Goal: Task Accomplishment & Management: Manage account settings

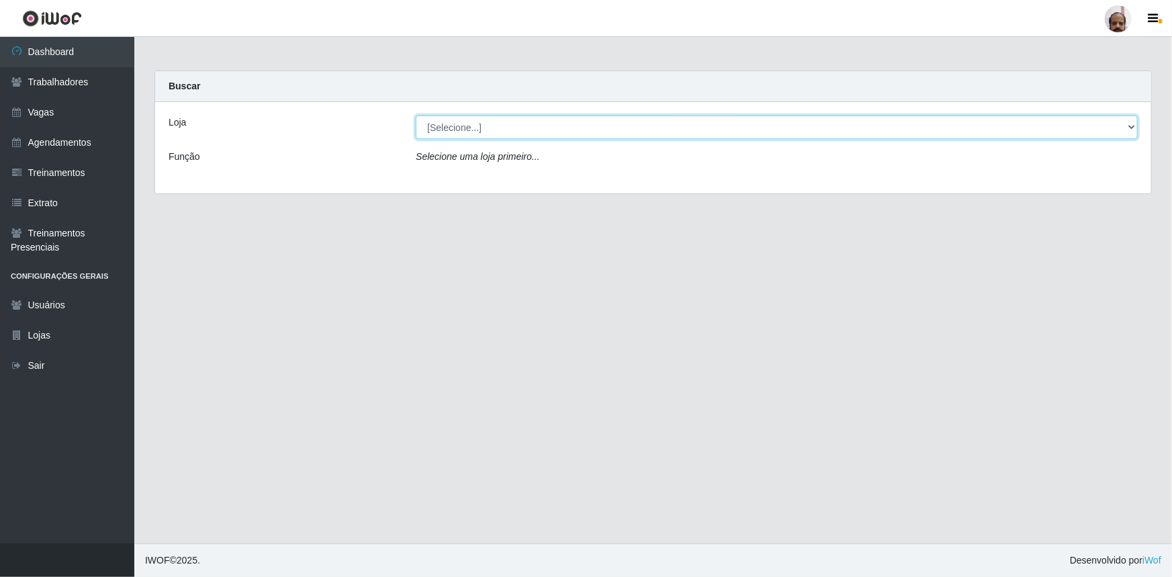
drag, startPoint x: 1128, startPoint y: 128, endPoint x: 1107, endPoint y: 134, distance: 21.7
click at [1128, 128] on select "[Selecione...] Mar Vermelho - Loja 05" at bounding box center [777, 127] width 722 height 24
select select "252"
click at [416, 115] on select "[Selecione...] Mar Vermelho - Loja 05" at bounding box center [777, 127] width 722 height 24
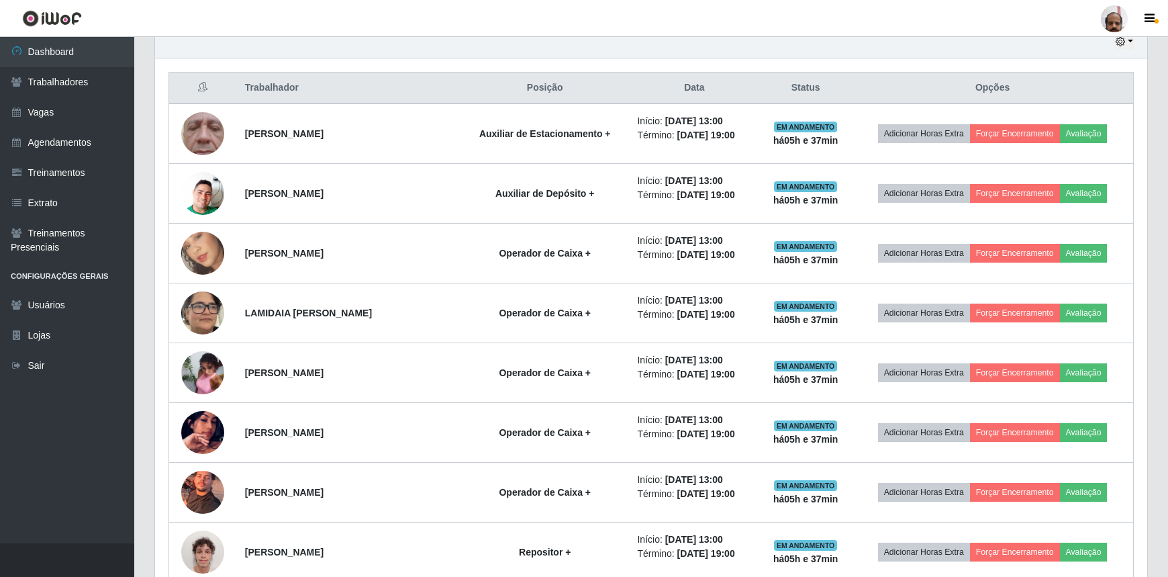
scroll to position [488, 0]
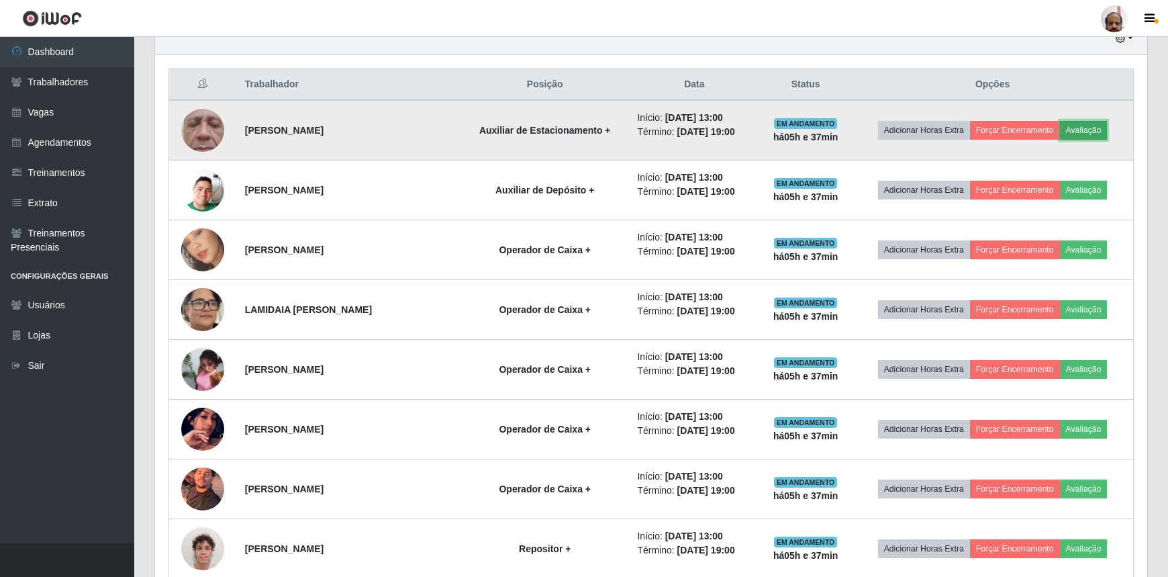
click at [1100, 129] on button "Avaliação" at bounding box center [1084, 130] width 48 height 19
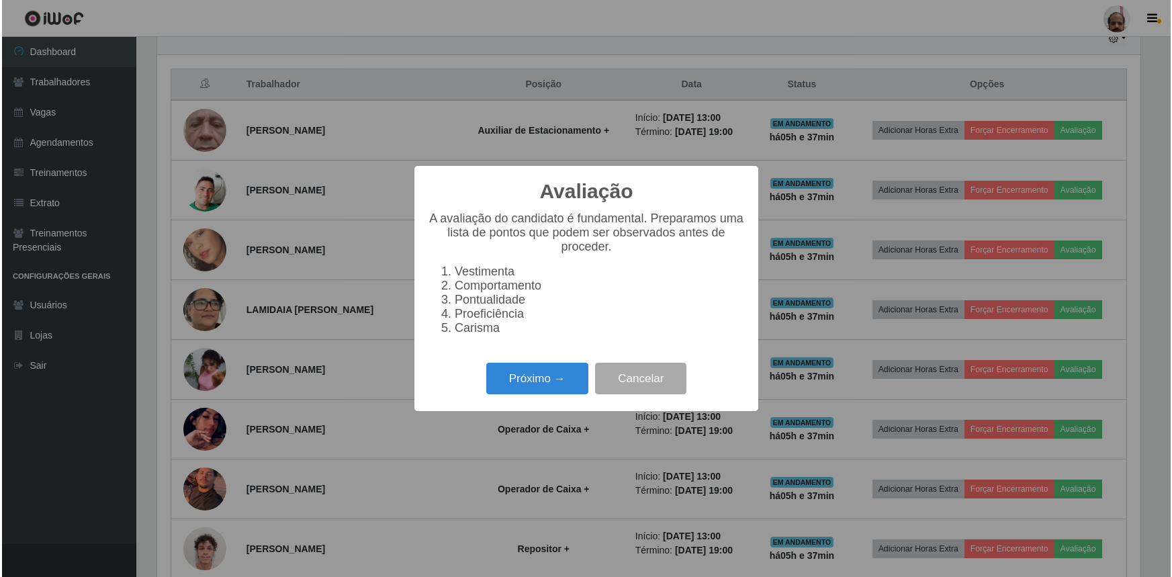
scroll to position [279, 986]
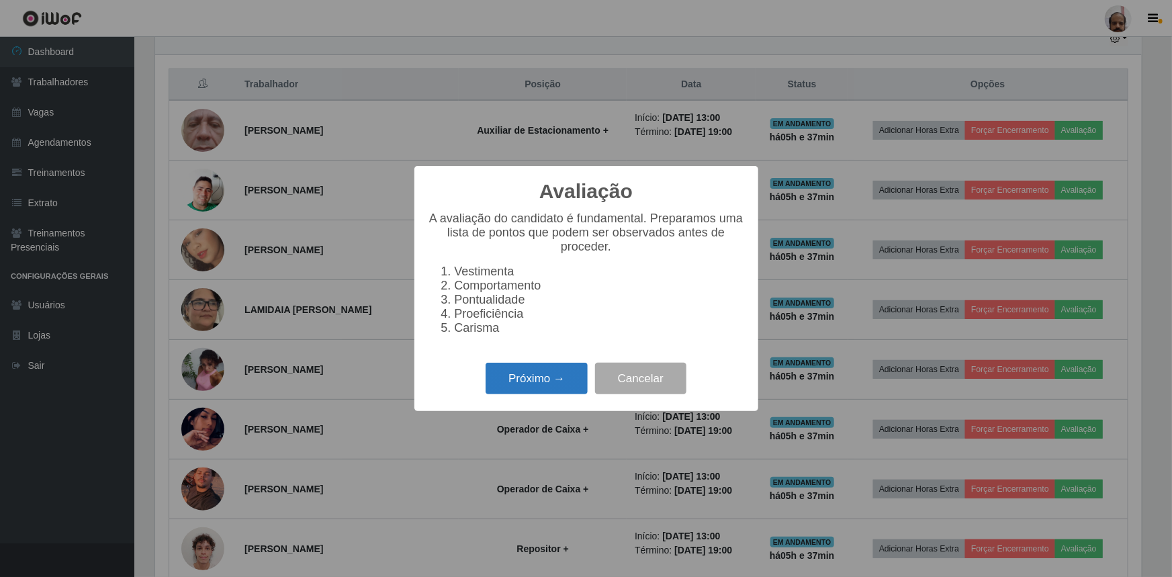
click at [557, 383] on button "Próximo →" at bounding box center [536, 379] width 102 height 32
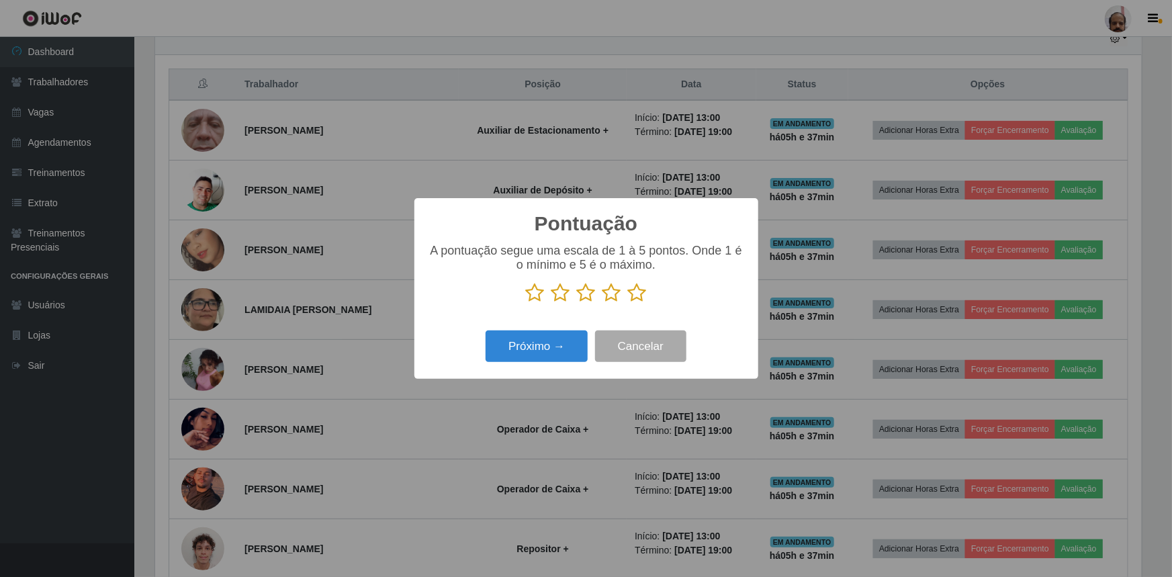
click at [614, 297] on icon at bounding box center [611, 293] width 19 height 20
click at [602, 303] on input "radio" at bounding box center [602, 303] width 0 height 0
click at [532, 349] on button "Próximo →" at bounding box center [536, 346] width 102 height 32
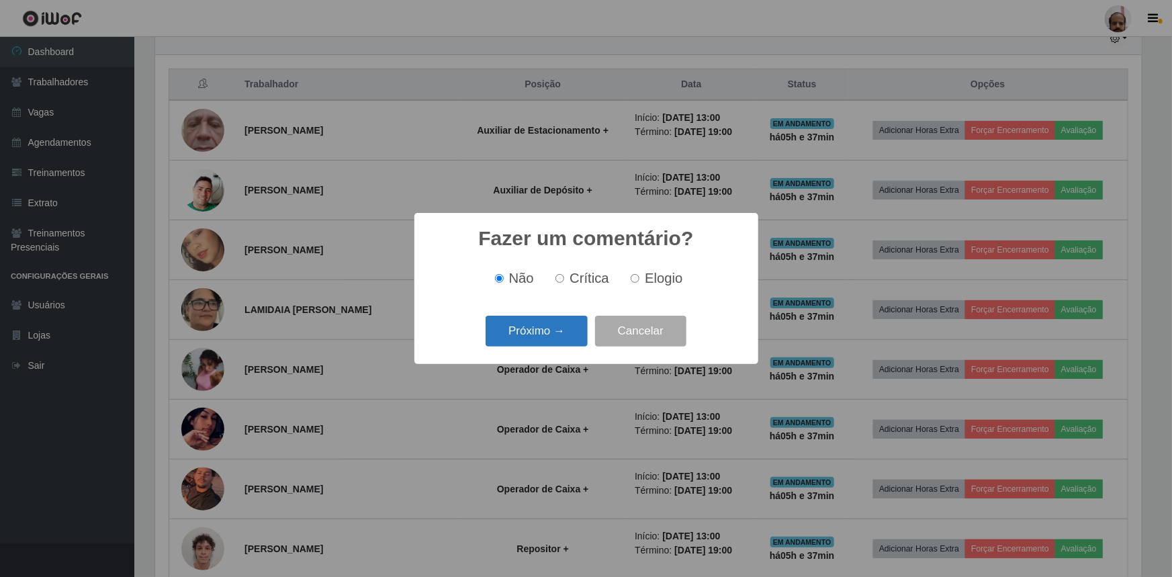
click at [542, 342] on button "Próximo →" at bounding box center [536, 332] width 102 height 32
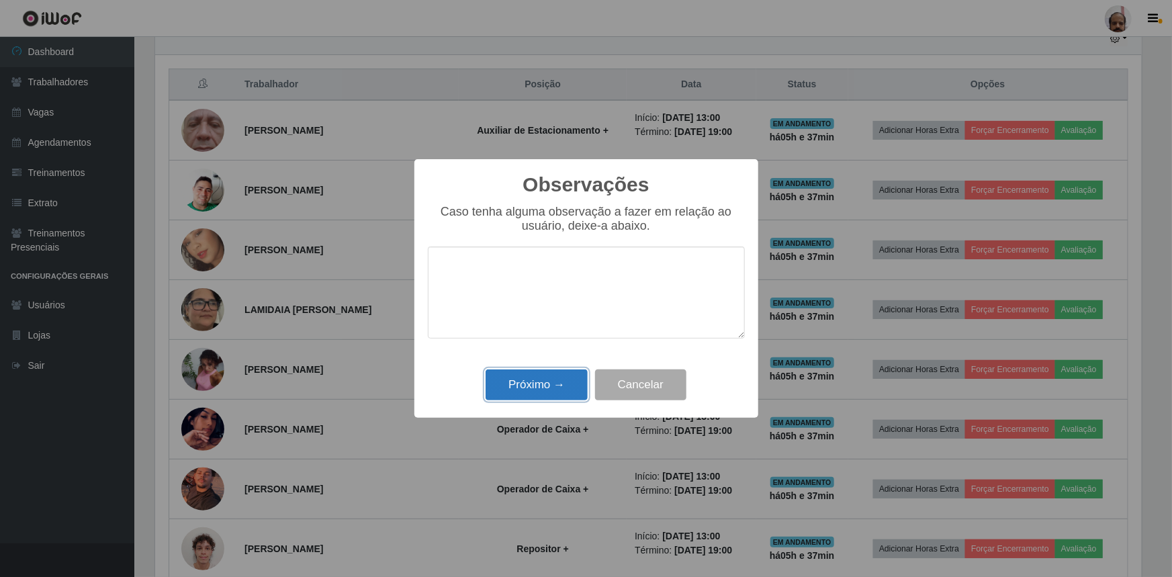
click at [537, 381] on button "Próximo →" at bounding box center [536, 385] width 102 height 32
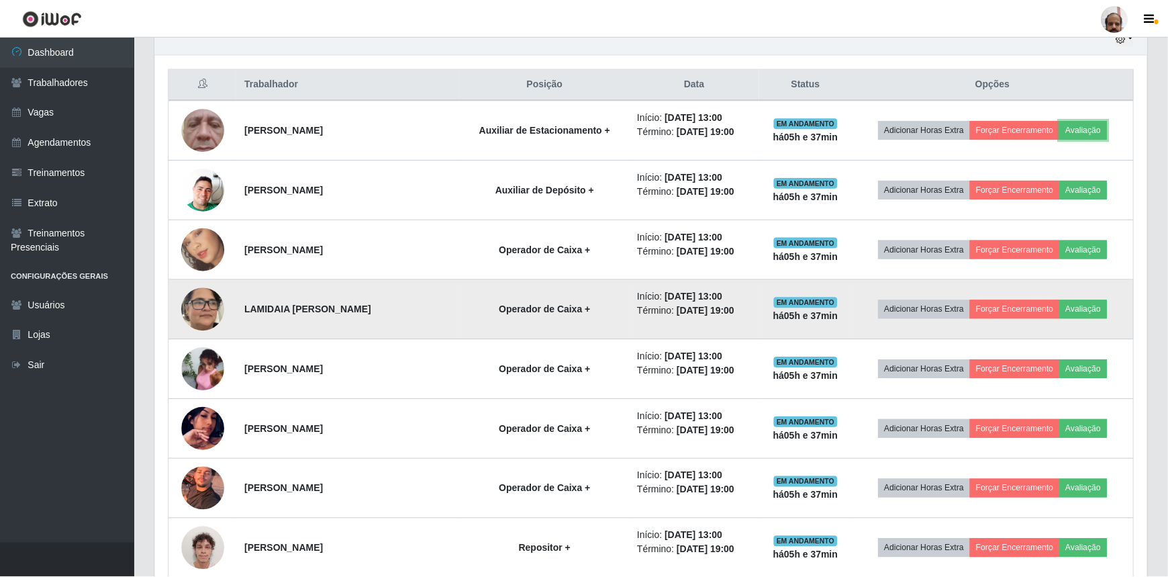
scroll to position [279, 992]
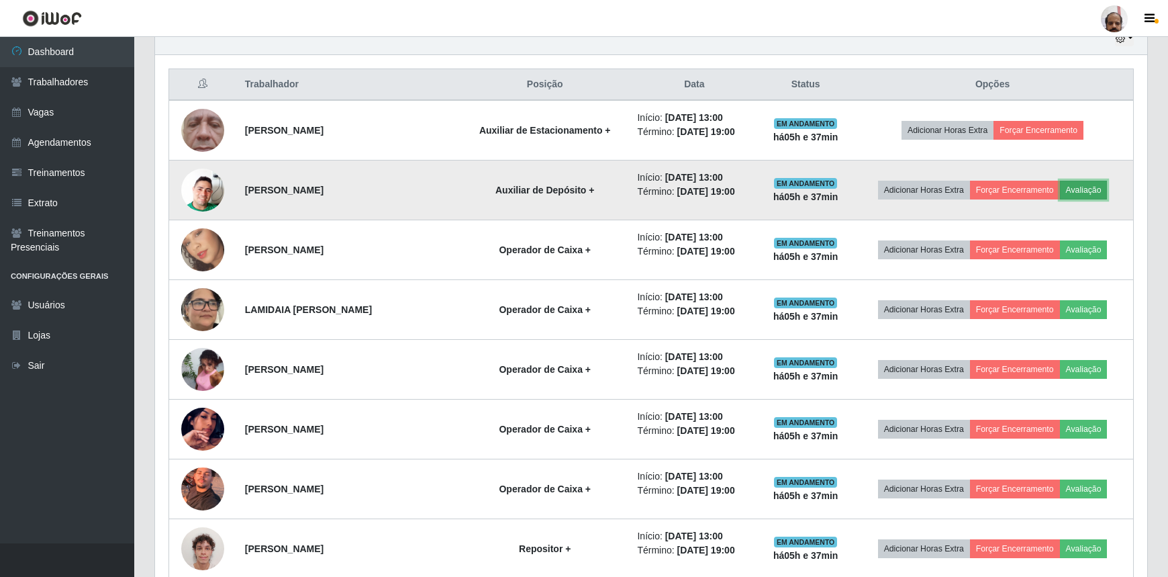
click at [1084, 189] on button "Avaliação" at bounding box center [1084, 190] width 48 height 19
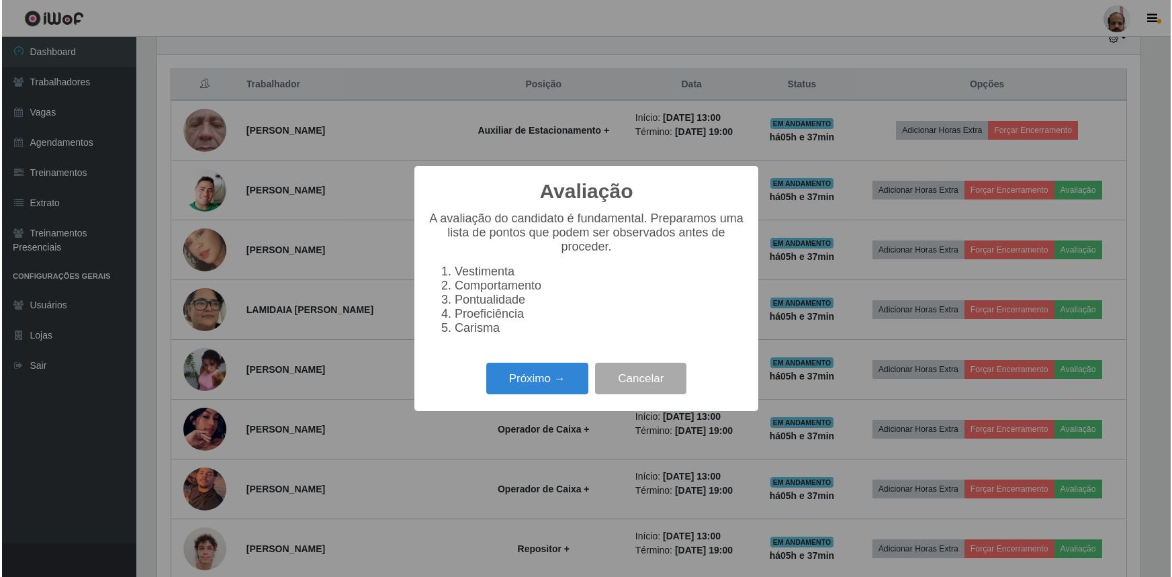
scroll to position [279, 986]
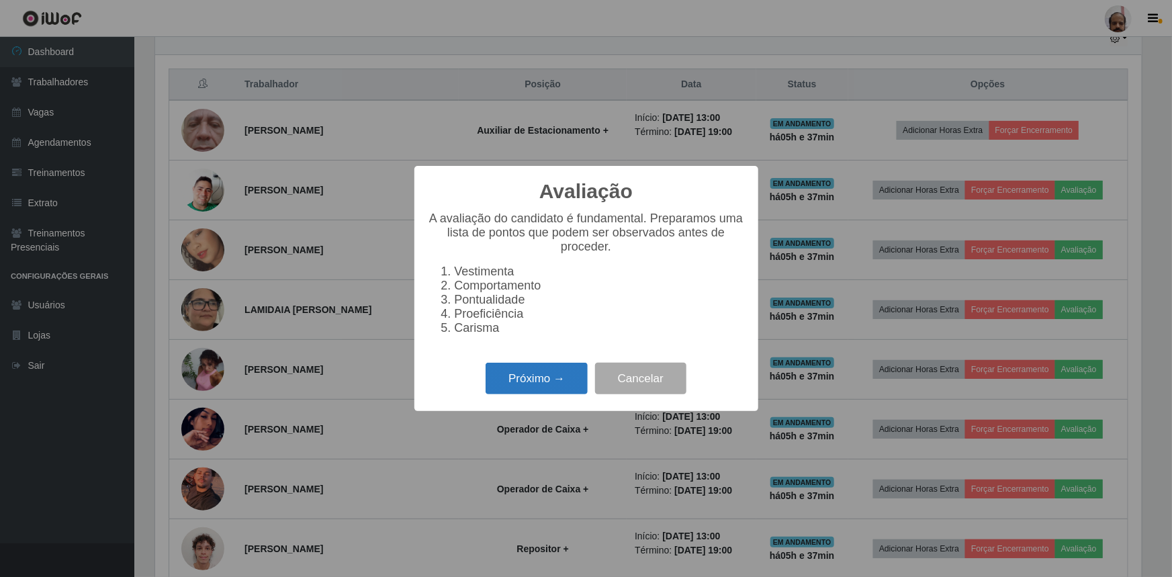
click at [551, 386] on button "Próximo →" at bounding box center [536, 379] width 102 height 32
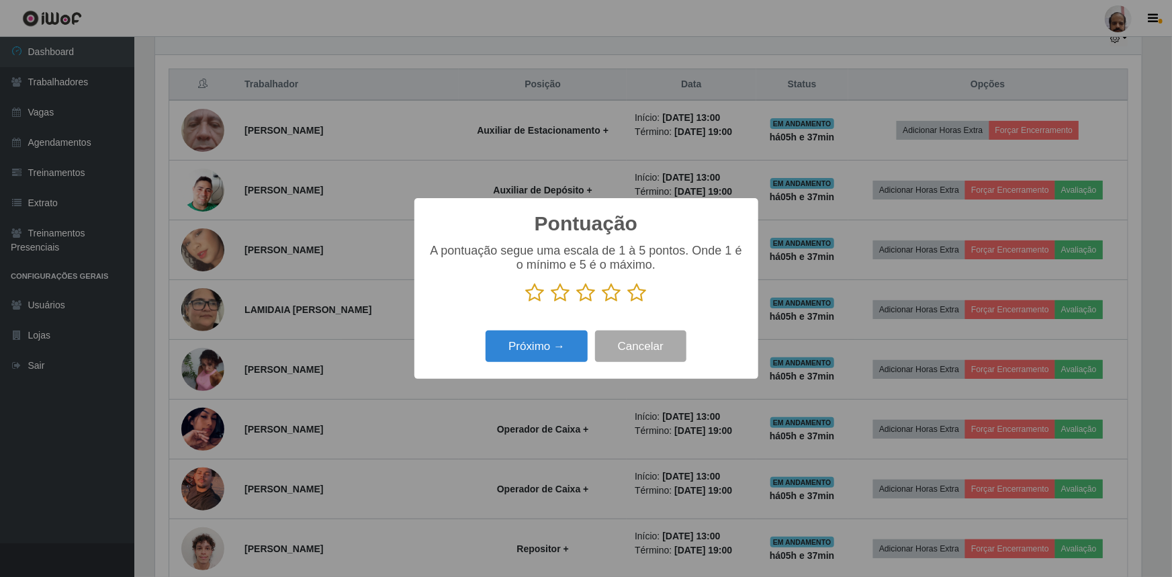
click at [610, 297] on icon at bounding box center [611, 293] width 19 height 20
click at [602, 303] on input "radio" at bounding box center [602, 303] width 0 height 0
click at [548, 359] on button "Próximo →" at bounding box center [536, 346] width 102 height 32
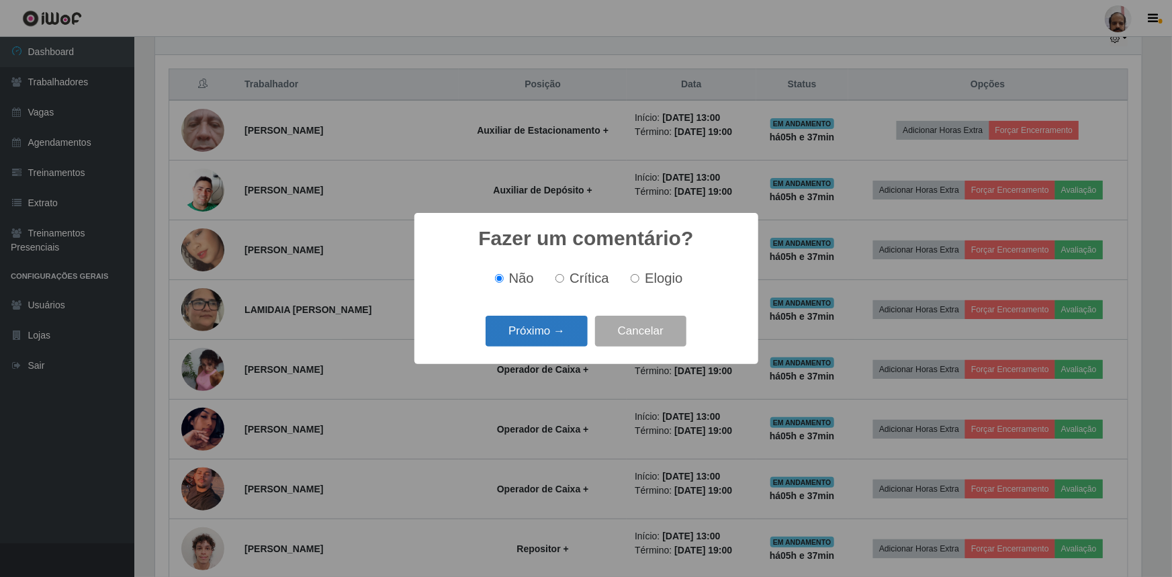
click at [548, 340] on button "Próximo →" at bounding box center [536, 332] width 102 height 32
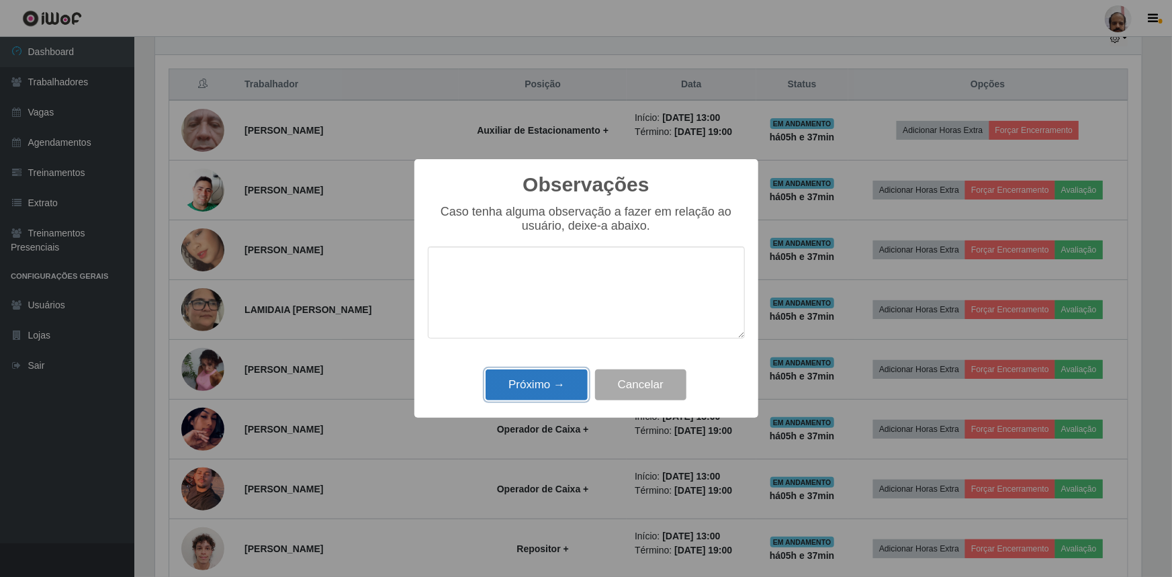
click at [549, 389] on button "Próximo →" at bounding box center [536, 385] width 102 height 32
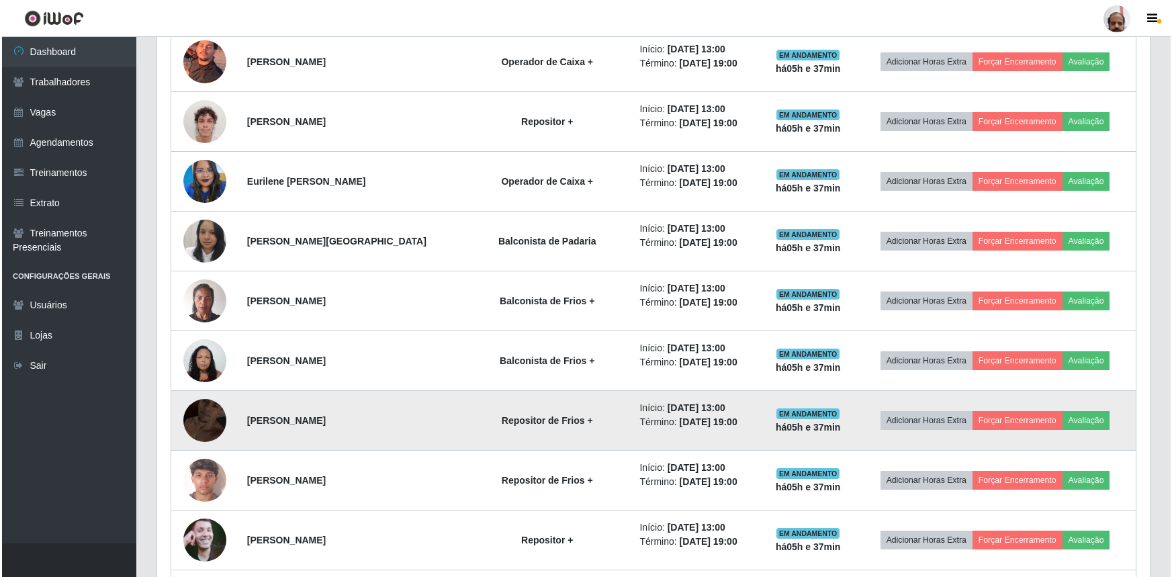
scroll to position [976, 0]
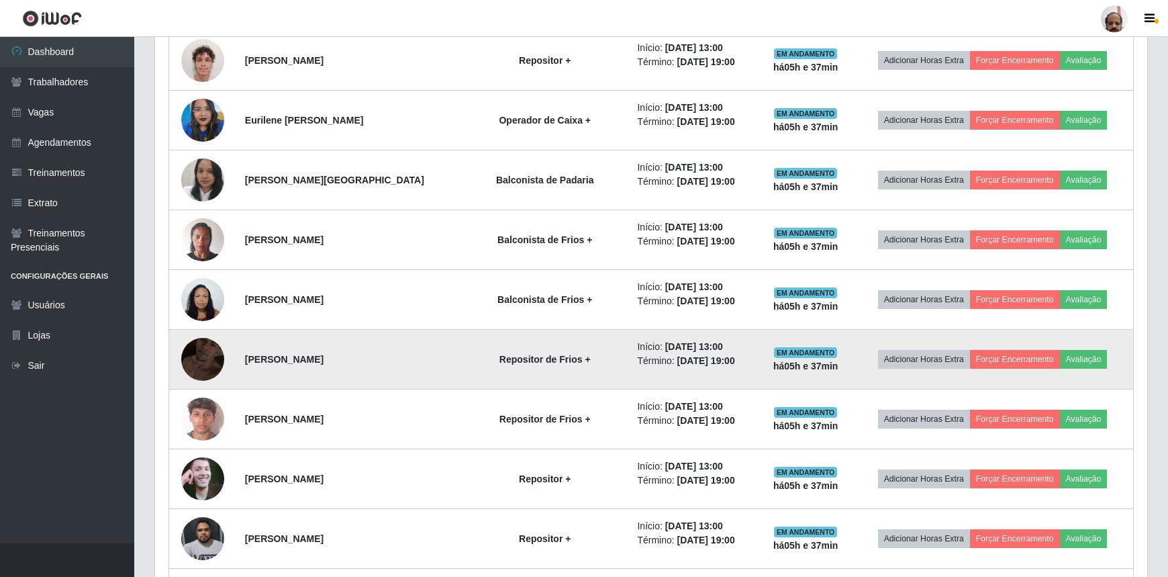
click at [201, 351] on img at bounding box center [202, 359] width 43 height 77
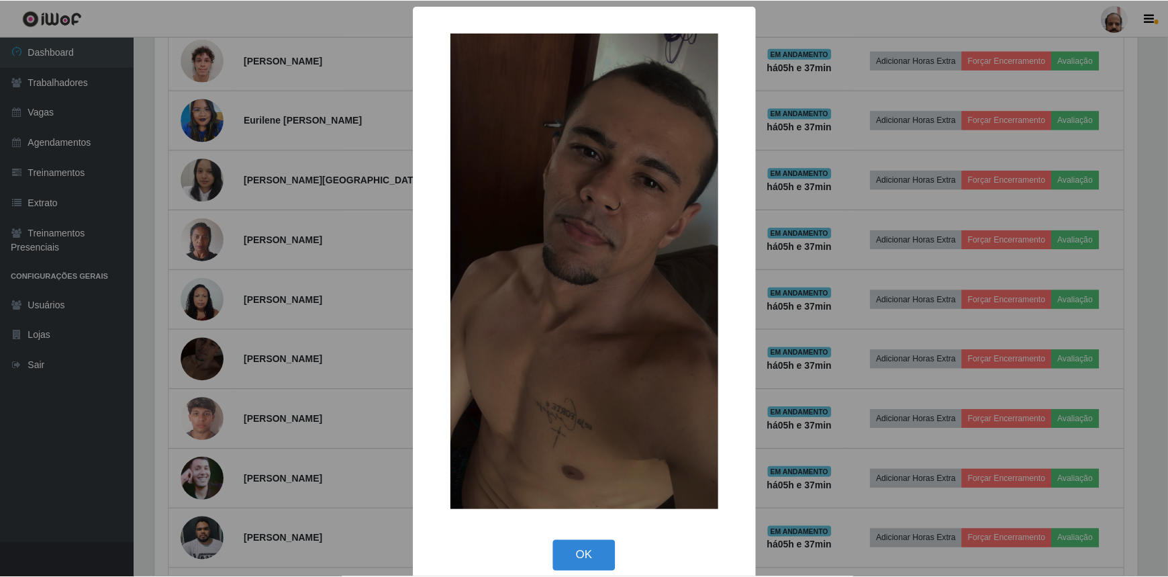
scroll to position [279, 986]
click at [201, 352] on div "× OK Cancel" at bounding box center [586, 288] width 1172 height 577
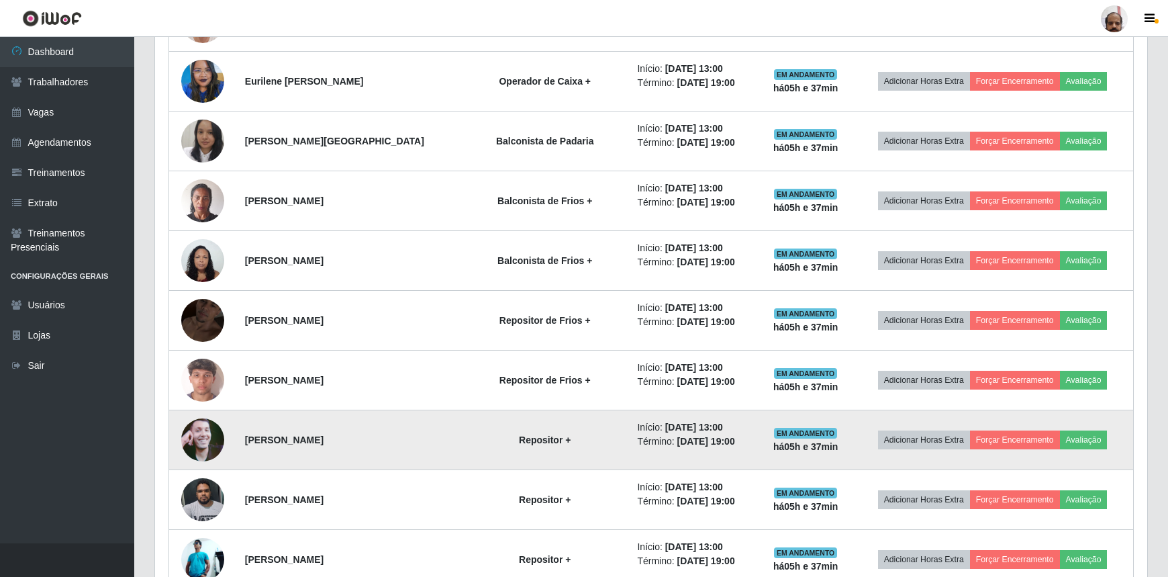
scroll to position [1037, 0]
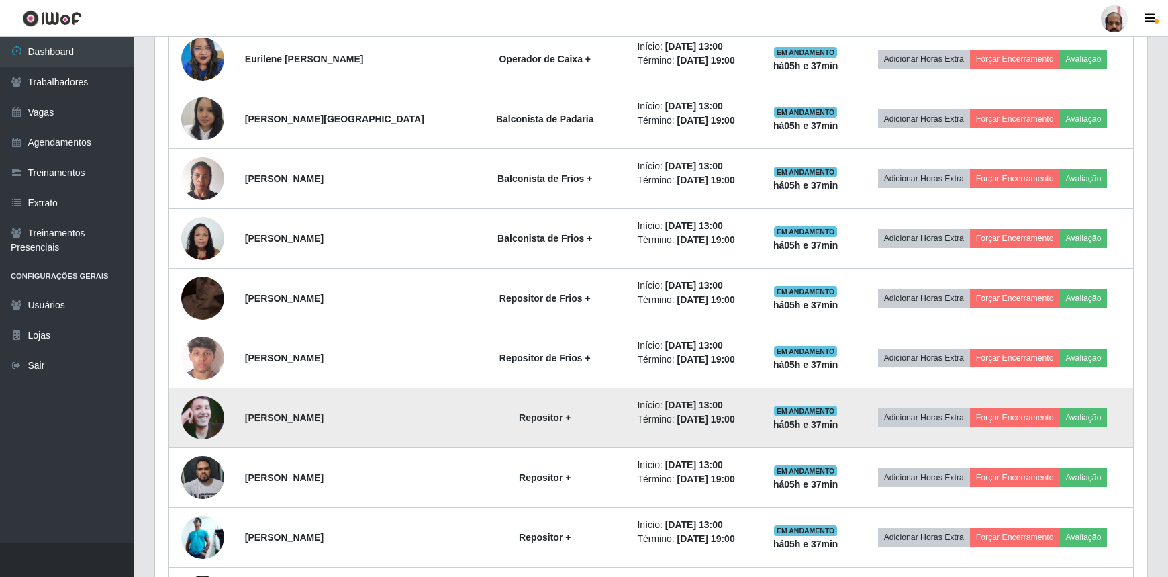
click at [208, 422] on img at bounding box center [202, 417] width 43 height 77
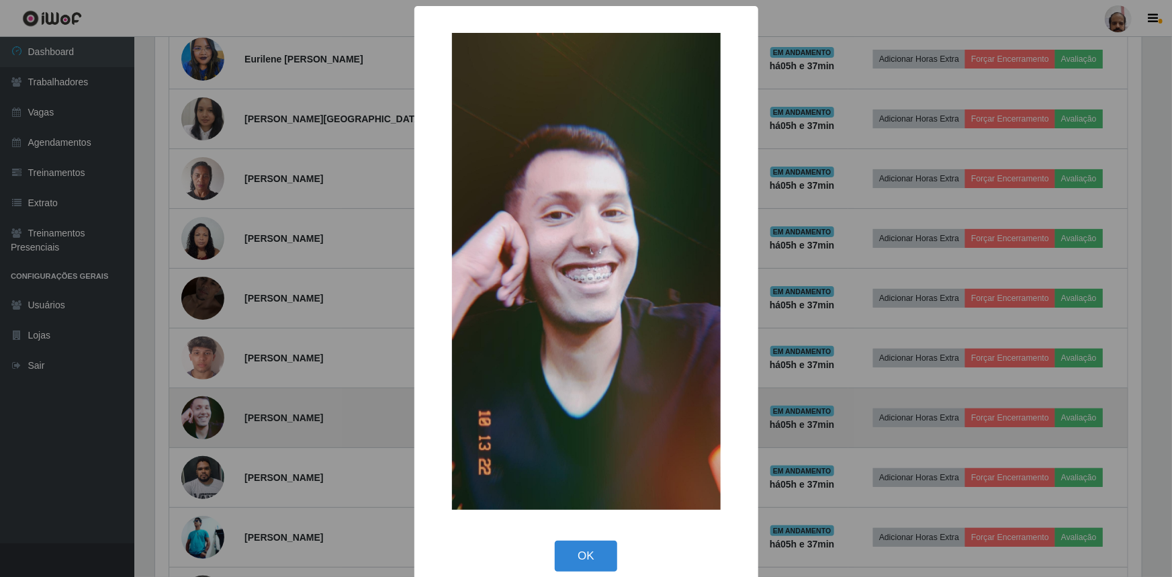
click at [208, 422] on div "× OK Cancel" at bounding box center [586, 288] width 1172 height 577
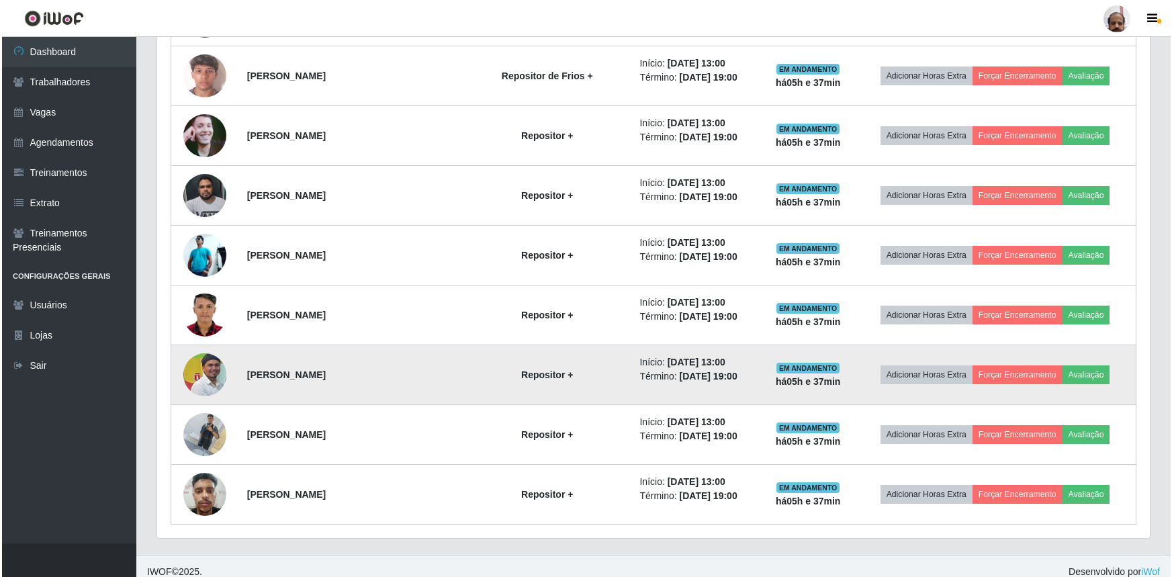
scroll to position [1328, 0]
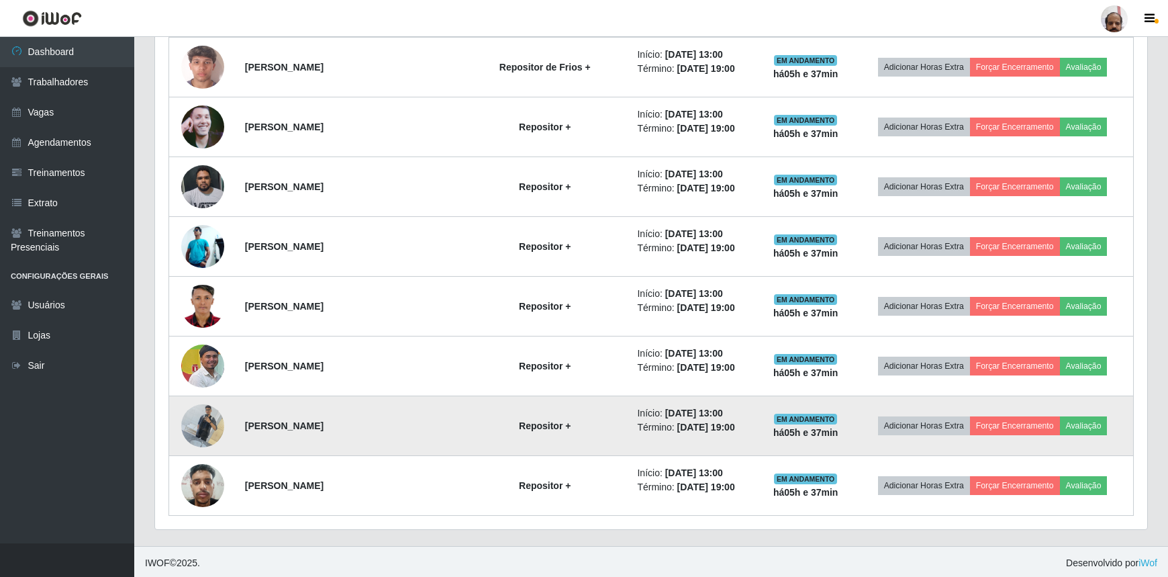
click at [202, 431] on img at bounding box center [202, 425] width 43 height 57
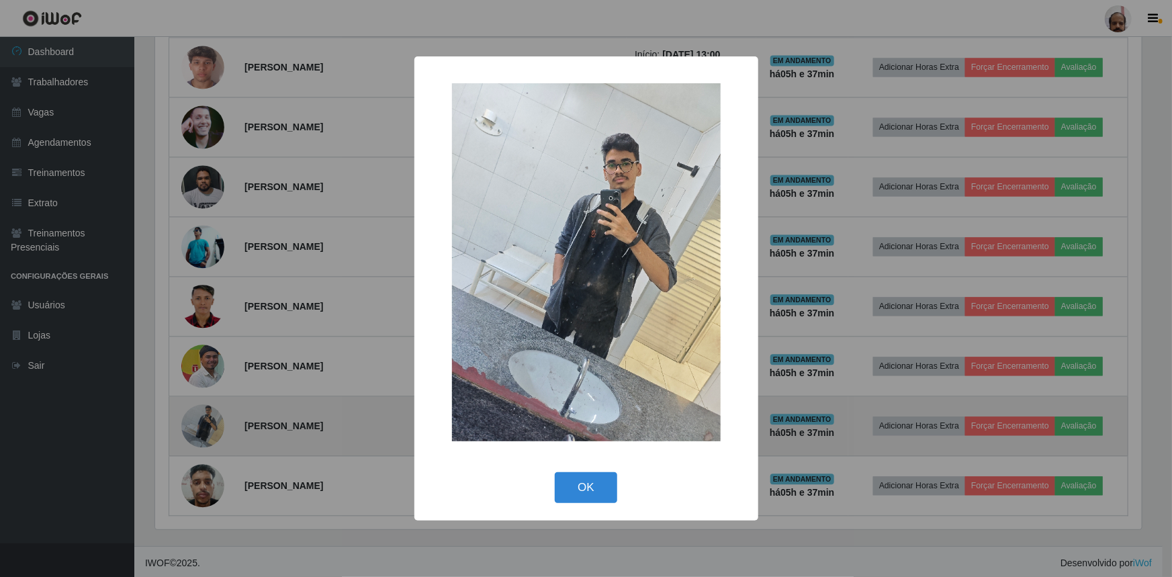
click at [202, 431] on div "× OK Cancel" at bounding box center [586, 288] width 1172 height 577
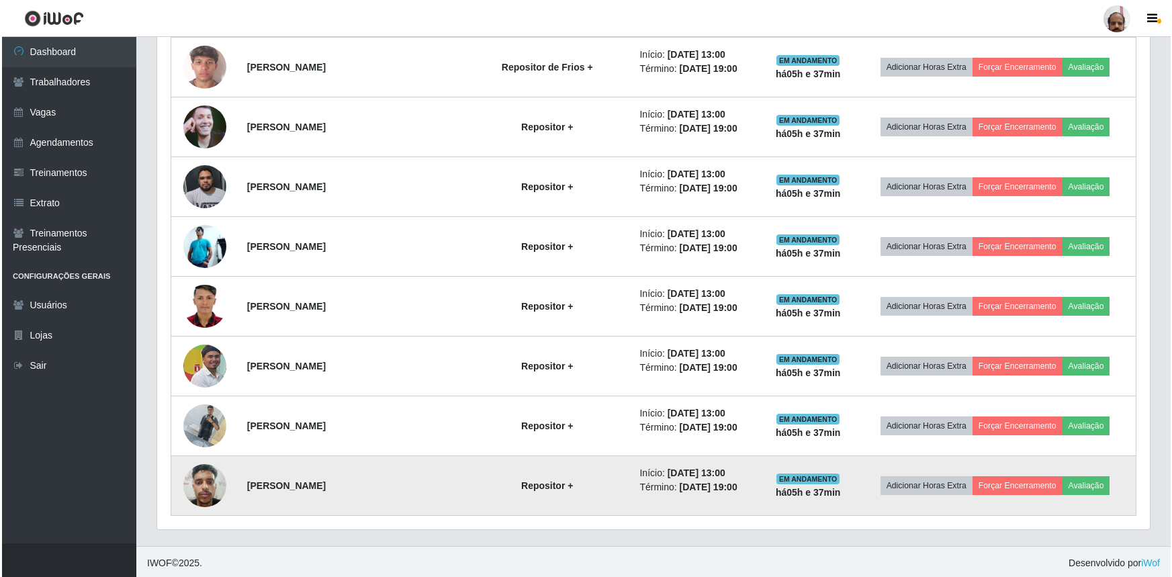
scroll to position [279, 992]
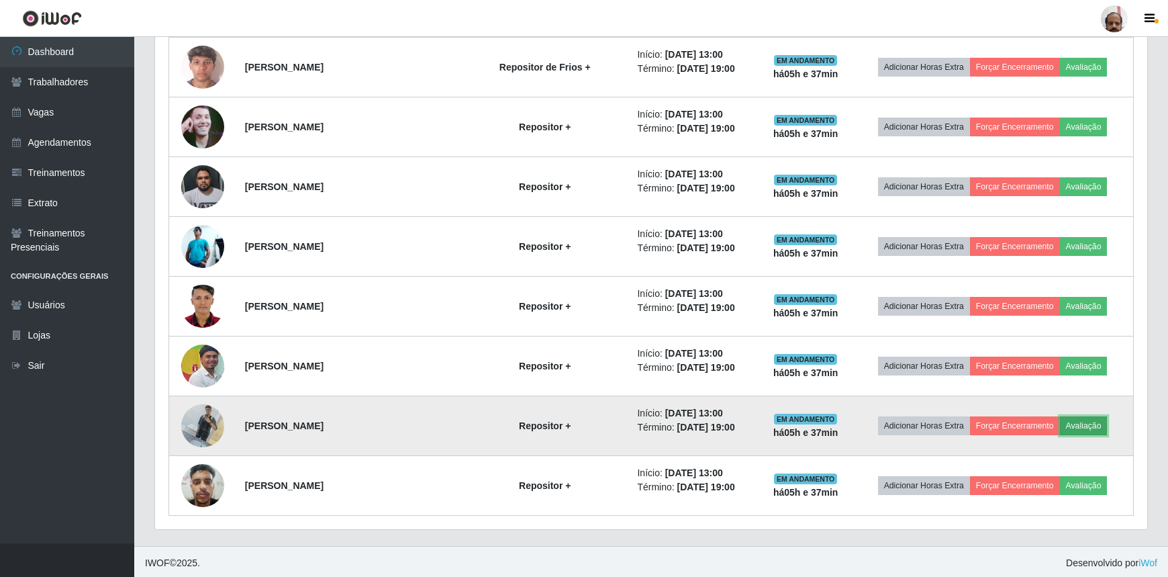
click at [1084, 427] on button "Avaliação" at bounding box center [1084, 425] width 48 height 19
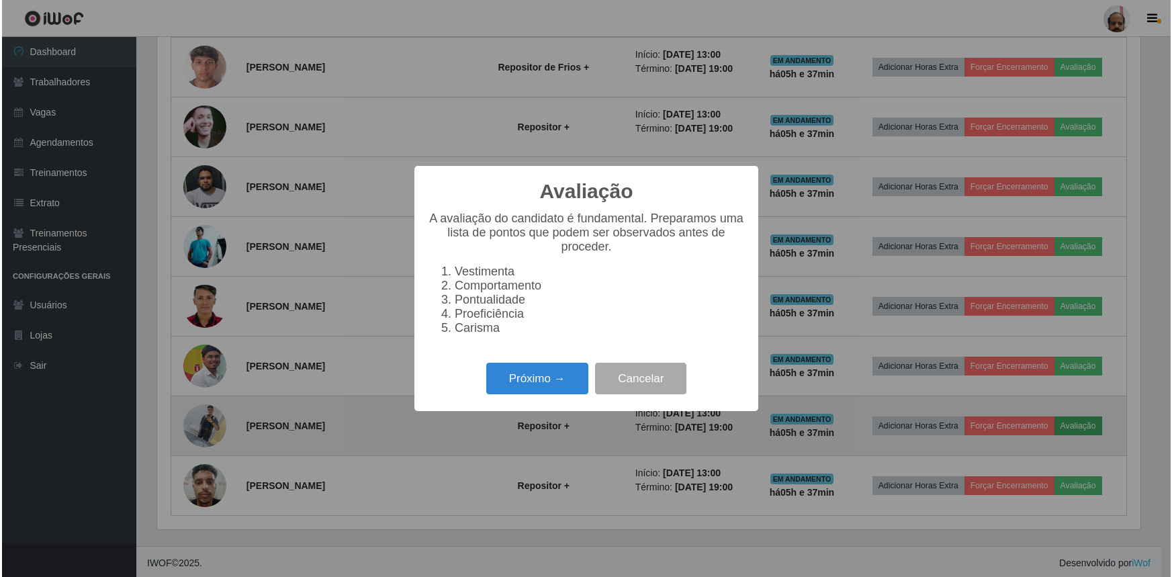
scroll to position [279, 986]
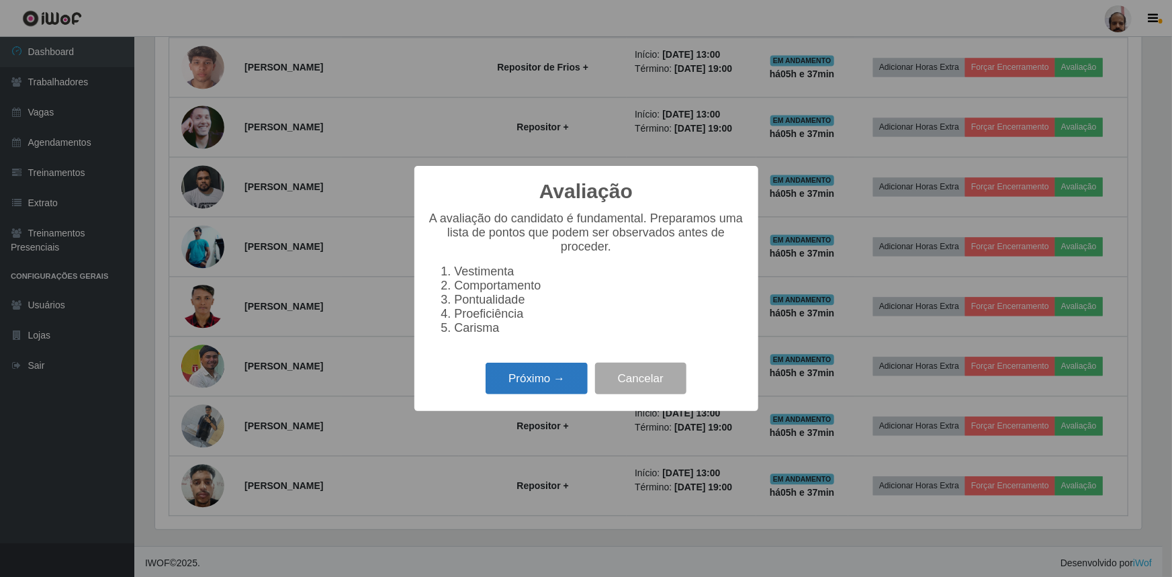
click at [565, 389] on button "Próximo →" at bounding box center [536, 379] width 102 height 32
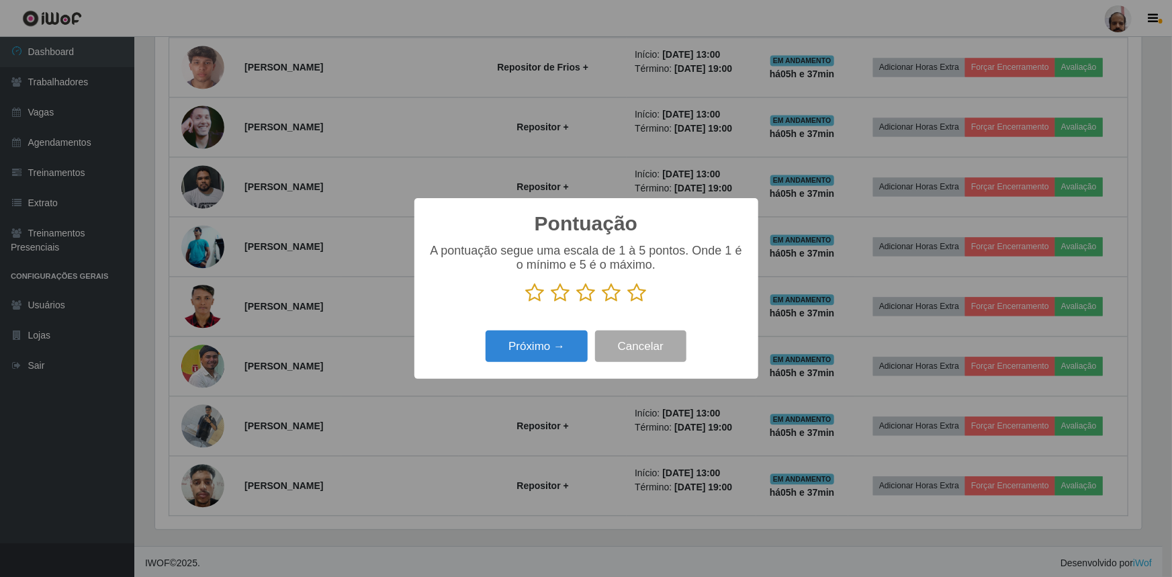
scroll to position [671171, 670463]
click at [561, 301] on icon at bounding box center [560, 293] width 19 height 20
click at [551, 303] on input "radio" at bounding box center [551, 303] width 0 height 0
click at [565, 348] on button "Próximo →" at bounding box center [536, 346] width 102 height 32
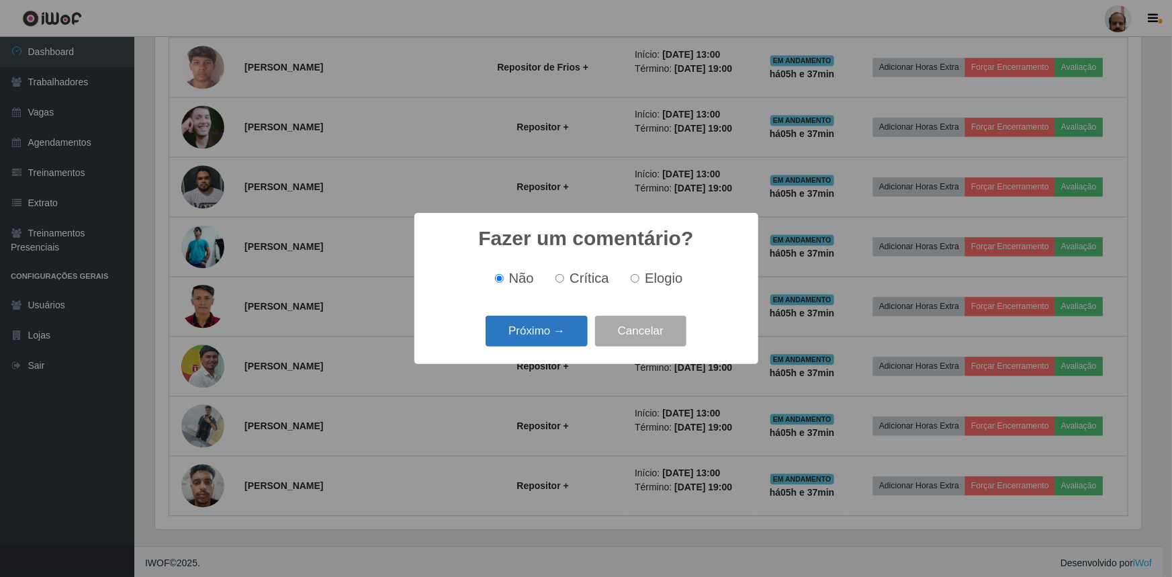
click at [557, 337] on button "Próximo →" at bounding box center [536, 332] width 102 height 32
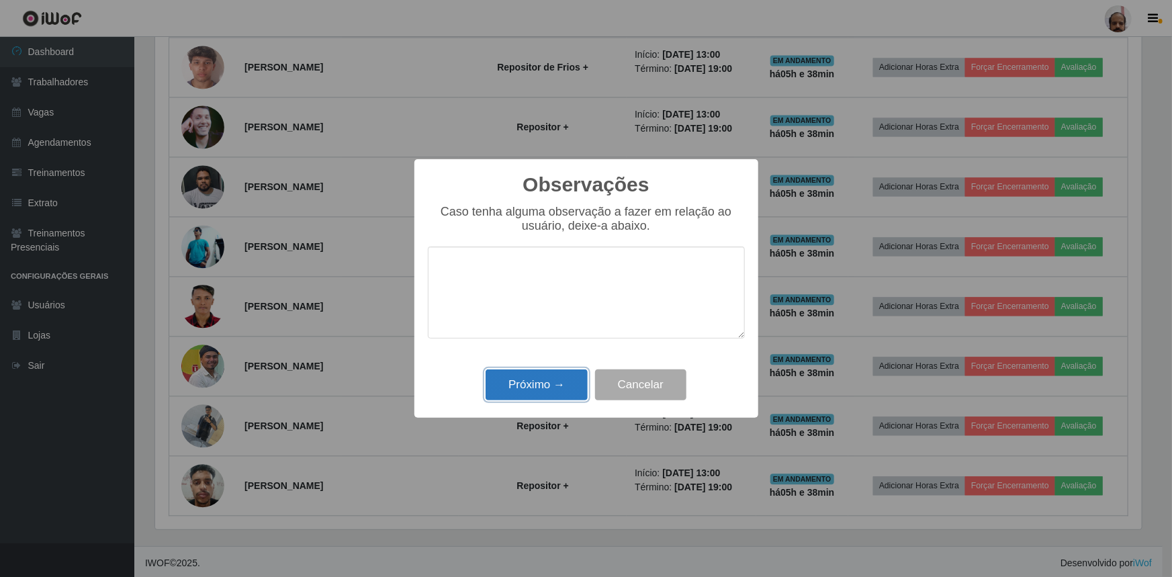
click at [564, 386] on button "Próximo →" at bounding box center [536, 385] width 102 height 32
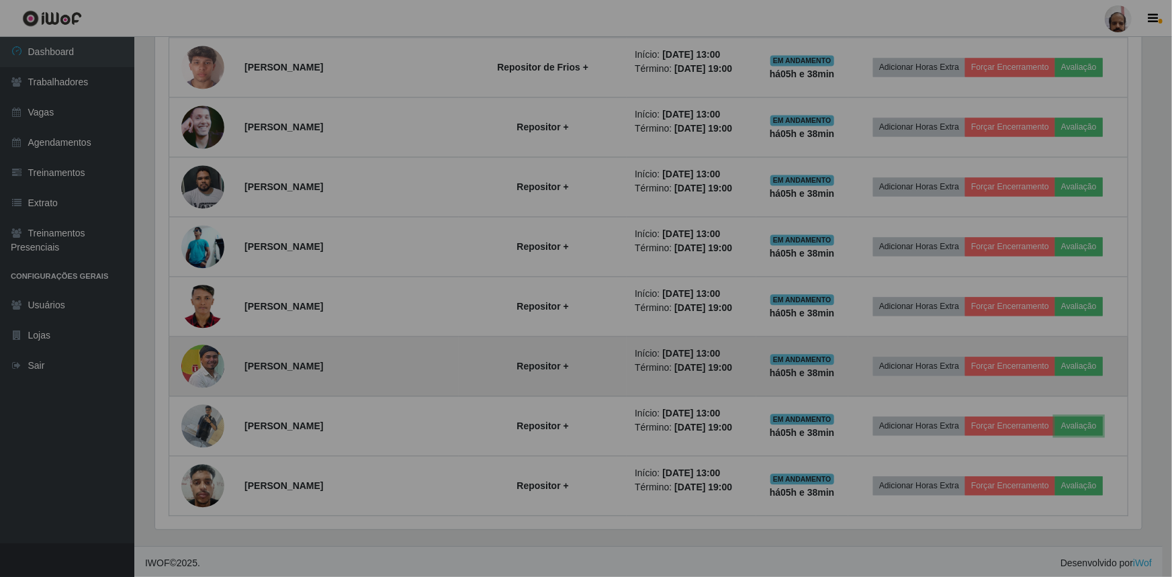
scroll to position [279, 992]
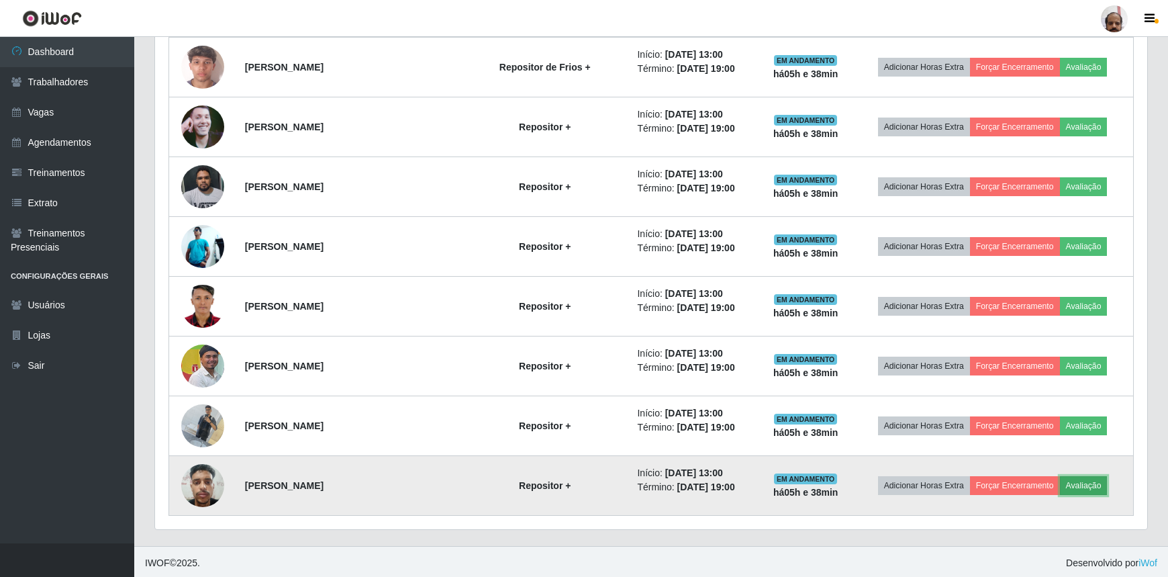
click at [1087, 481] on button "Avaliação" at bounding box center [1084, 485] width 48 height 19
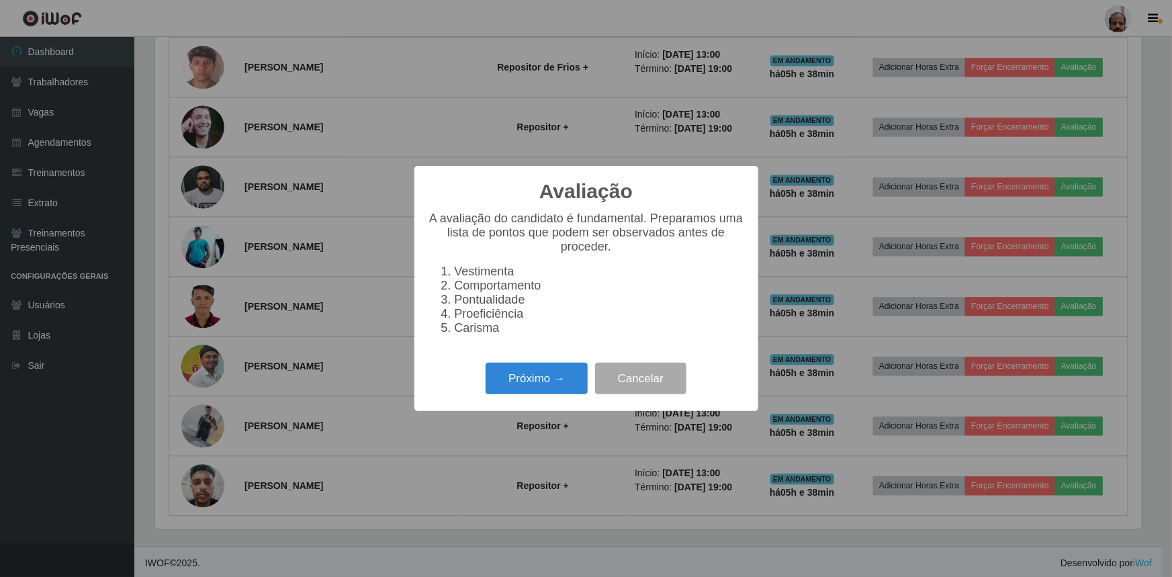
scroll to position [279, 986]
click at [560, 386] on button "Próximo →" at bounding box center [536, 379] width 102 height 32
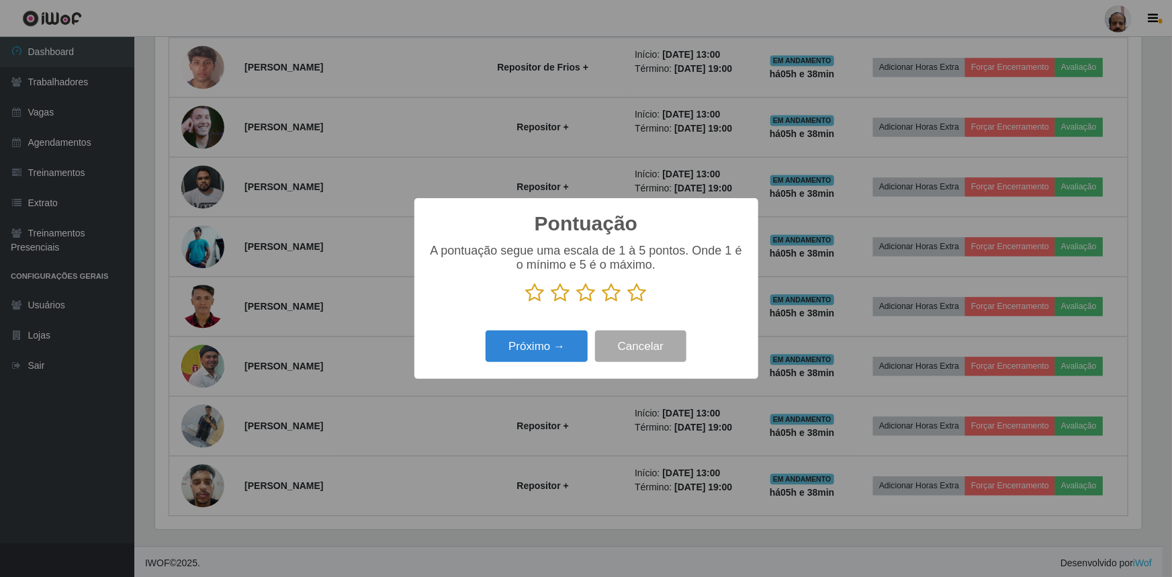
click at [581, 297] on icon at bounding box center [586, 293] width 19 height 20
click at [577, 303] on input "radio" at bounding box center [577, 303] width 0 height 0
click at [561, 298] on icon at bounding box center [560, 293] width 19 height 20
click at [551, 303] on input "radio" at bounding box center [551, 303] width 0 height 0
click at [565, 340] on button "Próximo →" at bounding box center [536, 346] width 102 height 32
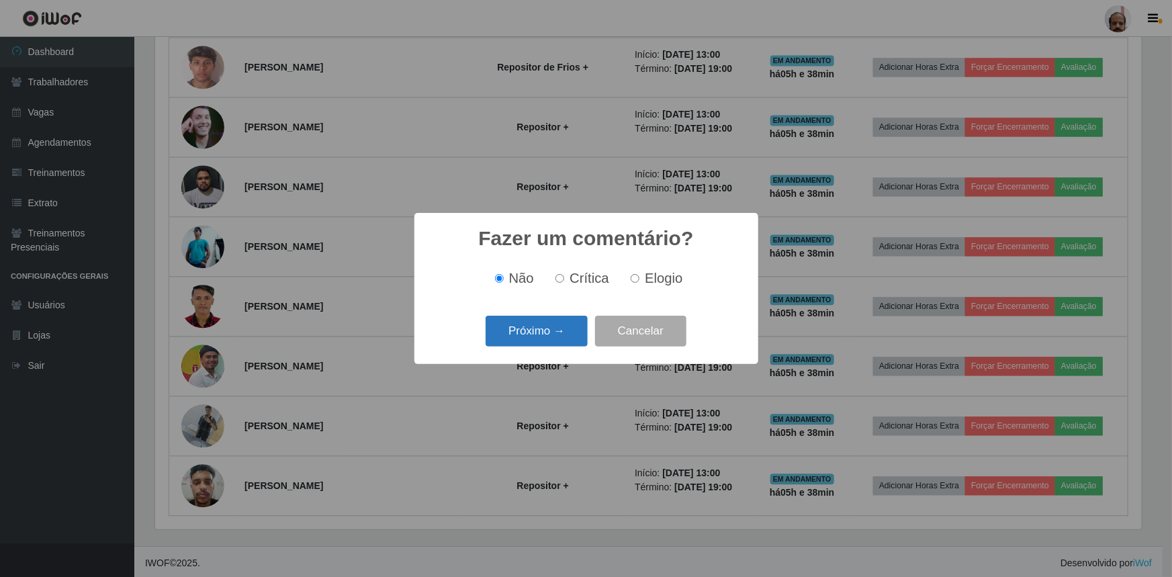
click at [559, 338] on button "Próximo →" at bounding box center [536, 332] width 102 height 32
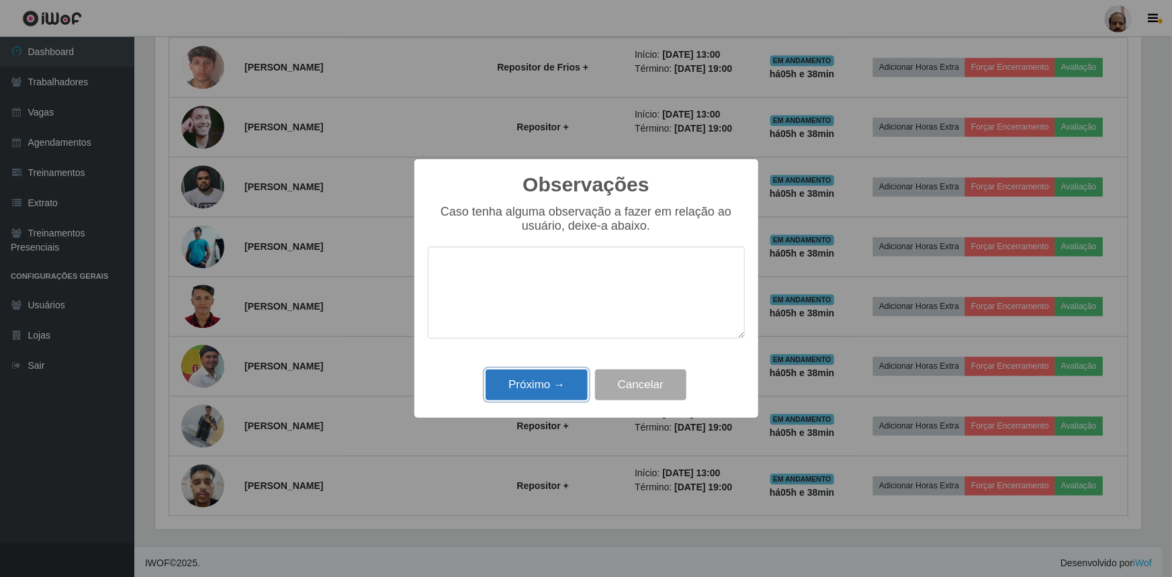
click at [555, 379] on button "Próximo →" at bounding box center [536, 385] width 102 height 32
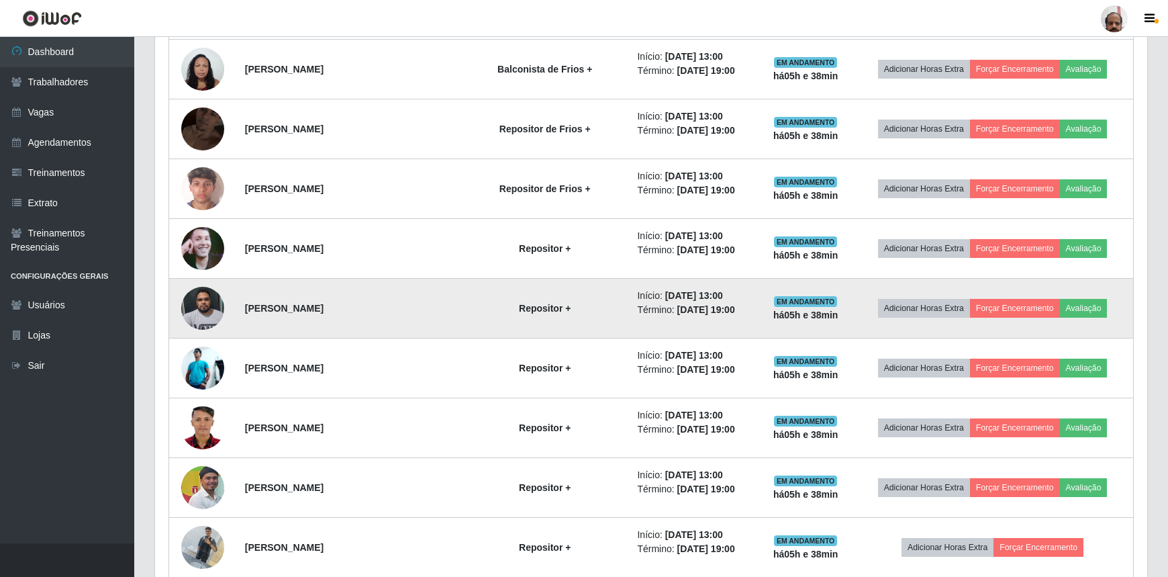
scroll to position [0, 0]
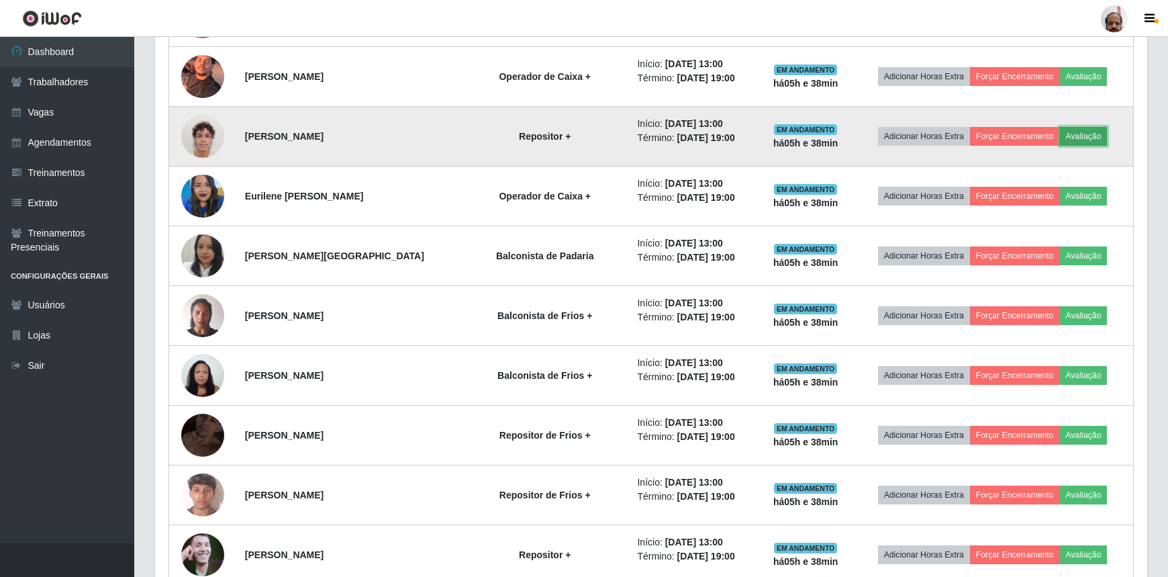
click at [1081, 131] on button "Avaliação" at bounding box center [1084, 136] width 48 height 19
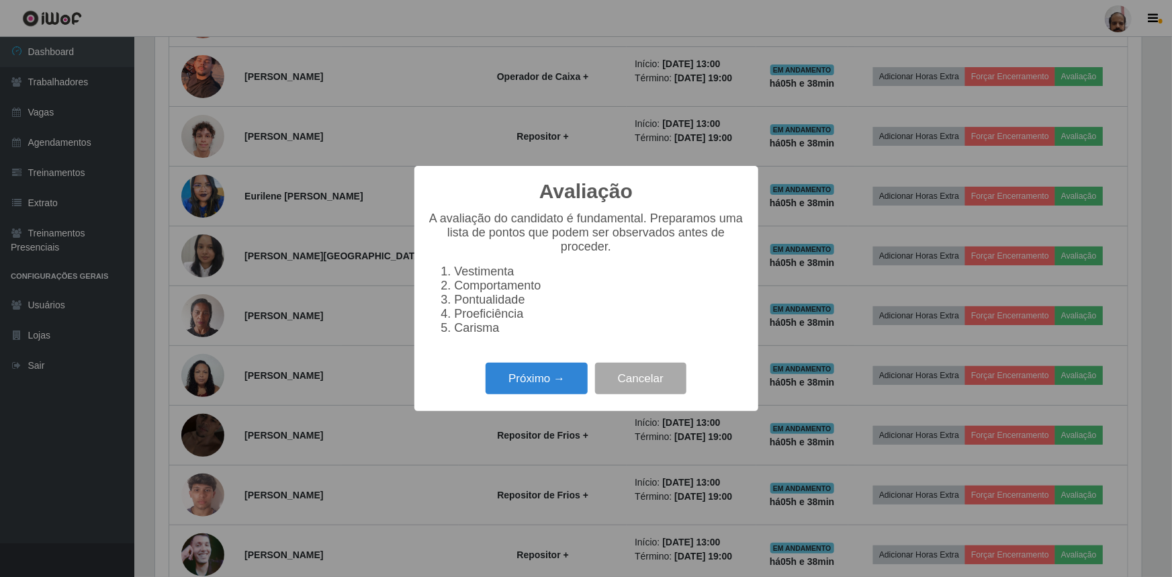
scroll to position [671171, 670463]
click at [504, 379] on button "Próximo →" at bounding box center [536, 379] width 102 height 32
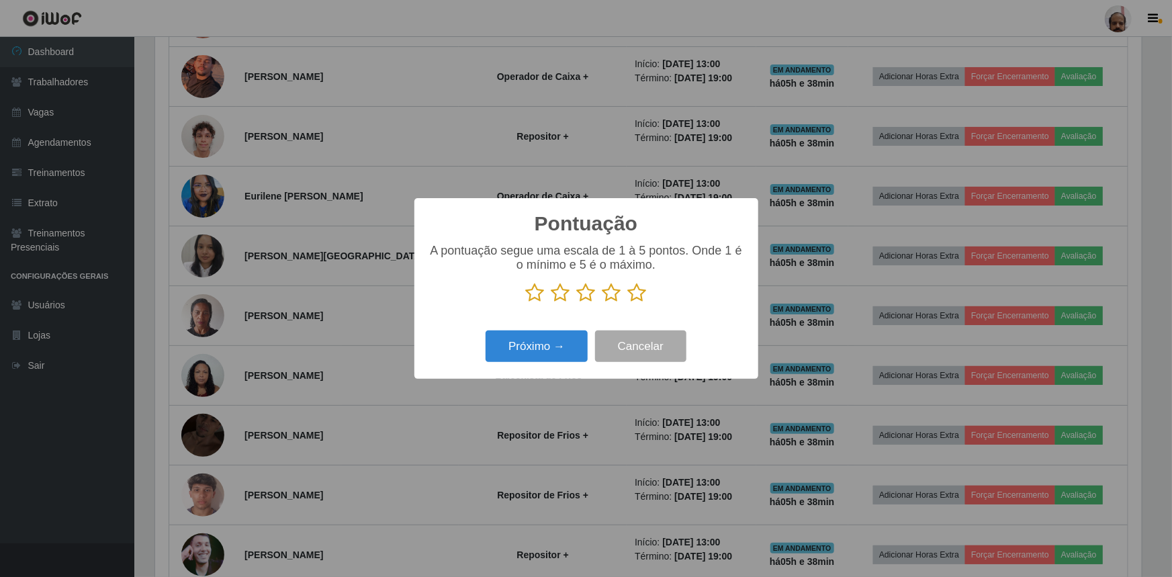
click at [606, 295] on icon at bounding box center [611, 293] width 19 height 20
click at [602, 303] on input "radio" at bounding box center [602, 303] width 0 height 0
click at [549, 344] on button "Próximo →" at bounding box center [536, 346] width 102 height 32
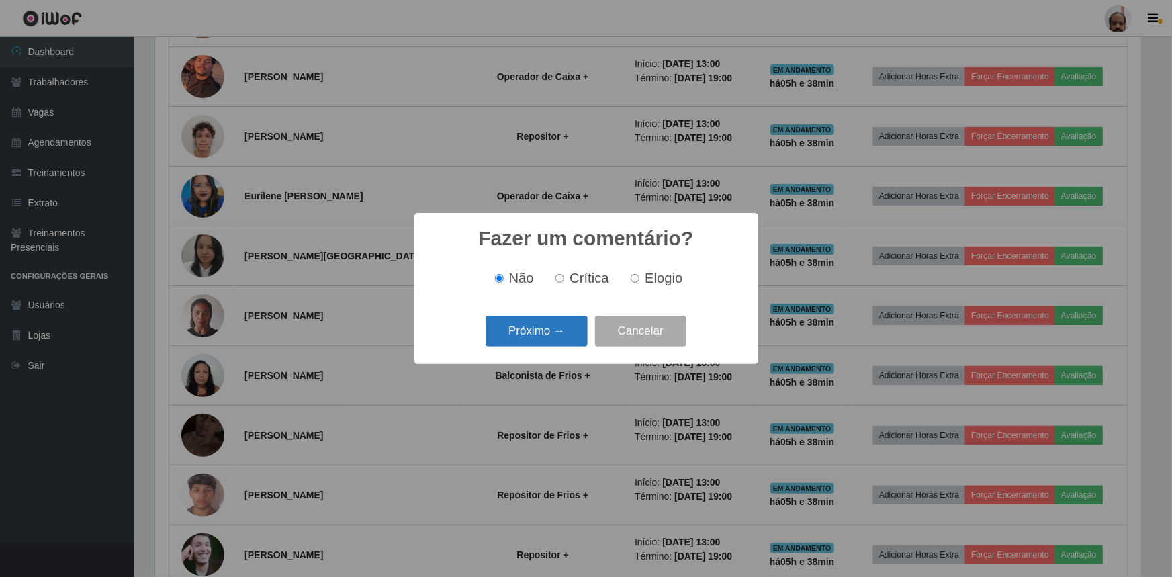
click at [544, 342] on button "Próximo →" at bounding box center [536, 332] width 102 height 32
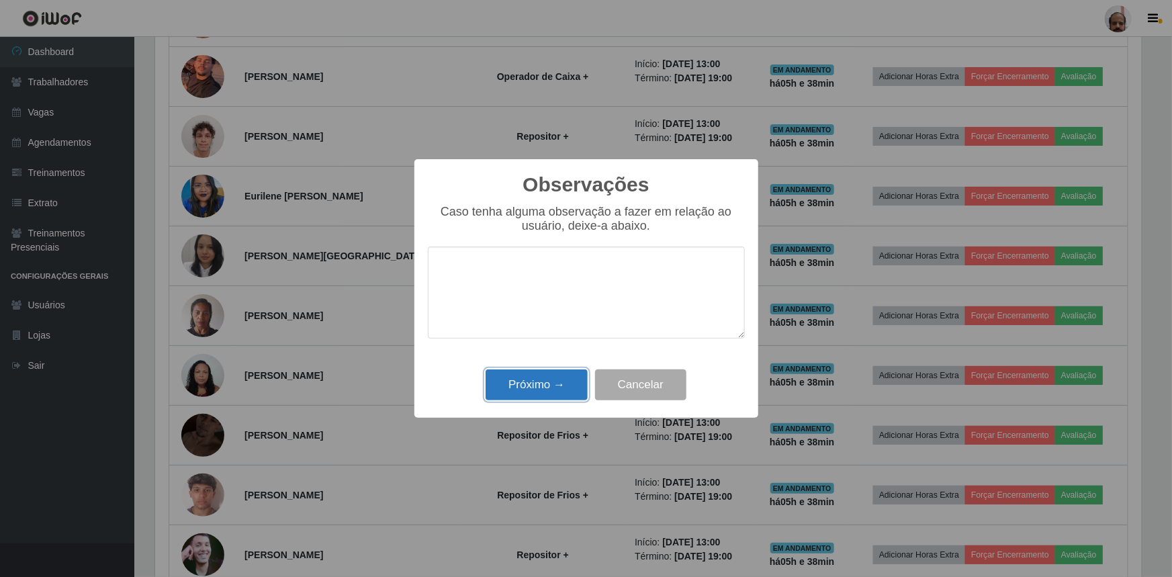
click at [542, 384] on button "Próximo →" at bounding box center [536, 385] width 102 height 32
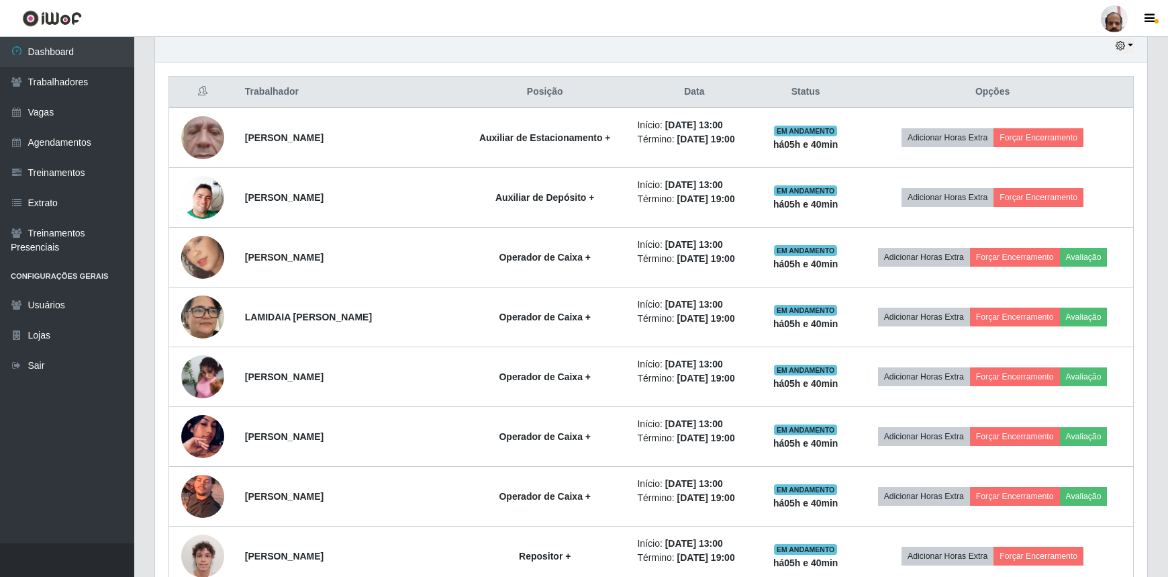
scroll to position [473, 0]
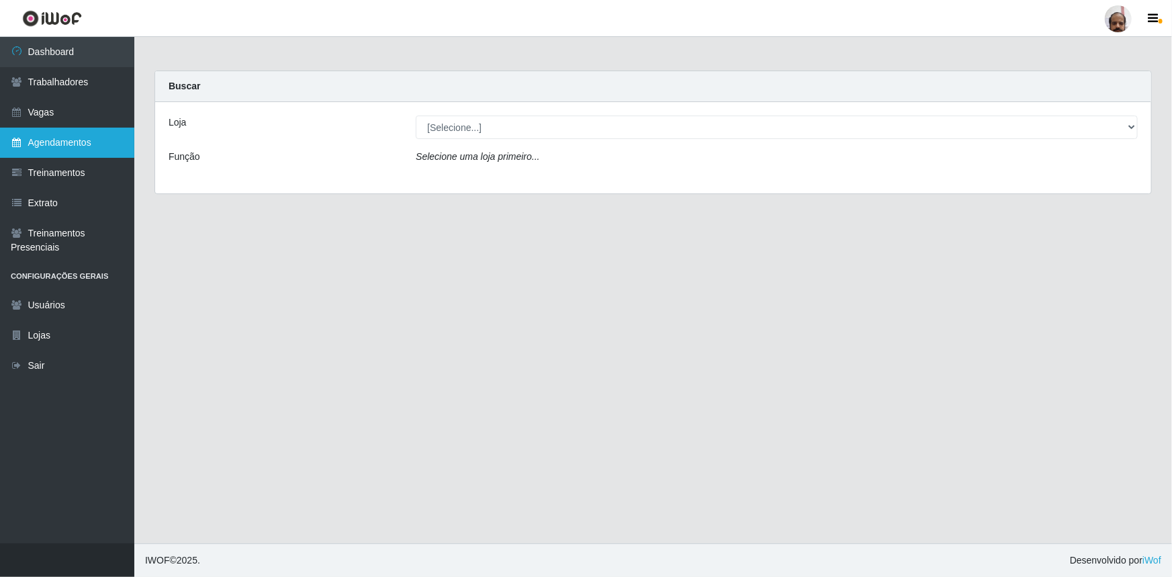
click at [84, 142] on link "Agendamentos" at bounding box center [67, 143] width 134 height 30
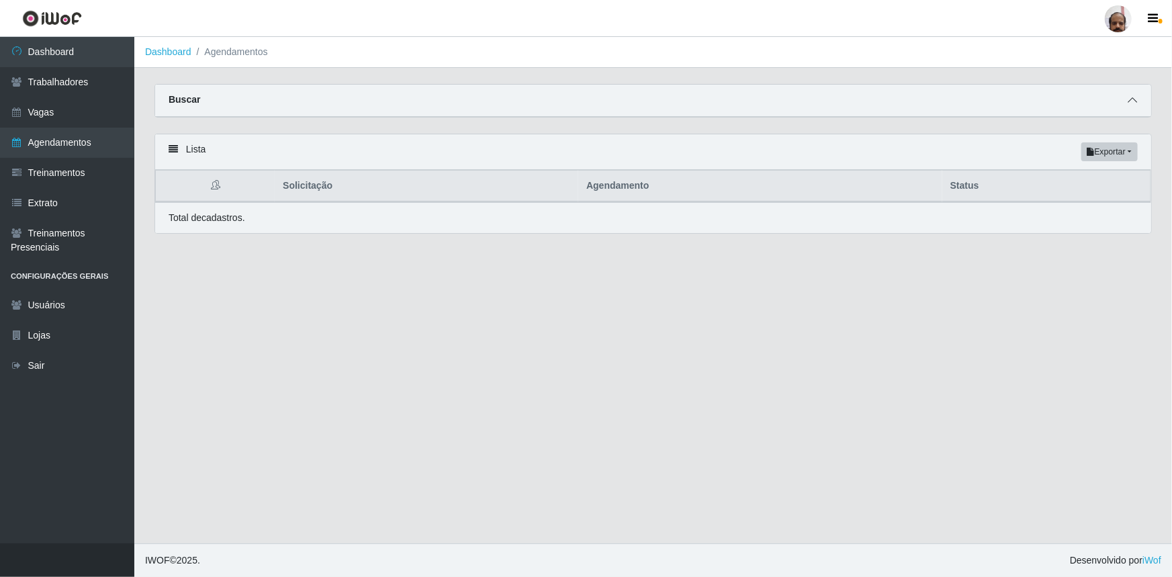
click at [1130, 103] on icon at bounding box center [1131, 99] width 9 height 9
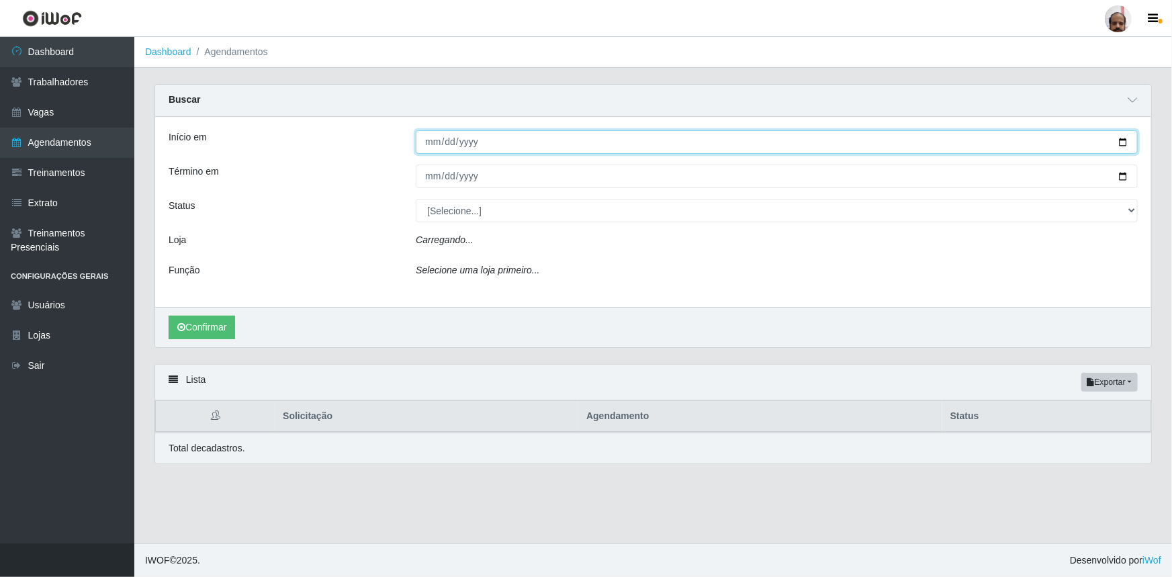
click at [1123, 139] on input "Início em" at bounding box center [777, 142] width 722 height 24
type input "[DATE]"
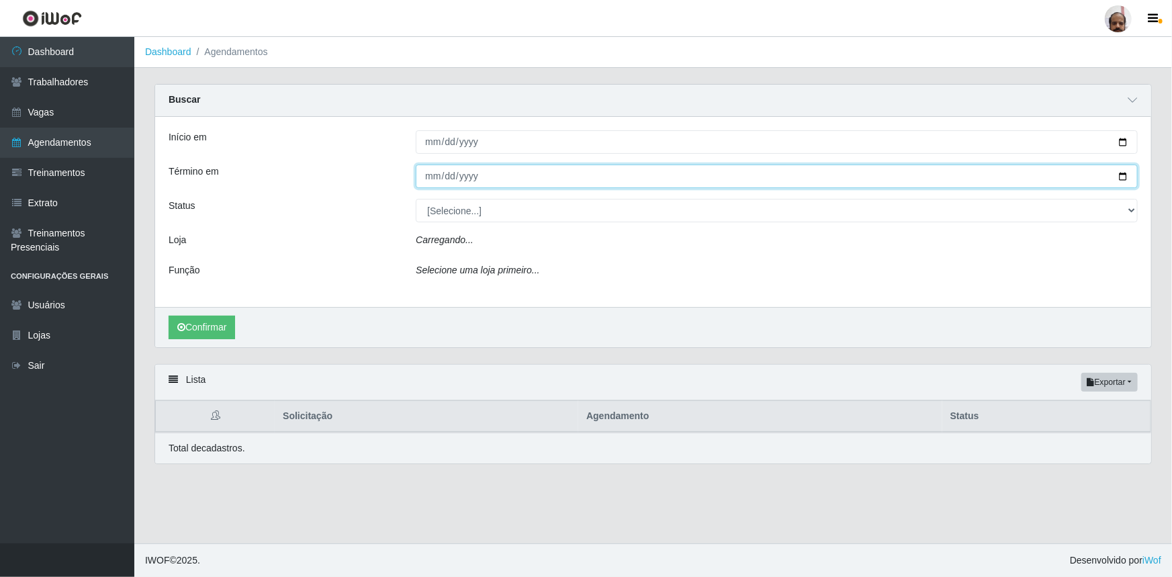
click at [1117, 176] on input "Término em" at bounding box center [777, 177] width 722 height 24
type input "[DATE]"
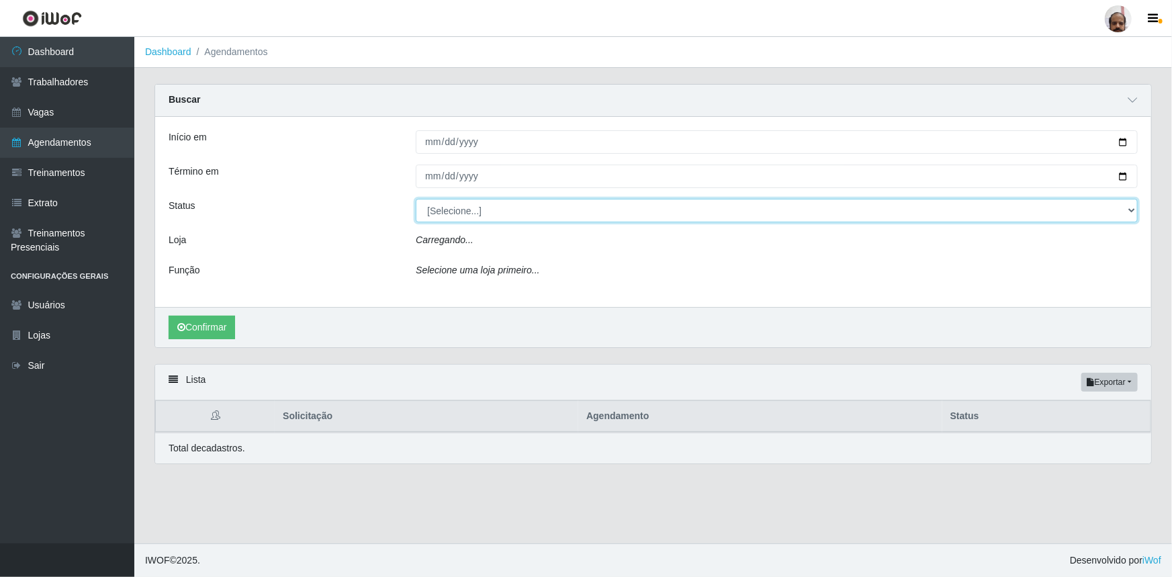
drag, startPoint x: 1133, startPoint y: 207, endPoint x: 1112, endPoint y: 222, distance: 25.1
click at [1133, 207] on select "[Selecione...] AGENDADO AGUARDANDO LIBERAR EM ANDAMENTO EM REVISÃO FINALIZADO C…" at bounding box center [777, 211] width 722 height 24
select select "AGENDADO"
click at [416, 199] on select "[Selecione...] AGENDADO AGUARDANDO LIBERAR EM ANDAMENTO EM REVISÃO FINALIZADO C…" at bounding box center [777, 211] width 722 height 24
click at [557, 245] on div "Carregando..." at bounding box center [777, 242] width 742 height 19
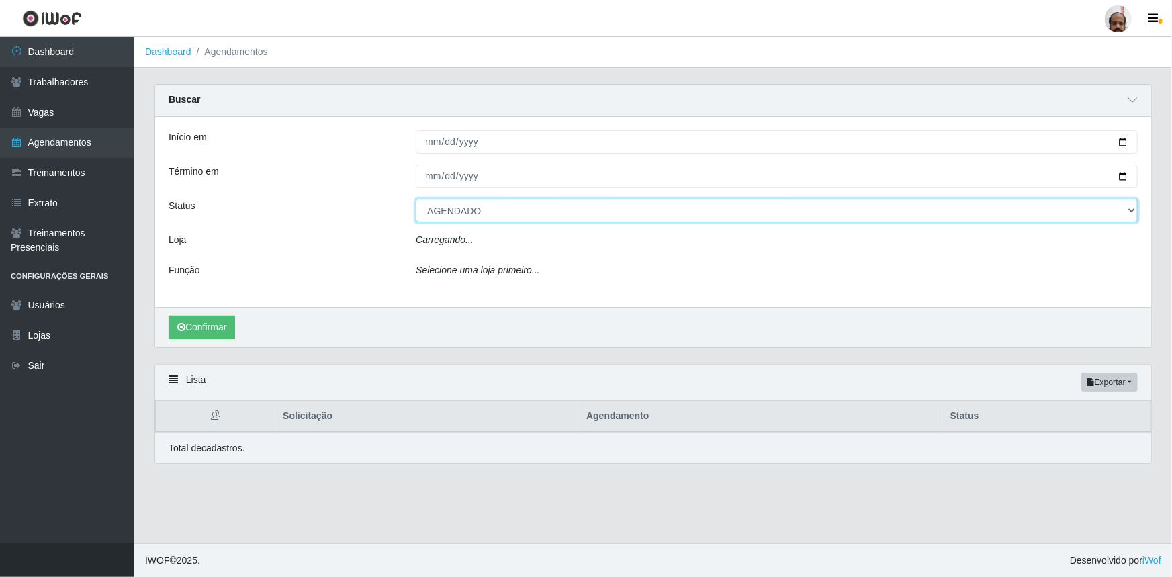
click at [504, 219] on select "[Selecione...] AGENDADO AGUARDANDO LIBERAR EM ANDAMENTO EM REVISÃO FINALIZADO C…" at bounding box center [777, 211] width 722 height 24
click at [416, 199] on select "[Selecione...] AGENDADO AGUARDANDO LIBERAR EM ANDAMENTO EM REVISÃO FINALIZADO C…" at bounding box center [777, 211] width 722 height 24
click at [44, 115] on link "Vagas" at bounding box center [67, 112] width 134 height 30
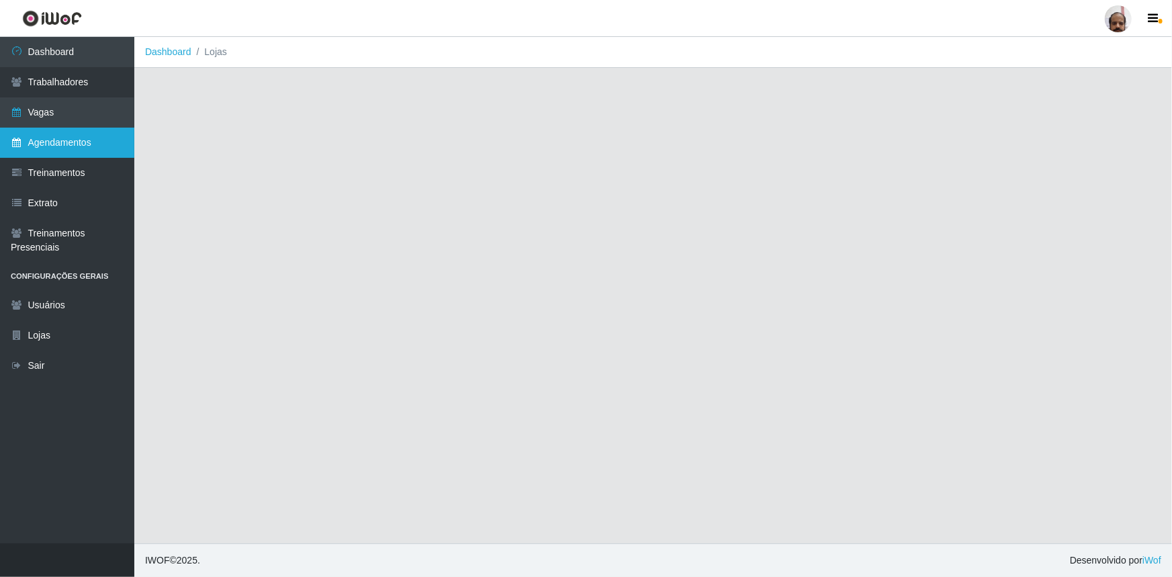
click at [62, 141] on link "Agendamentos" at bounding box center [67, 143] width 134 height 30
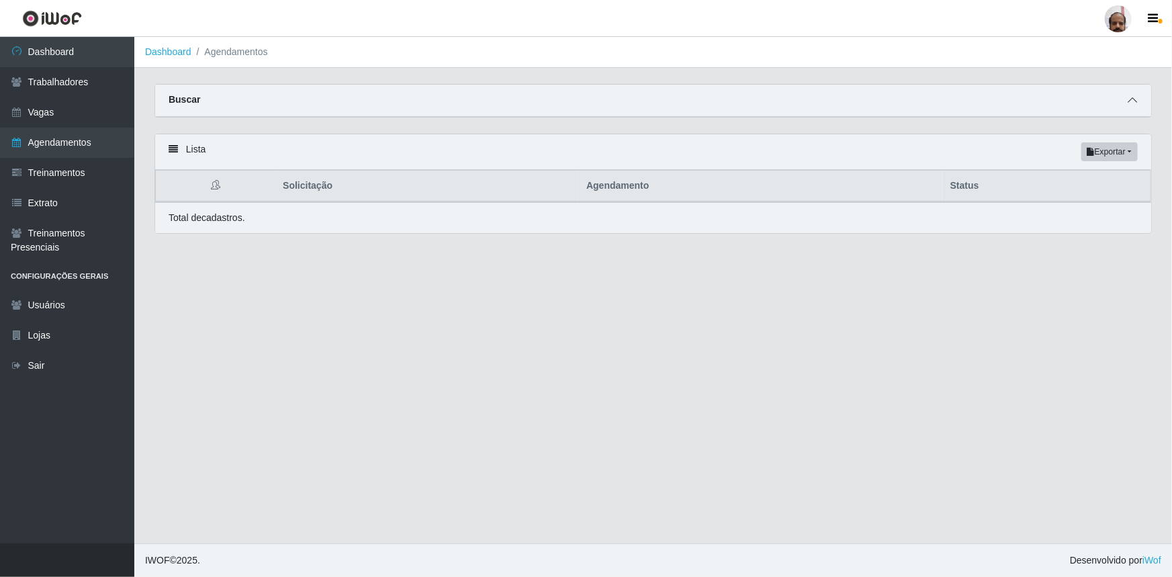
click at [1130, 102] on icon at bounding box center [1131, 99] width 9 height 9
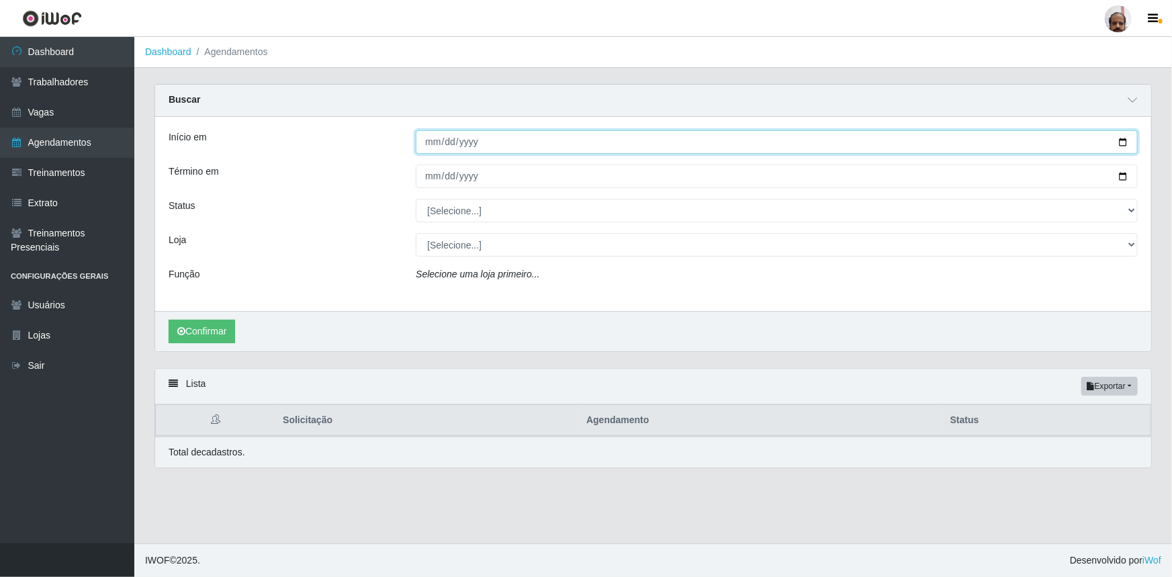
click at [1127, 146] on input "Início em" at bounding box center [777, 142] width 722 height 24
type input "[DATE]"
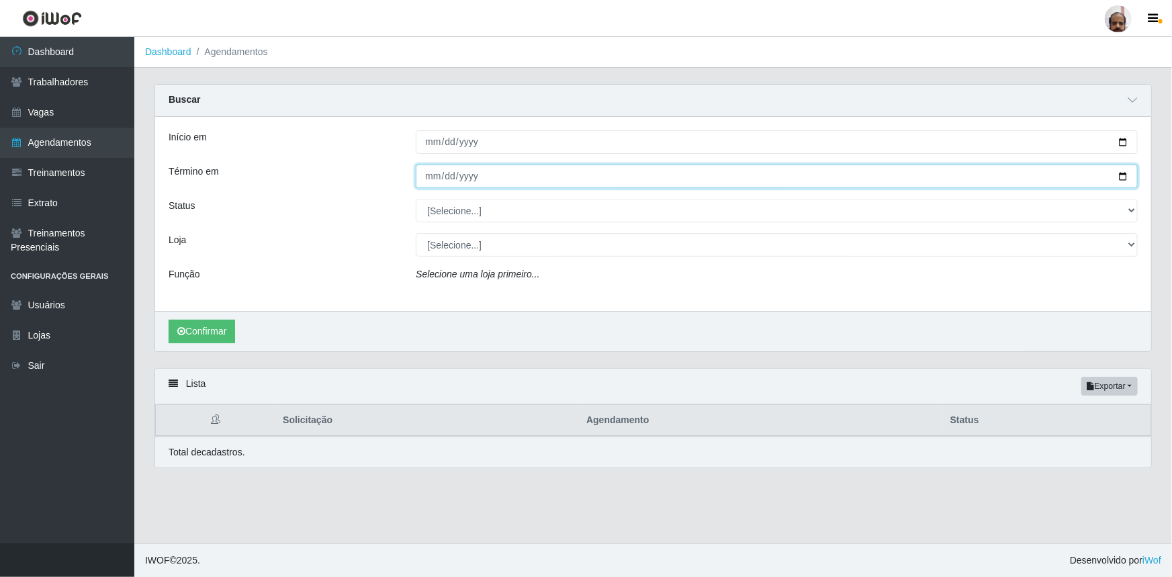
click at [1126, 180] on input "Término em" at bounding box center [777, 177] width 722 height 24
type input "[DATE]"
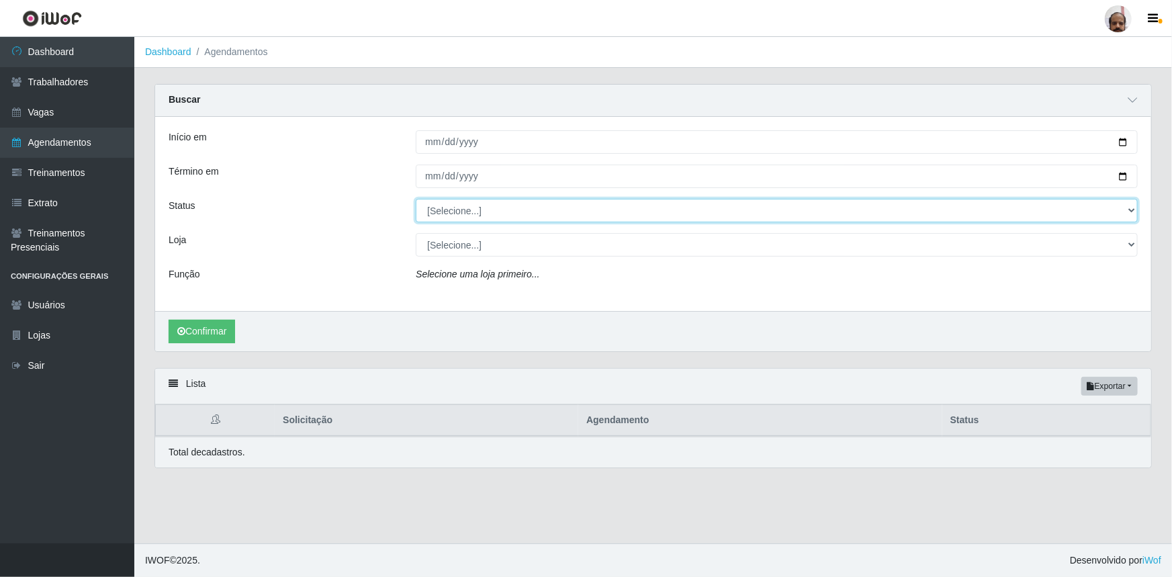
click at [1131, 214] on select "[Selecione...] AGENDADO AGUARDANDO LIBERAR EM ANDAMENTO EM REVISÃO FINALIZADO C…" at bounding box center [777, 211] width 722 height 24
select select "AGENDADO"
click at [416, 199] on select "[Selecione...] AGENDADO AGUARDANDO LIBERAR EM ANDAMENTO EM REVISÃO FINALIZADO C…" at bounding box center [777, 211] width 722 height 24
click at [1133, 243] on select "[Selecione...] Mar Vermelho - Loja 05" at bounding box center [777, 245] width 722 height 24
select select "252"
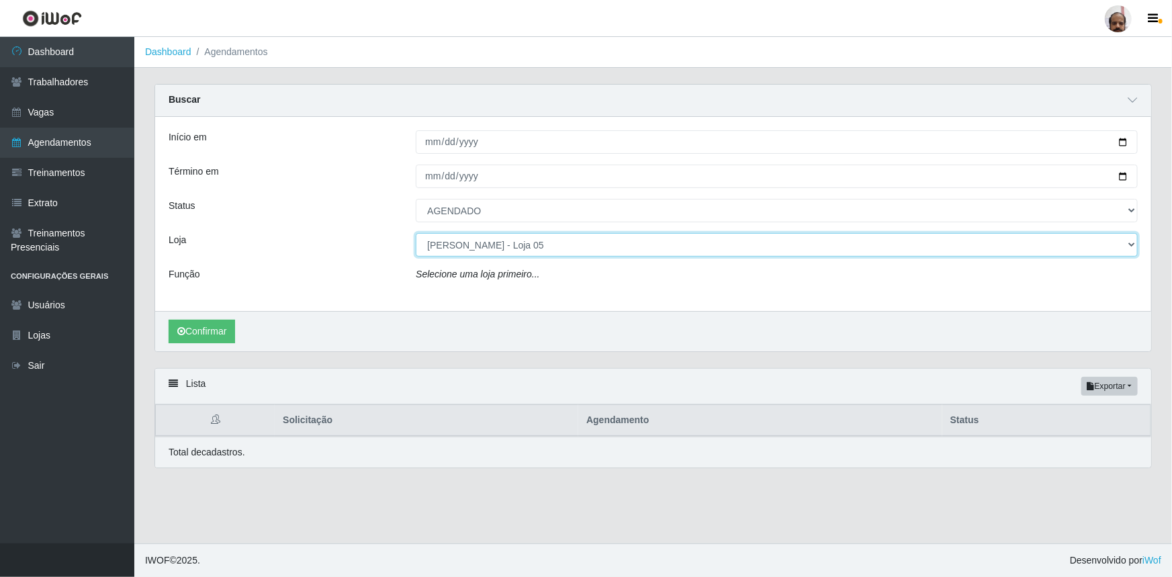
click at [416, 233] on select "[Selecione...] Mar Vermelho - Loja 05" at bounding box center [777, 245] width 722 height 24
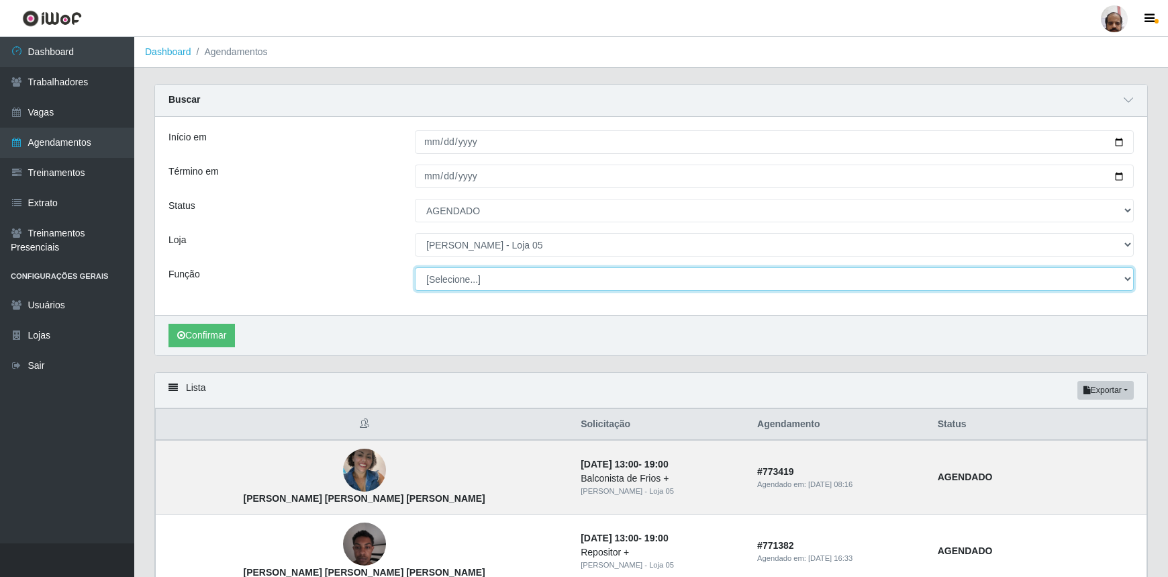
drag, startPoint x: 1129, startPoint y: 271, endPoint x: 1097, endPoint y: 282, distance: 33.3
click at [1129, 271] on select "[Selecione...] ASG ASG + ASG ++ Auxiliar de Depósito Auxiliar de Depósito + Aux…" at bounding box center [774, 279] width 719 height 24
select select "4"
click at [415, 267] on select "[Selecione...] ASG ASG + ASG ++ Auxiliar de Depósito Auxiliar de Depósito + Aux…" at bounding box center [774, 279] width 719 height 24
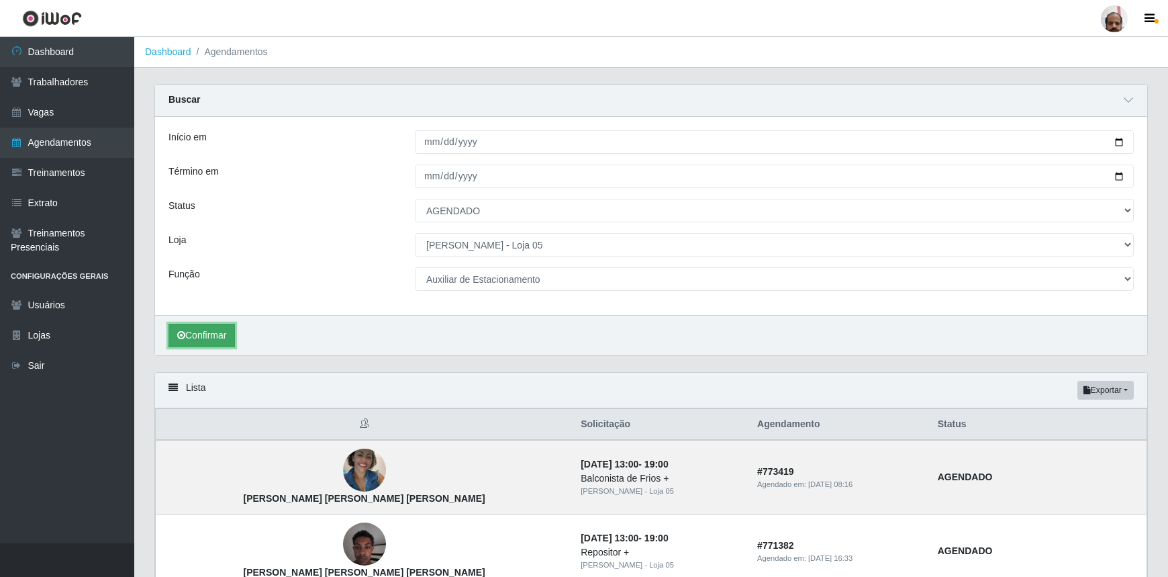
click at [211, 330] on button "Confirmar" at bounding box center [202, 336] width 66 height 24
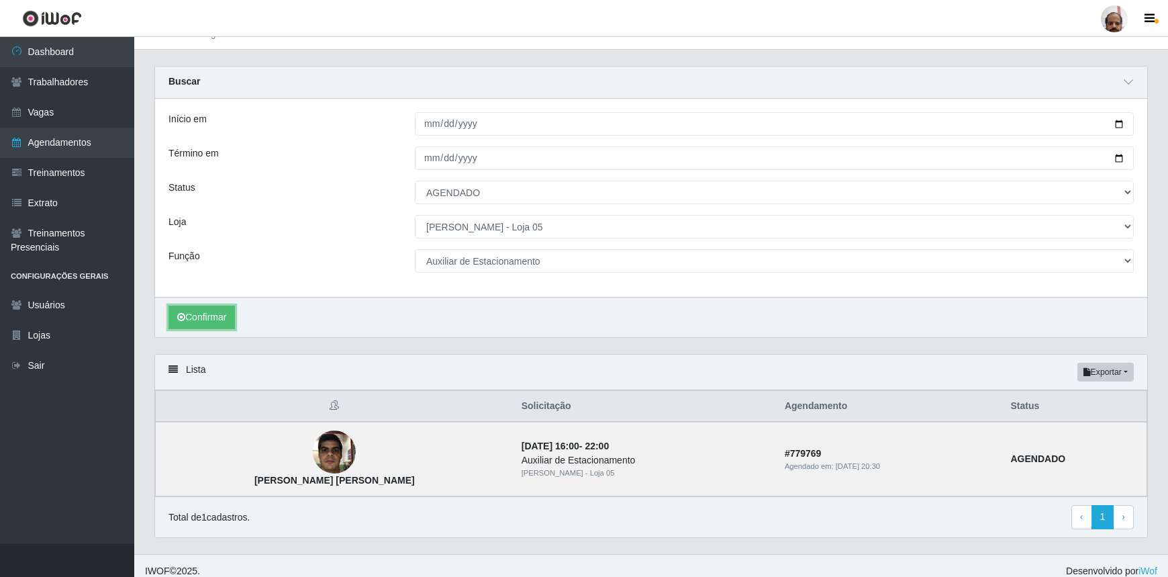
scroll to position [28, 0]
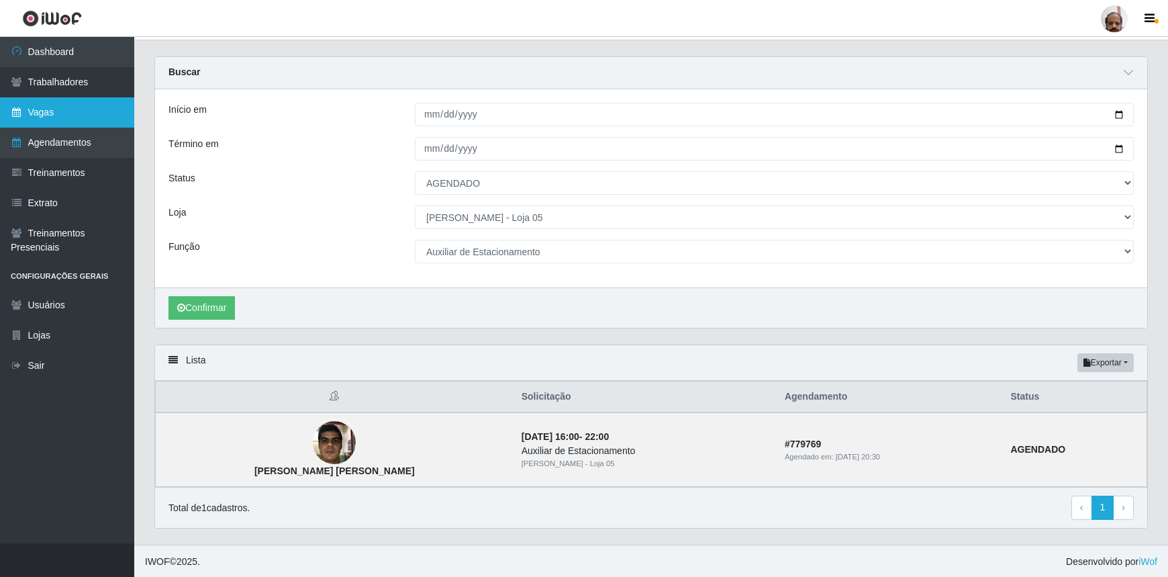
click at [62, 115] on link "Vagas" at bounding box center [67, 112] width 134 height 30
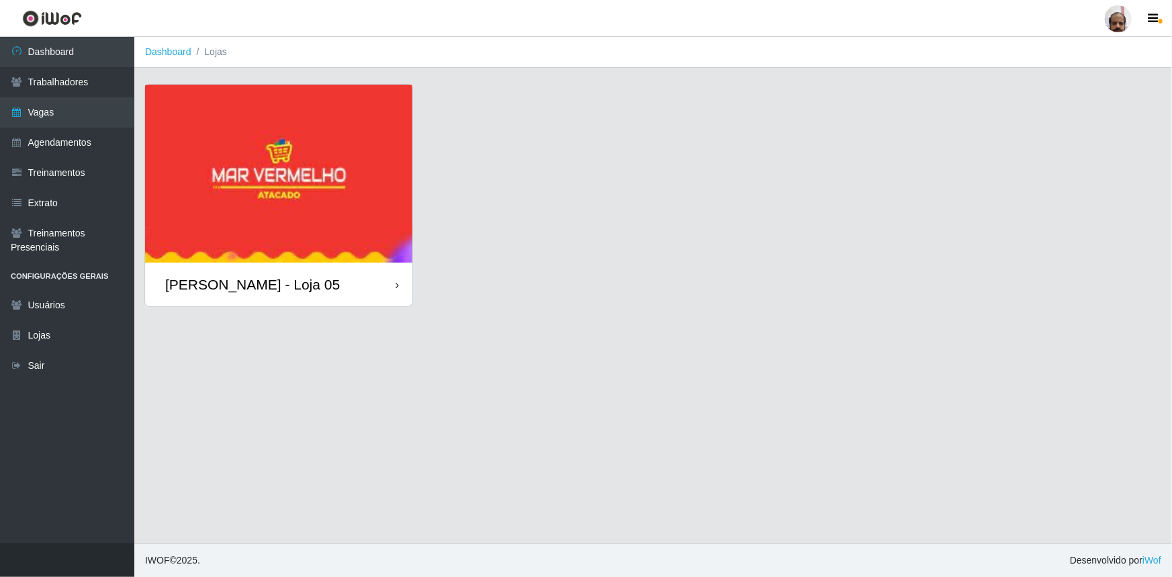
click at [302, 287] on div "[PERSON_NAME] - Loja 05" at bounding box center [252, 284] width 175 height 17
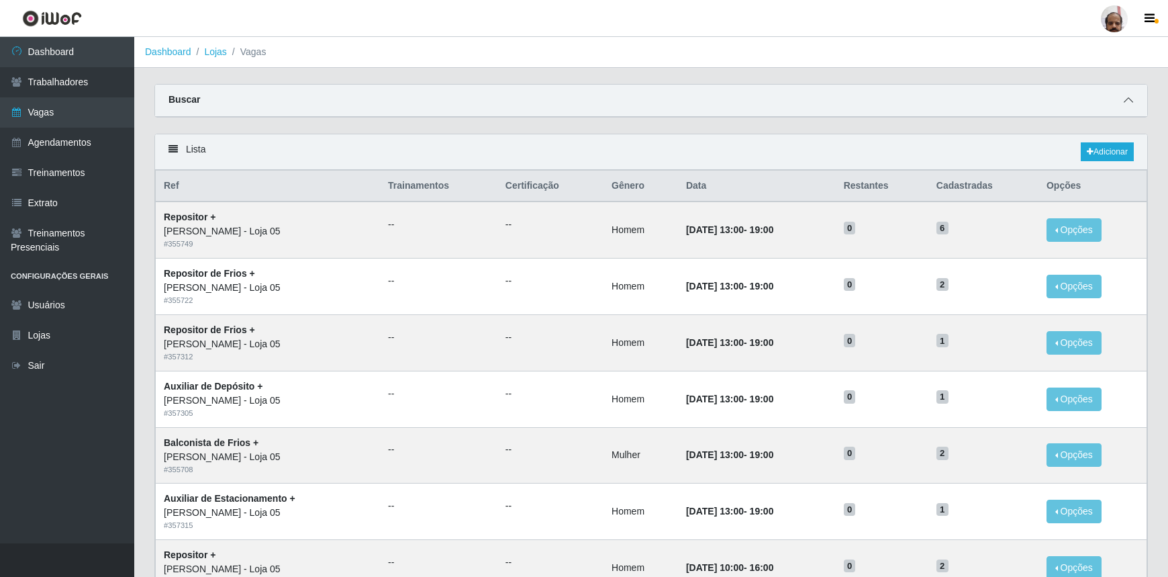
click at [1127, 102] on icon at bounding box center [1128, 99] width 9 height 9
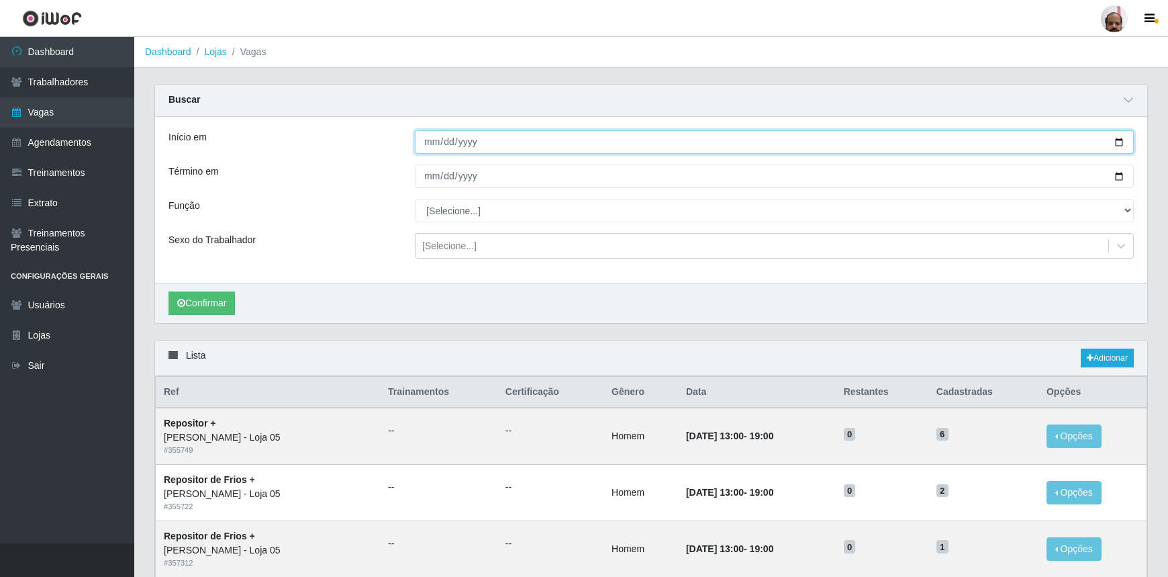
click at [1119, 144] on input "Início em" at bounding box center [774, 142] width 719 height 24
type input "[DATE]"
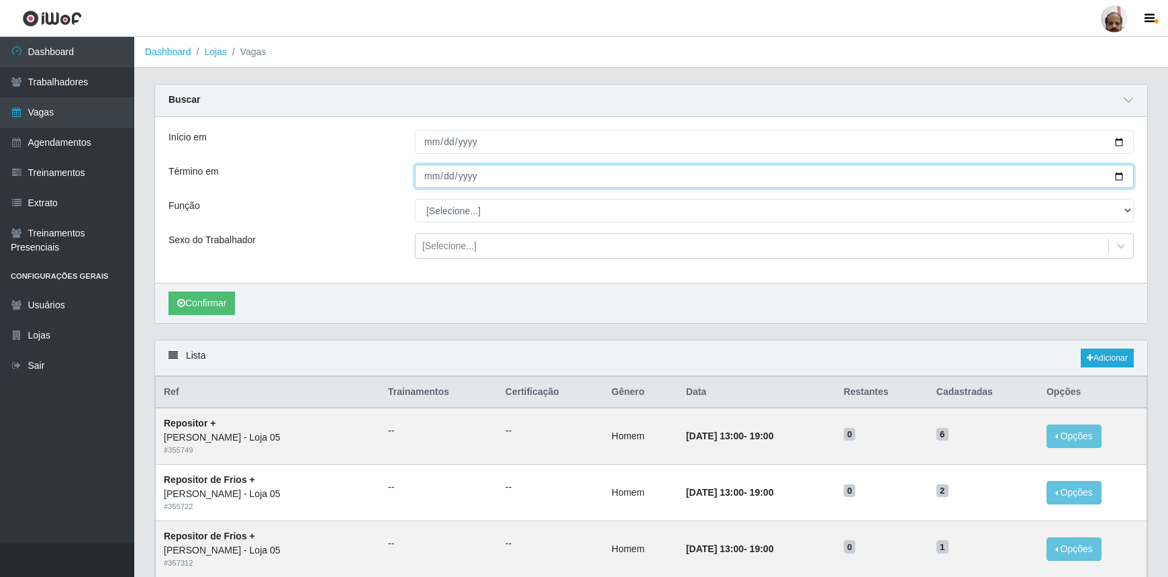
click at [1121, 174] on input "Término em" at bounding box center [774, 177] width 719 height 24
type input "[DATE]"
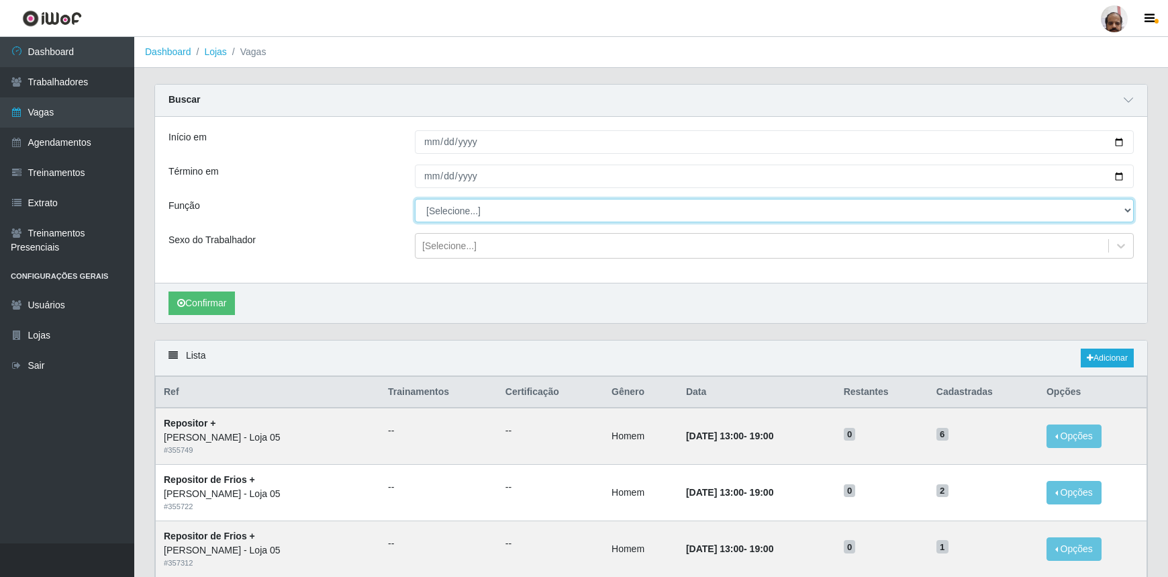
click at [1127, 210] on select "[Selecione...] ASG ASG + ASG ++ Auxiliar de Depósito Auxiliar de Depósito + Aux…" at bounding box center [774, 211] width 719 height 24
select select "4"
click at [415, 199] on select "[Selecione...] ASG ASG + ASG ++ Auxiliar de Depósito Auxiliar de Depósito + Aux…" at bounding box center [774, 211] width 719 height 24
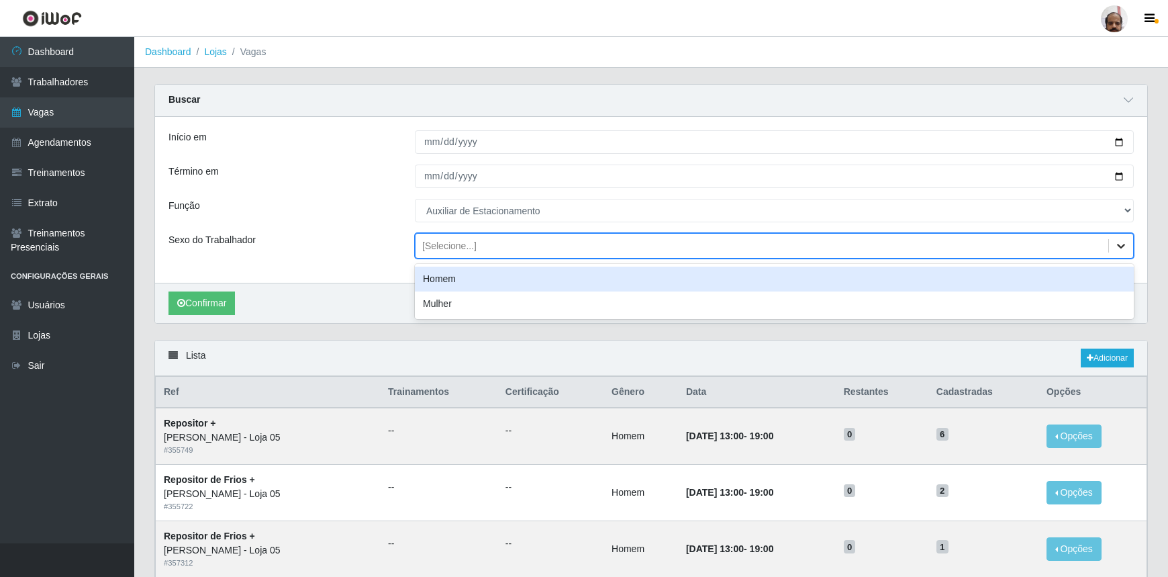
click at [1120, 244] on icon at bounding box center [1121, 245] width 13 height 13
click at [449, 282] on div "Homem" at bounding box center [774, 279] width 719 height 25
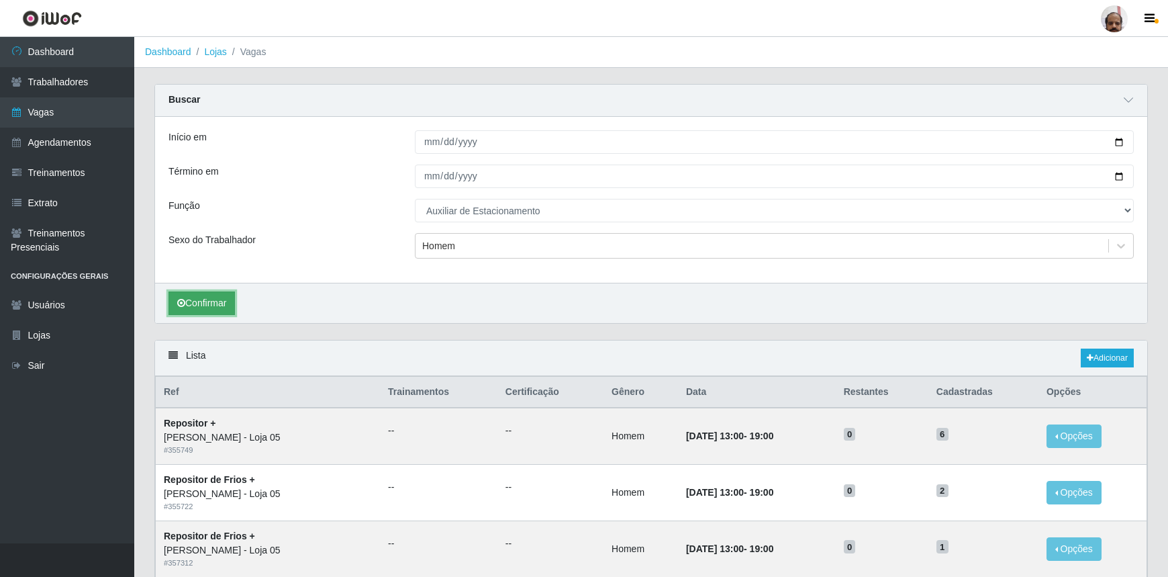
click at [191, 306] on button "Confirmar" at bounding box center [202, 303] width 66 height 24
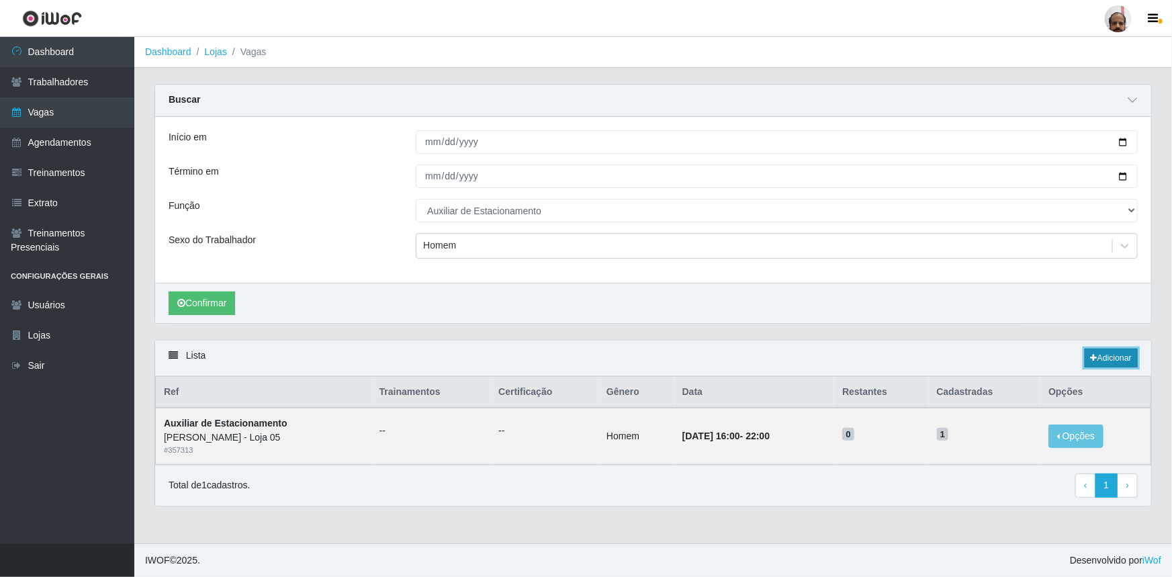
click at [1123, 353] on link "Adicionar" at bounding box center [1110, 357] width 53 height 19
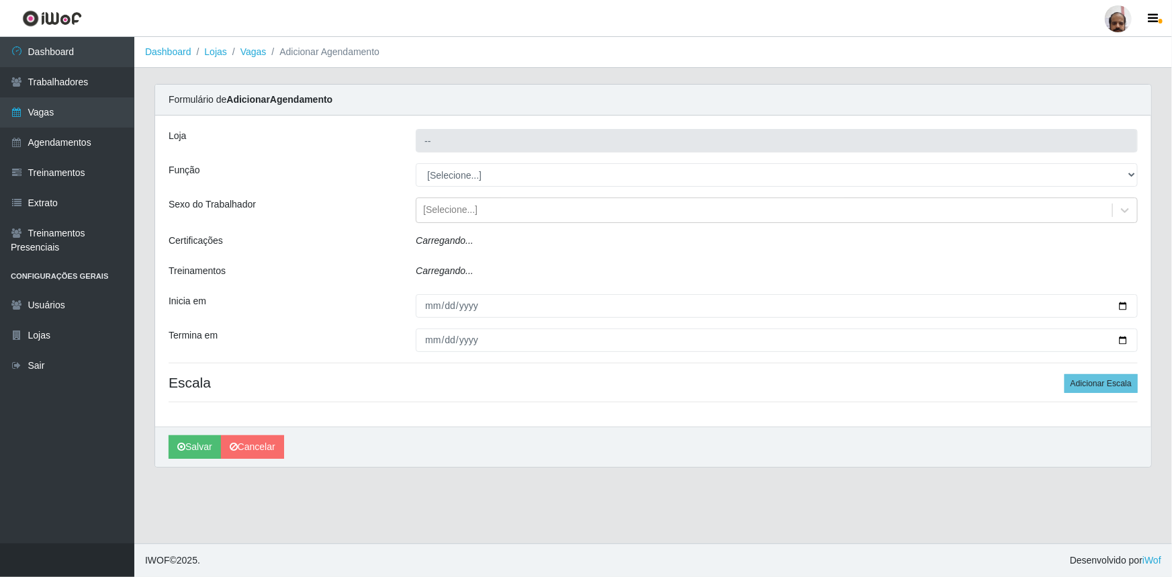
type input "[PERSON_NAME] - Loja 05"
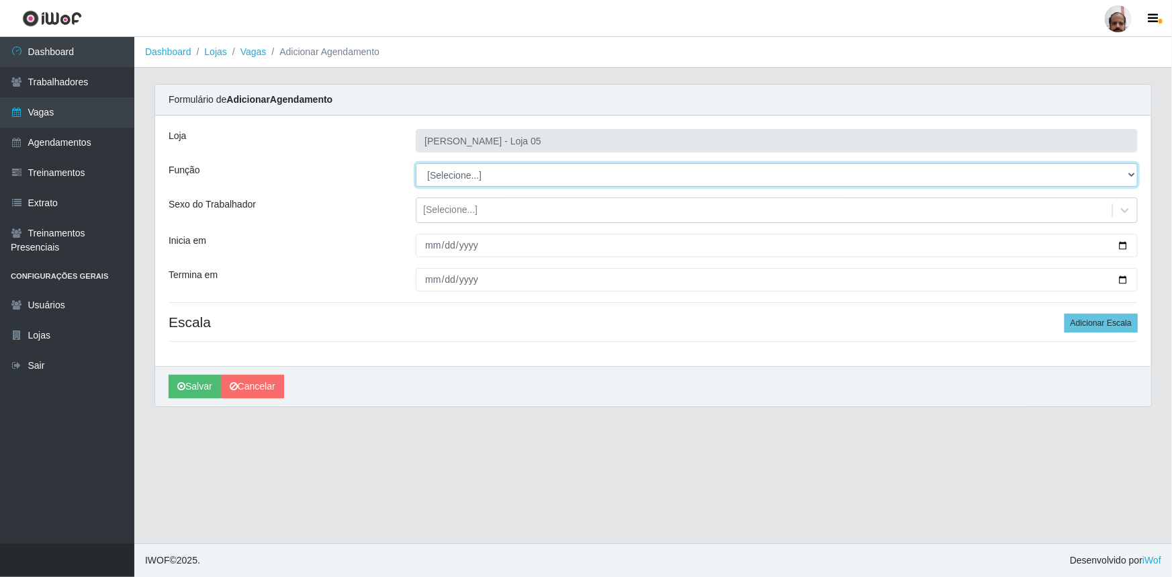
drag, startPoint x: 1129, startPoint y: 174, endPoint x: 1127, endPoint y: 181, distance: 7.7
click at [1129, 174] on select "[Selecione...] ASG ASG + ASG ++ Auxiliar de Depósito Auxiliar de Depósito + Aux…" at bounding box center [777, 175] width 722 height 24
select select "4"
click at [416, 163] on select "[Selecione...] ASG ASG + ASG ++ Auxiliar de Depósito Auxiliar de Depósito + Aux…" at bounding box center [777, 175] width 722 height 24
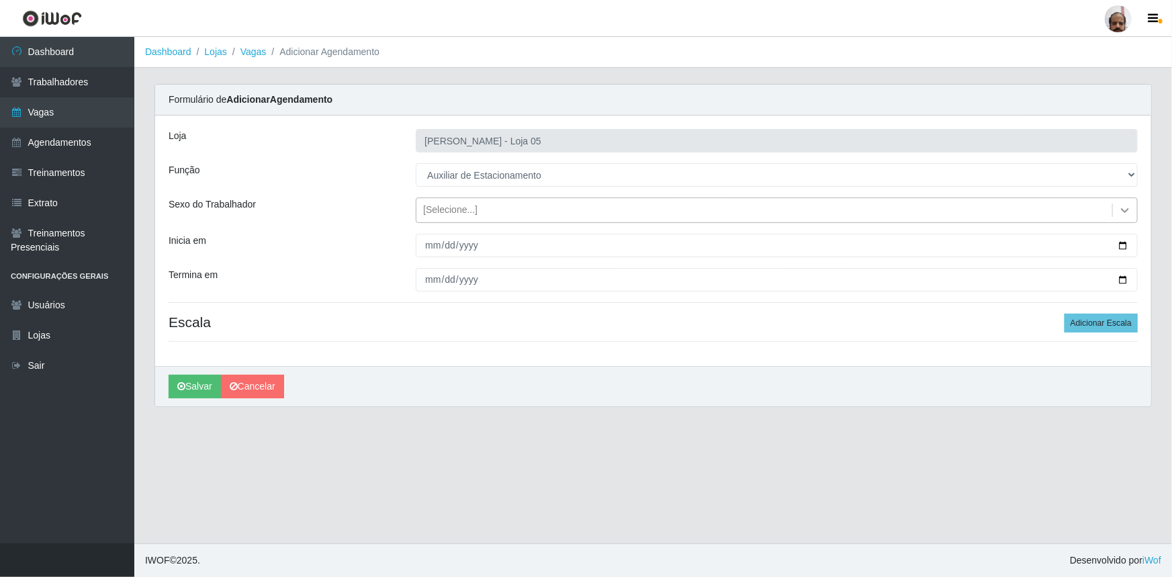
click at [1121, 208] on icon at bounding box center [1124, 209] width 13 height 13
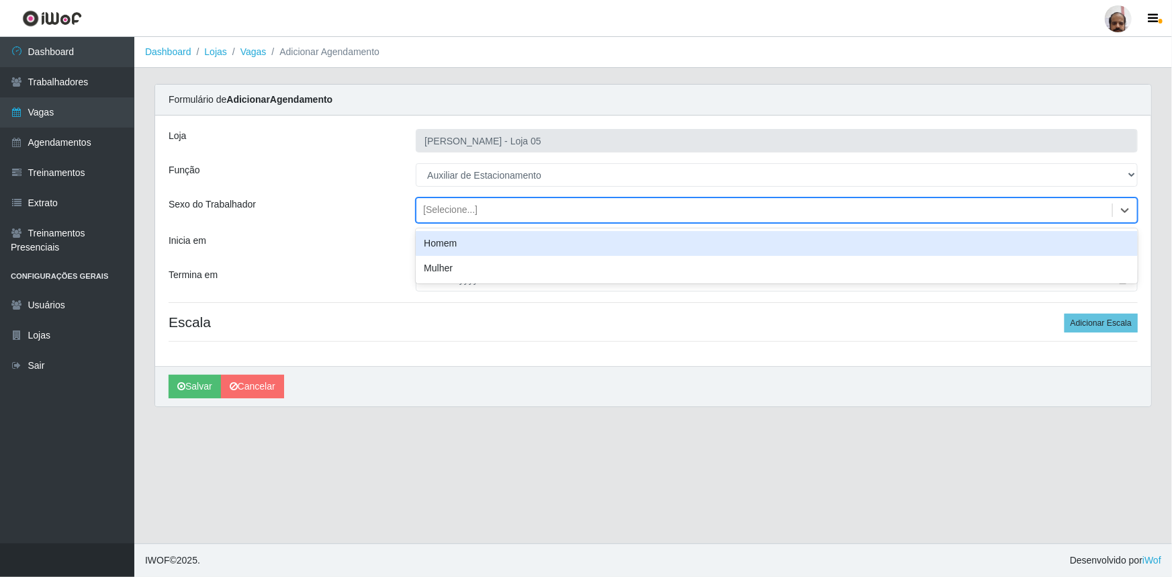
click at [446, 242] on div "Homem" at bounding box center [777, 243] width 722 height 25
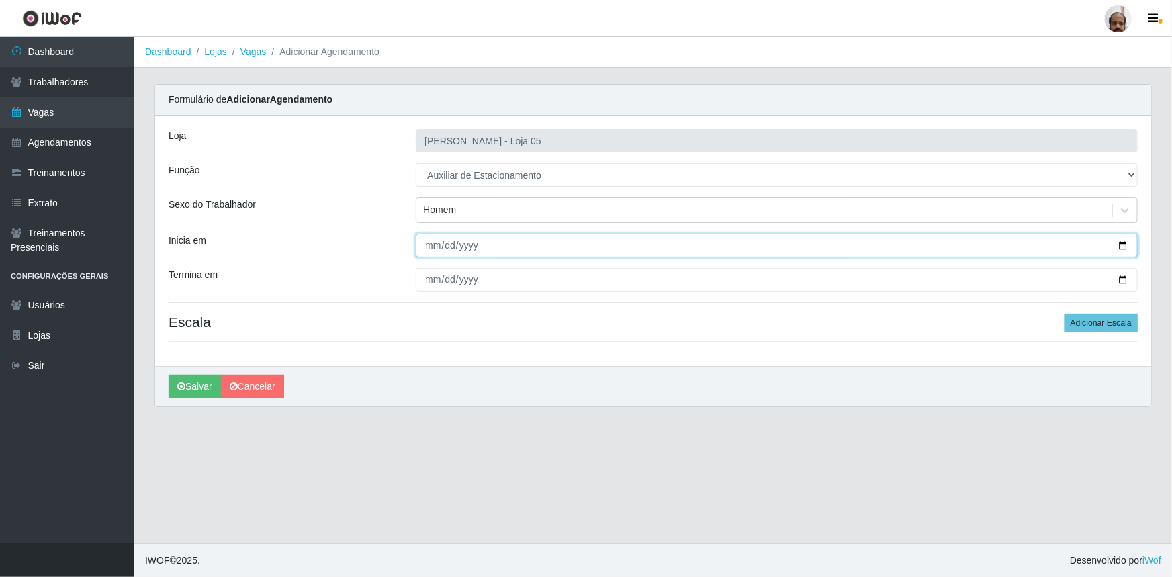
click at [1123, 244] on input "Inicia em" at bounding box center [777, 246] width 722 height 24
type input "[DATE]"
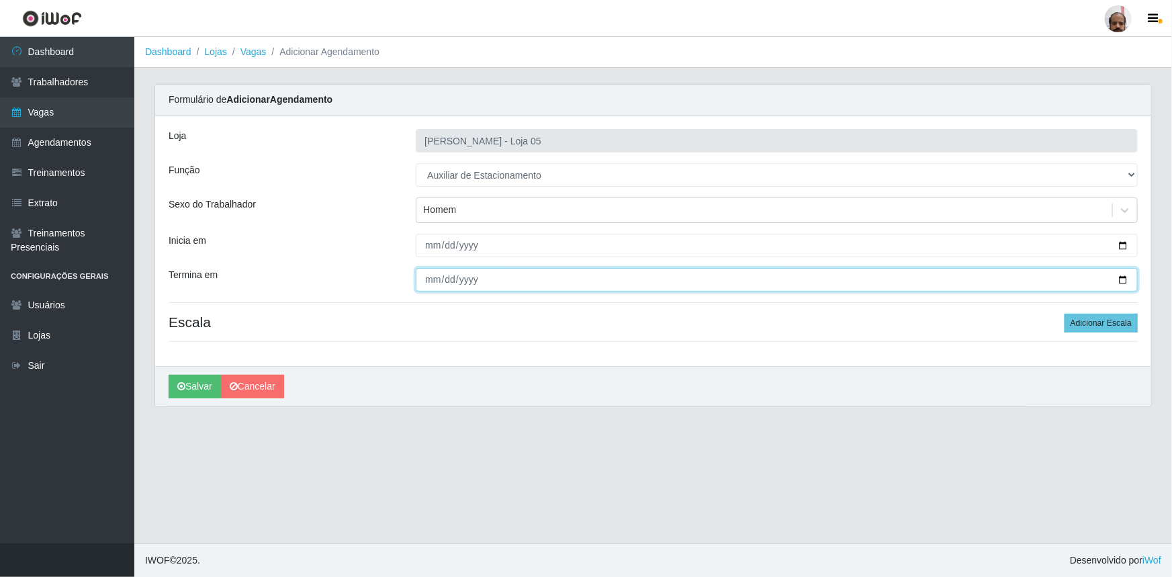
click at [1124, 273] on input "Termina em" at bounding box center [777, 280] width 722 height 24
type input "[DATE]"
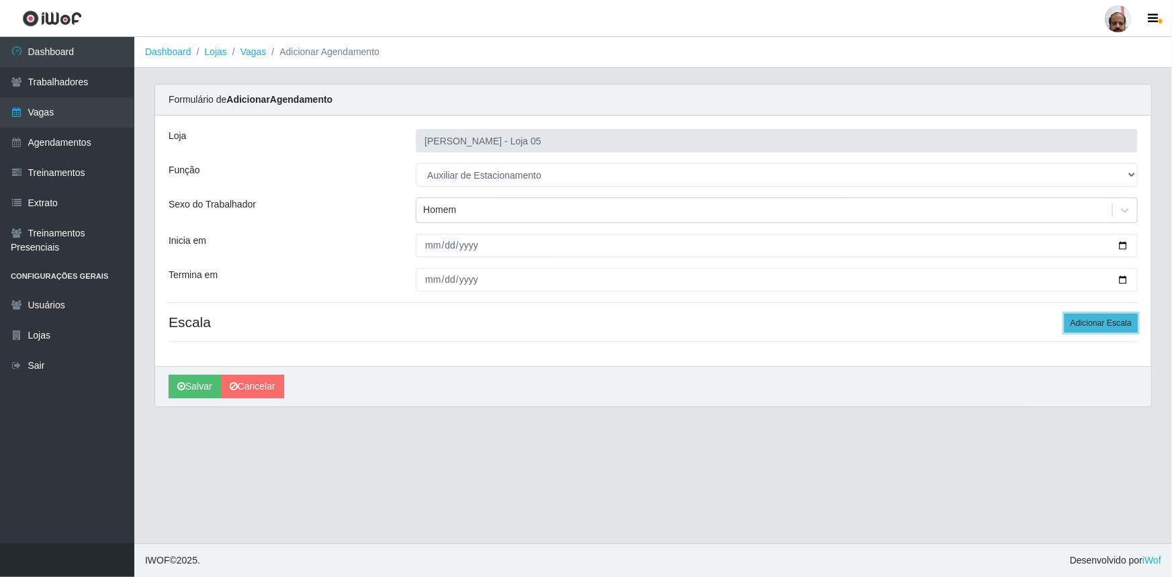
click at [1079, 324] on button "Adicionar Escala" at bounding box center [1100, 323] width 73 height 19
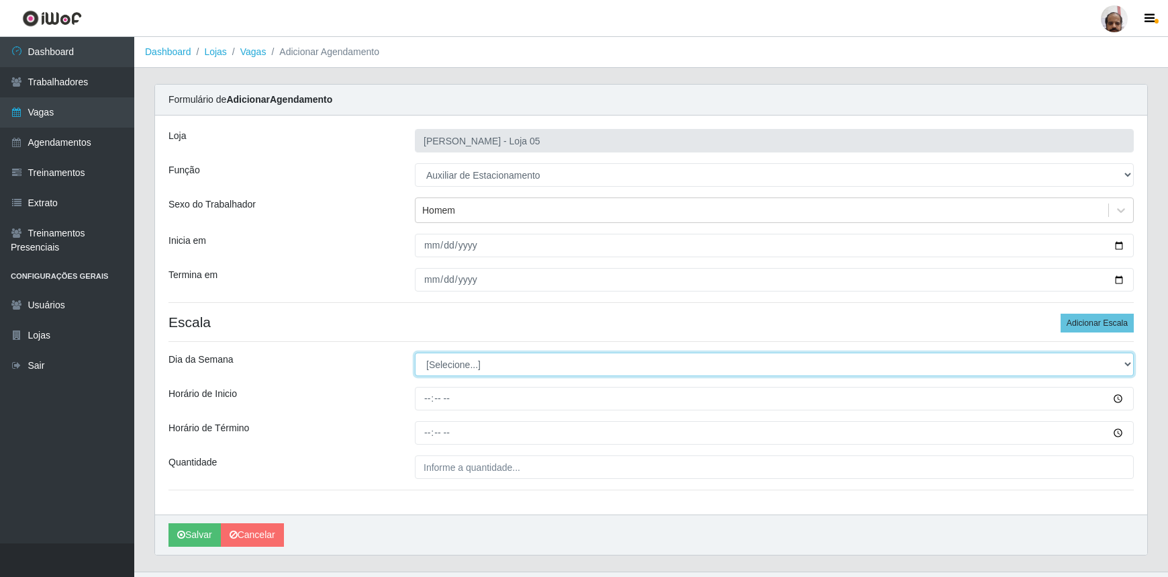
click at [1128, 364] on select "[Selecione...] Segunda Terça Quarta Quinta Sexta Sábado Domingo" at bounding box center [774, 365] width 719 height 24
select select "1"
click at [415, 353] on select "[Selecione...] Segunda Terça Quarta Quinta Sexta Sábado Domingo" at bounding box center [774, 365] width 719 height 24
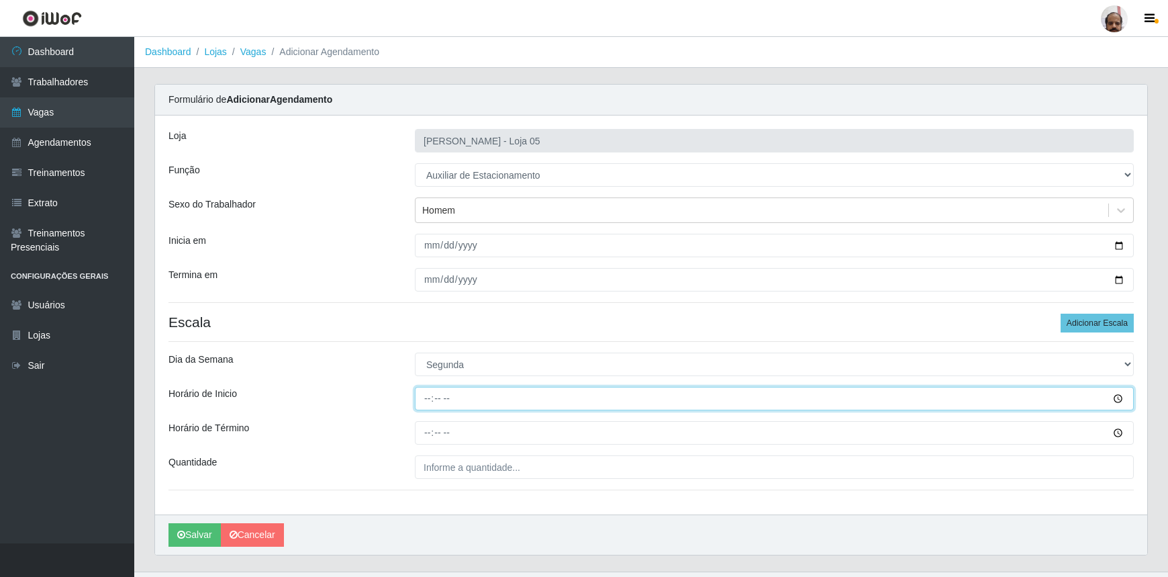
click at [428, 400] on input "Horário de Inicio" at bounding box center [774, 399] width 719 height 24
type input "08:00"
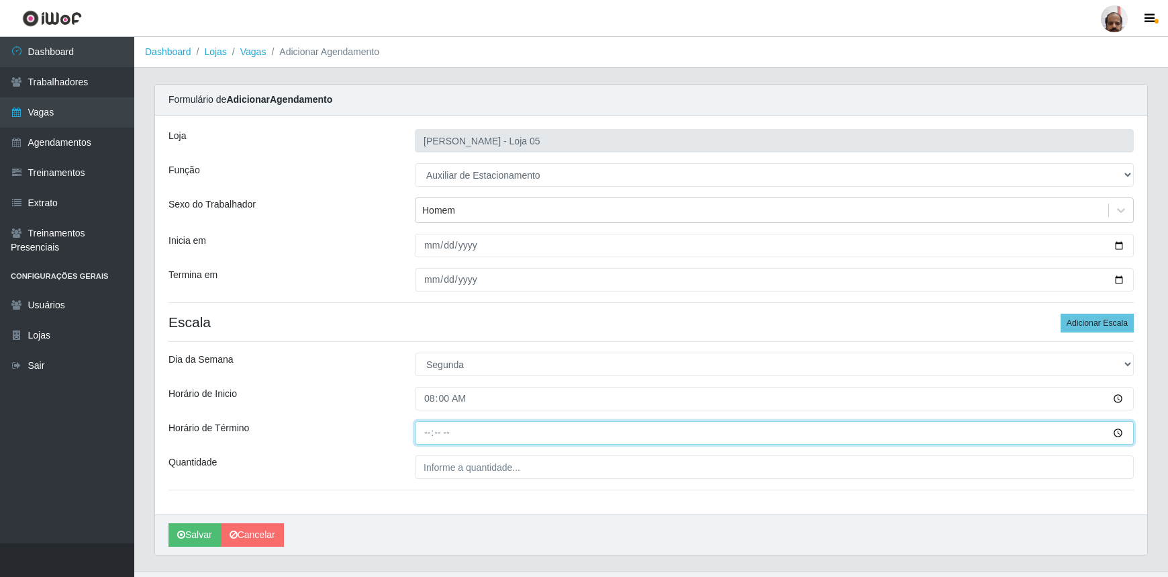
click at [423, 430] on input "Horário de Término" at bounding box center [774, 433] width 719 height 24
type input "14:00"
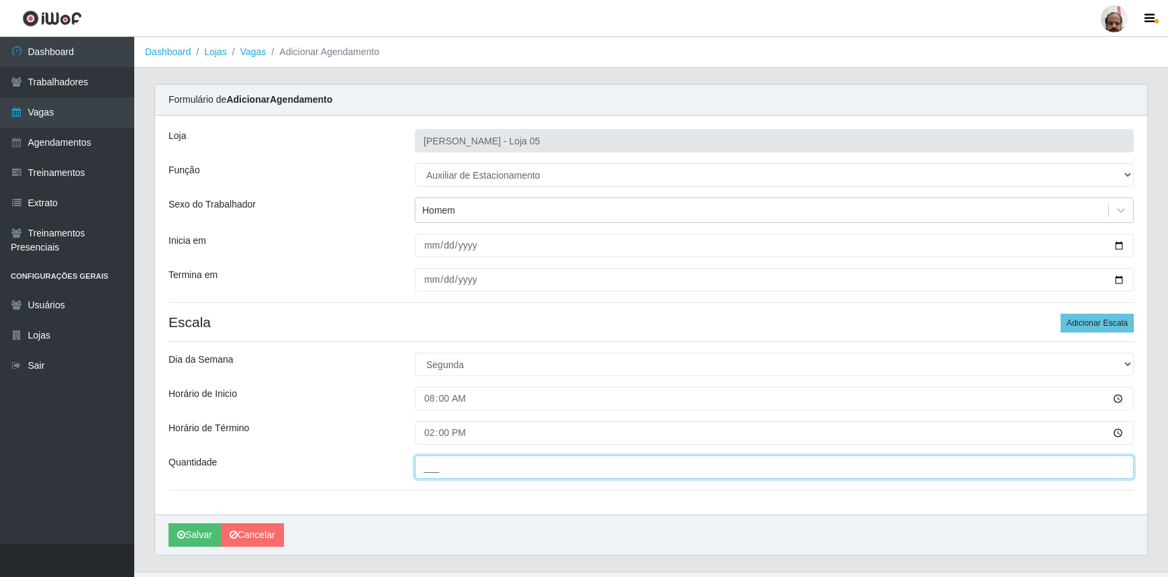
click at [422, 463] on input "___" at bounding box center [774, 467] width 719 height 24
type input "1__"
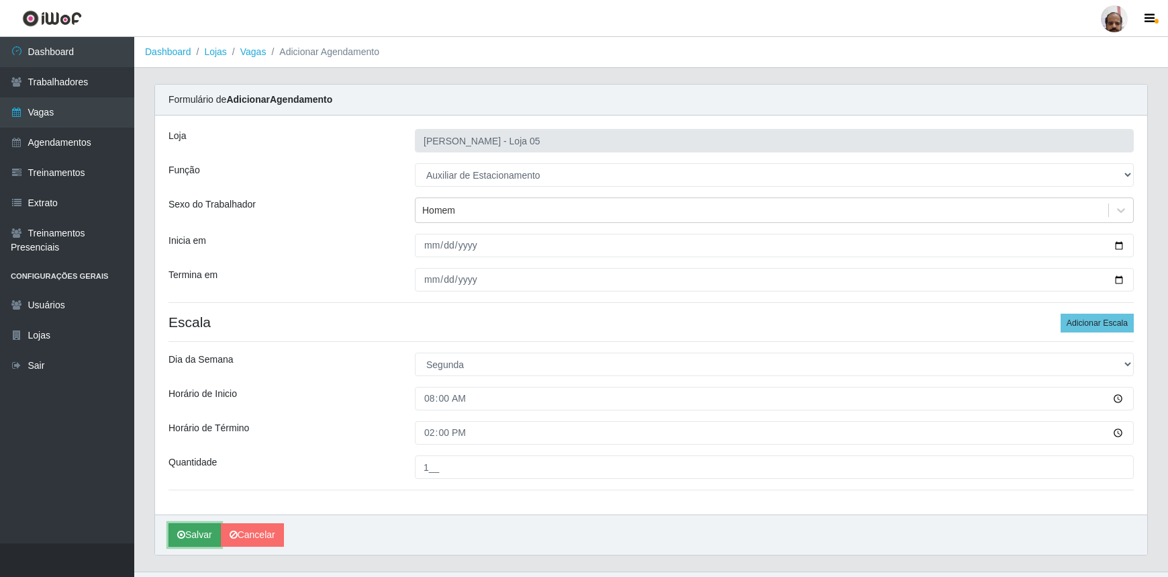
click at [191, 536] on button "Salvar" at bounding box center [195, 535] width 52 height 24
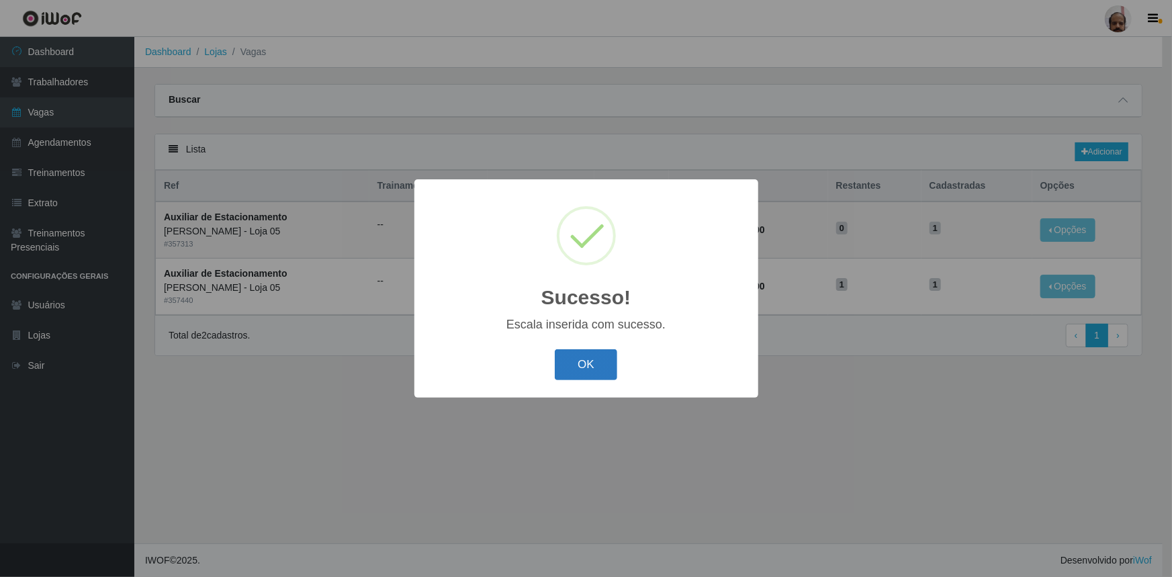
click at [610, 366] on button "OK" at bounding box center [586, 365] width 62 height 32
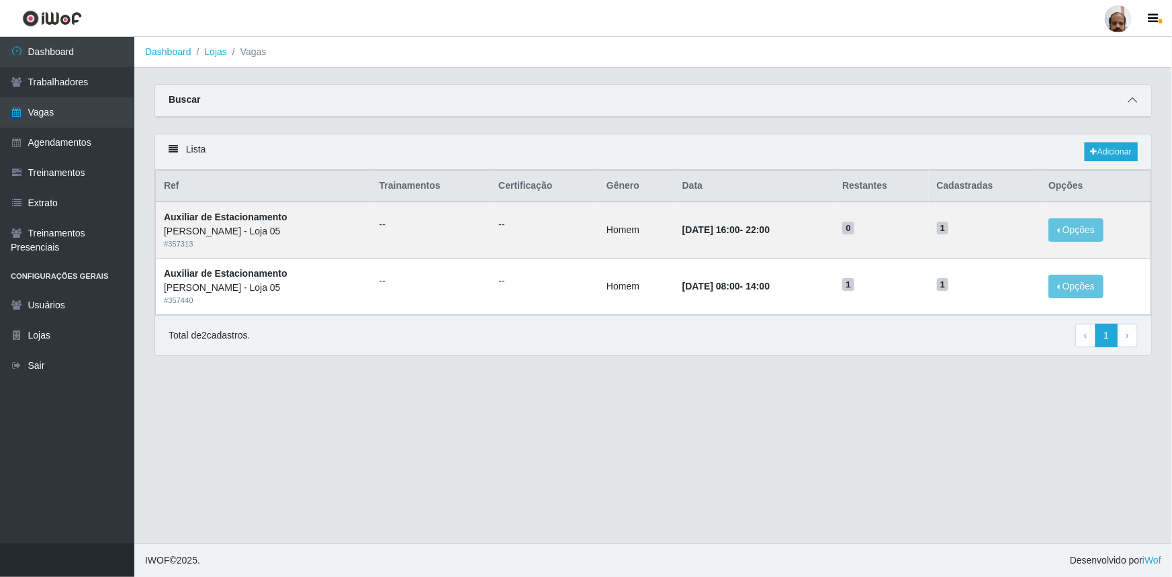
click at [1139, 103] on span at bounding box center [1132, 100] width 16 height 15
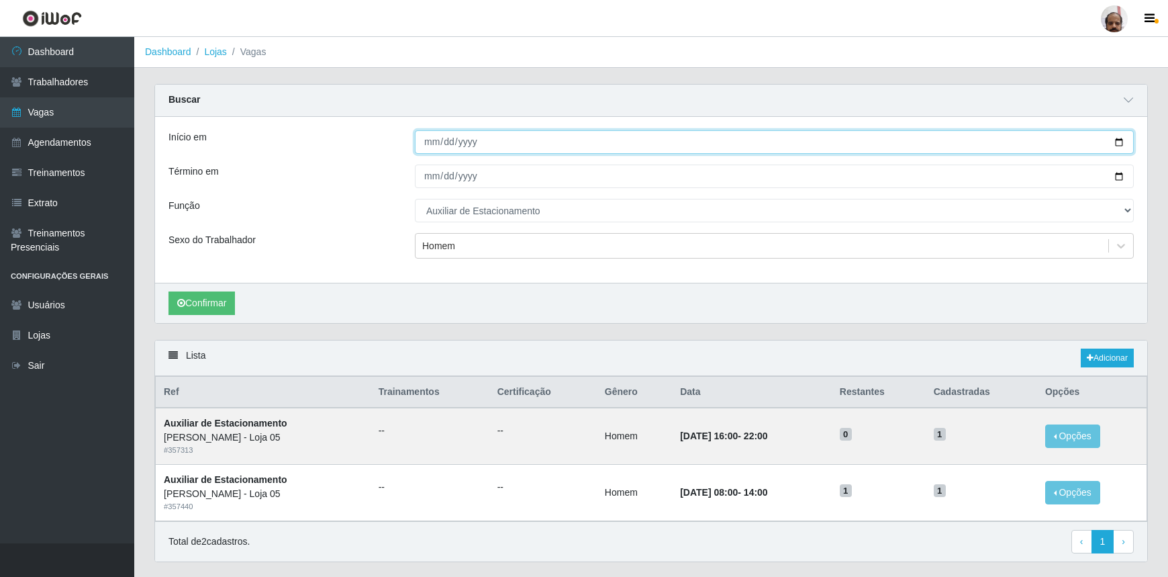
click at [1117, 147] on input "[DATE]" at bounding box center [774, 142] width 719 height 24
type input "2025-10-14"
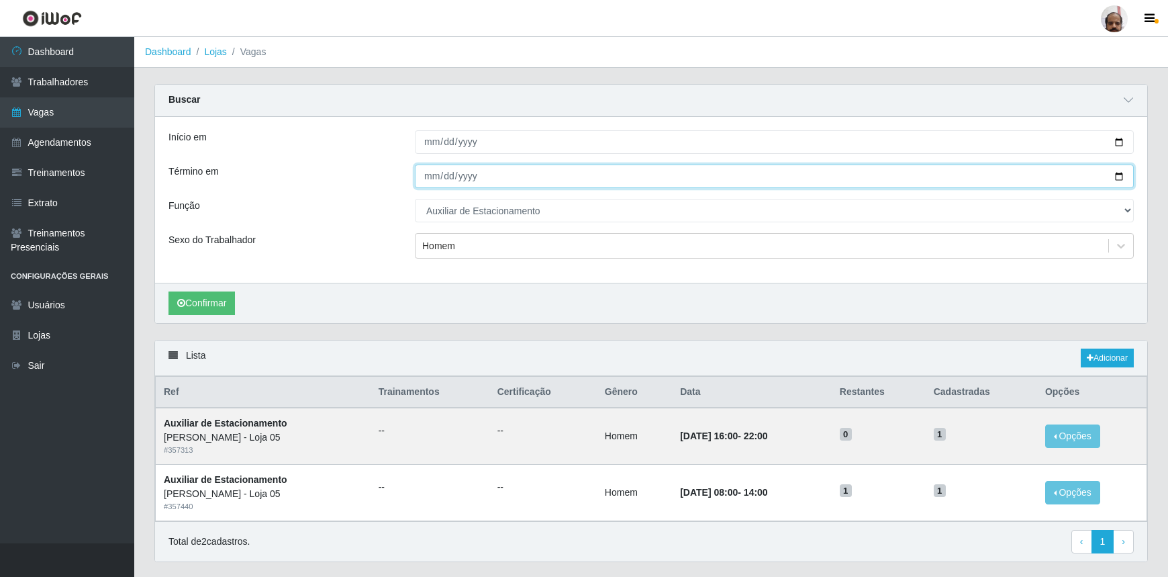
click at [1117, 178] on input "[DATE]" at bounding box center [774, 177] width 719 height 24
type input "2025-10-14"
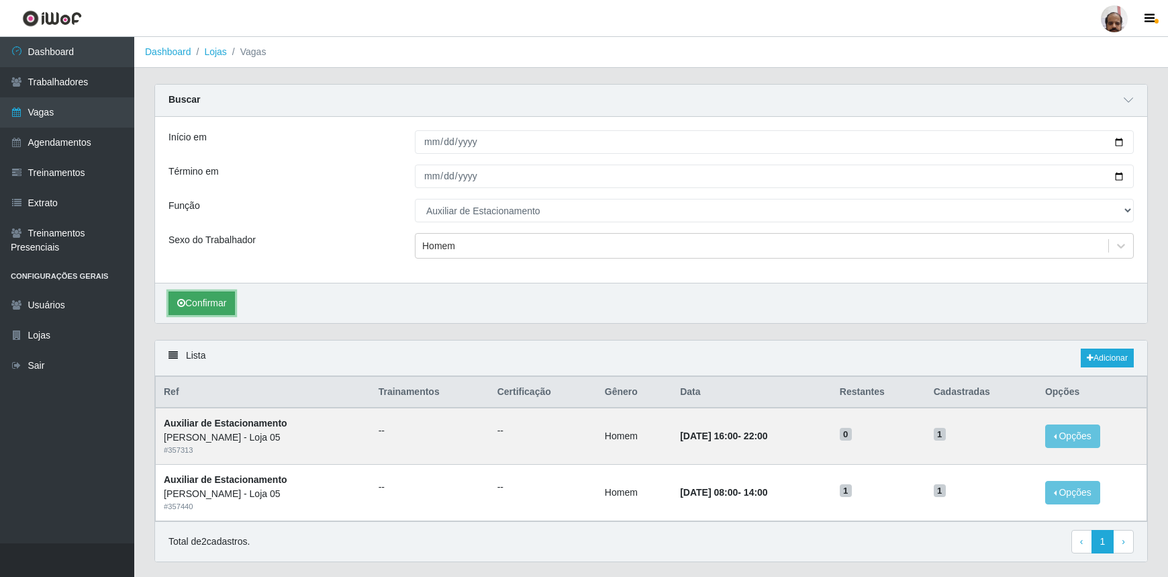
click at [206, 310] on button "Confirmar" at bounding box center [202, 303] width 66 height 24
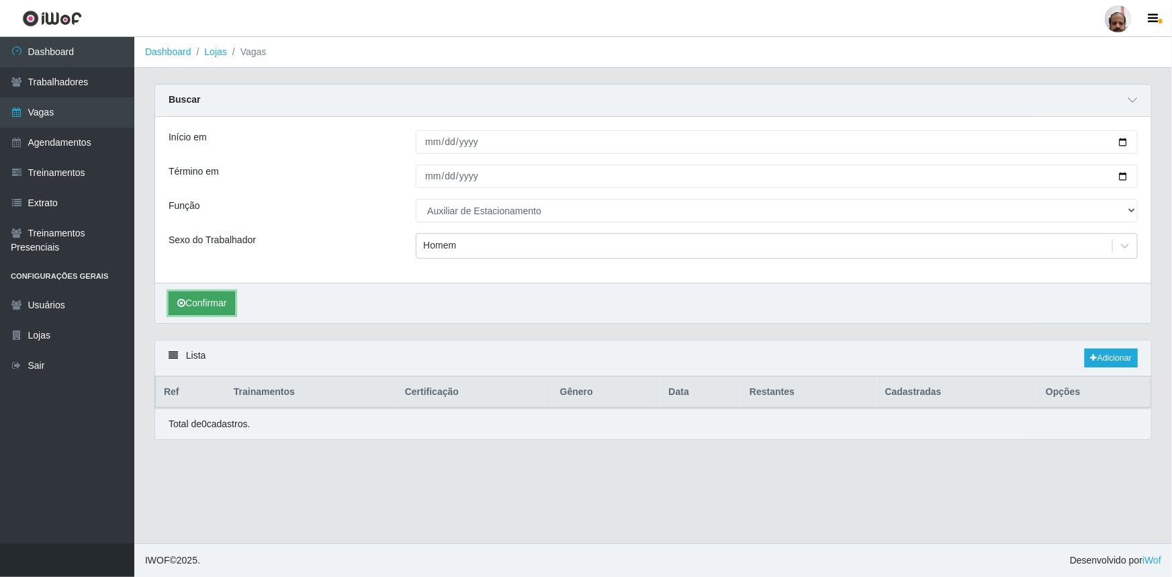
click at [224, 306] on button "Confirmar" at bounding box center [202, 303] width 66 height 24
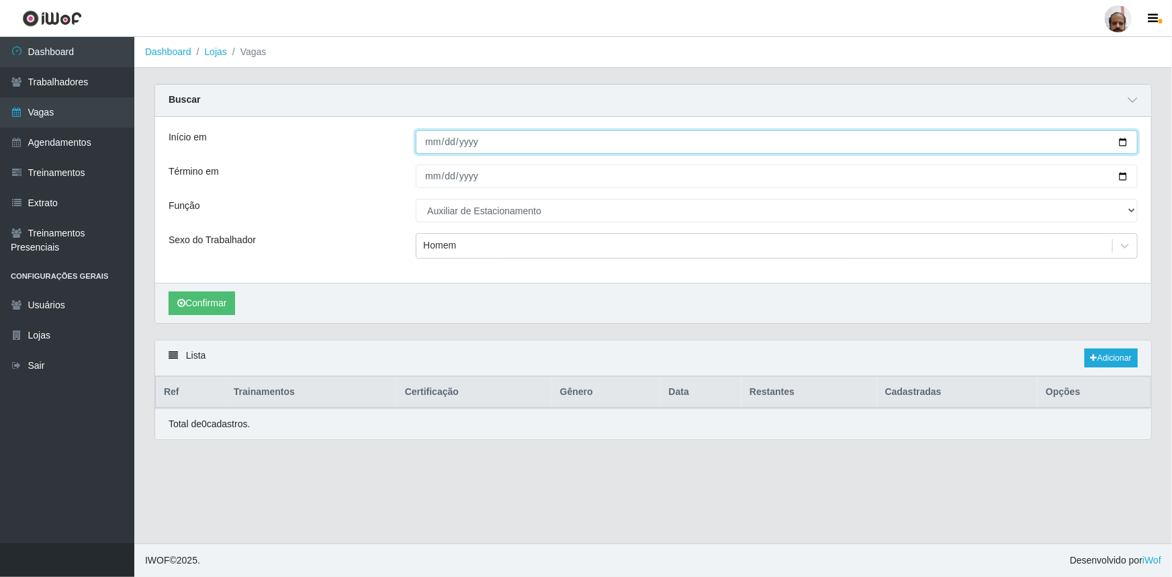
click at [1125, 143] on input "2025-10-14" at bounding box center [777, 142] width 722 height 24
type input "2025-10-15"
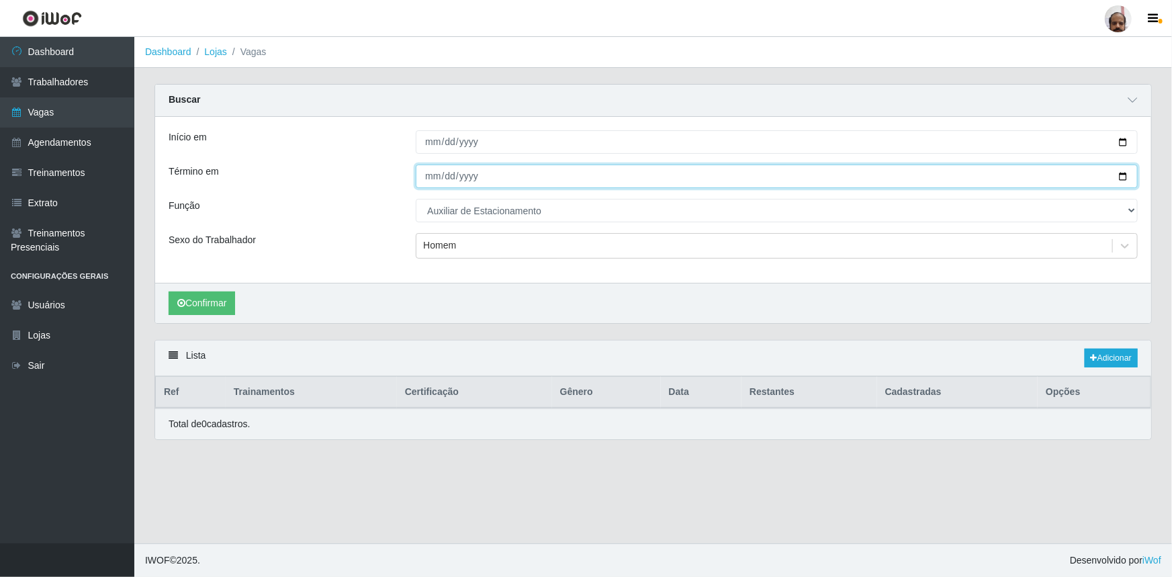
click at [1119, 179] on input "2025-10-14" at bounding box center [777, 177] width 722 height 24
type input "2025-10-15"
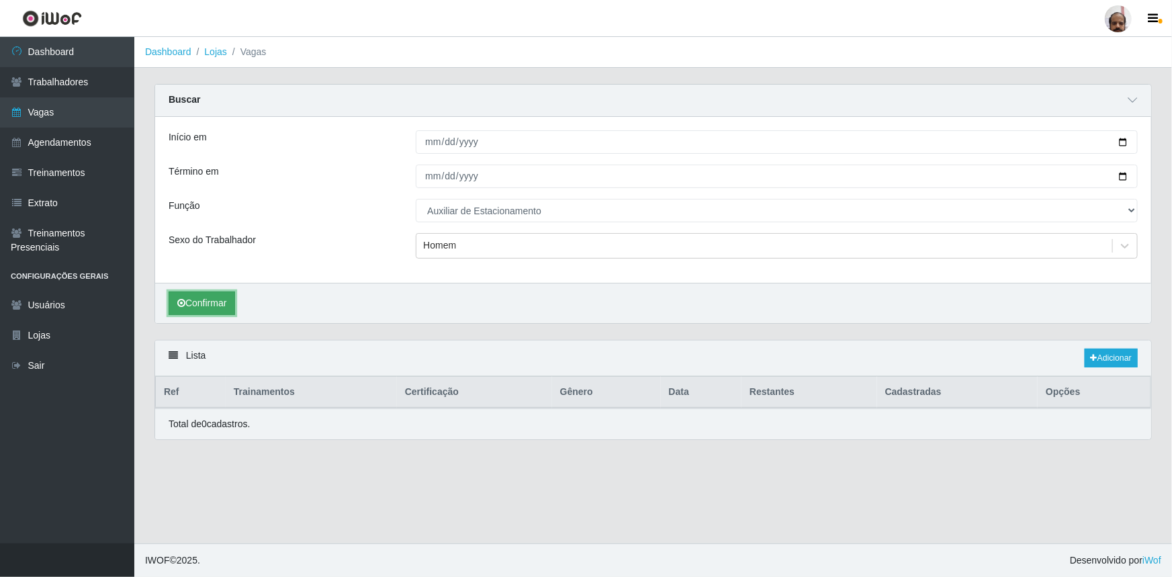
click at [198, 301] on button "Confirmar" at bounding box center [202, 303] width 66 height 24
click at [75, 115] on link "Vagas" at bounding box center [67, 112] width 134 height 30
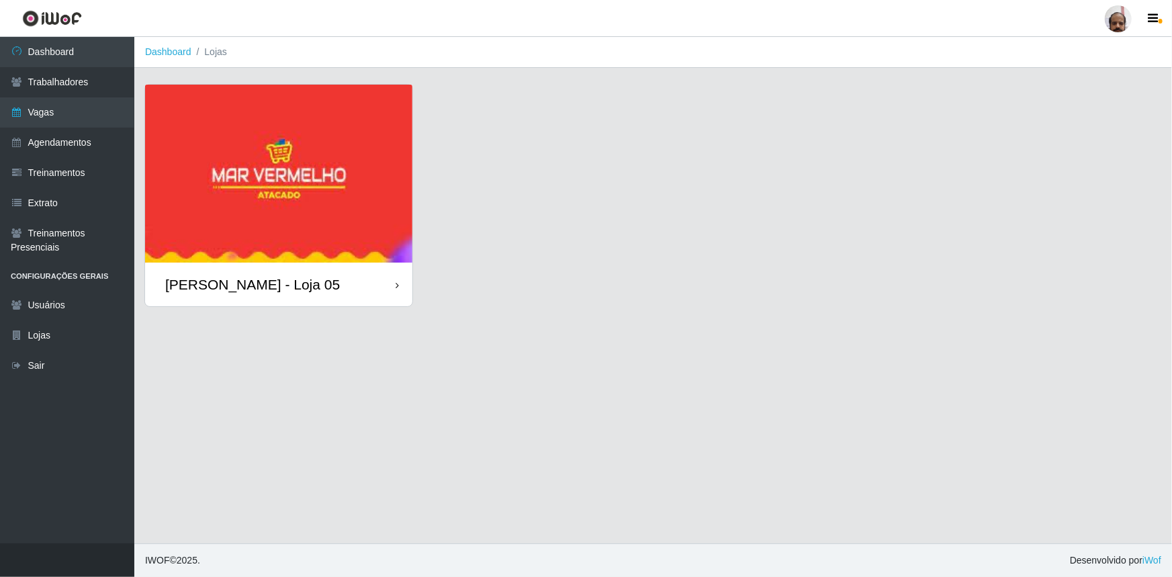
click at [285, 273] on div "[PERSON_NAME] - Loja 05" at bounding box center [278, 285] width 267 height 44
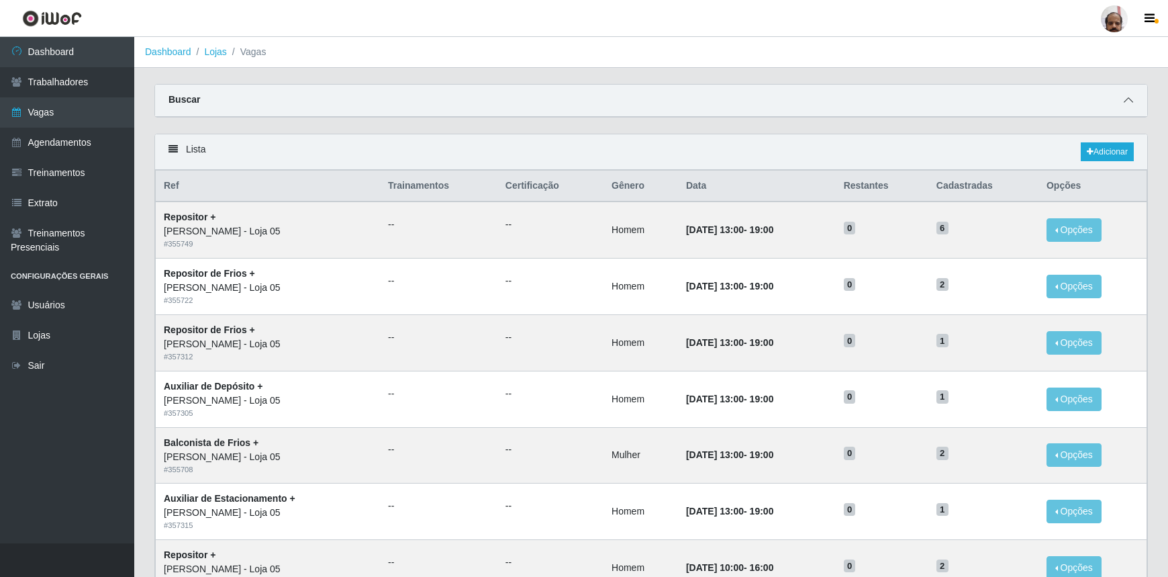
click at [1129, 96] on span at bounding box center [1129, 100] width 16 height 15
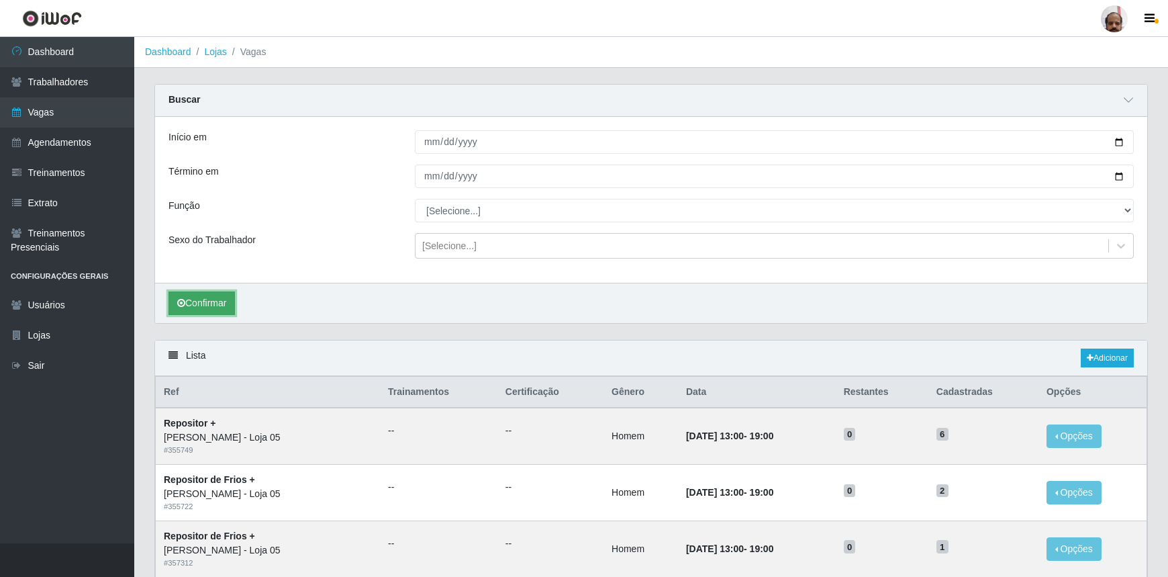
click at [207, 303] on button "Confirmar" at bounding box center [202, 303] width 66 height 24
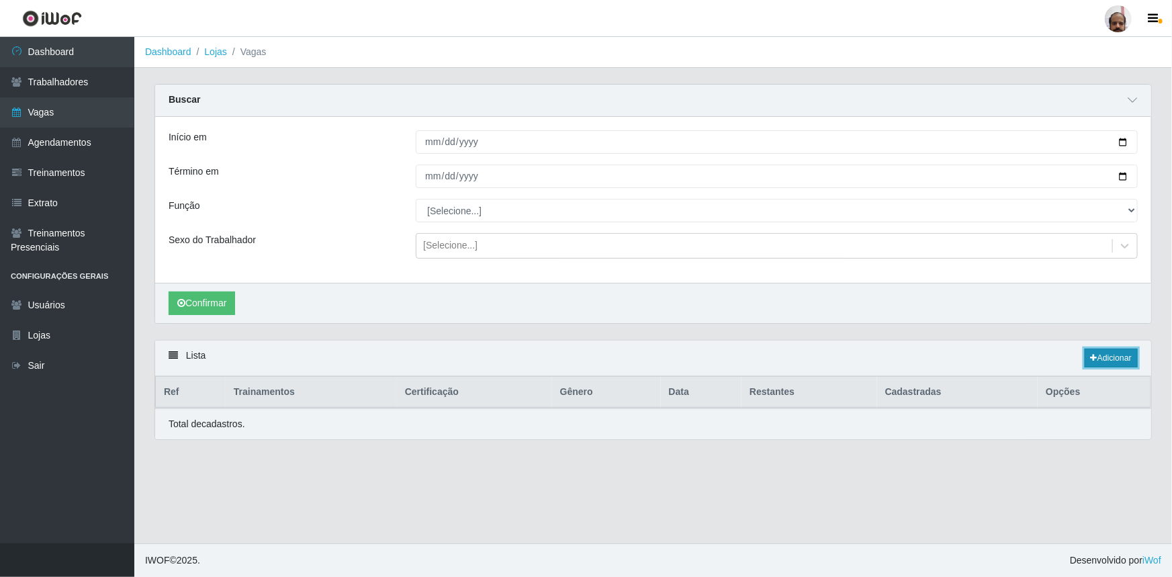
click at [1121, 363] on link "Adicionar" at bounding box center [1110, 357] width 53 height 19
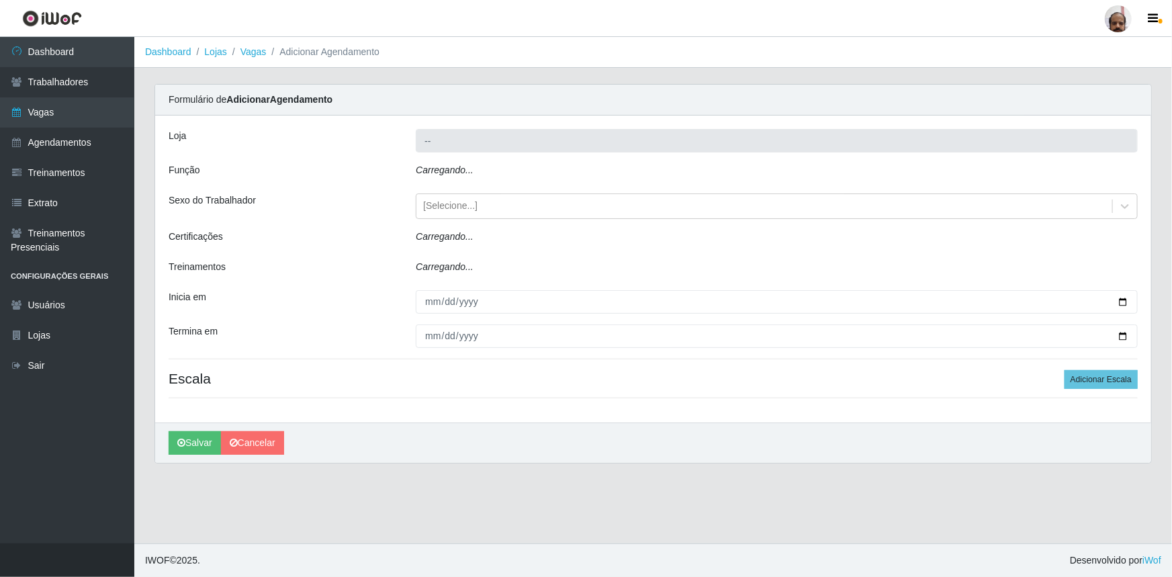
type input "[PERSON_NAME] - Loja 05"
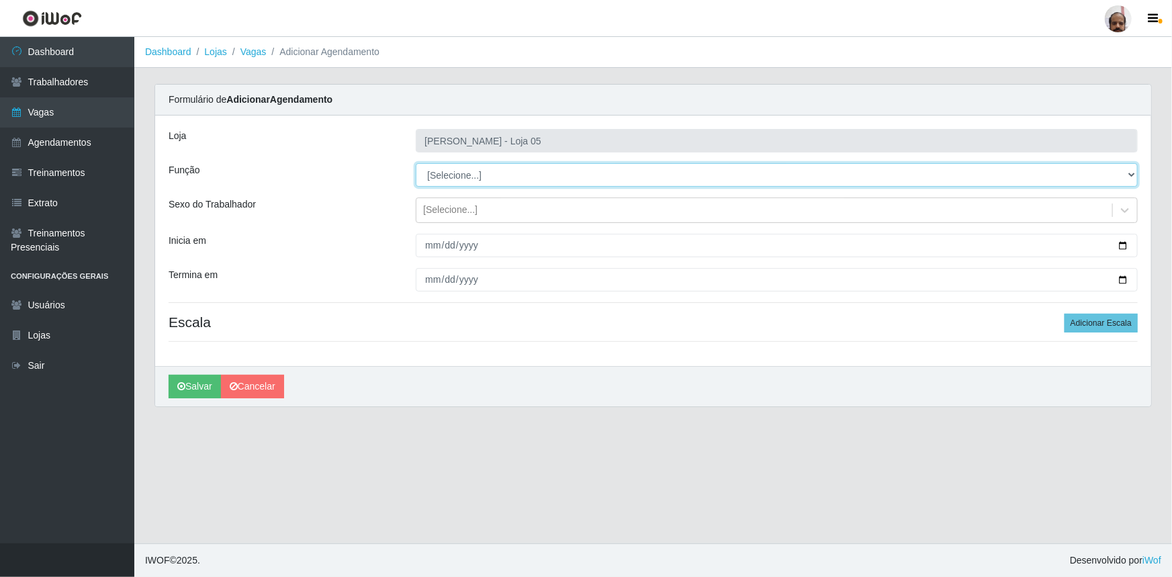
click at [1132, 177] on select "[Selecione...] ASG ASG + ASG ++ Auxiliar de Depósito Auxiliar de Depósito + Aux…" at bounding box center [777, 175] width 722 height 24
select select "4"
click at [416, 163] on select "[Selecione...] ASG ASG + ASG ++ Auxiliar de Depósito Auxiliar de Depósito + Aux…" at bounding box center [777, 175] width 722 height 24
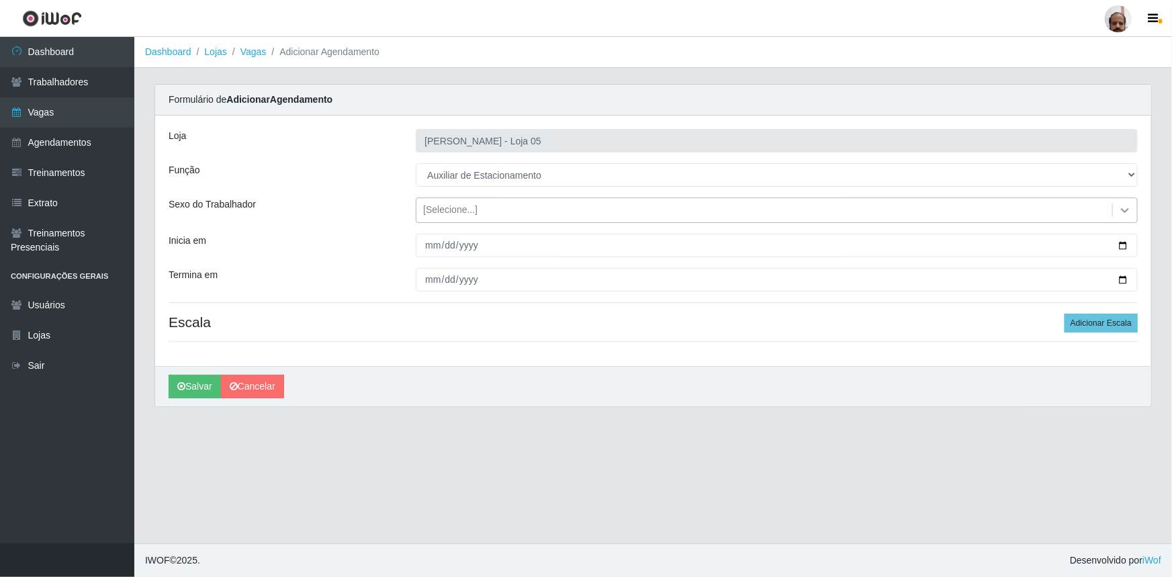
click at [1123, 208] on icon at bounding box center [1124, 209] width 13 height 13
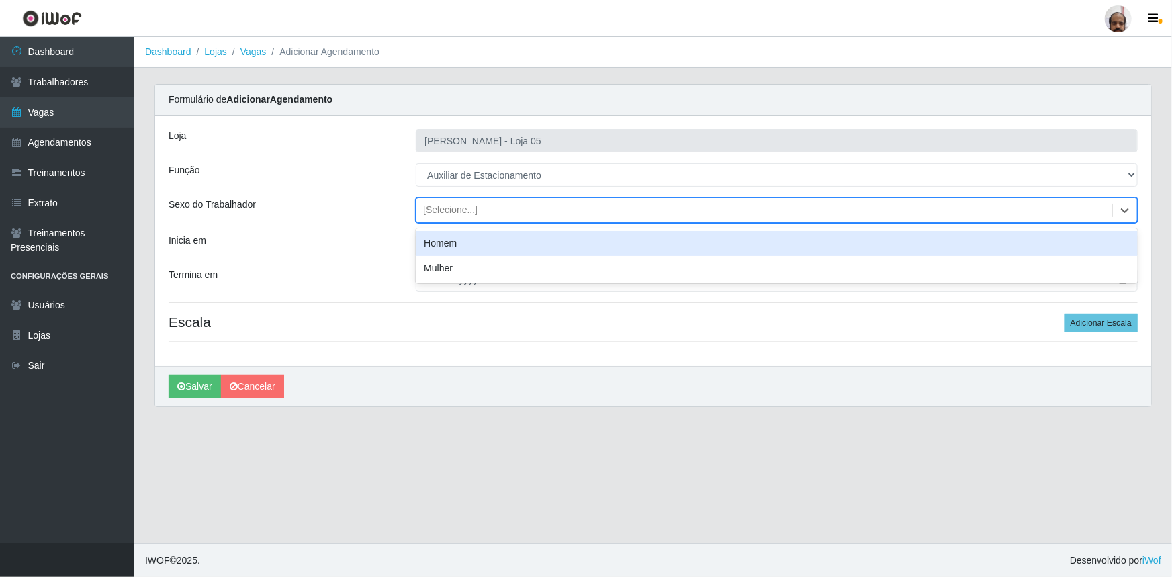
click at [495, 246] on div "Homem" at bounding box center [777, 243] width 722 height 25
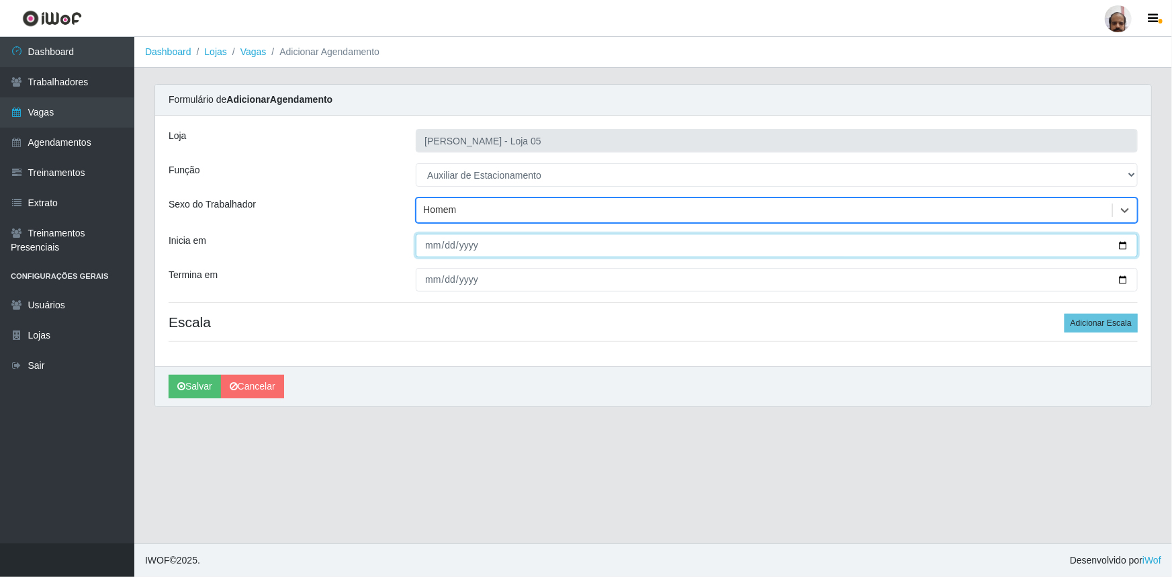
click at [1121, 242] on input "Inicia em" at bounding box center [777, 246] width 722 height 24
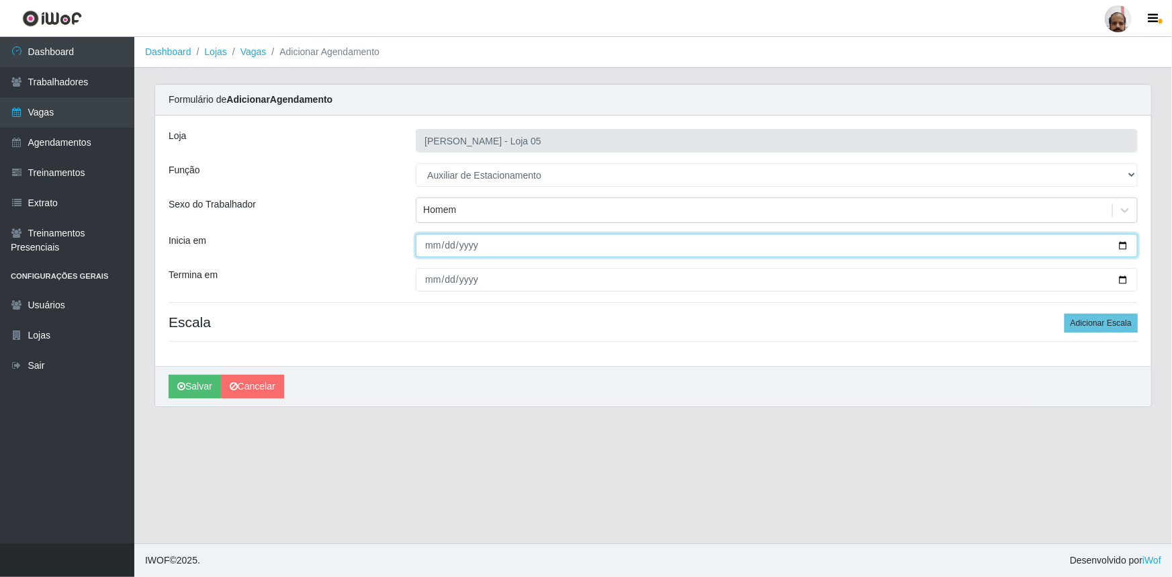
type input "2025-10-14"
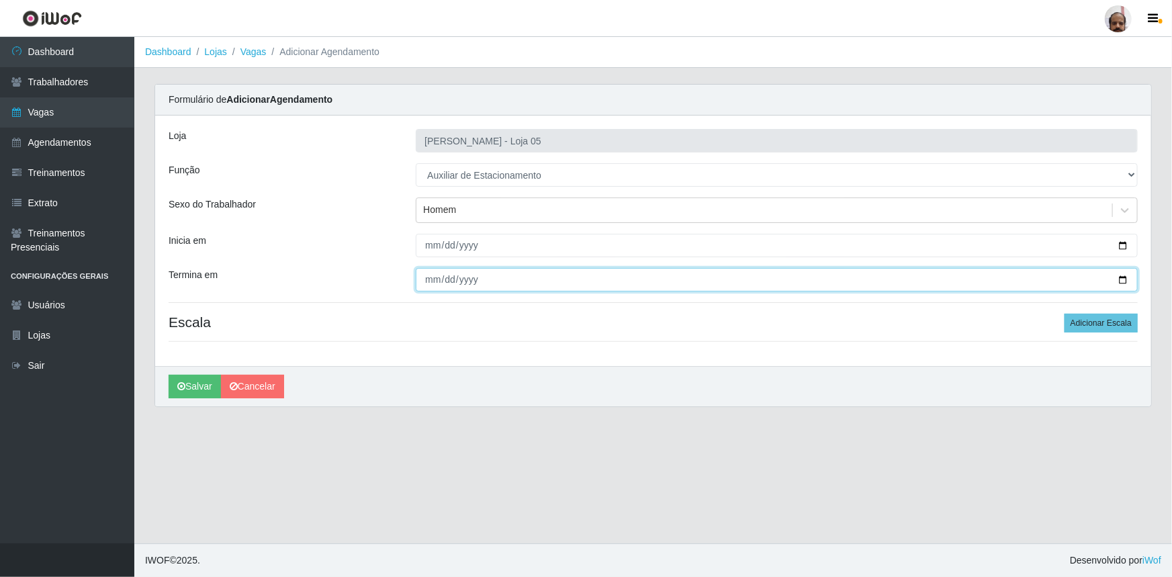
click at [1127, 279] on input "Termina em" at bounding box center [777, 280] width 722 height 24
type input "2025-10-14"
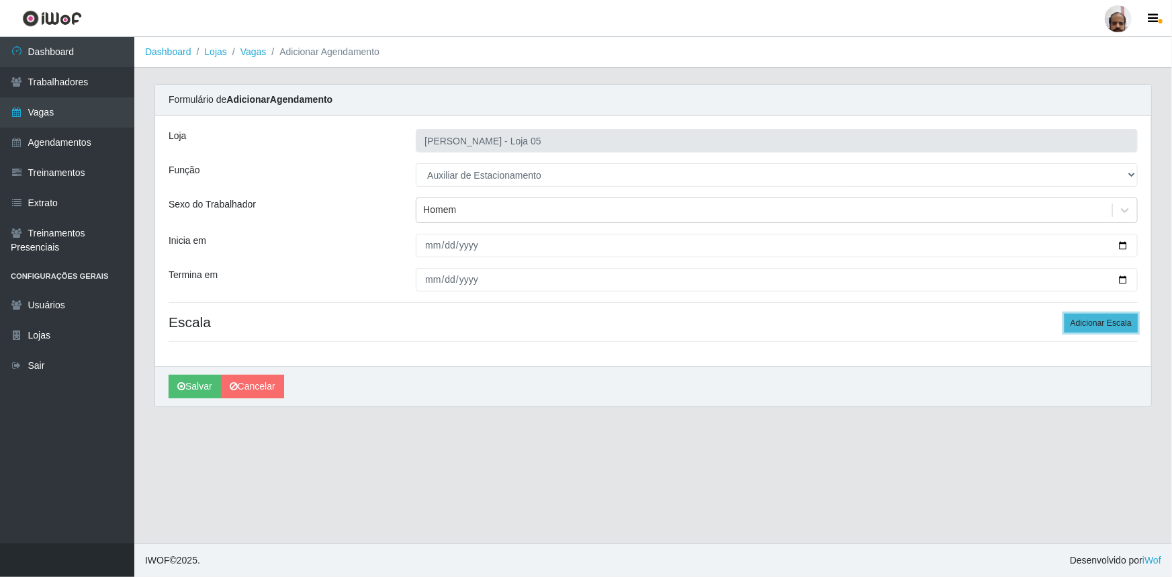
click at [1107, 322] on button "Adicionar Escala" at bounding box center [1100, 323] width 73 height 19
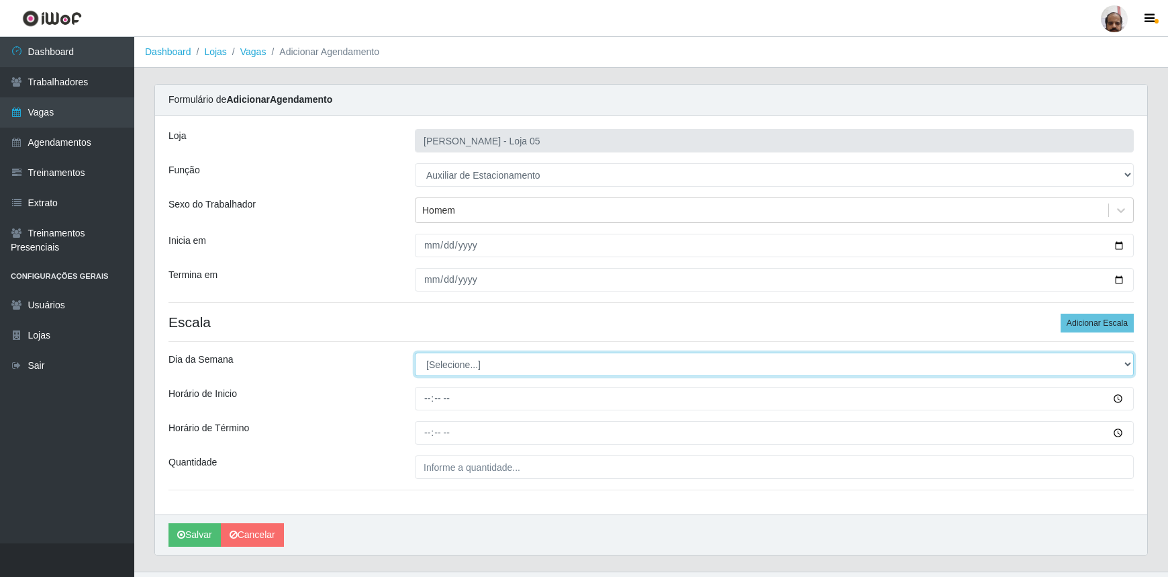
click at [1121, 365] on select "[Selecione...] Segunda Terça Quarta Quinta Sexta Sábado Domingo" at bounding box center [774, 365] width 719 height 24
select select "2"
click at [415, 353] on select "[Selecione...] Segunda Terça Quarta Quinta Sexta Sábado Domingo" at bounding box center [774, 365] width 719 height 24
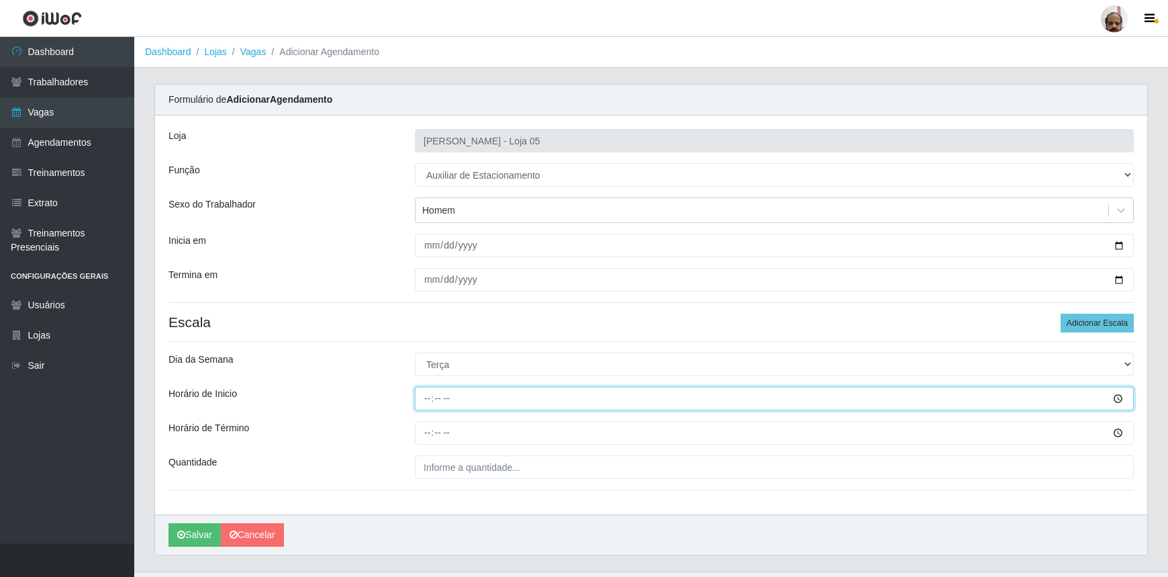
click at [430, 400] on input "Horário de Inicio" at bounding box center [774, 399] width 719 height 24
type input "08:00"
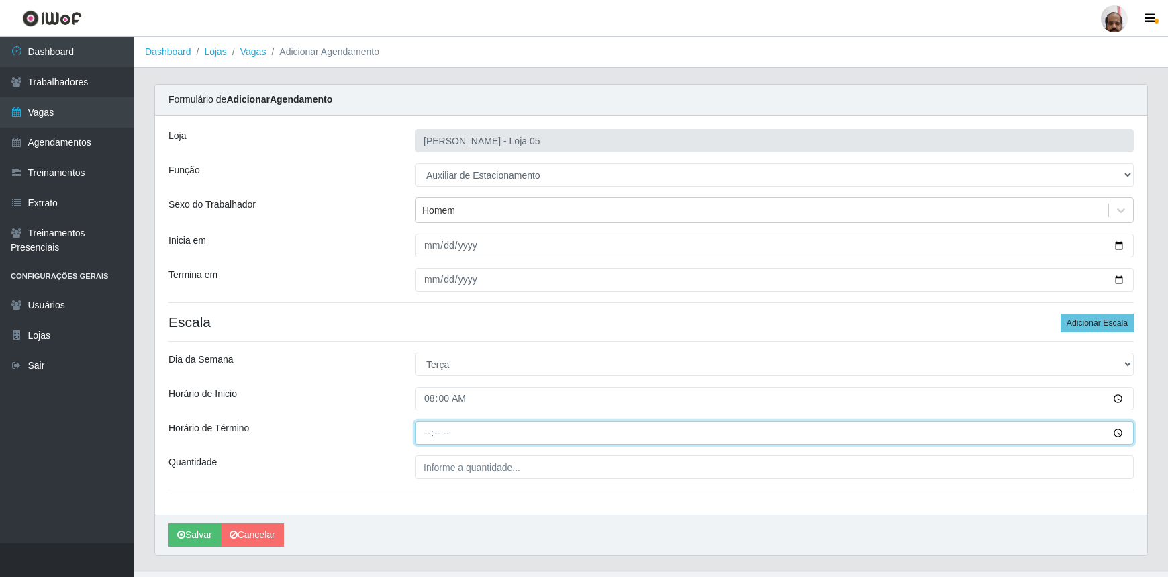
click at [431, 430] on input "Horário de Término" at bounding box center [774, 433] width 719 height 24
type input "14:00"
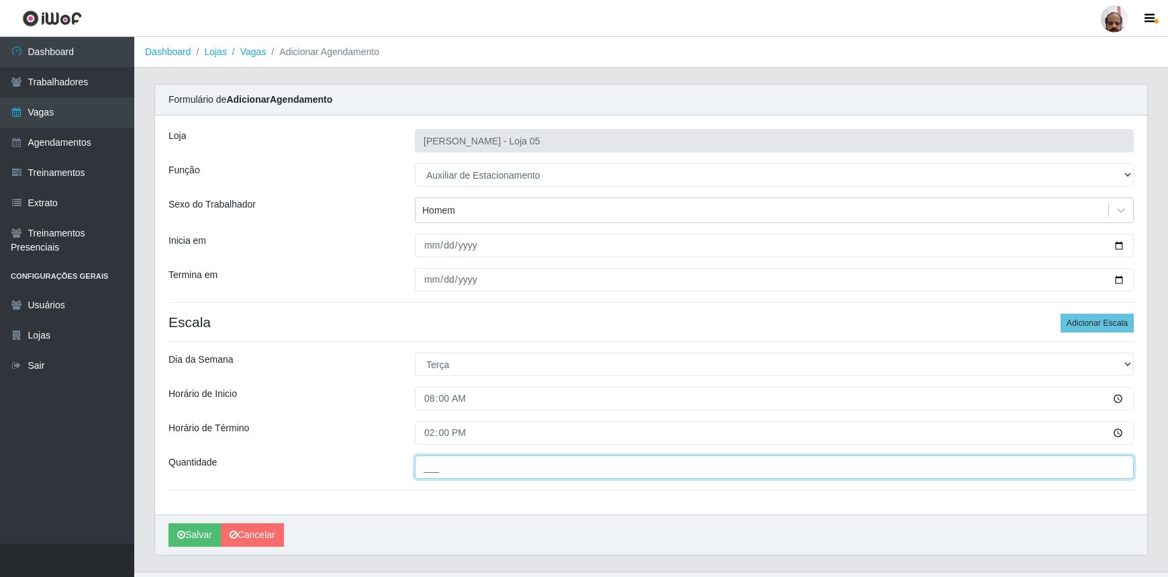
click at [428, 472] on input "___" at bounding box center [774, 467] width 719 height 24
type input "1__"
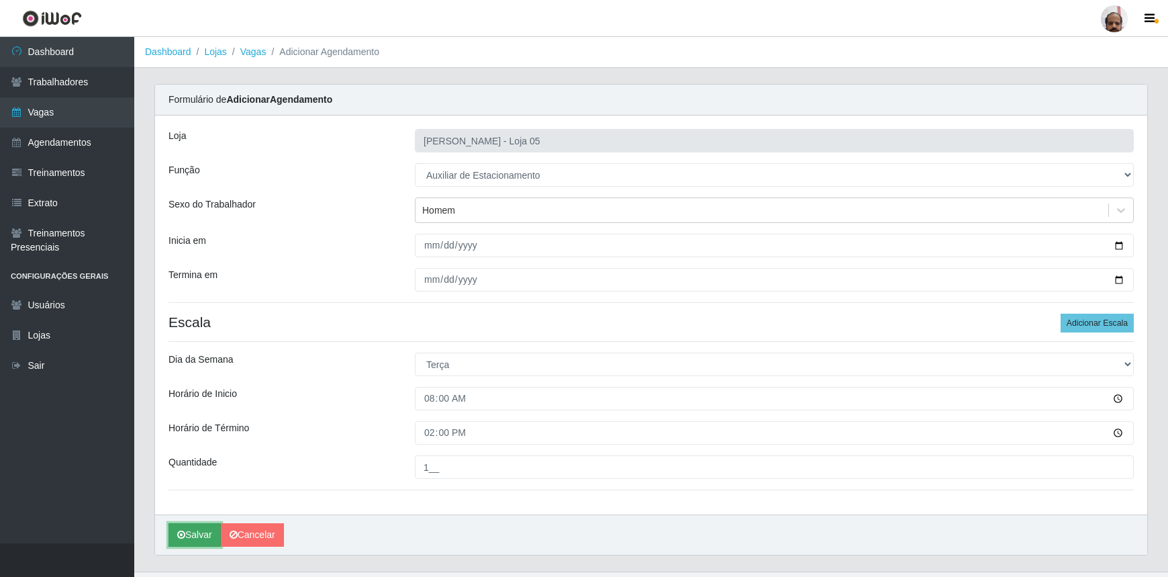
click at [191, 539] on button "Salvar" at bounding box center [195, 535] width 52 height 24
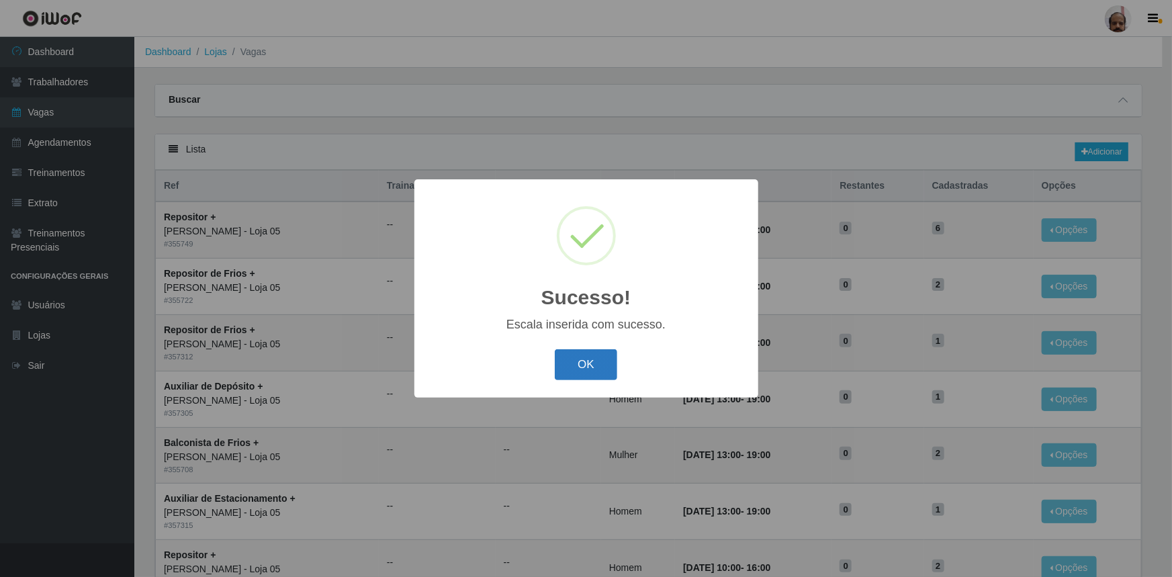
click at [590, 365] on button "OK" at bounding box center [586, 365] width 62 height 32
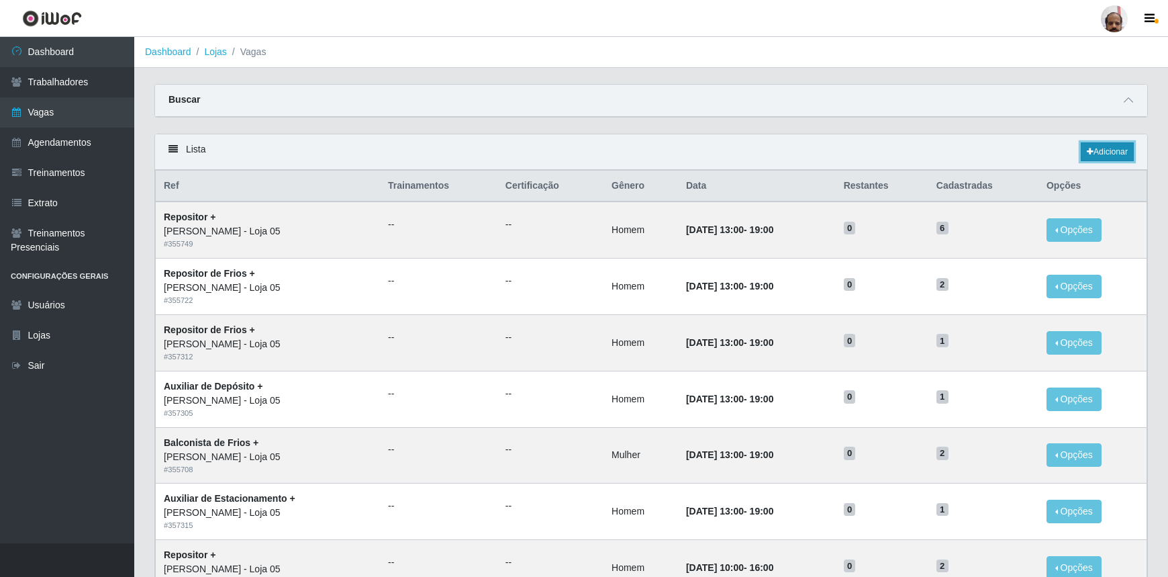
click at [1109, 156] on link "Adicionar" at bounding box center [1107, 151] width 53 height 19
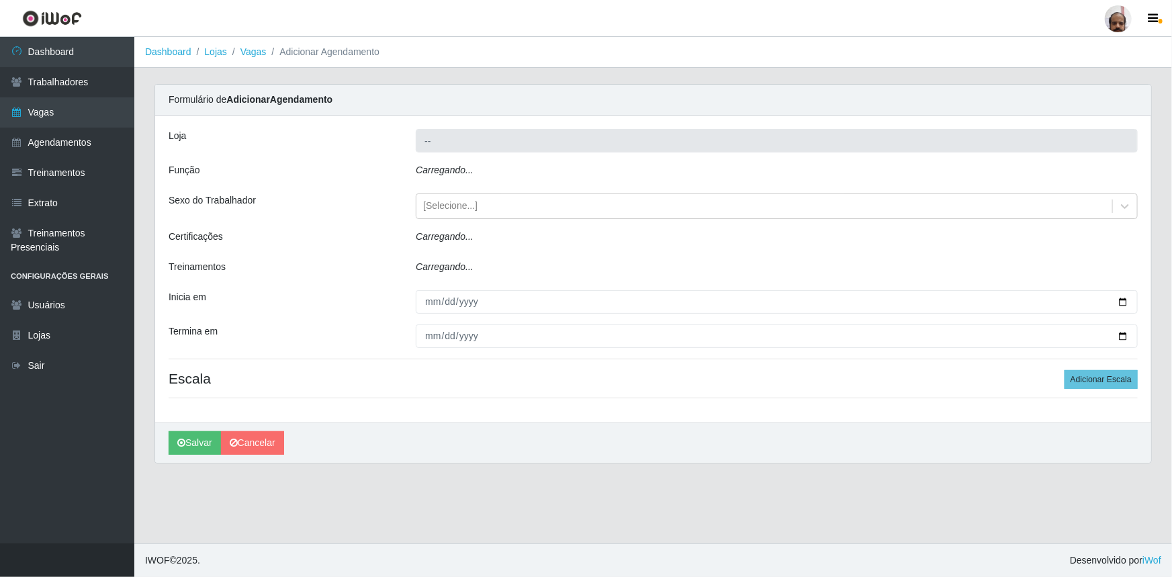
type input "[PERSON_NAME] - Loja 05"
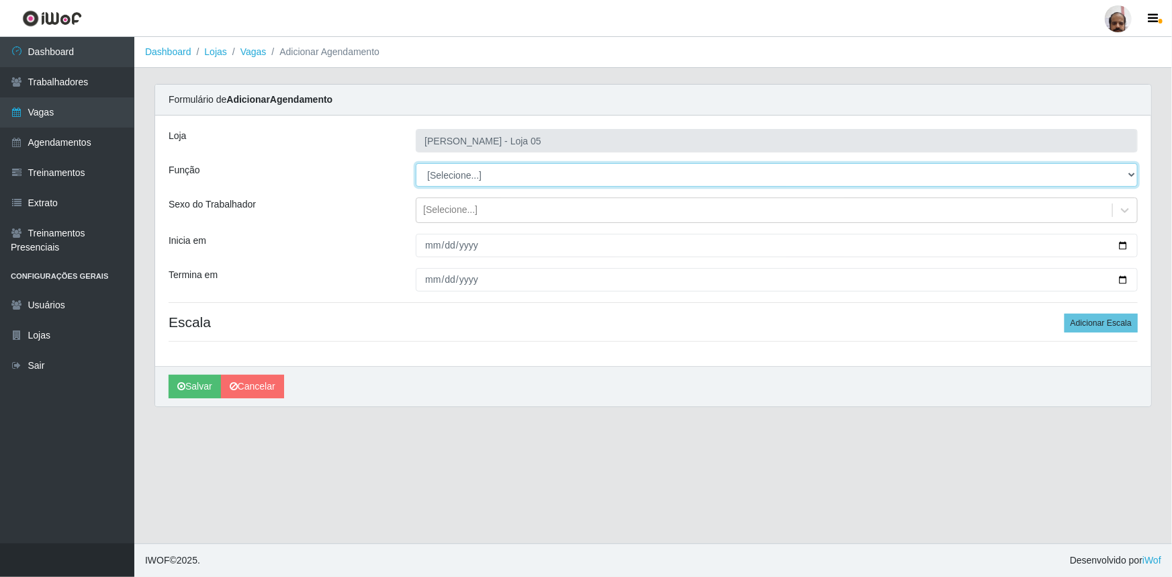
click at [1135, 175] on select "[Selecione...] ASG ASG + ASG ++ Auxiliar de Depósito Auxiliar de Depósito + Aux…" at bounding box center [777, 175] width 722 height 24
select select "4"
click at [416, 163] on select "[Selecione...] ASG ASG + ASG ++ Auxiliar de Depósito Auxiliar de Depósito + Aux…" at bounding box center [777, 175] width 722 height 24
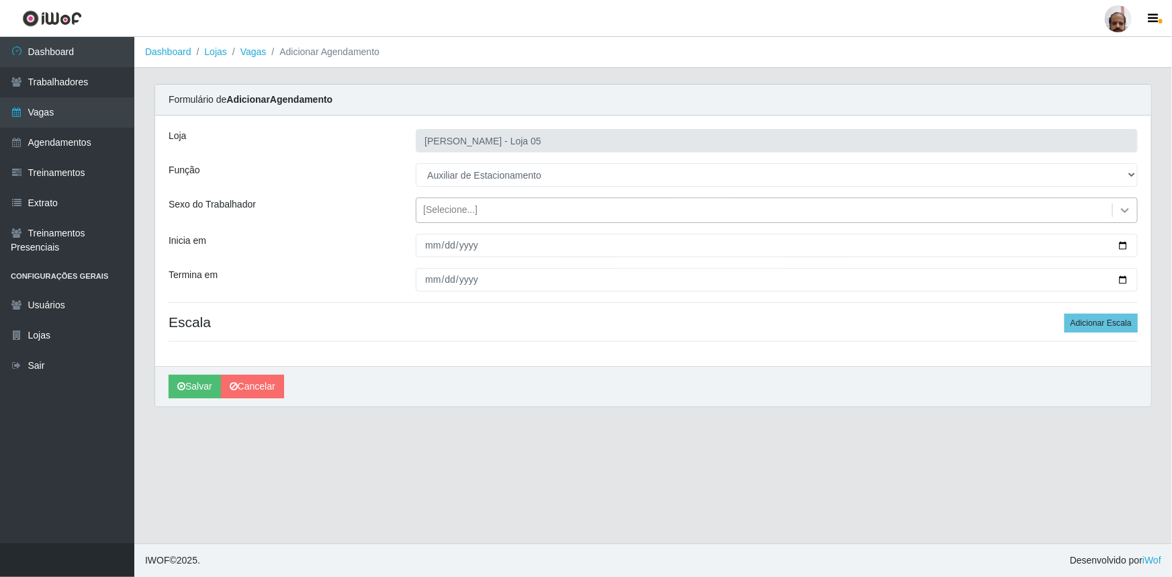
click at [1121, 210] on icon at bounding box center [1124, 209] width 13 height 13
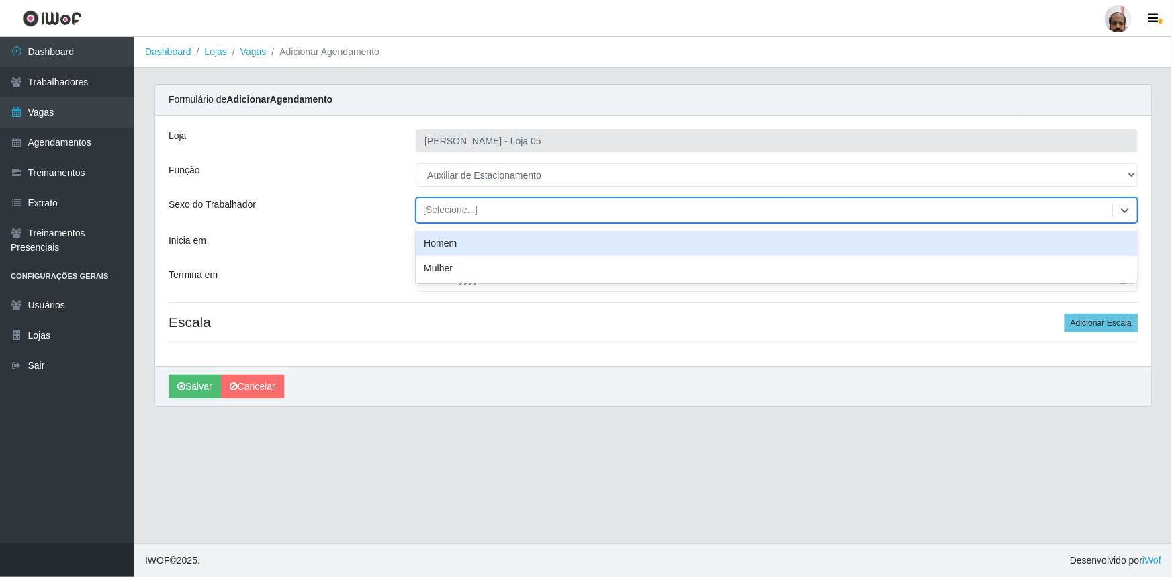
click at [510, 236] on div "Homem" at bounding box center [777, 243] width 722 height 25
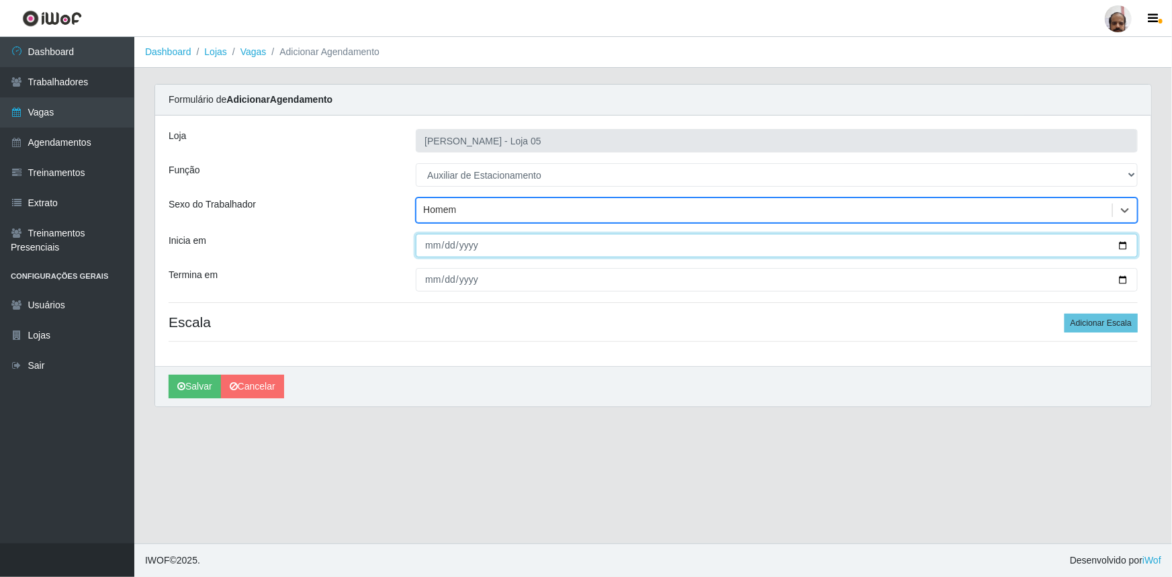
click at [1121, 240] on input "Inicia em" at bounding box center [777, 246] width 722 height 24
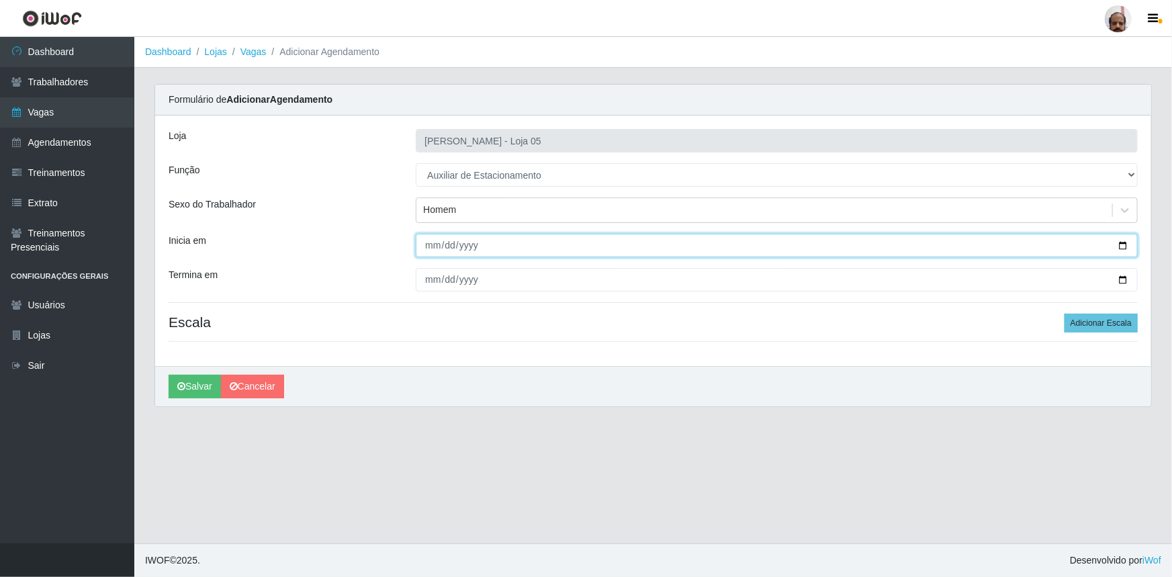
type input "2025-10-15"
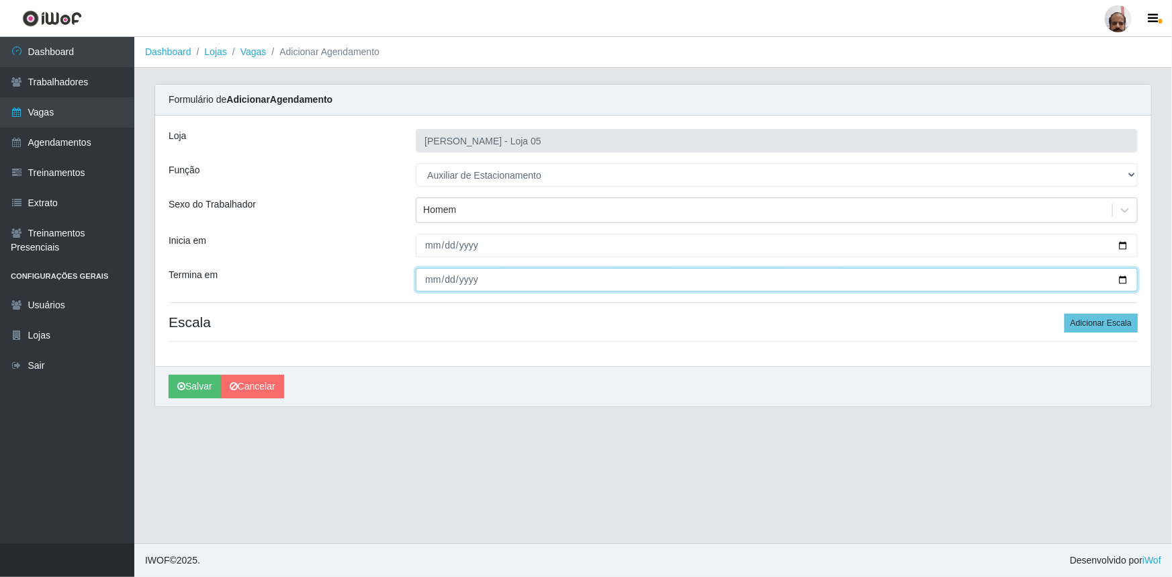
click at [1120, 275] on input "Termina em" at bounding box center [777, 280] width 722 height 24
type input "2025-10-15"
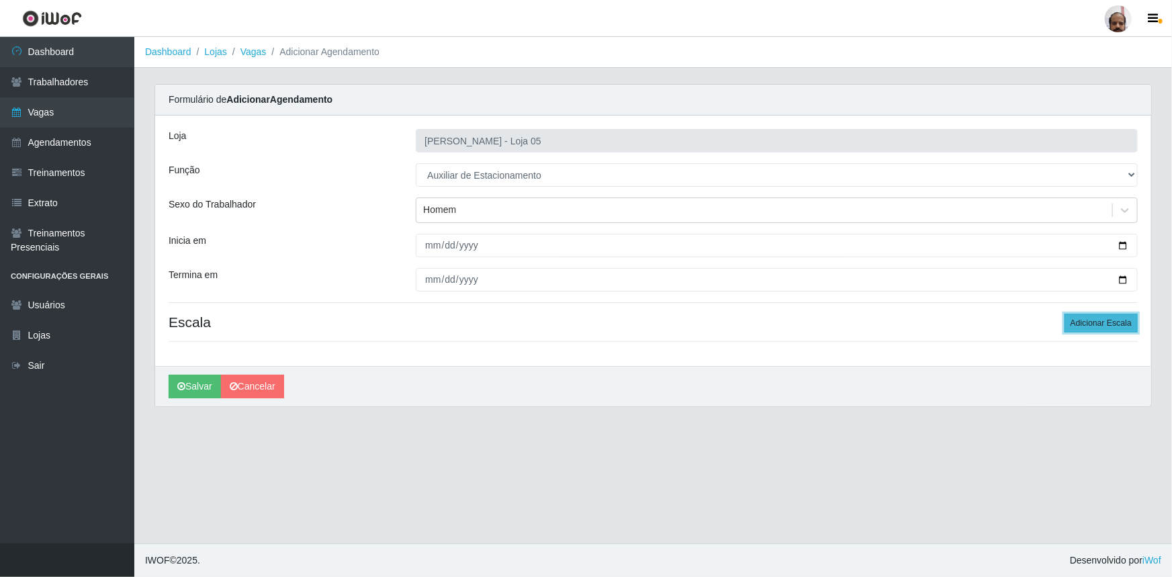
click at [1084, 319] on button "Adicionar Escala" at bounding box center [1100, 323] width 73 height 19
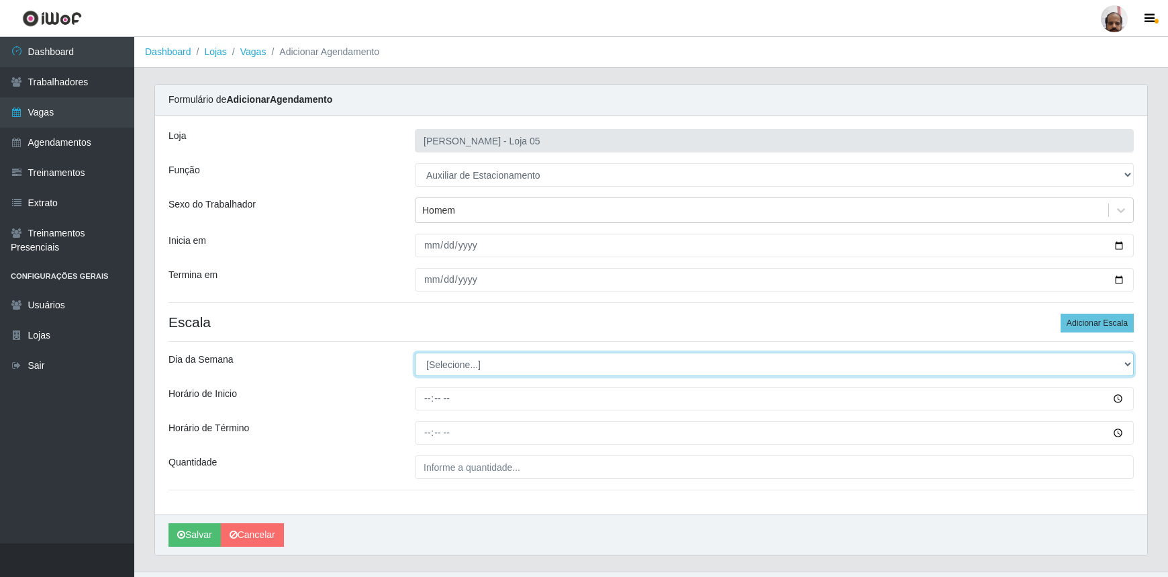
drag, startPoint x: 1126, startPoint y: 363, endPoint x: 1100, endPoint y: 375, distance: 28.8
click at [1125, 363] on select "[Selecione...] Segunda Terça Quarta Quinta Sexta Sábado Domingo" at bounding box center [774, 365] width 719 height 24
select select "3"
click at [415, 353] on select "[Selecione...] Segunda Terça Quarta Quinta Sexta Sábado Domingo" at bounding box center [774, 365] width 719 height 24
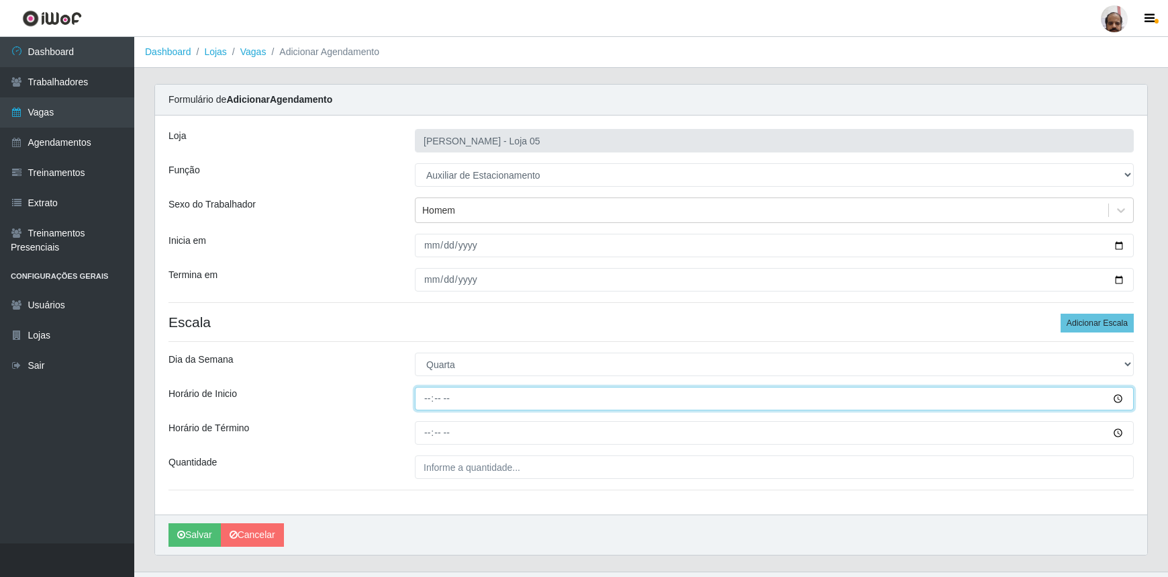
click at [424, 400] on input "Horário de Inicio" at bounding box center [774, 399] width 719 height 24
type input "08:00"
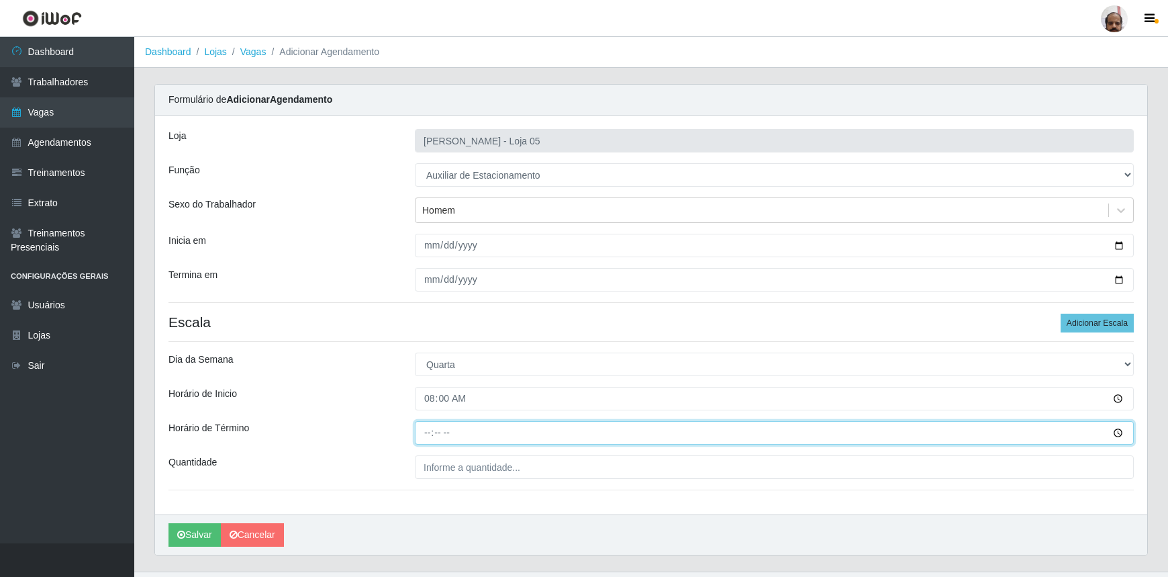
click at [424, 434] on input "Horário de Término" at bounding box center [774, 433] width 719 height 24
type input "14:00"
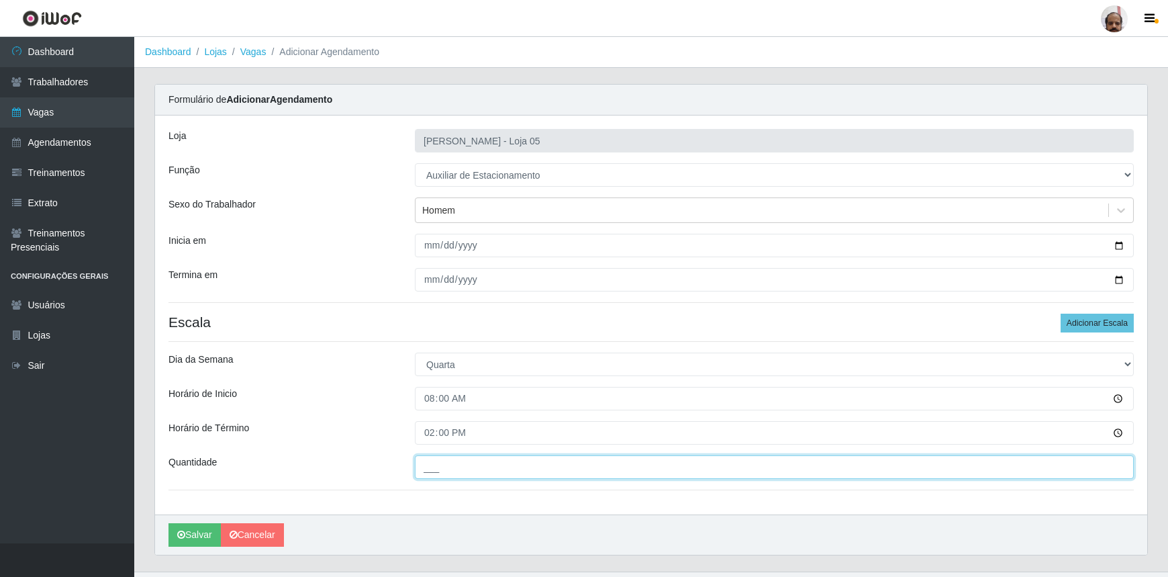
click at [436, 464] on input "___" at bounding box center [774, 467] width 719 height 24
type input "1__"
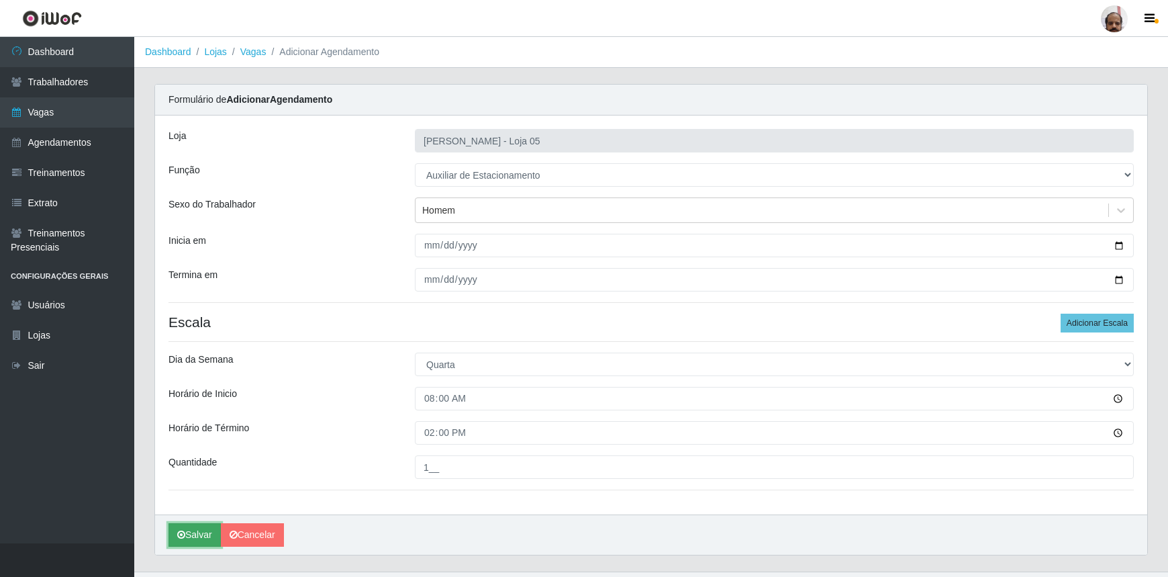
click at [206, 538] on button "Salvar" at bounding box center [195, 535] width 52 height 24
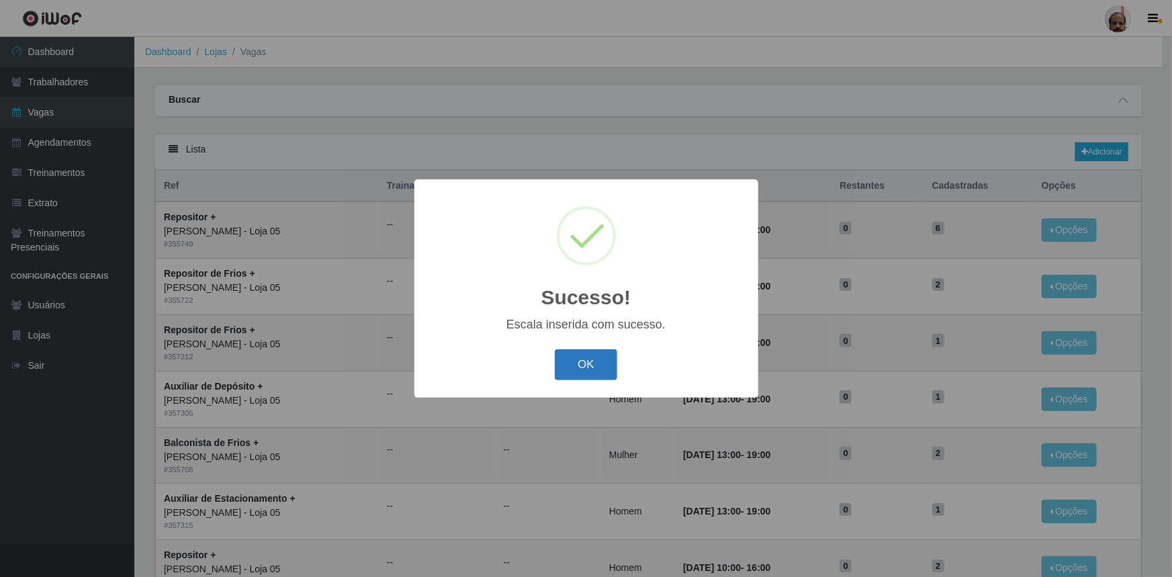
click at [602, 361] on button "OK" at bounding box center [586, 365] width 62 height 32
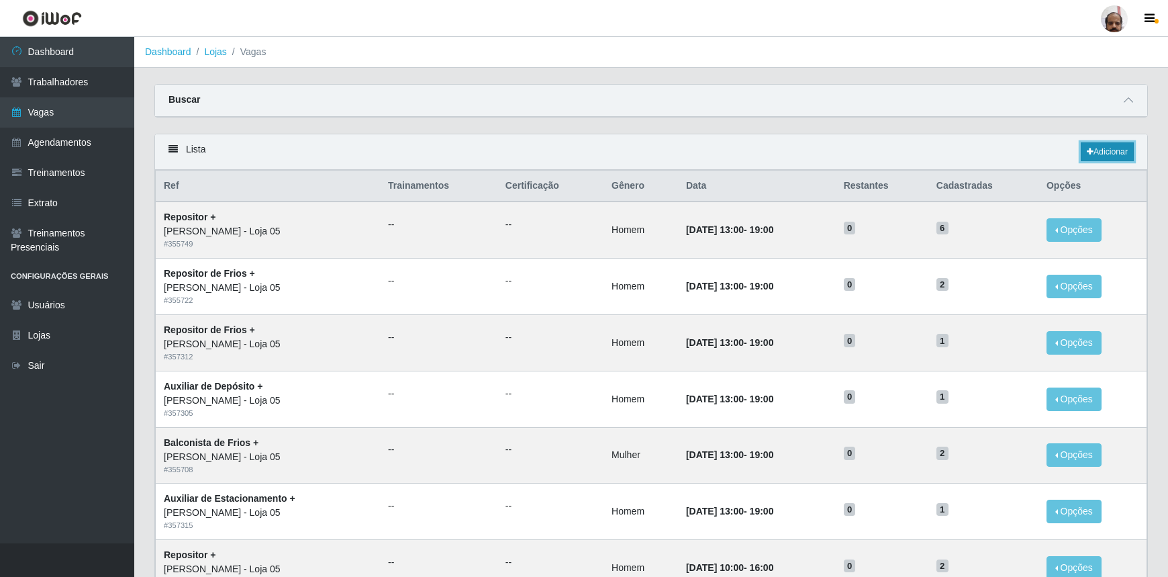
click at [1103, 148] on link "Adicionar" at bounding box center [1107, 151] width 53 height 19
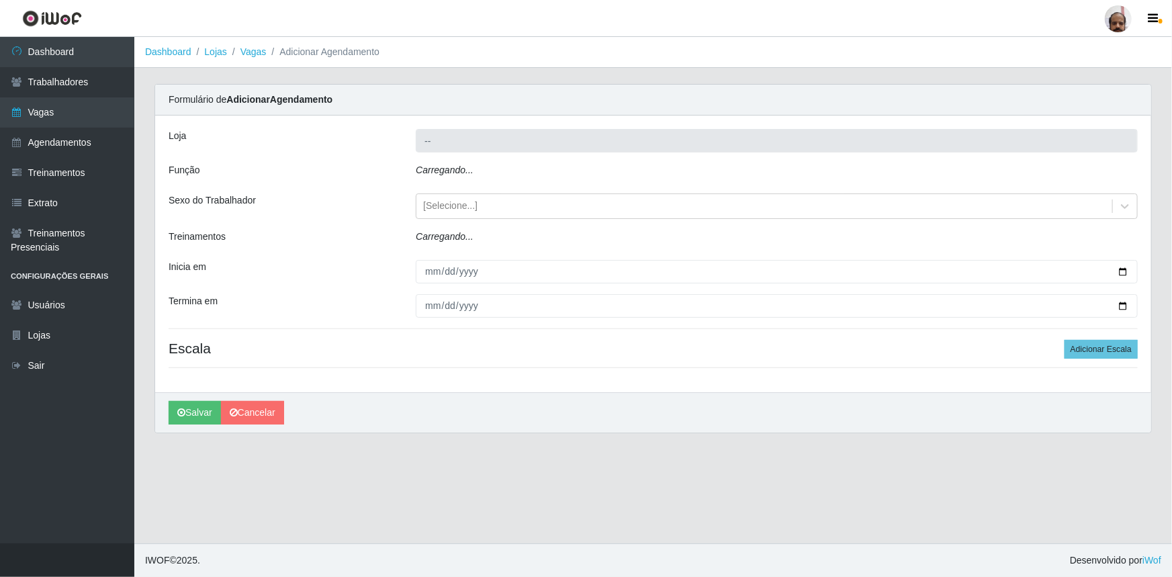
type input "[PERSON_NAME] - Loja 05"
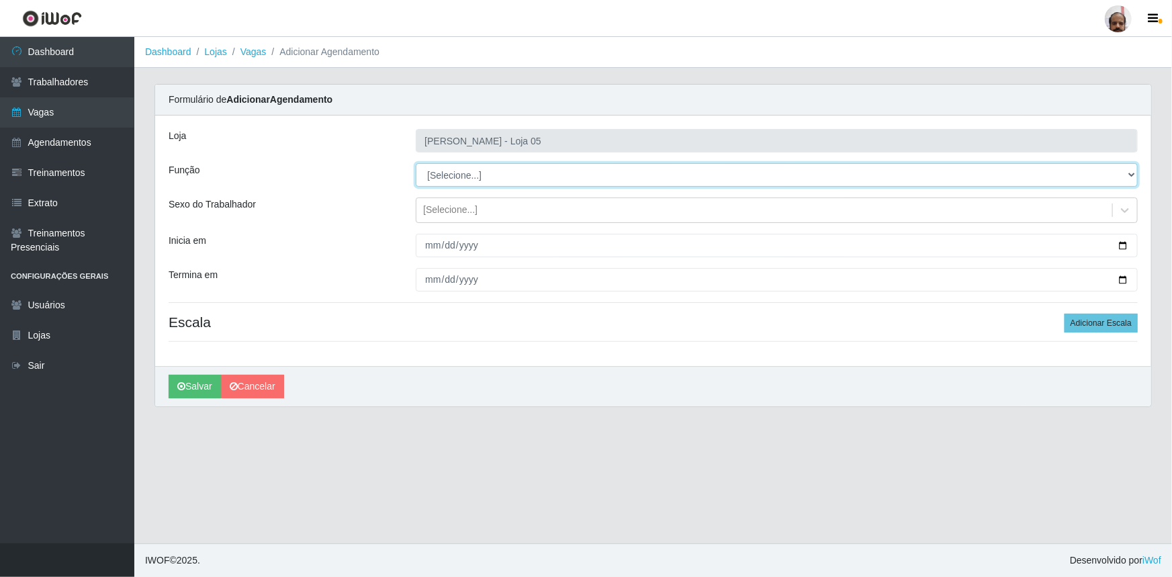
drag, startPoint x: 1128, startPoint y: 177, endPoint x: 1120, endPoint y: 183, distance: 10.5
click at [1128, 176] on select "[Selecione...] ASG ASG + ASG ++ Auxiliar de Depósito Auxiliar de Depósito + Aux…" at bounding box center [777, 175] width 722 height 24
select select "4"
click at [416, 163] on select "[Selecione...] ASG ASG + ASG ++ Auxiliar de Depósito Auxiliar de Depósito + Aux…" at bounding box center [777, 175] width 722 height 24
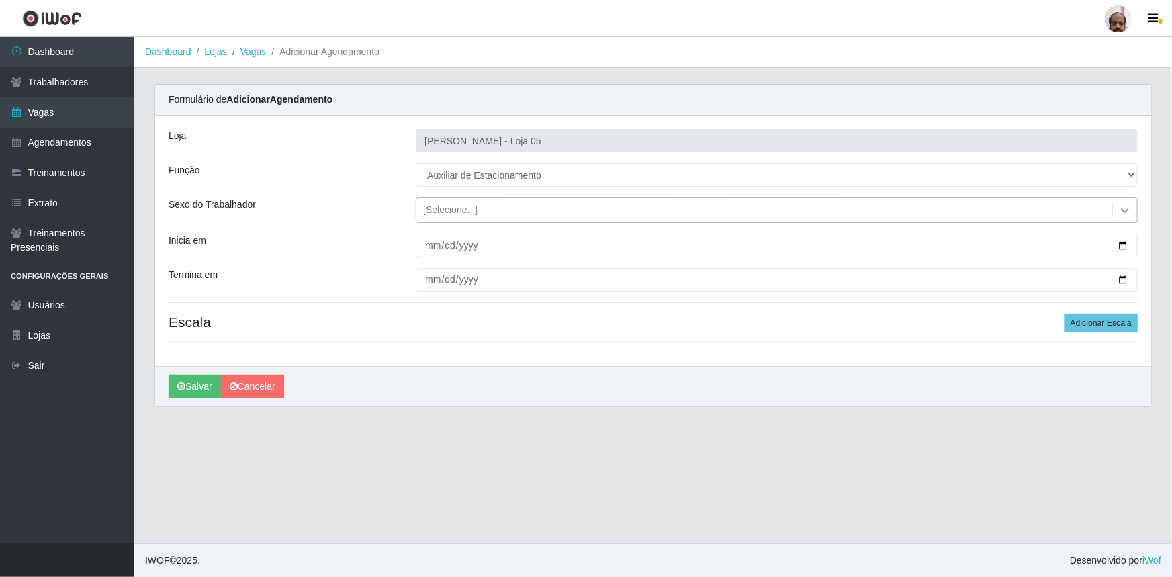
click at [1125, 210] on icon at bounding box center [1125, 210] width 8 height 5
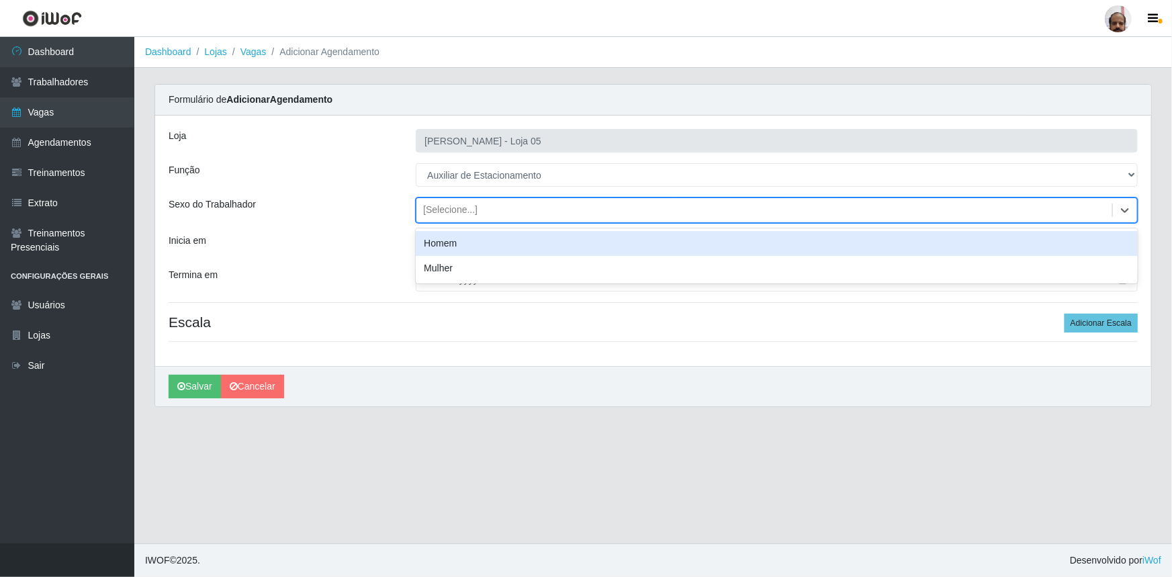
click at [477, 249] on div "Homem" at bounding box center [777, 243] width 722 height 25
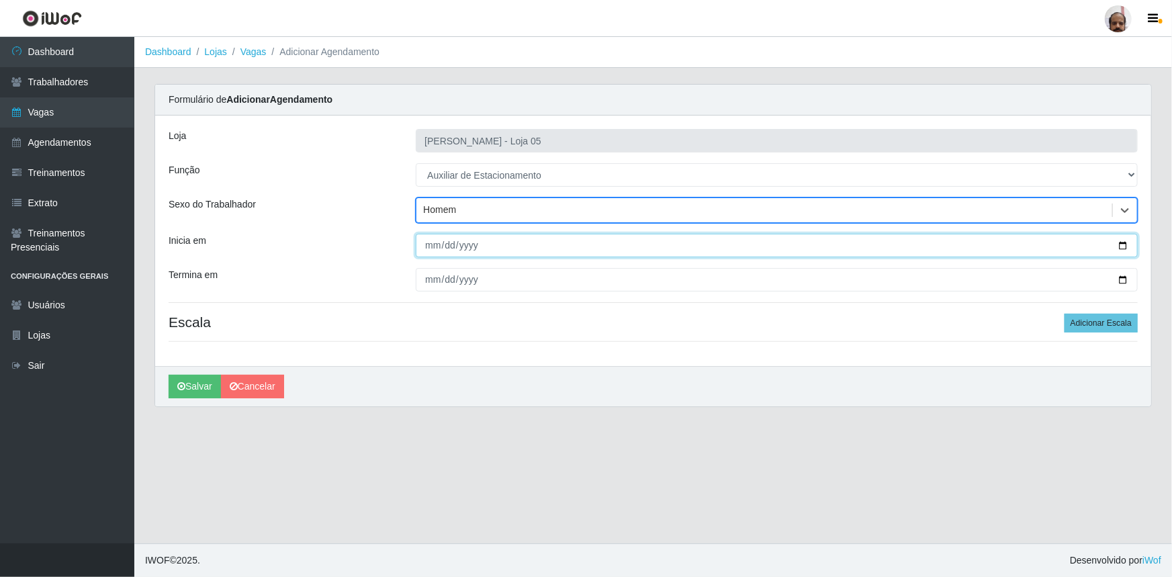
click at [1121, 246] on input "Inicia em" at bounding box center [777, 246] width 722 height 24
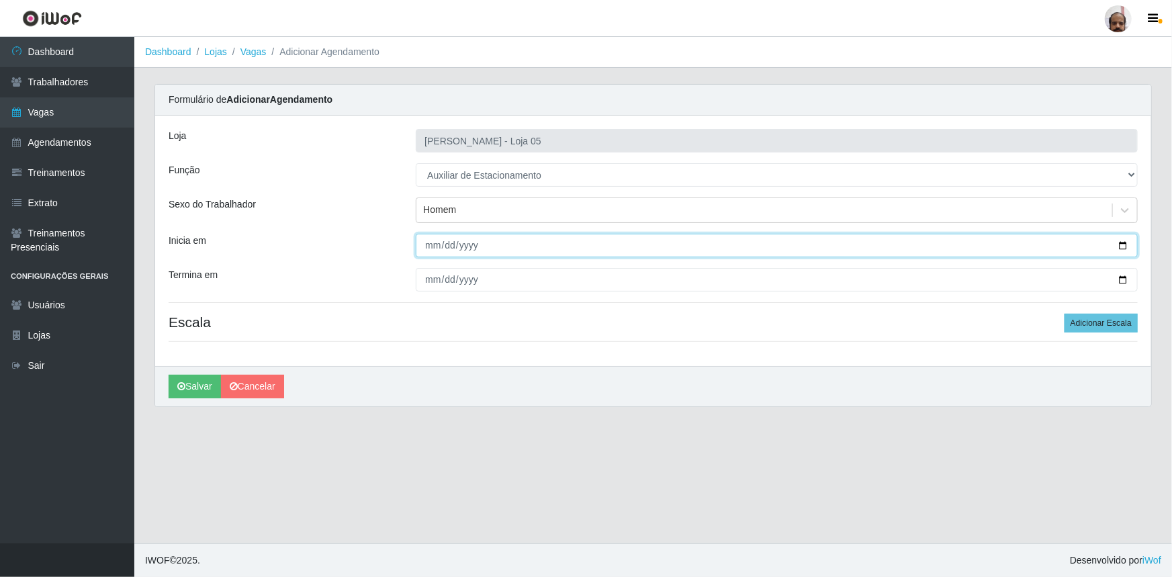
type input "2025-10-14"
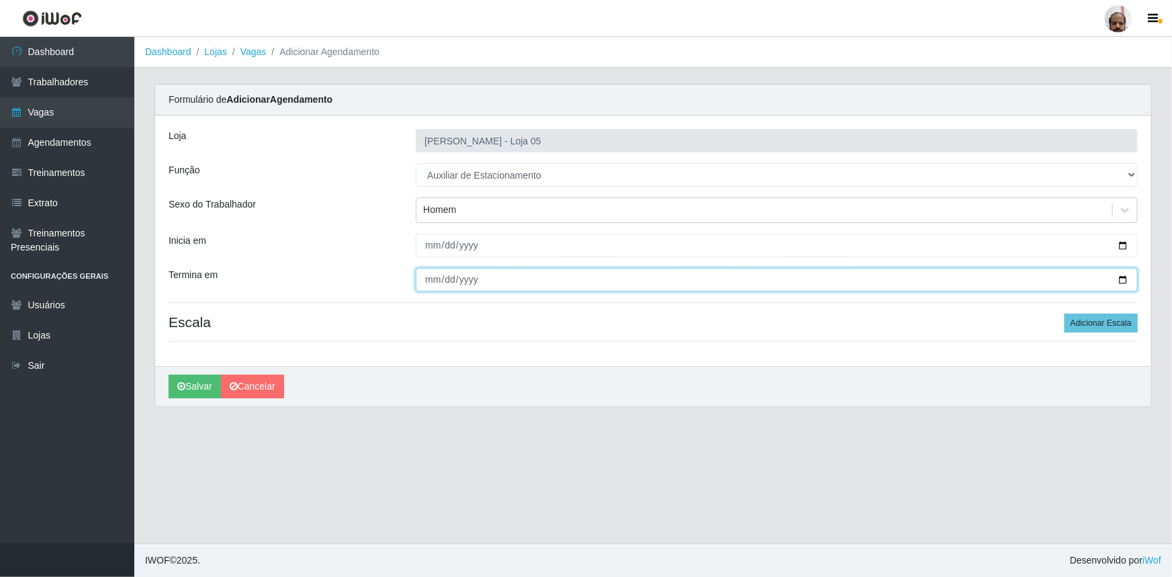
click at [1129, 282] on input "Termina em" at bounding box center [777, 280] width 722 height 24
click at [1121, 276] on input "Termina em" at bounding box center [777, 280] width 722 height 24
type input "2025-10-14"
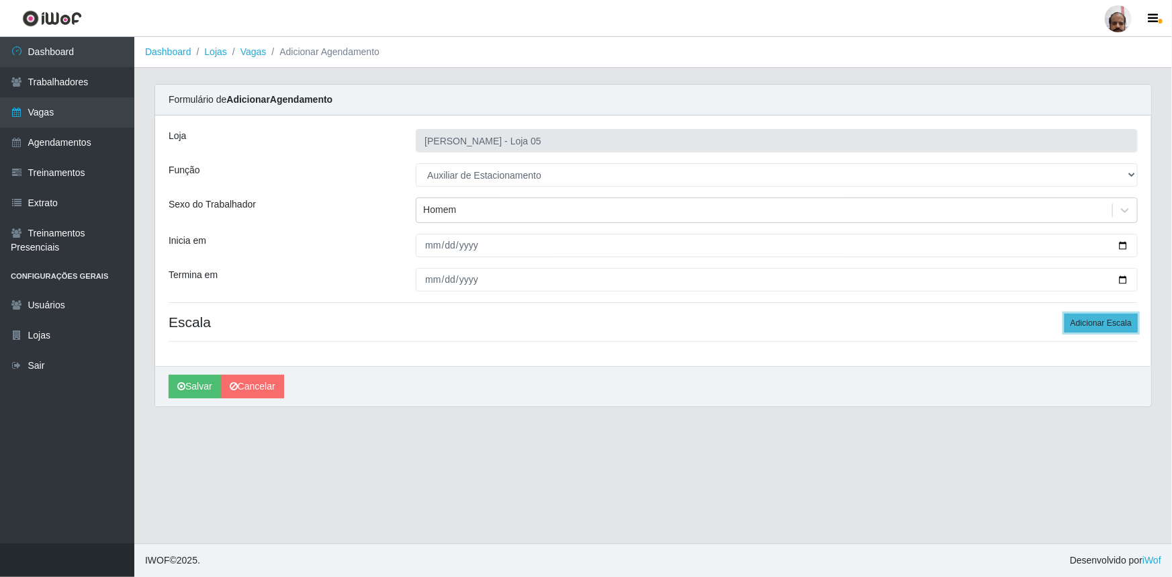
click at [1105, 318] on button "Adicionar Escala" at bounding box center [1100, 323] width 73 height 19
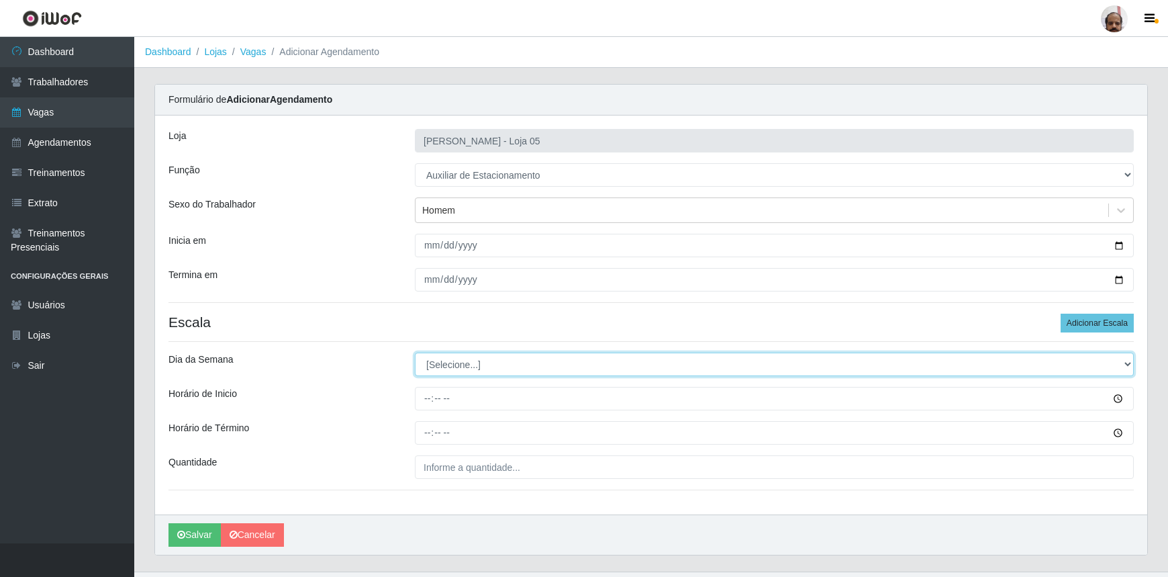
click at [1123, 359] on select "[Selecione...] Segunda Terça Quarta Quinta Sexta Sábado Domingo" at bounding box center [774, 365] width 719 height 24
select select "2"
click at [415, 353] on select "[Selecione...] Segunda Terça Quarta Quinta Sexta Sábado Domingo" at bounding box center [774, 365] width 719 height 24
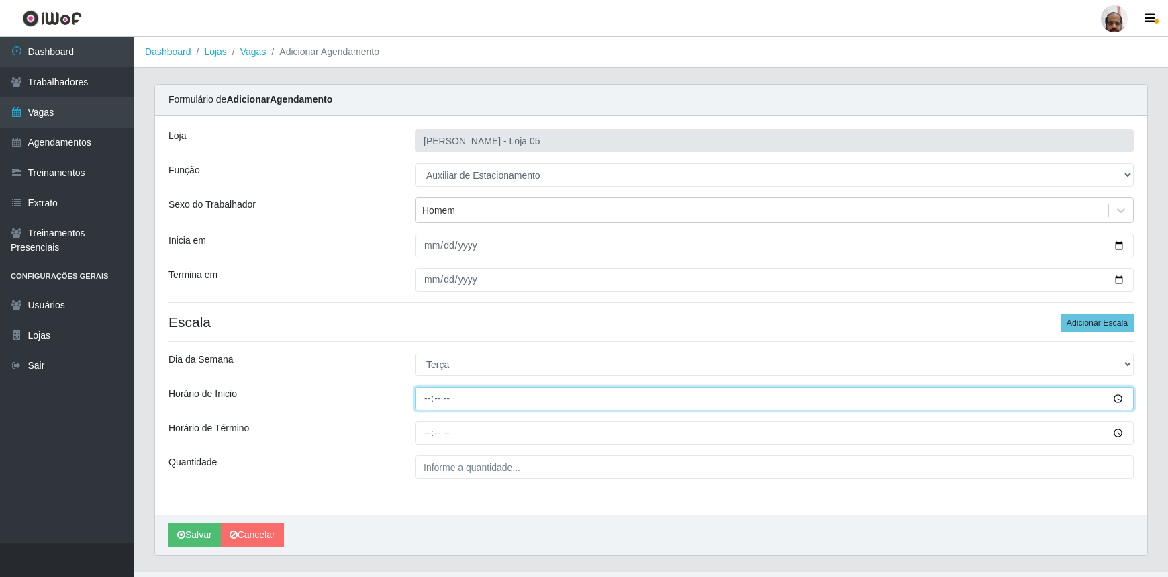
click at [424, 399] on input "Horário de Inicio" at bounding box center [774, 399] width 719 height 24
type input "16:00"
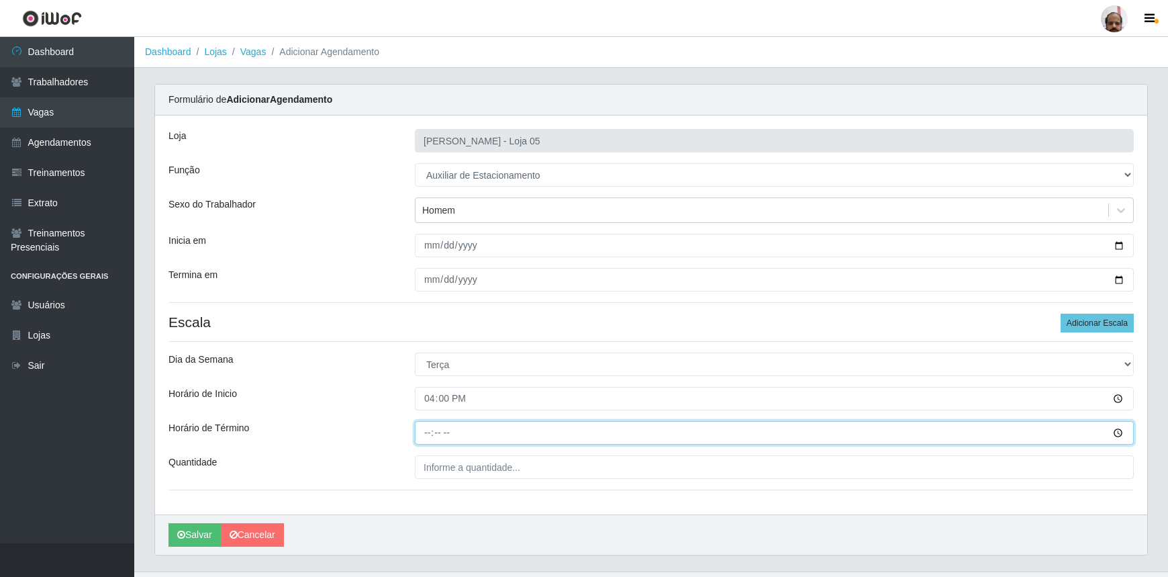
click at [420, 437] on input "Horário de Término" at bounding box center [774, 433] width 719 height 24
type input "22:00"
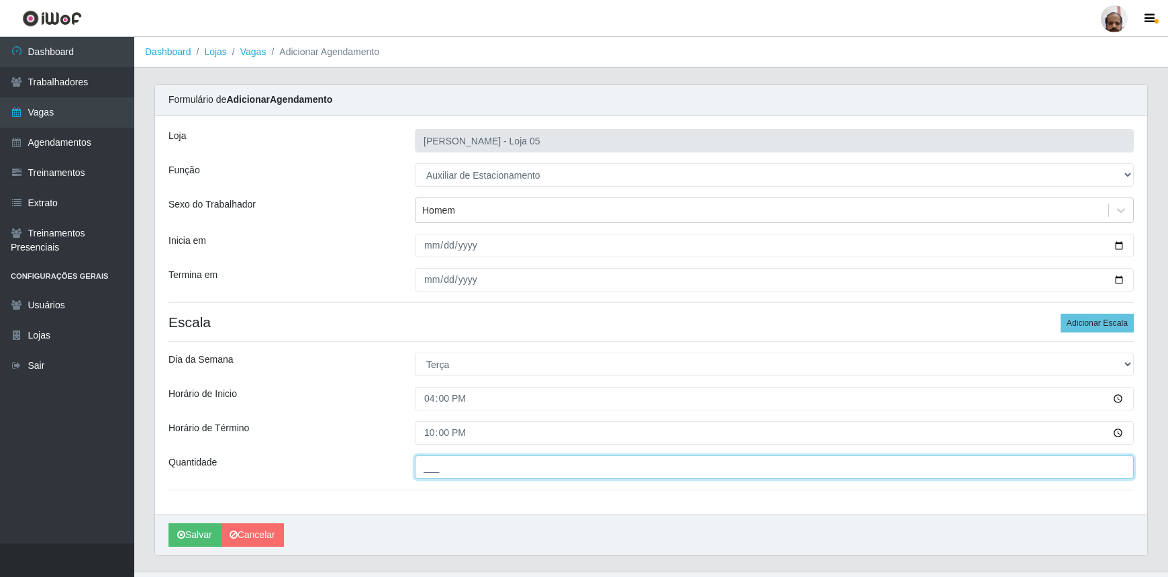
click at [424, 464] on input "___" at bounding box center [774, 467] width 719 height 24
type input "1__"
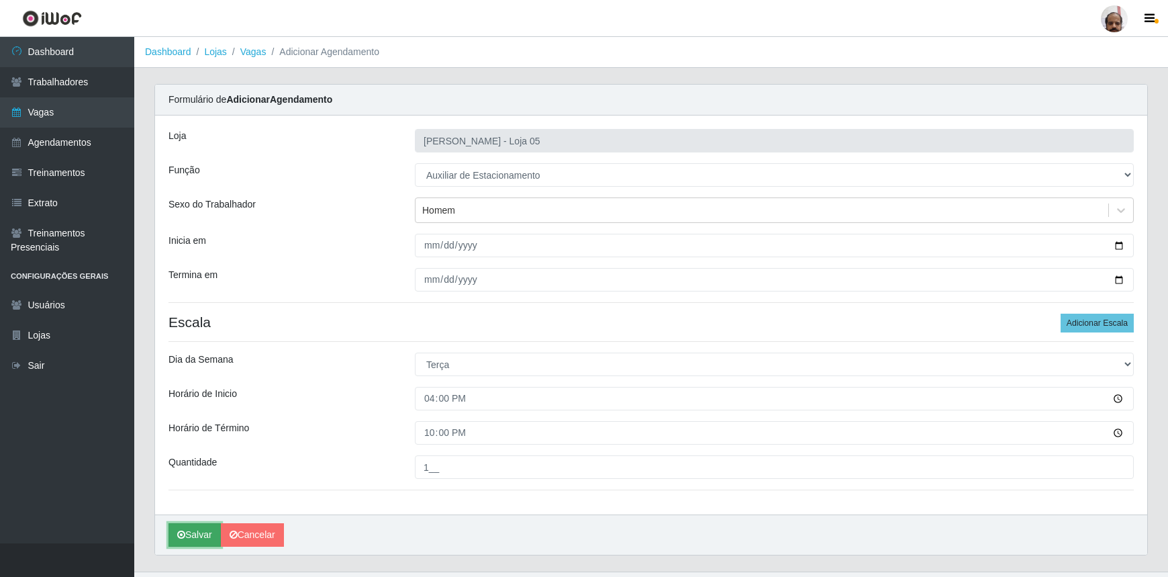
click at [194, 535] on button "Salvar" at bounding box center [195, 535] width 52 height 24
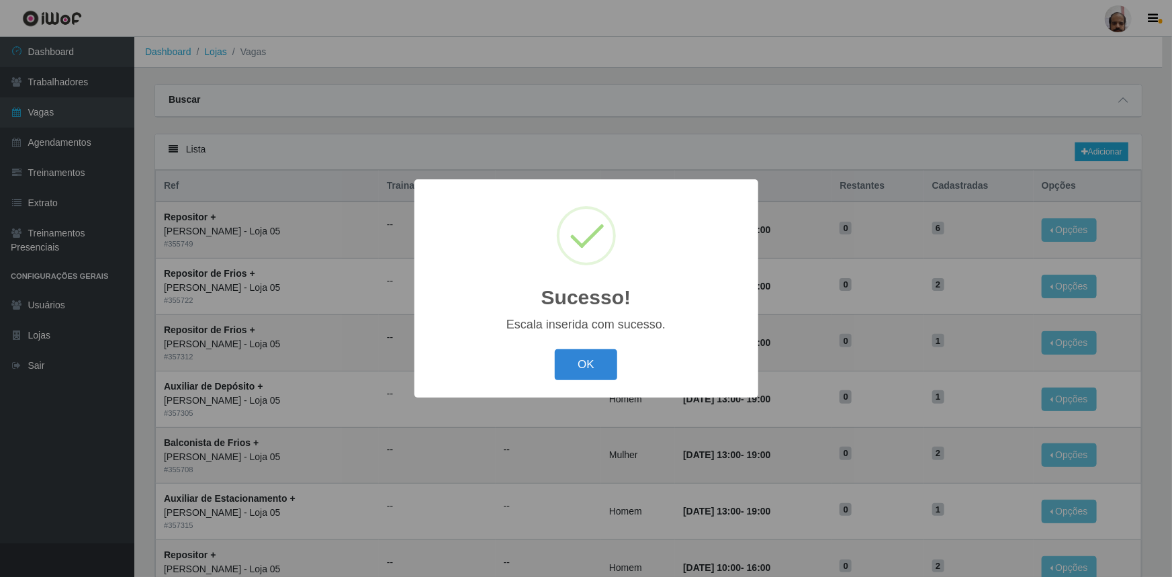
click at [618, 371] on div "OK Cancel" at bounding box center [586, 364] width 317 height 38
click at [600, 366] on button "OK" at bounding box center [586, 365] width 62 height 32
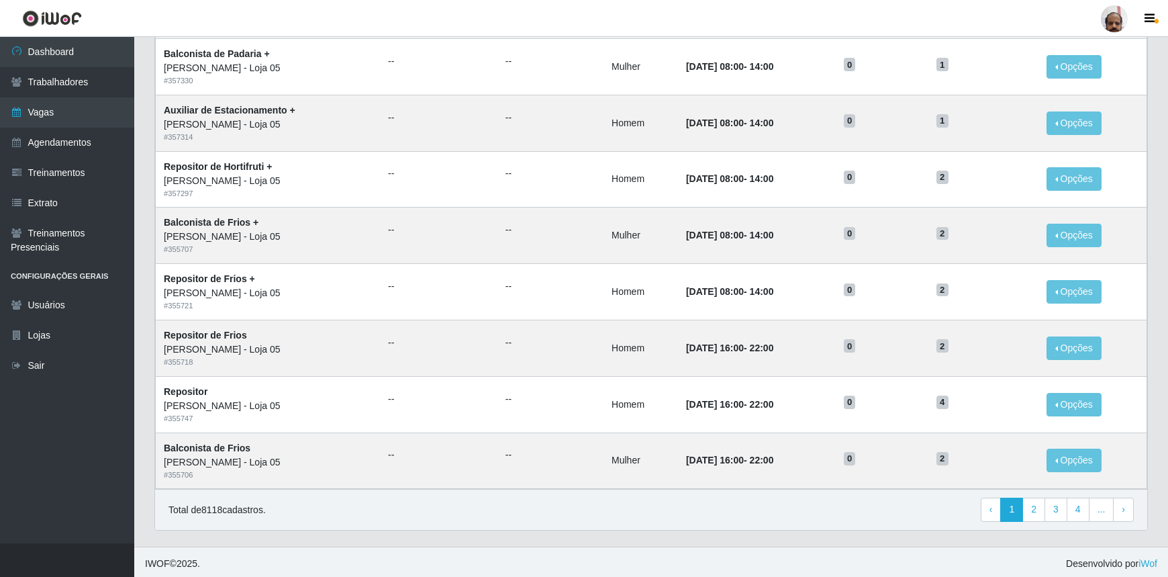
scroll to position [559, 0]
click at [1038, 512] on link "2" at bounding box center [1034, 508] width 23 height 24
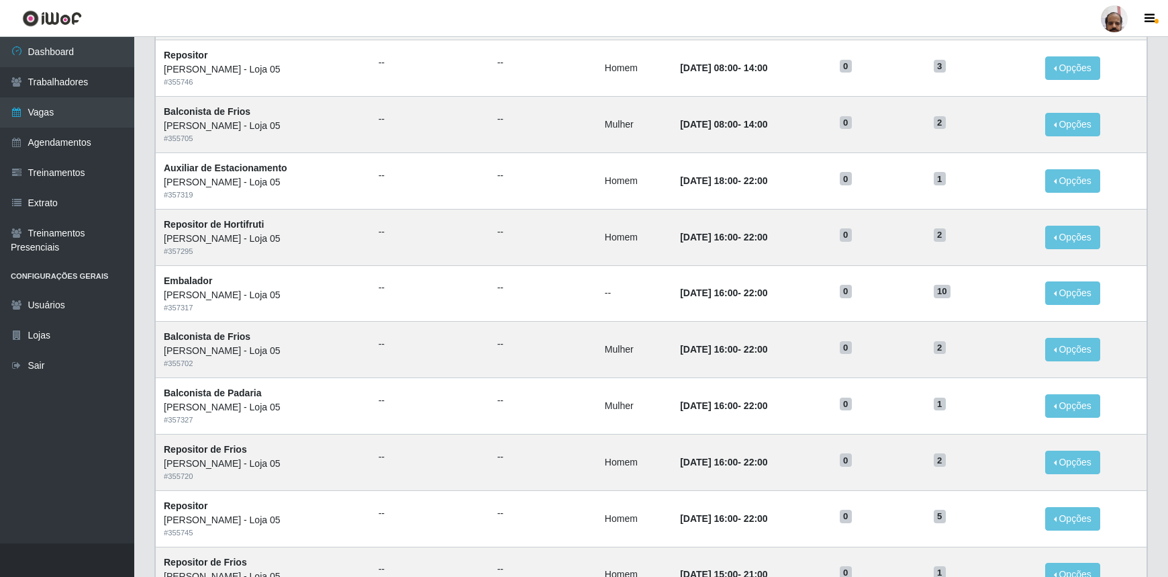
scroll to position [559, 0]
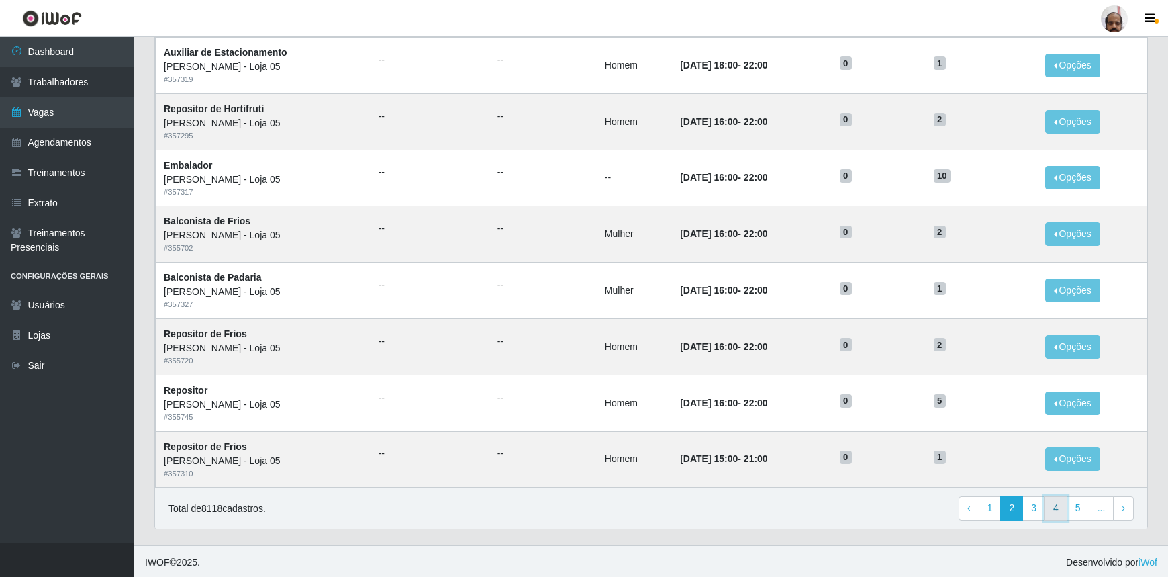
click at [1056, 512] on link "4" at bounding box center [1056, 508] width 23 height 24
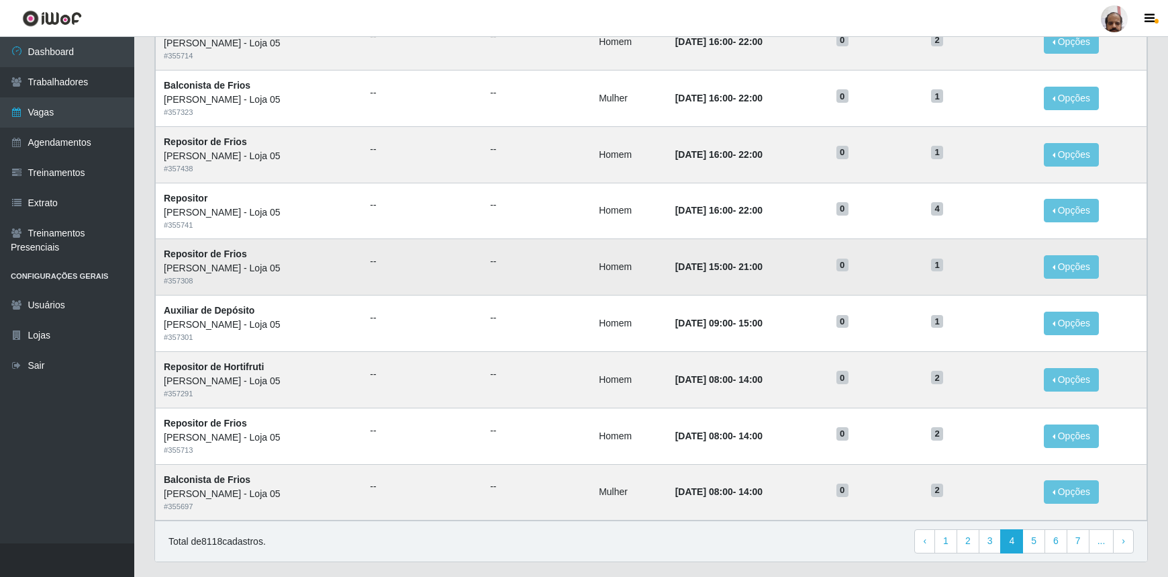
scroll to position [559, 0]
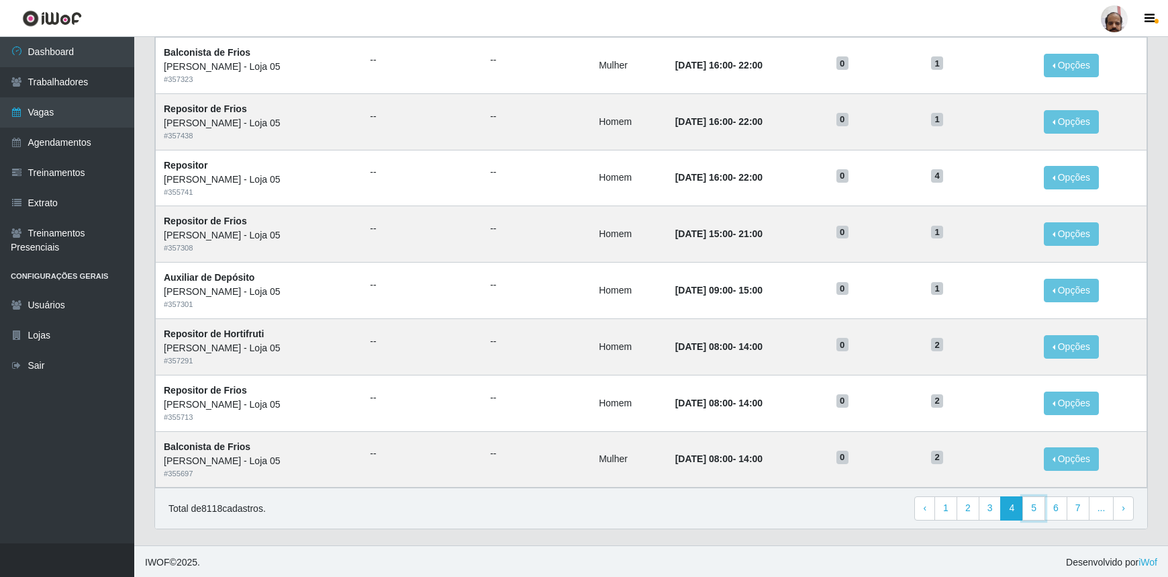
drag, startPoint x: 1029, startPoint y: 506, endPoint x: 1023, endPoint y: 513, distance: 9.0
click at [1029, 506] on link "5" at bounding box center [1034, 508] width 23 height 24
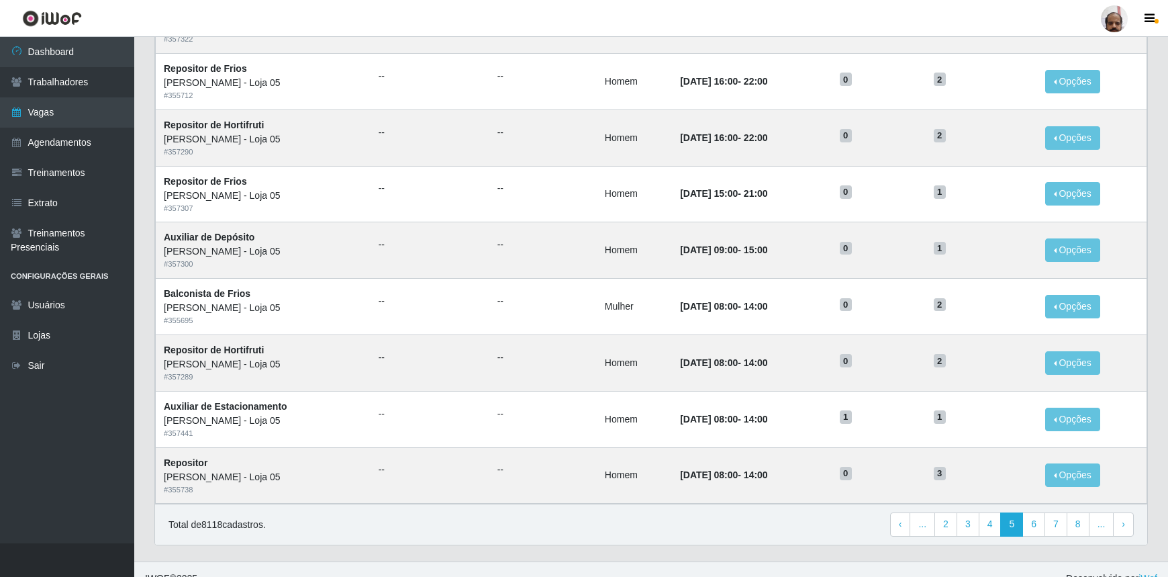
scroll to position [549, 0]
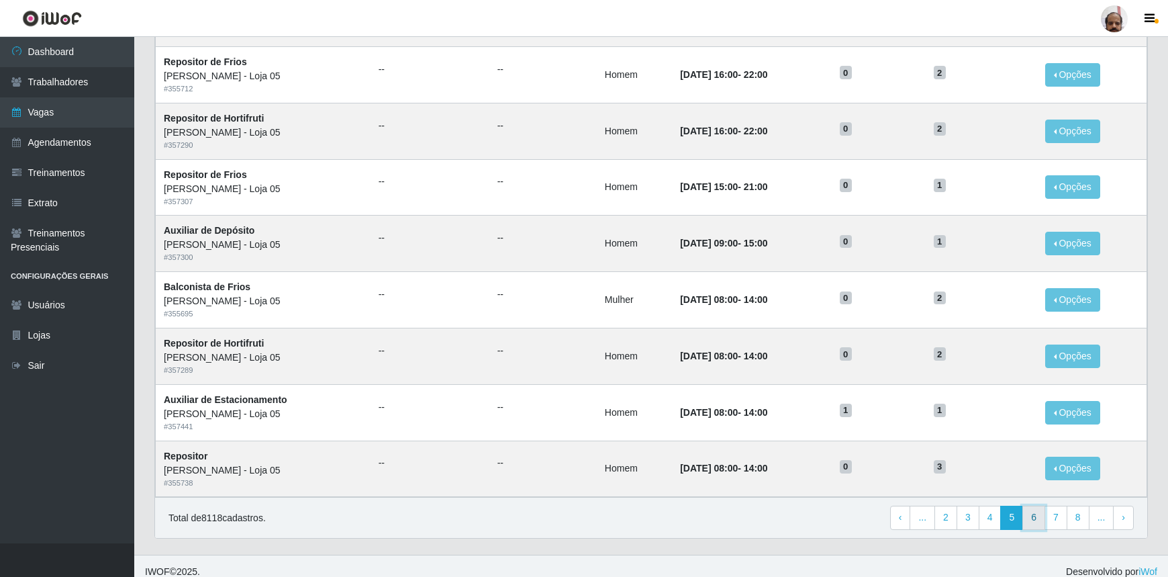
click at [1033, 524] on link "6" at bounding box center [1034, 518] width 23 height 24
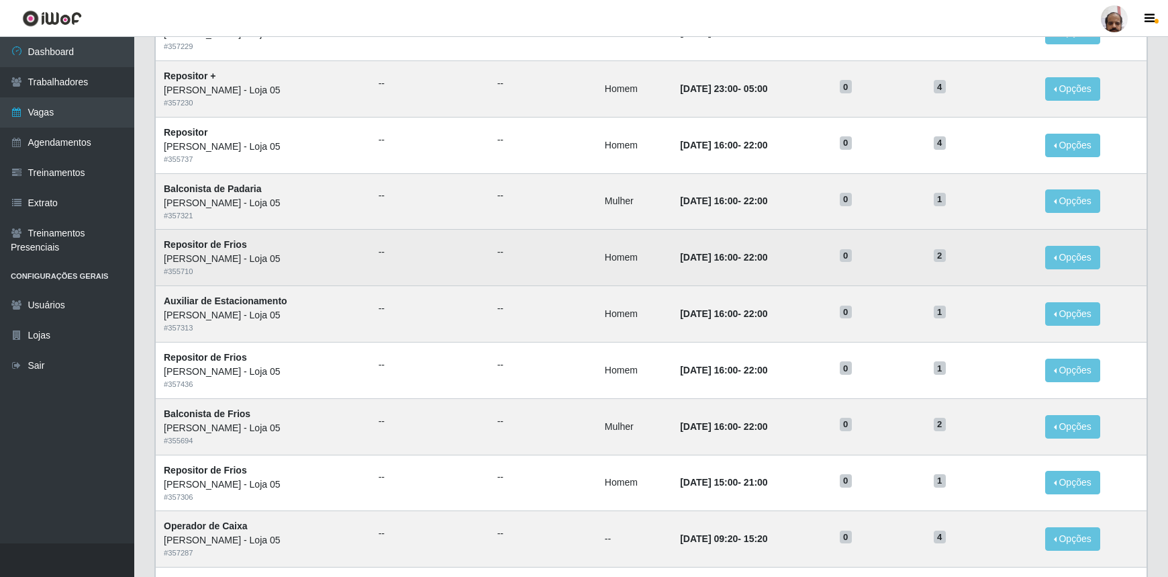
scroll to position [498, 0]
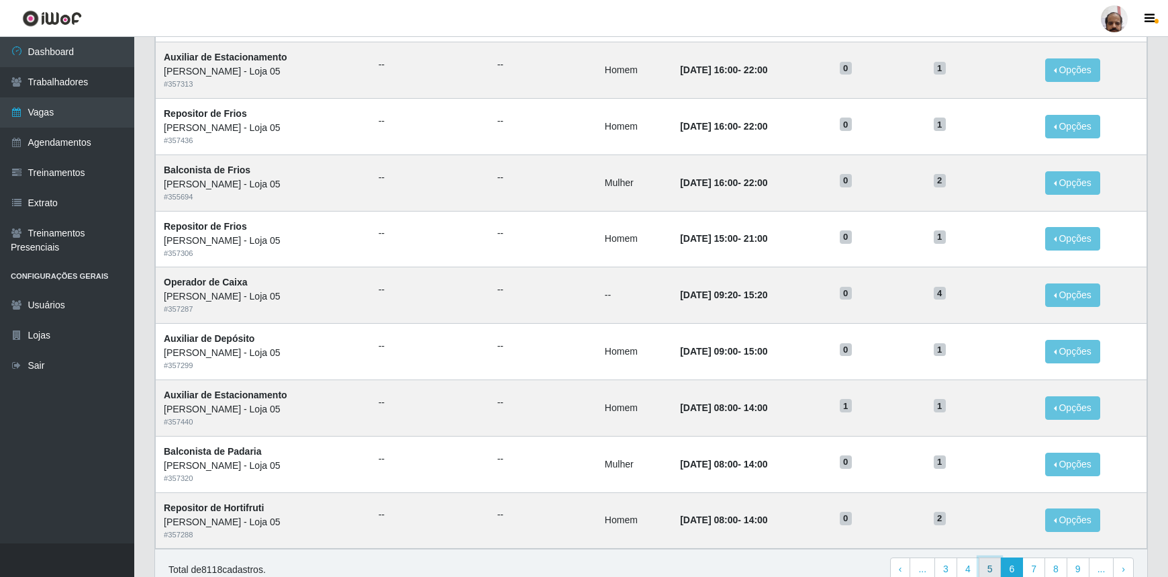
click at [988, 571] on link "5" at bounding box center [990, 569] width 23 height 24
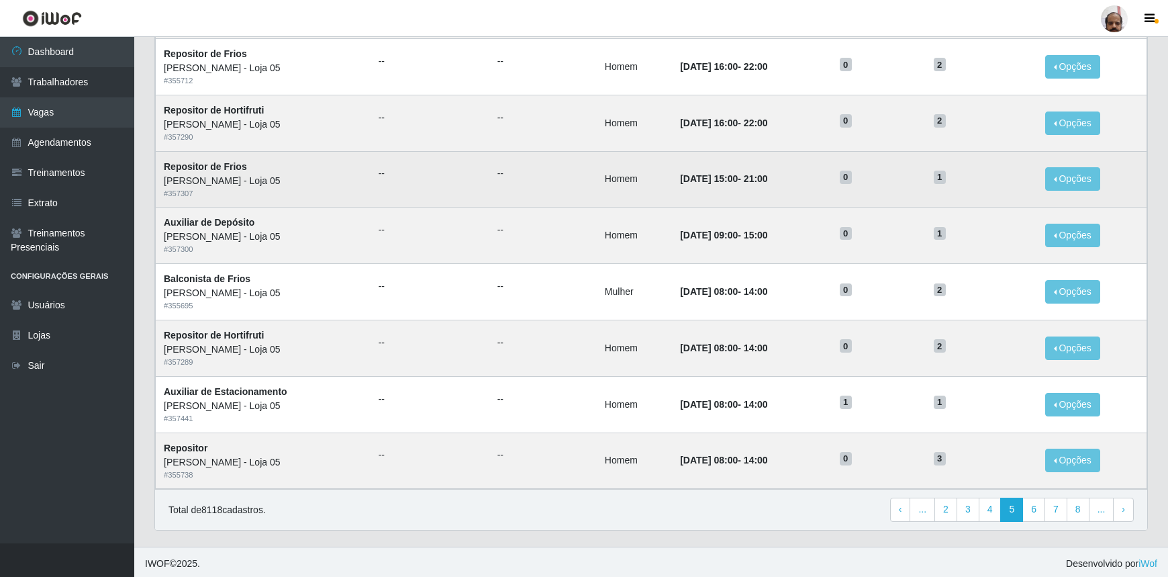
scroll to position [559, 0]
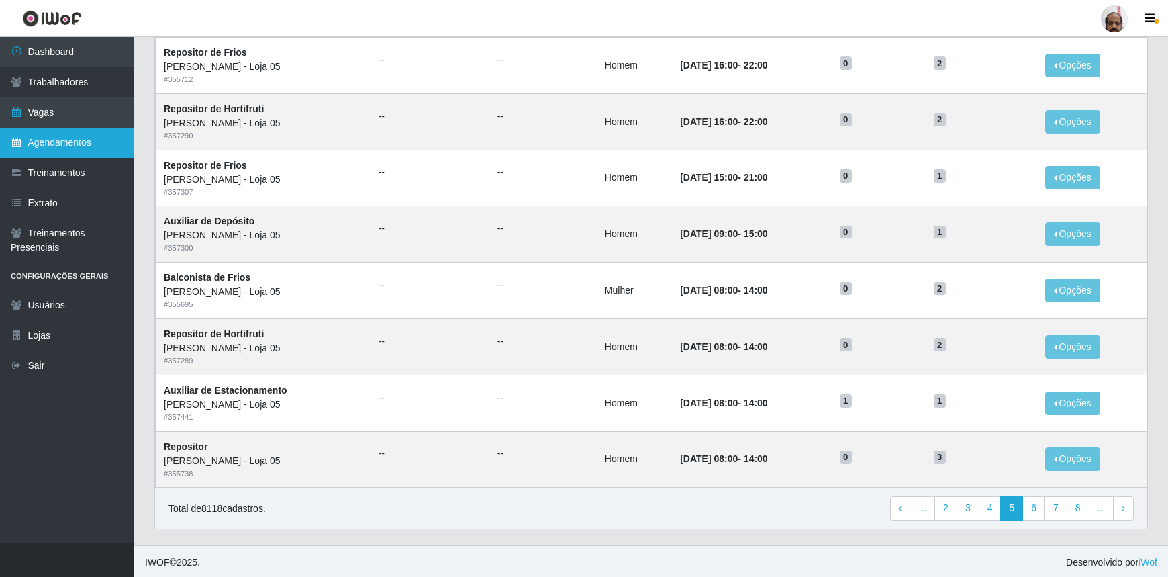
click at [83, 151] on link "Agendamentos" at bounding box center [67, 143] width 134 height 30
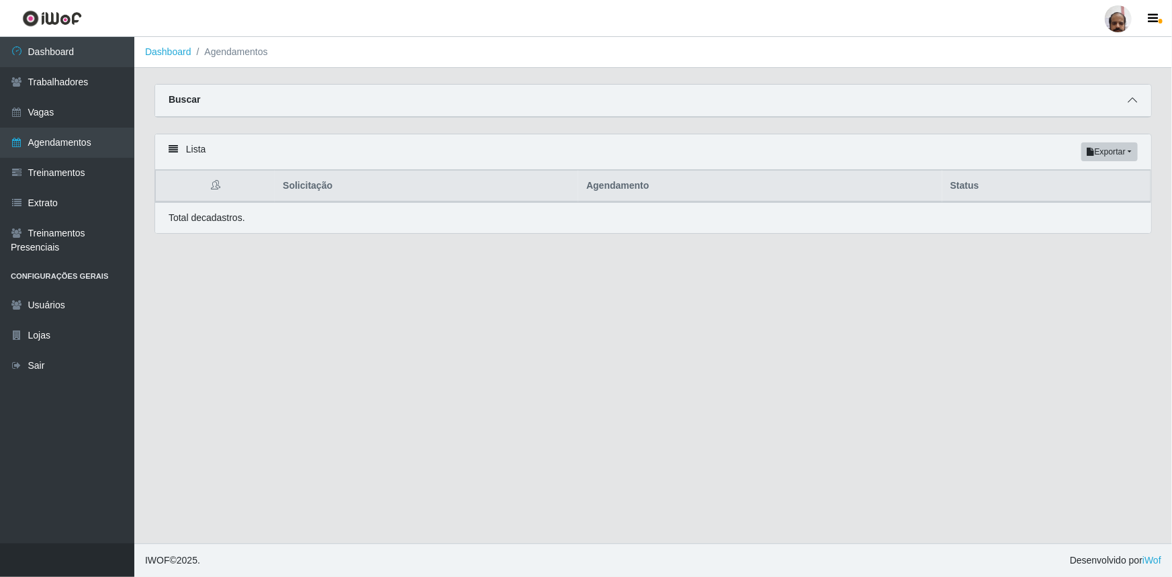
click at [1129, 107] on span at bounding box center [1132, 100] width 16 height 15
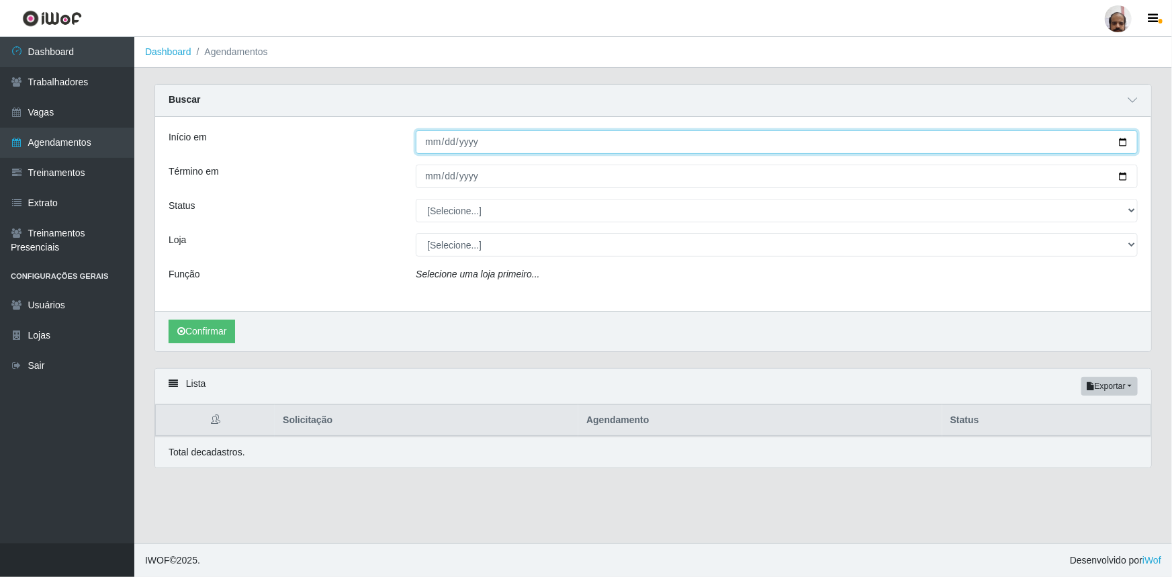
click at [1123, 142] on input "Início em" at bounding box center [777, 142] width 722 height 24
type input "[DATE]"
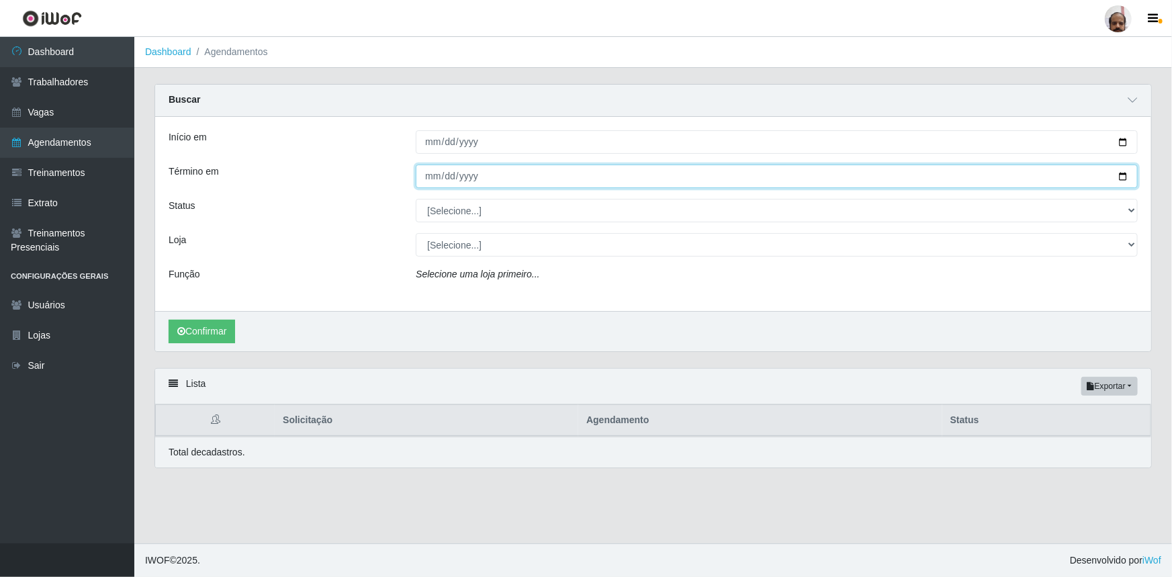
click at [1133, 180] on input "Término em" at bounding box center [777, 177] width 722 height 24
click at [1125, 179] on input "Término em" at bounding box center [777, 177] width 722 height 24
type input "[DATE]"
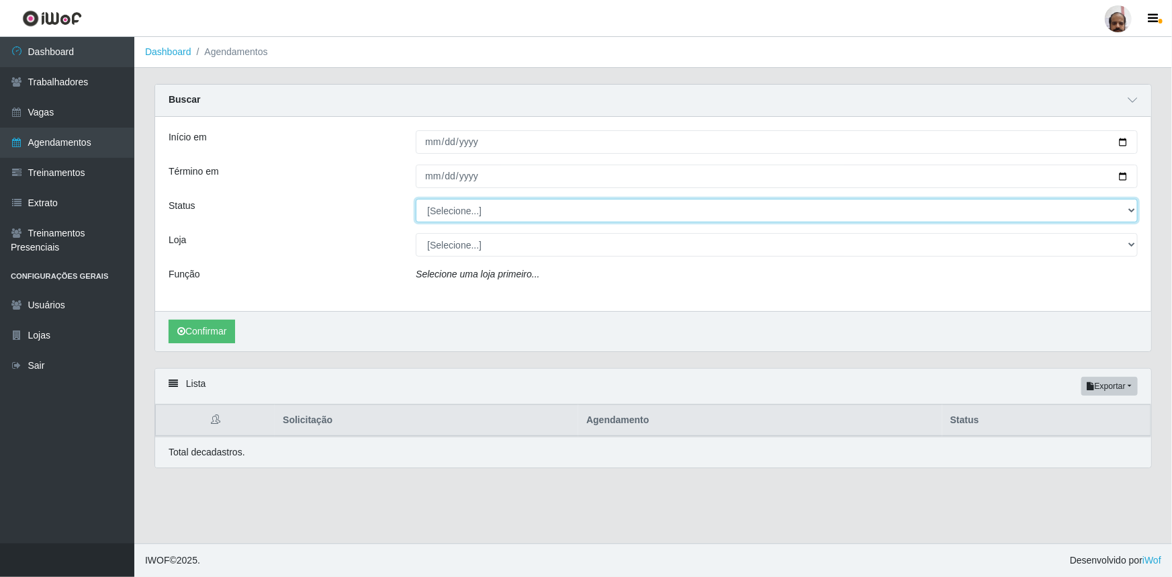
drag, startPoint x: 1133, startPoint y: 207, endPoint x: 1117, endPoint y: 222, distance: 22.4
click at [1133, 207] on select "[Selecione...] AGENDADO AGUARDANDO LIBERAR EM ANDAMENTO EM REVISÃO FINALIZADO C…" at bounding box center [777, 211] width 722 height 24
select select "AGENDADO"
click at [416, 199] on select "[Selecione...] AGENDADO AGUARDANDO LIBERAR EM ANDAMENTO EM REVISÃO FINALIZADO C…" at bounding box center [777, 211] width 722 height 24
drag, startPoint x: 1128, startPoint y: 246, endPoint x: 1115, endPoint y: 255, distance: 15.5
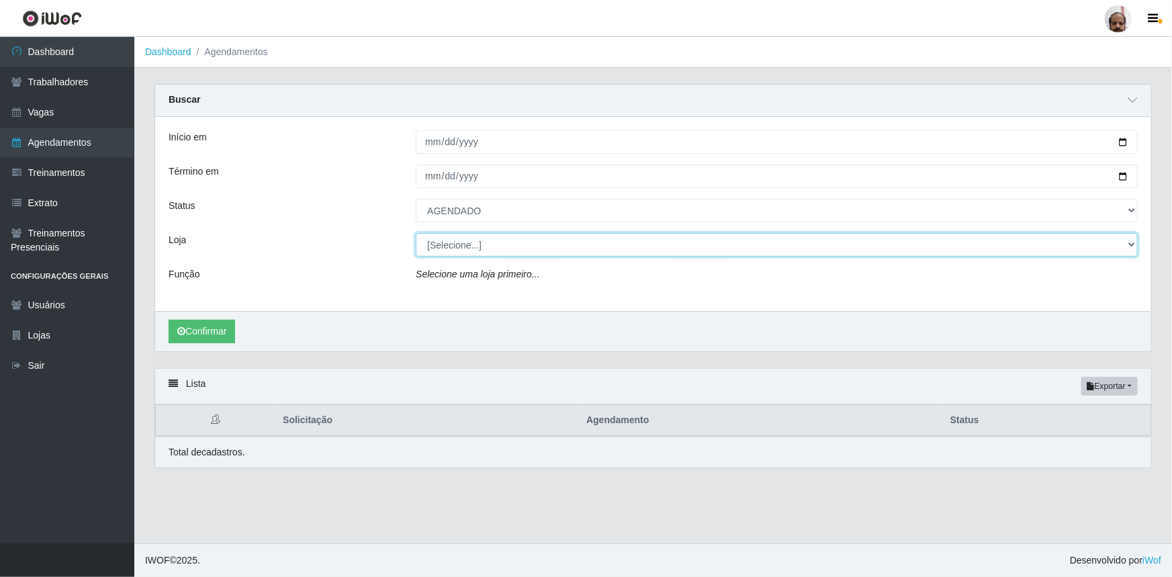
click at [1128, 246] on select "[Selecione...] Mar Vermelho - Loja 05" at bounding box center [777, 245] width 722 height 24
select select "252"
click at [416, 233] on select "[Selecione...] Mar Vermelho - Loja 05" at bounding box center [777, 245] width 722 height 24
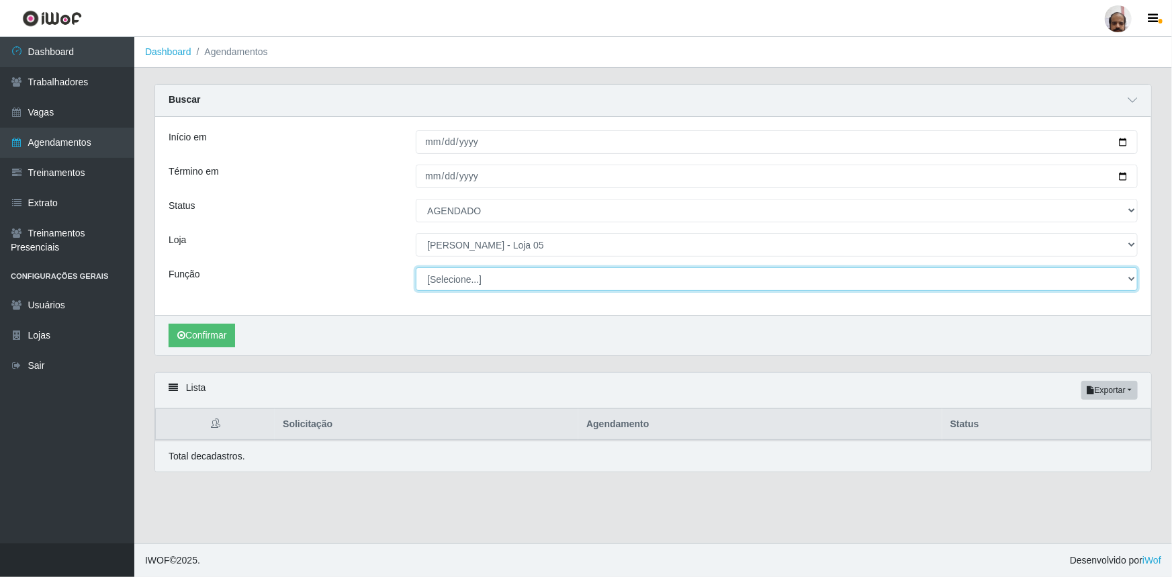
drag, startPoint x: 1129, startPoint y: 278, endPoint x: 1100, endPoint y: 293, distance: 32.7
click at [1129, 278] on select "[Selecione...] ASG ASG + ASG ++ Auxiliar de Depósito Auxiliar de Depósito + Aux…" at bounding box center [777, 279] width 722 height 24
select select "24"
click at [416, 267] on select "[Selecione...] ASG ASG + ASG ++ Auxiliar de Depósito Auxiliar de Depósito + Aux…" at bounding box center [777, 279] width 722 height 24
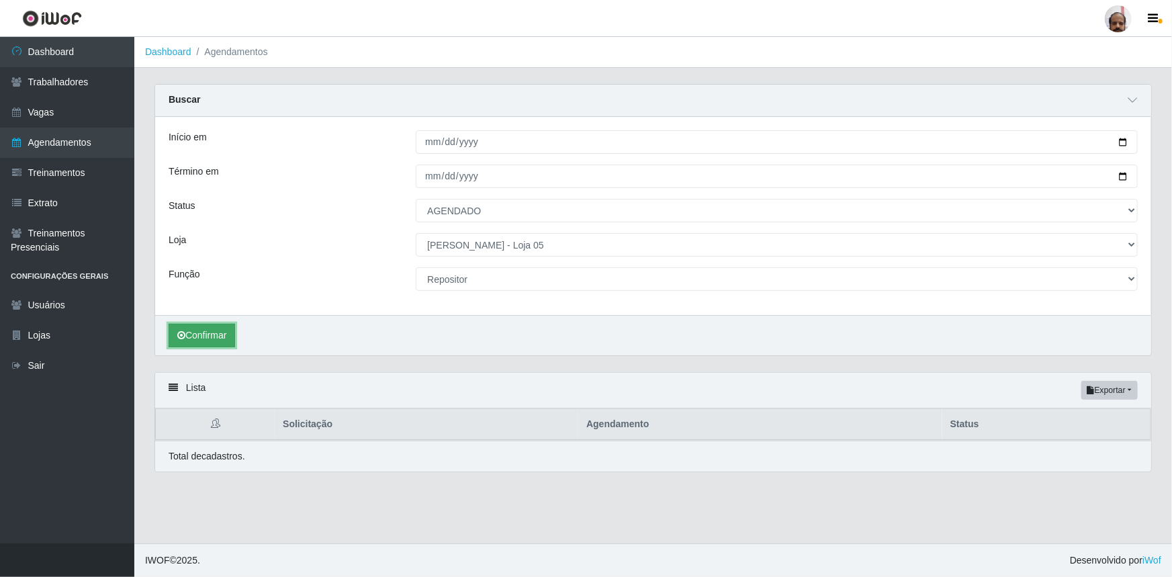
click at [228, 332] on button "Confirmar" at bounding box center [202, 336] width 66 height 24
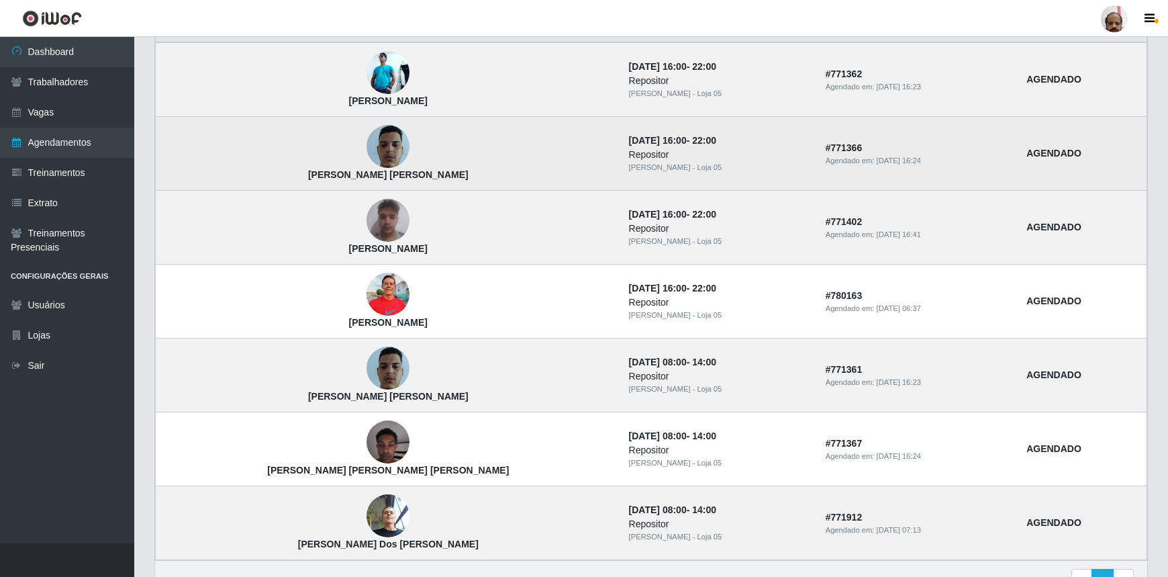
scroll to position [427, 0]
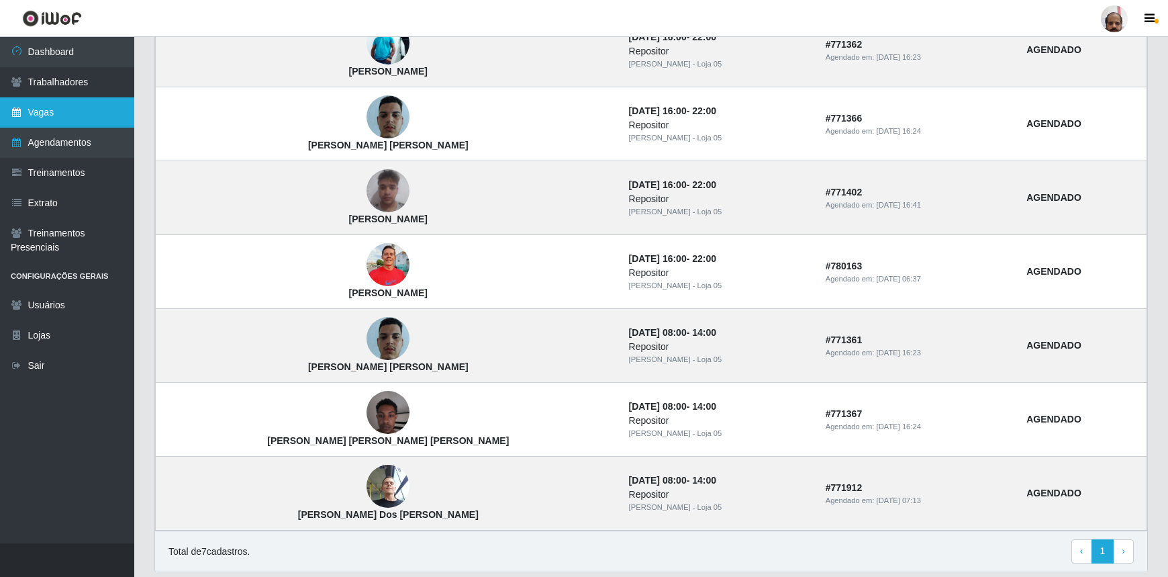
click at [40, 115] on link "Vagas" at bounding box center [67, 112] width 134 height 30
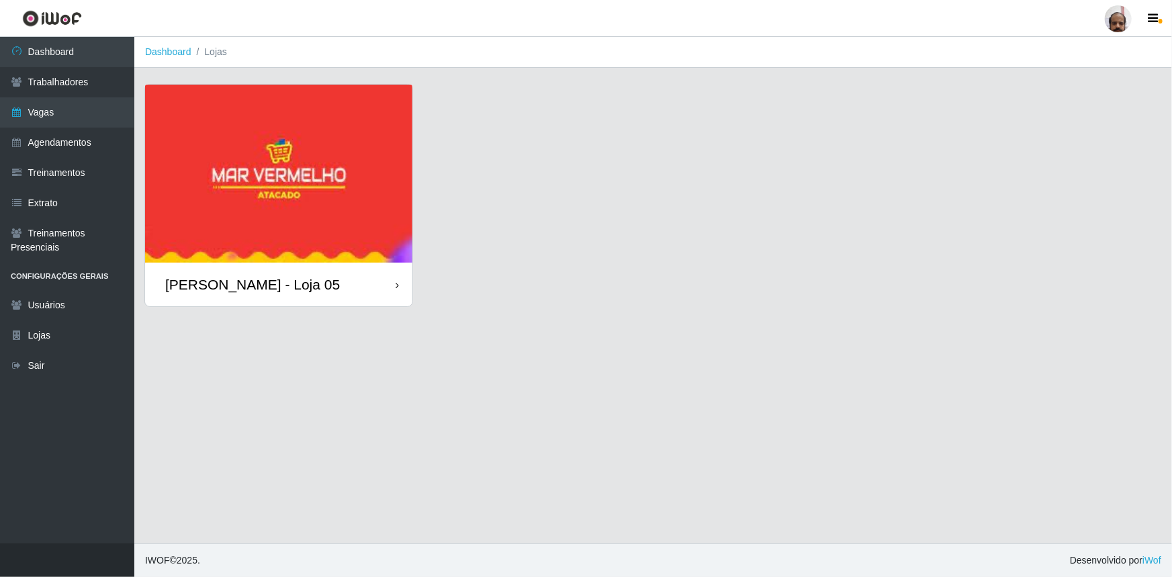
click at [299, 285] on div "[PERSON_NAME] - Loja 05" at bounding box center [252, 284] width 175 height 17
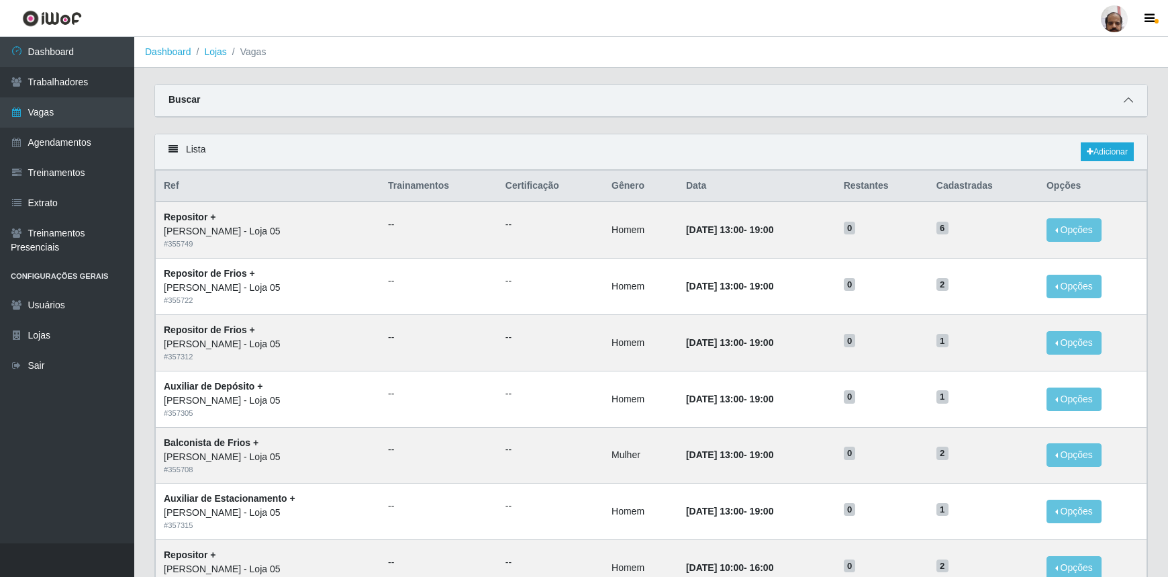
click at [1127, 101] on icon at bounding box center [1128, 99] width 9 height 9
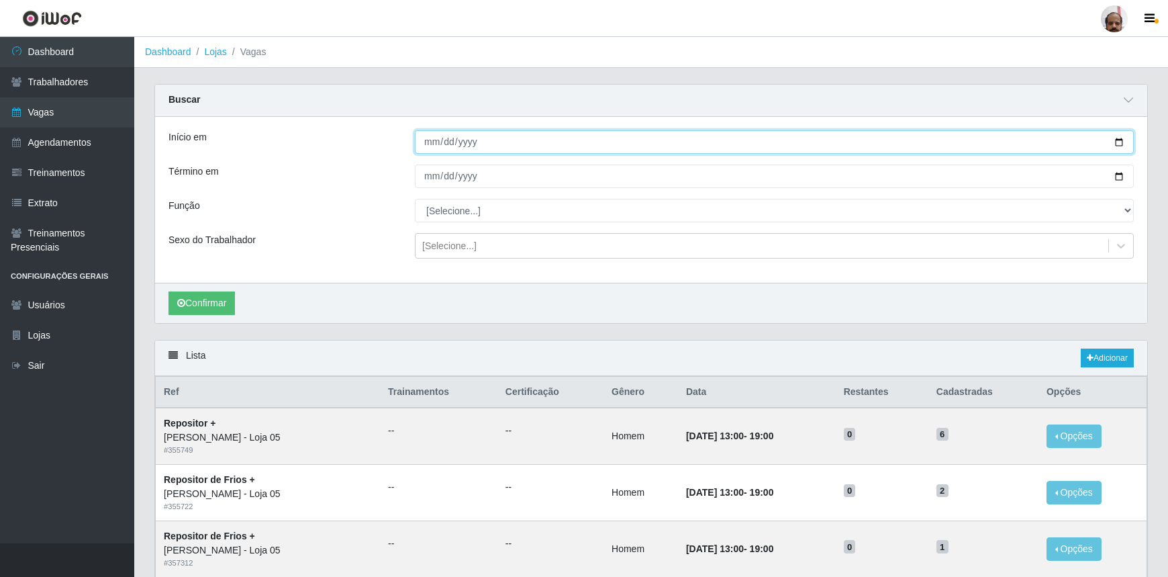
click at [1119, 144] on input "Início em" at bounding box center [774, 142] width 719 height 24
type input "[DATE]"
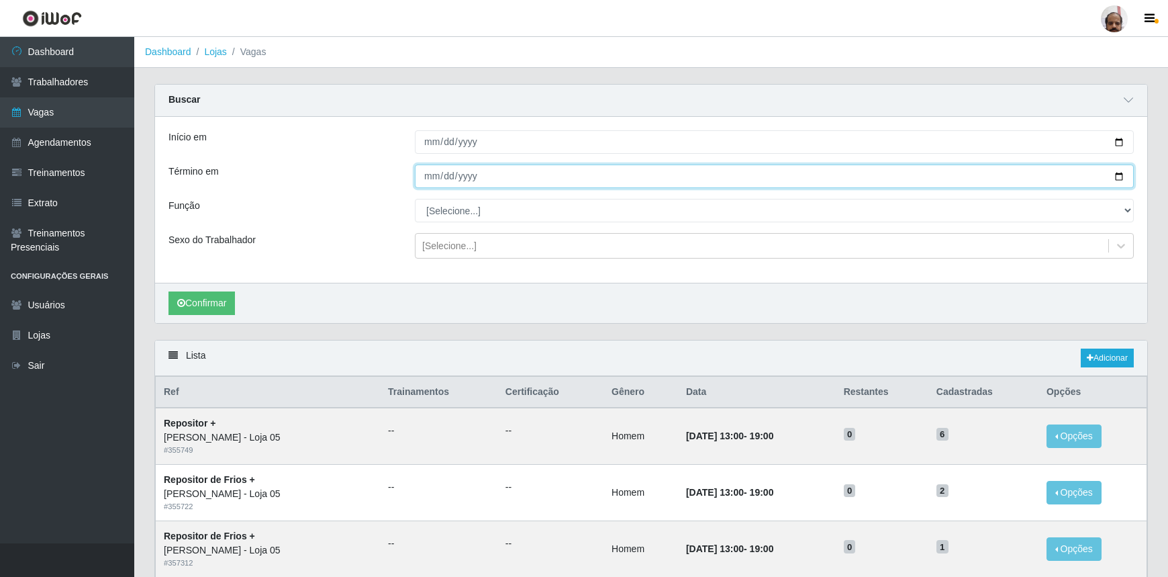
click at [1123, 179] on input "Término em" at bounding box center [774, 177] width 719 height 24
type input "[DATE]"
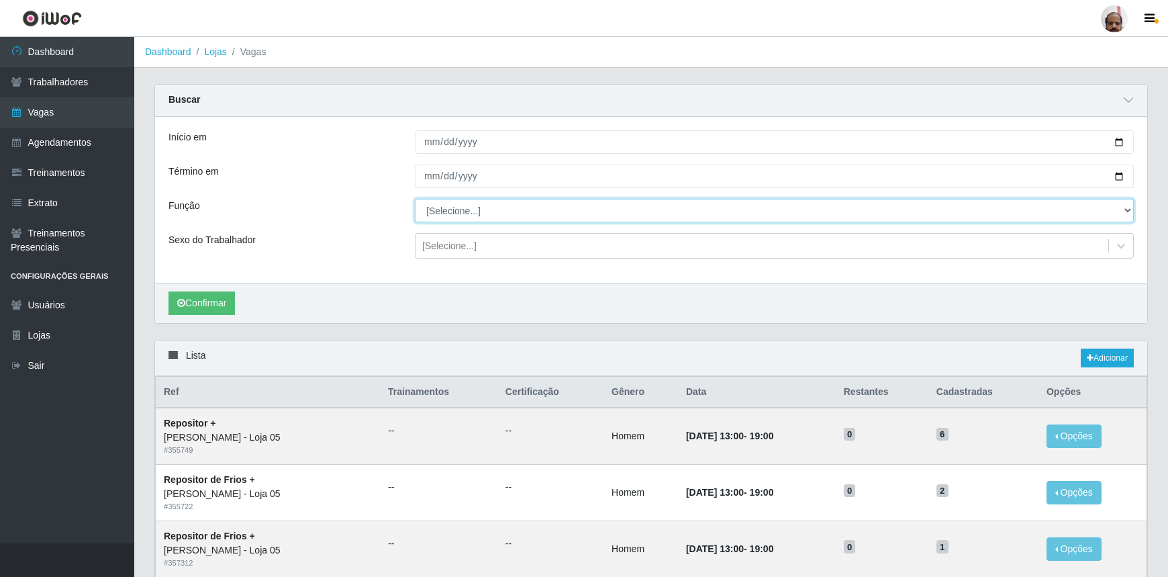
click at [1129, 211] on select "[Selecione...] ASG ASG + ASG ++ Auxiliar de Depósito Auxiliar de Depósito + Aux…" at bounding box center [774, 211] width 719 height 24
select select "24"
click at [415, 199] on select "[Selecione...] ASG ASG + ASG ++ Auxiliar de Depósito Auxiliar de Depósito + Aux…" at bounding box center [774, 211] width 719 height 24
click at [1123, 244] on icon at bounding box center [1121, 245] width 13 height 13
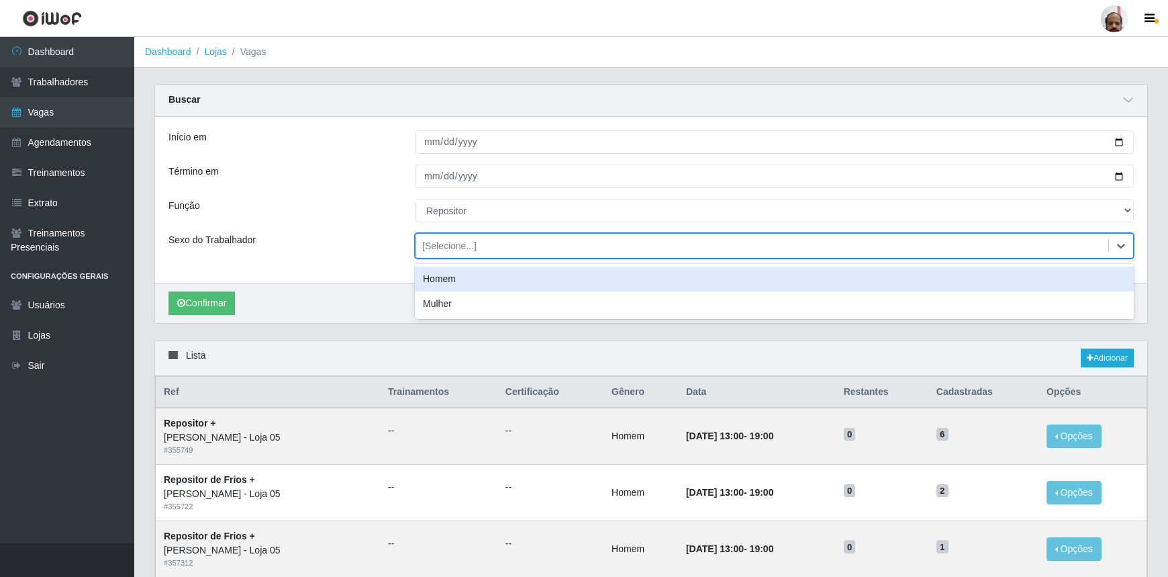
click at [495, 282] on div "Homem" at bounding box center [774, 279] width 719 height 25
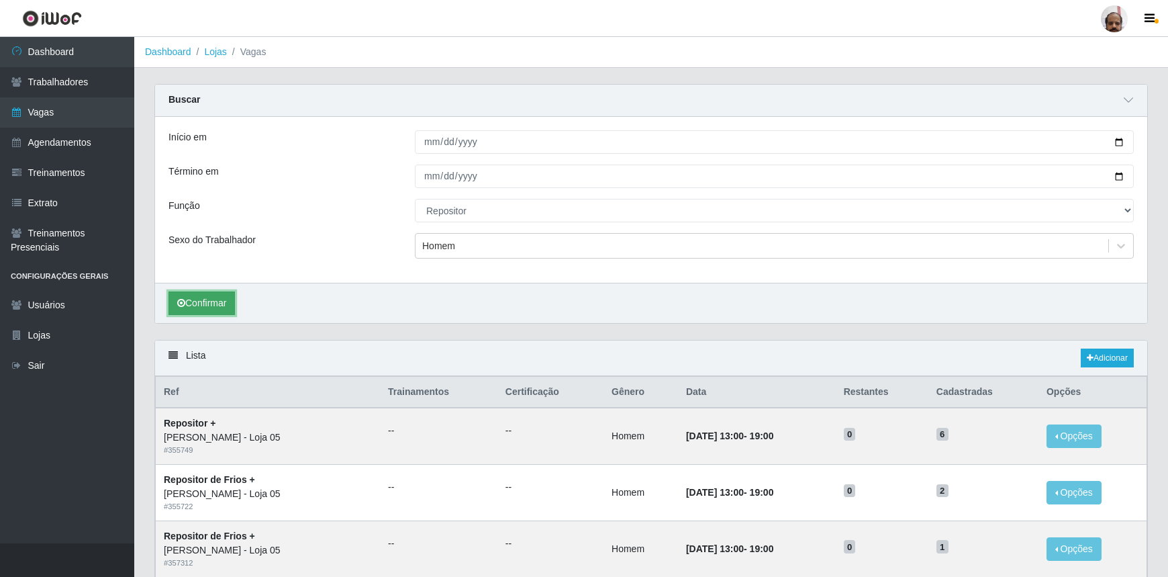
click at [232, 308] on button "Confirmar" at bounding box center [202, 303] width 66 height 24
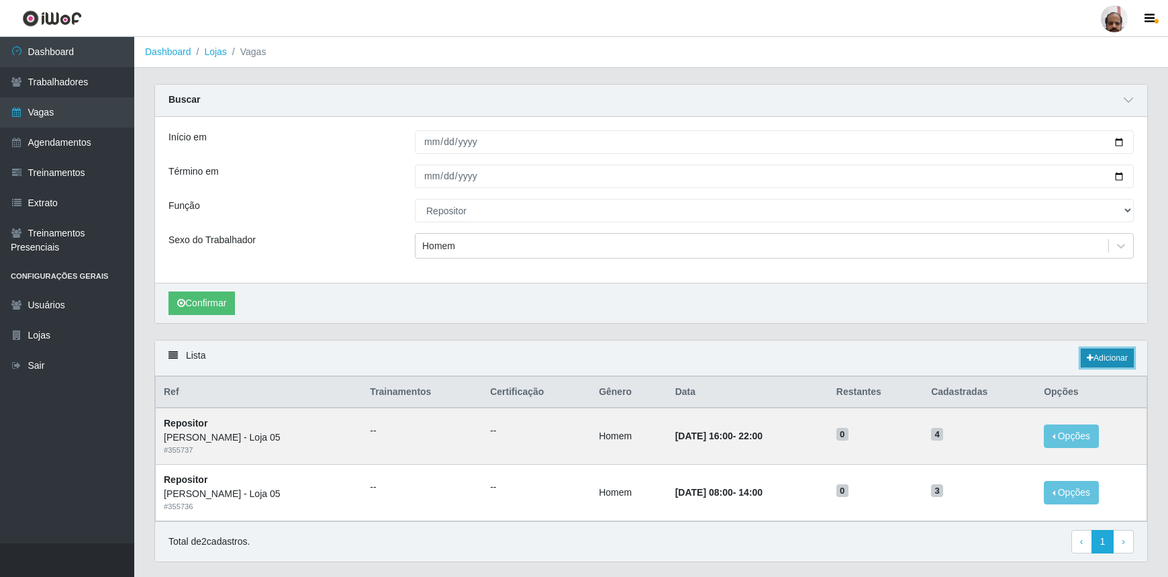
click at [1127, 365] on link "Adicionar" at bounding box center [1107, 357] width 53 height 19
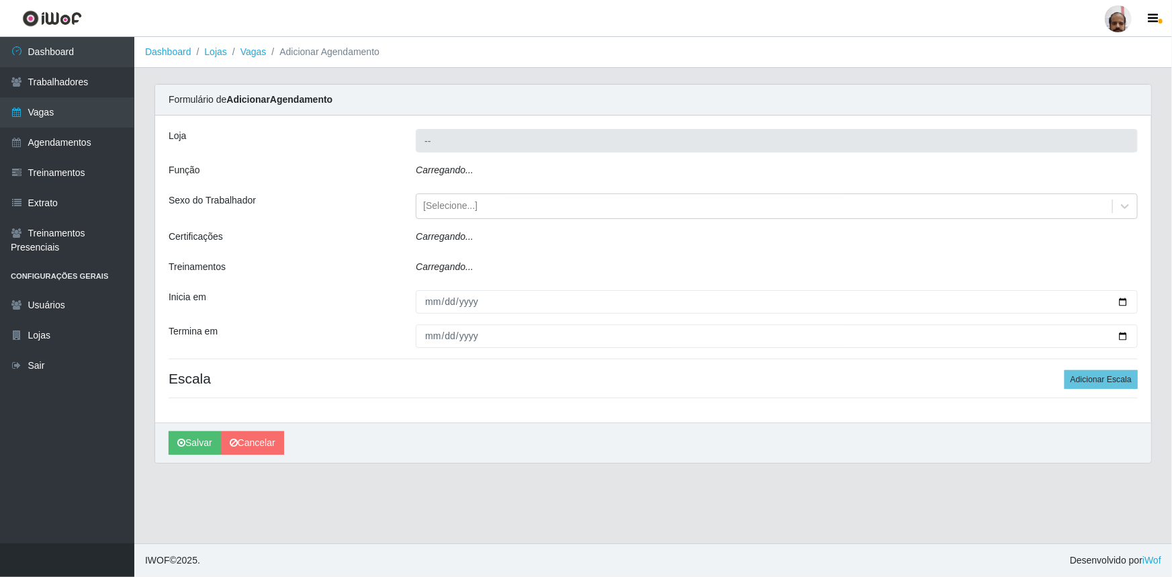
type input "[PERSON_NAME] - Loja 05"
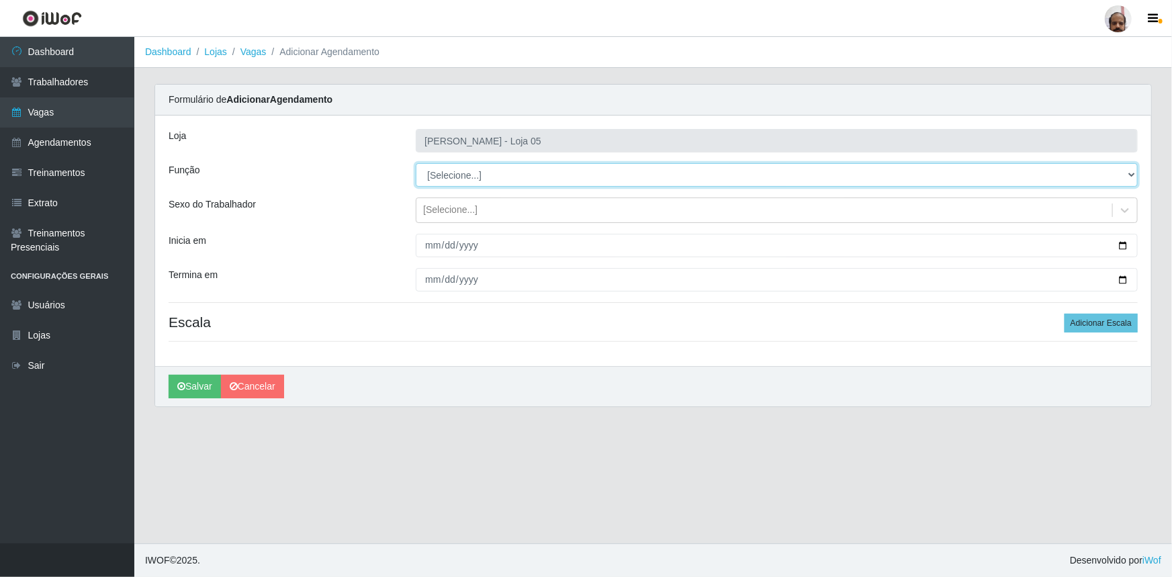
drag, startPoint x: 1132, startPoint y: 172, endPoint x: 1113, endPoint y: 185, distance: 23.3
click at [1132, 172] on select "[Selecione...] ASG ASG + ASG ++ Auxiliar de Depósito Auxiliar de Depósito + Aux…" at bounding box center [777, 175] width 722 height 24
select select "24"
click at [416, 163] on select "[Selecione...] ASG ASG + ASG ++ Auxiliar de Depósito Auxiliar de Depósito + Aux…" at bounding box center [777, 175] width 722 height 24
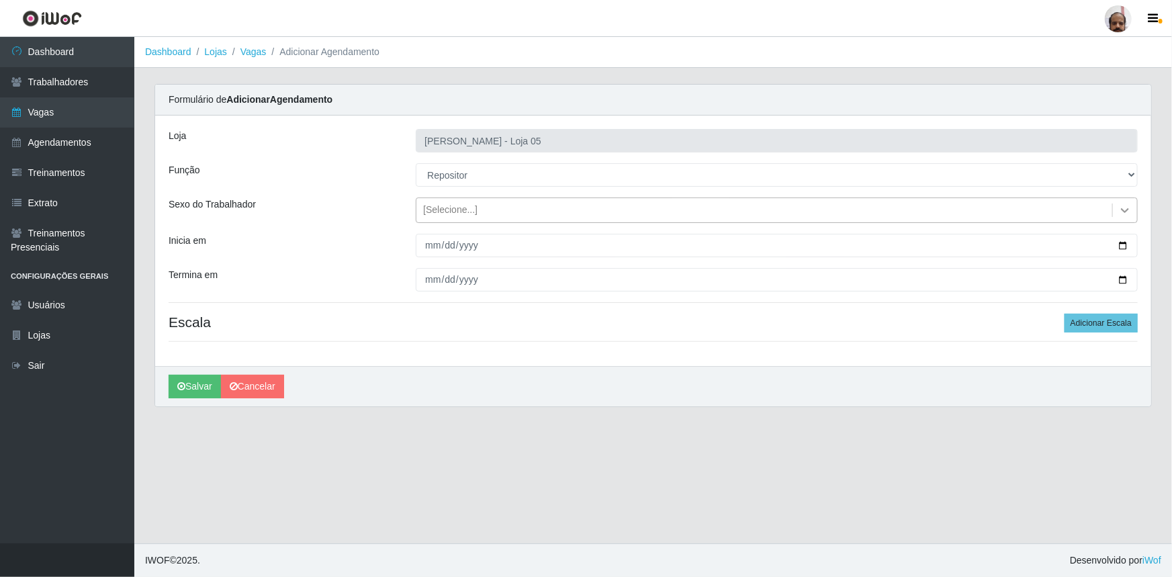
click at [1122, 213] on icon at bounding box center [1124, 209] width 13 height 13
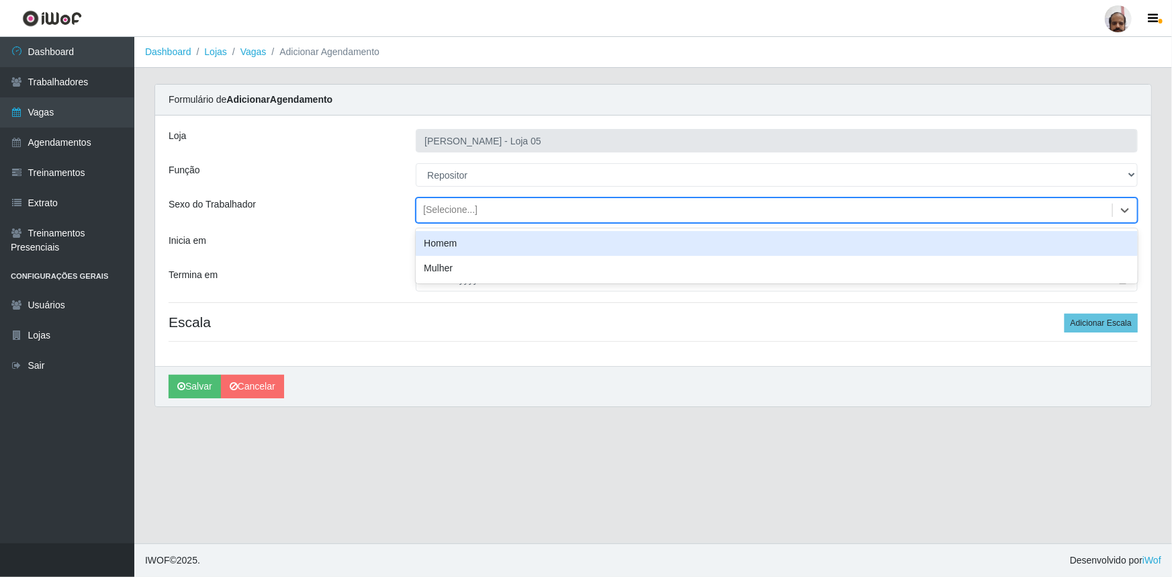
click at [576, 245] on div "Homem" at bounding box center [777, 243] width 722 height 25
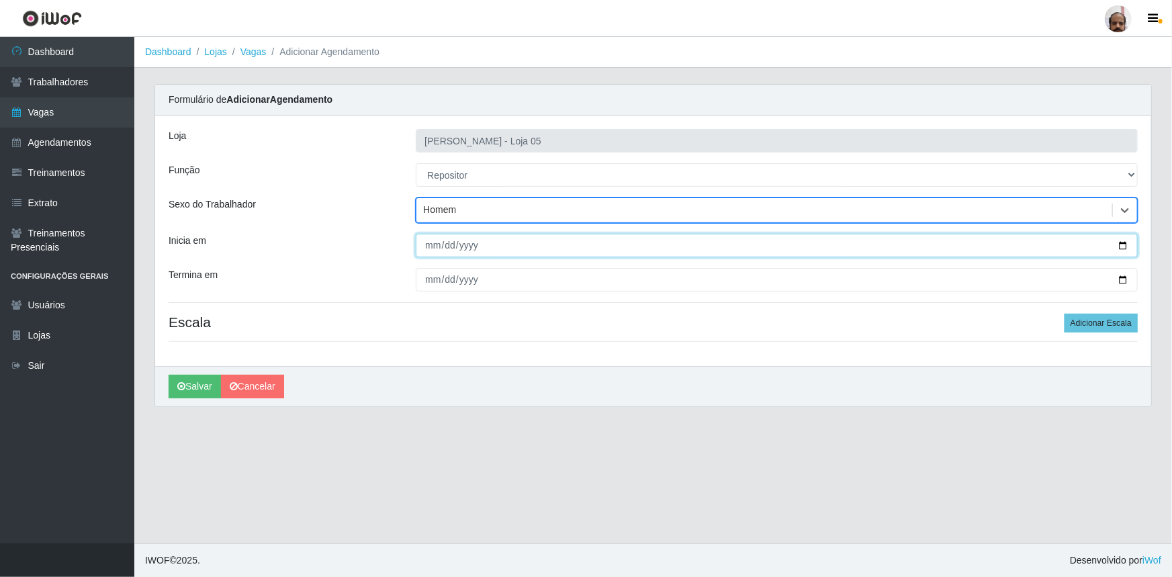
click at [1121, 250] on input "Inicia em" at bounding box center [777, 246] width 722 height 24
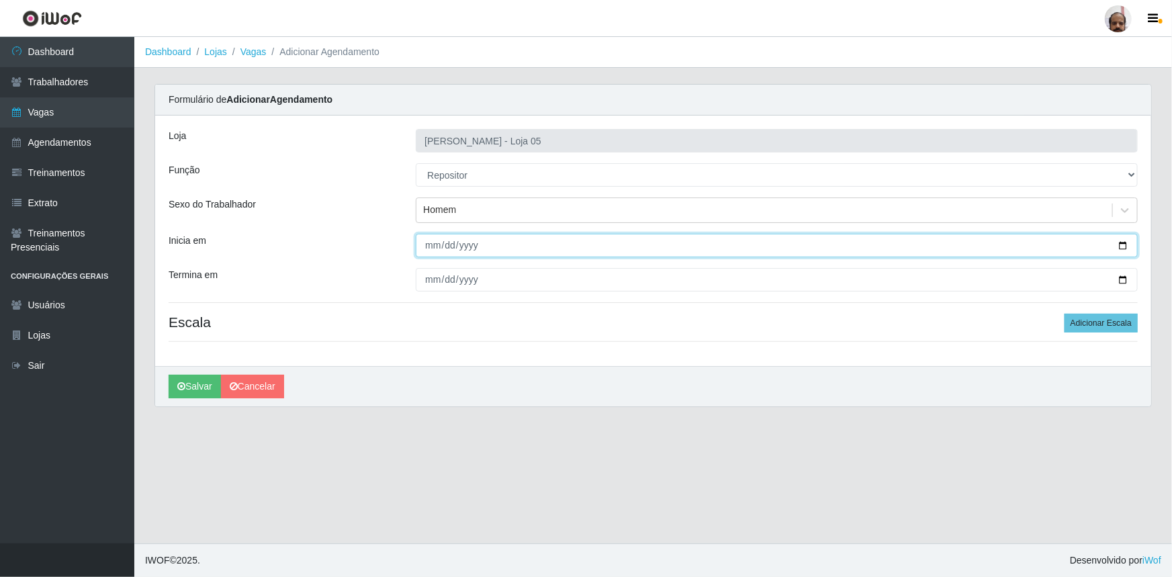
type input "[DATE]"
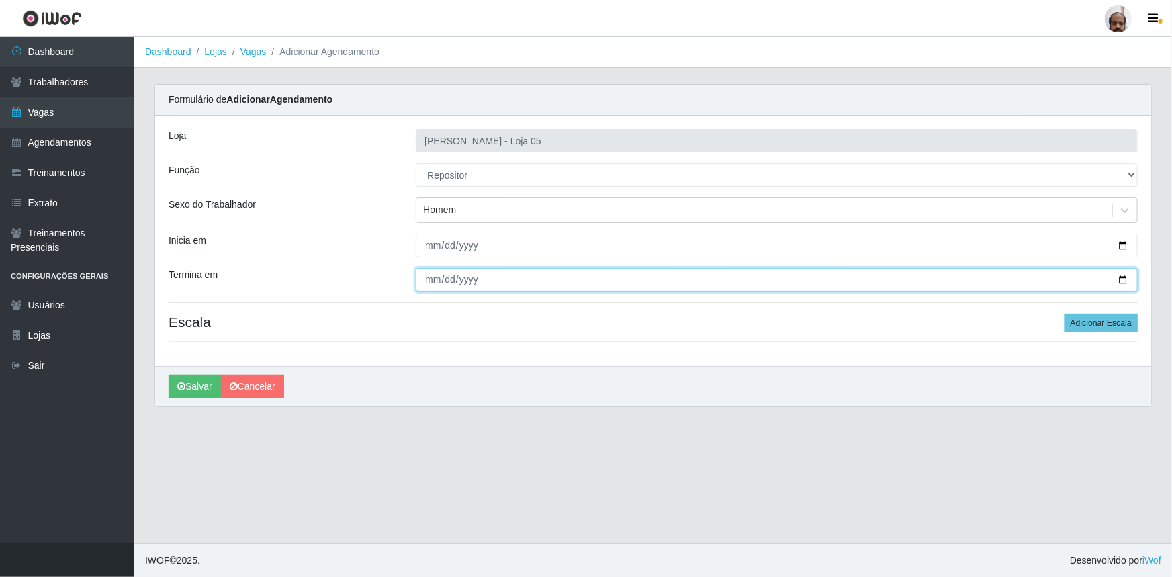
click at [1123, 276] on input "Termina em" at bounding box center [777, 280] width 722 height 24
type input "[DATE]"
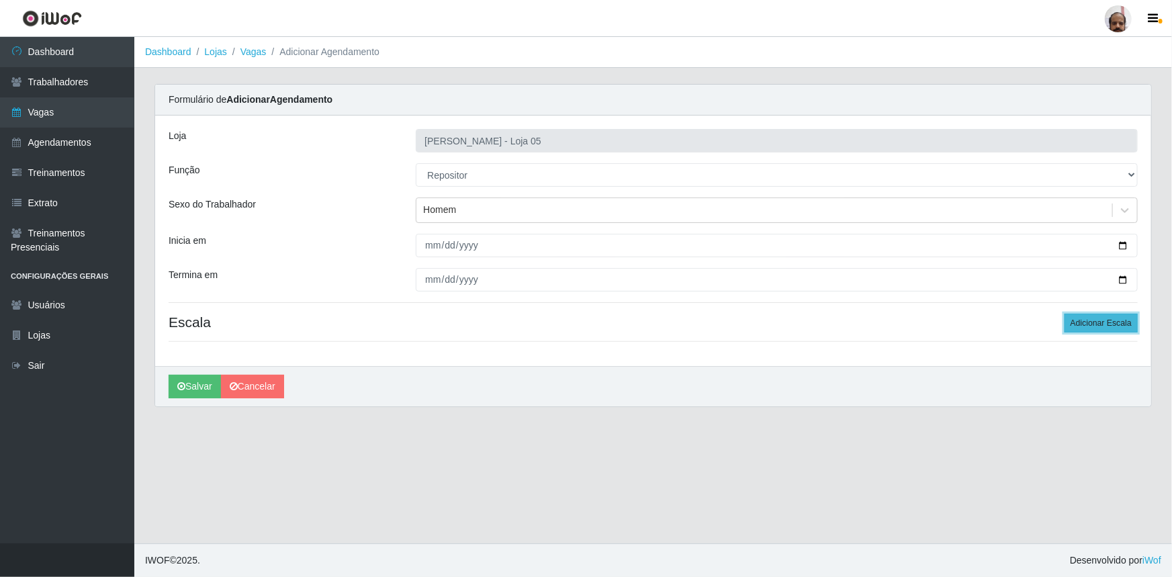
click at [1094, 318] on button "Adicionar Escala" at bounding box center [1100, 323] width 73 height 19
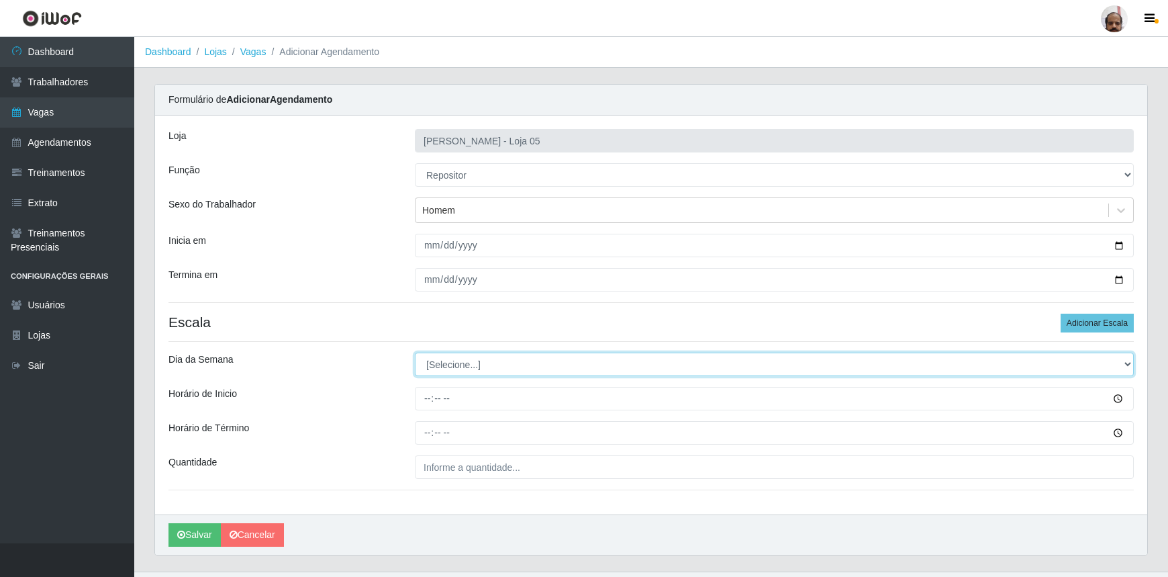
click at [1123, 369] on select "[Selecione...] Segunda Terça Quarta Quinta Sexta Sábado Domingo" at bounding box center [774, 365] width 719 height 24
select select "1"
click at [415, 353] on select "[Selecione...] Segunda Terça Quarta Quinta Sexta Sábado Domingo" at bounding box center [774, 365] width 719 height 24
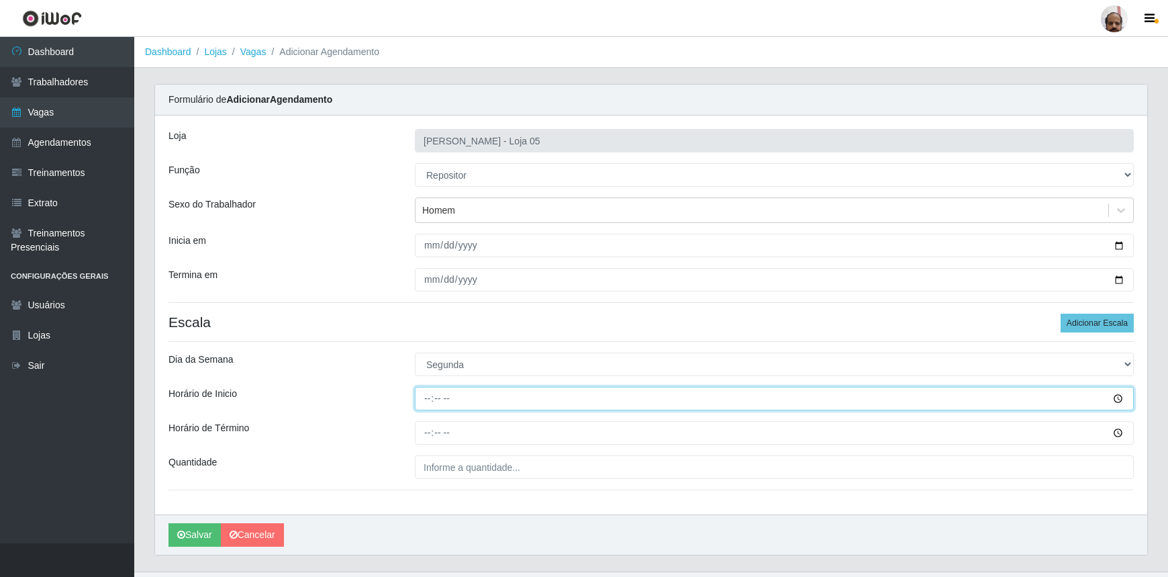
click at [428, 395] on input "Horário de Inicio" at bounding box center [774, 399] width 719 height 24
type input "08:00"
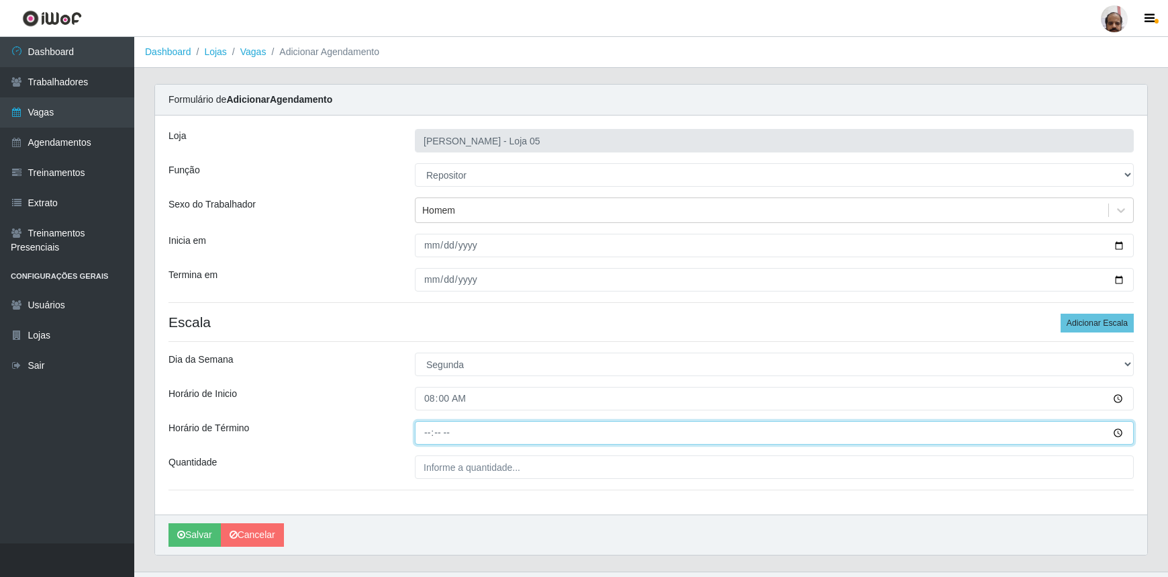
click at [420, 433] on input "Horário de Término" at bounding box center [774, 433] width 719 height 24
type input "14:00"
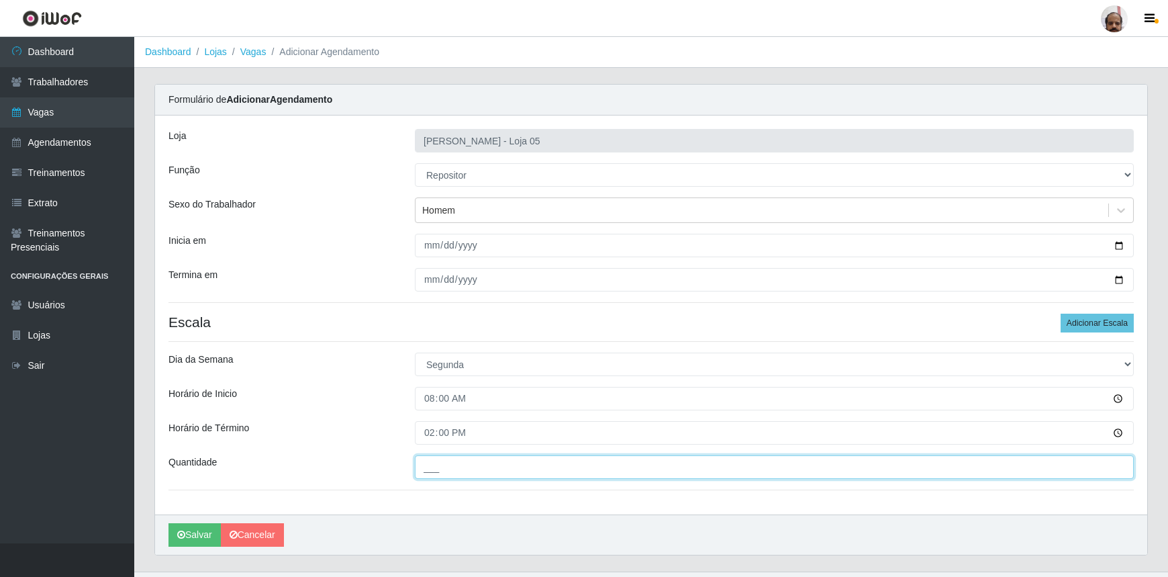
click at [436, 474] on input "___" at bounding box center [774, 467] width 719 height 24
type input "2__"
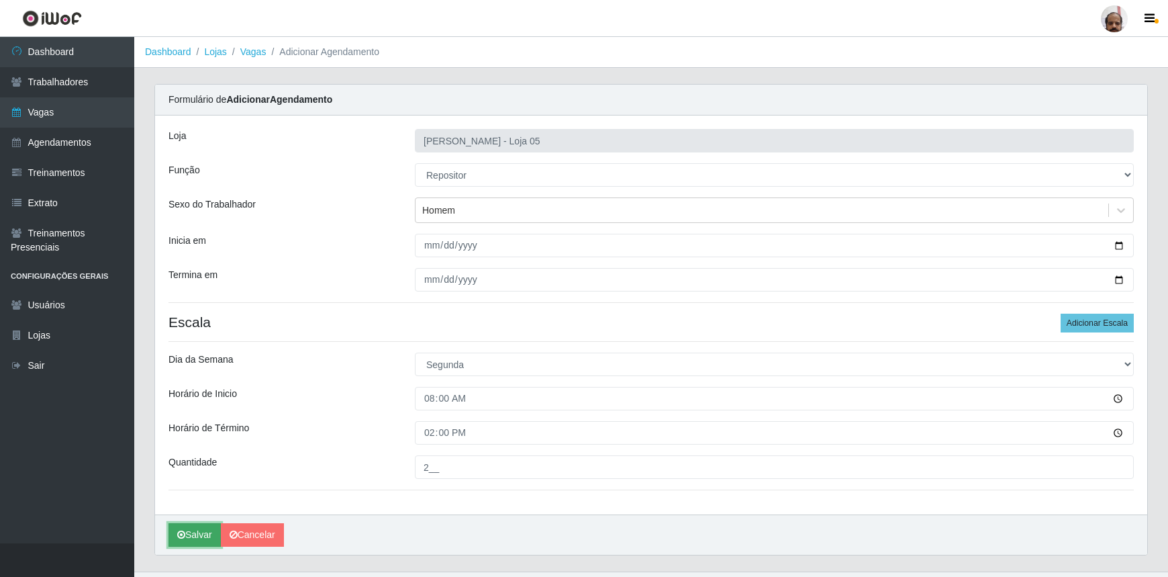
click at [203, 536] on button "Salvar" at bounding box center [195, 535] width 52 height 24
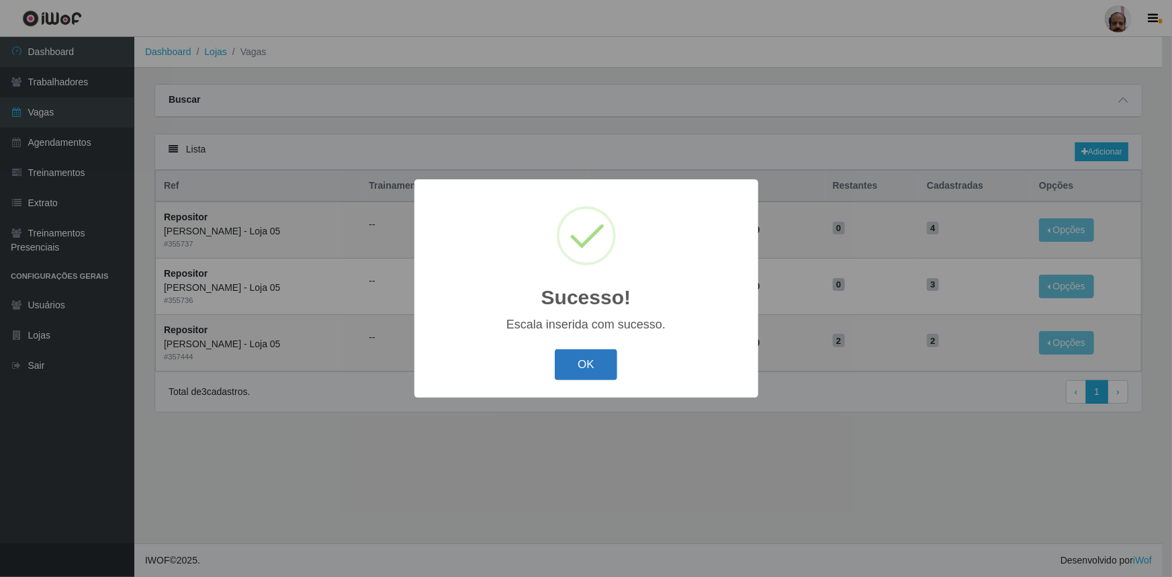
click at [614, 361] on button "OK" at bounding box center [586, 365] width 62 height 32
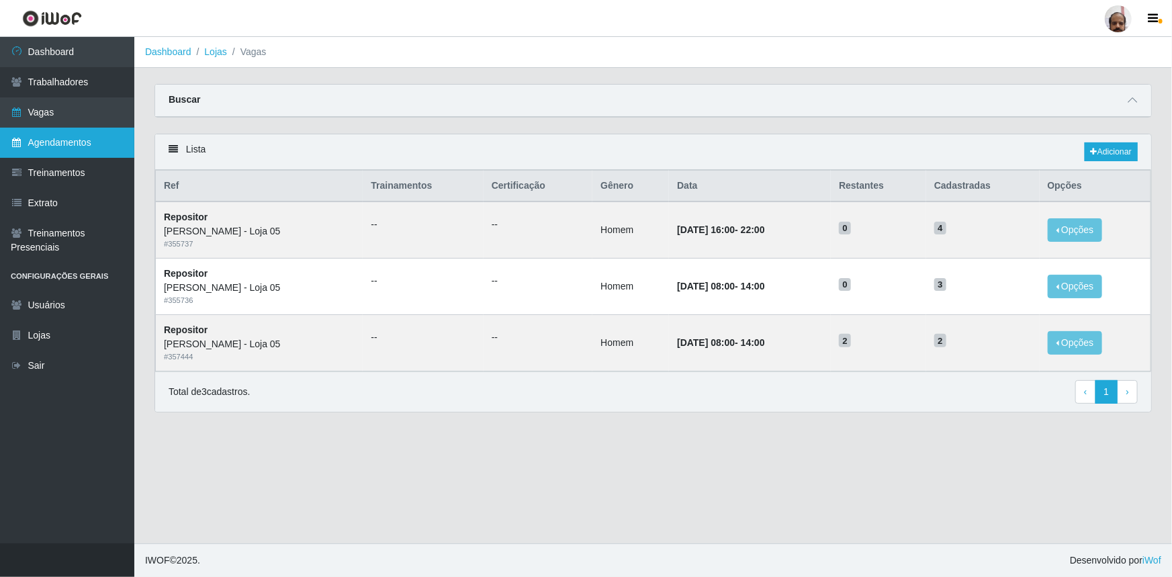
click at [78, 137] on link "Agendamentos" at bounding box center [67, 143] width 134 height 30
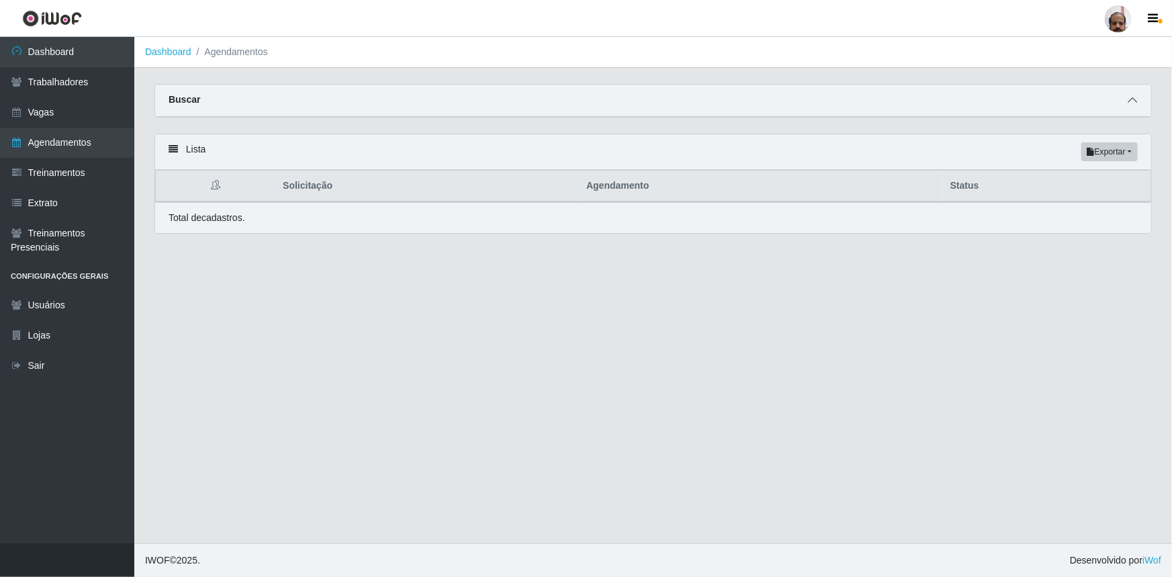
click at [1127, 107] on span at bounding box center [1132, 100] width 16 height 15
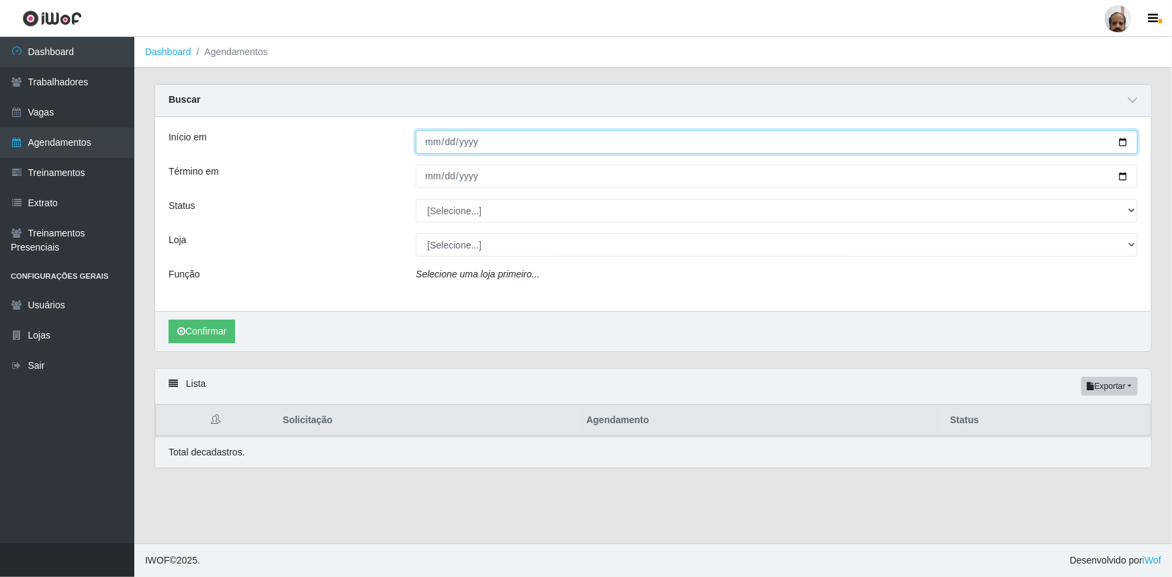
click at [1118, 143] on input "Início em" at bounding box center [777, 142] width 722 height 24
type input "[DATE]"
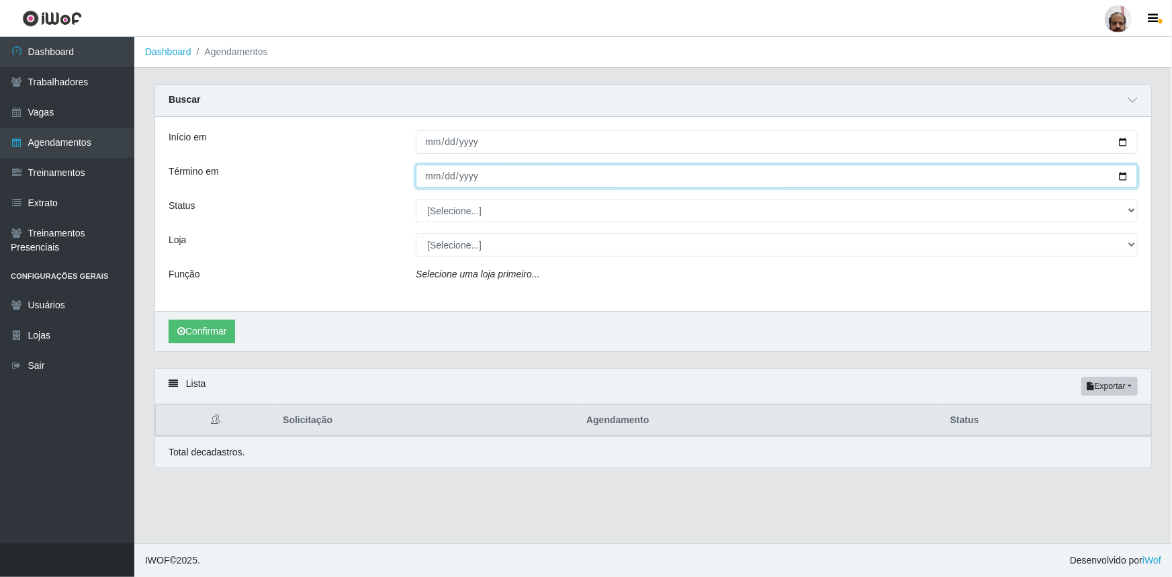
click at [1121, 172] on input "Término em" at bounding box center [777, 177] width 722 height 24
type input "[DATE]"
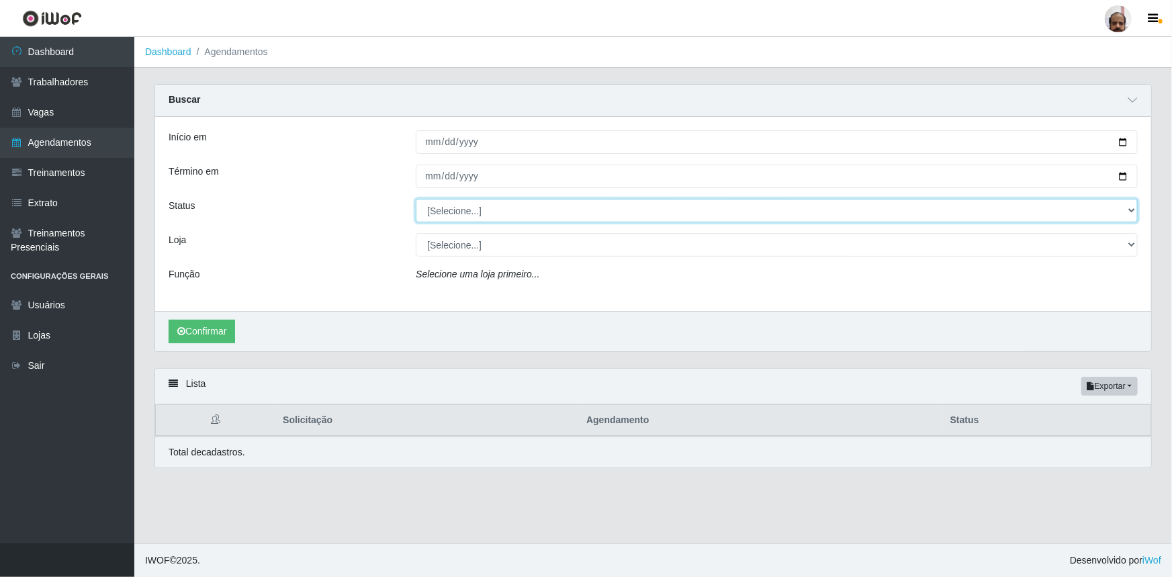
drag, startPoint x: 1131, startPoint y: 211, endPoint x: 1103, endPoint y: 221, distance: 30.6
click at [1131, 211] on select "[Selecione...] AGENDADO AGUARDANDO LIBERAR EM ANDAMENTO EM REVISÃO FINALIZADO C…" at bounding box center [777, 211] width 722 height 24
select select "AGENDADO"
click at [416, 199] on select "[Selecione...] AGENDADO AGUARDANDO LIBERAR EM ANDAMENTO EM REVISÃO FINALIZADO C…" at bounding box center [777, 211] width 722 height 24
click at [1127, 243] on select "[Selecione...] Mar Vermelho - Loja 05" at bounding box center [777, 245] width 722 height 24
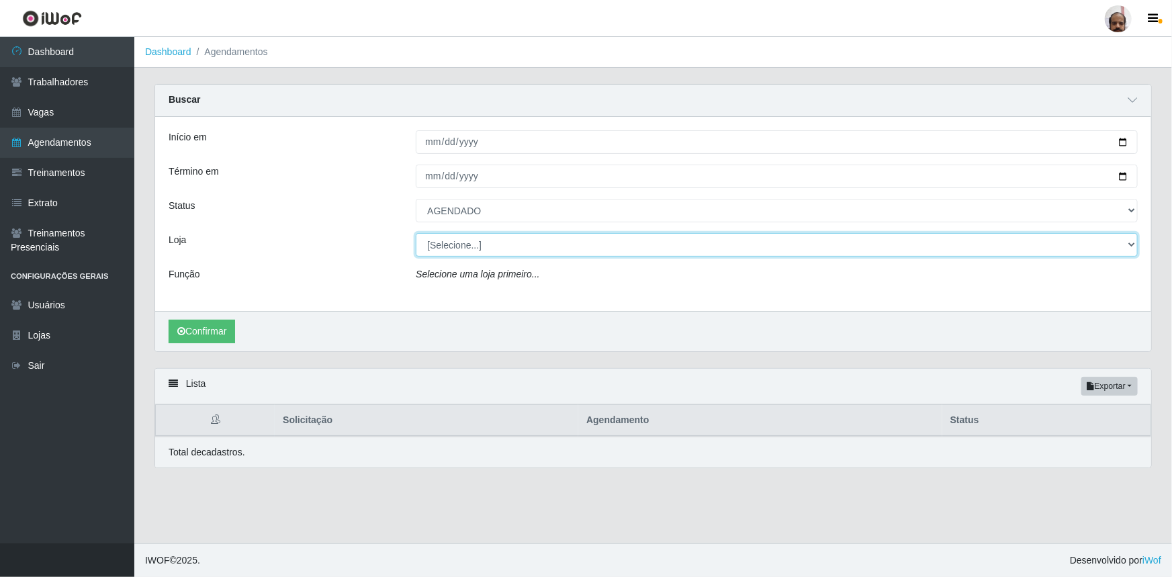
select select "252"
click at [416, 233] on select "[Selecione...] Mar Vermelho - Loja 05" at bounding box center [777, 245] width 722 height 24
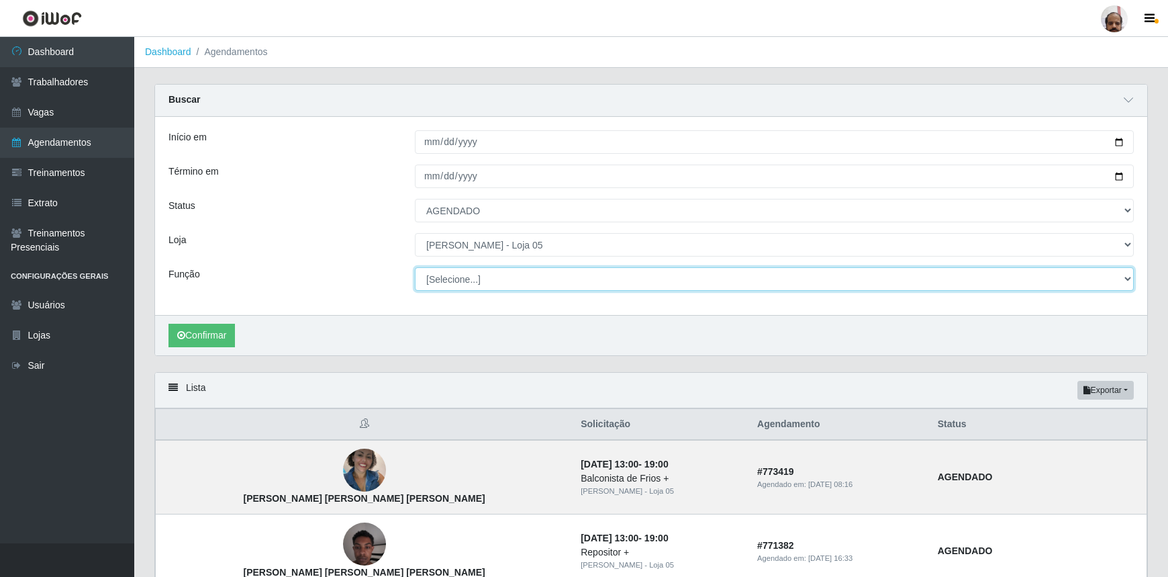
drag, startPoint x: 1128, startPoint y: 278, endPoint x: 1121, endPoint y: 279, distance: 6.7
click at [1128, 278] on select "[Selecione...] ASG ASG + ASG ++ Auxiliar de Depósito Auxiliar de Depósito + Aux…" at bounding box center [774, 279] width 719 height 24
select select "107"
click at [415, 267] on select "[Selecione...] ASG ASG + ASG ++ Auxiliar de Depósito Auxiliar de Depósito + Aux…" at bounding box center [774, 279] width 719 height 24
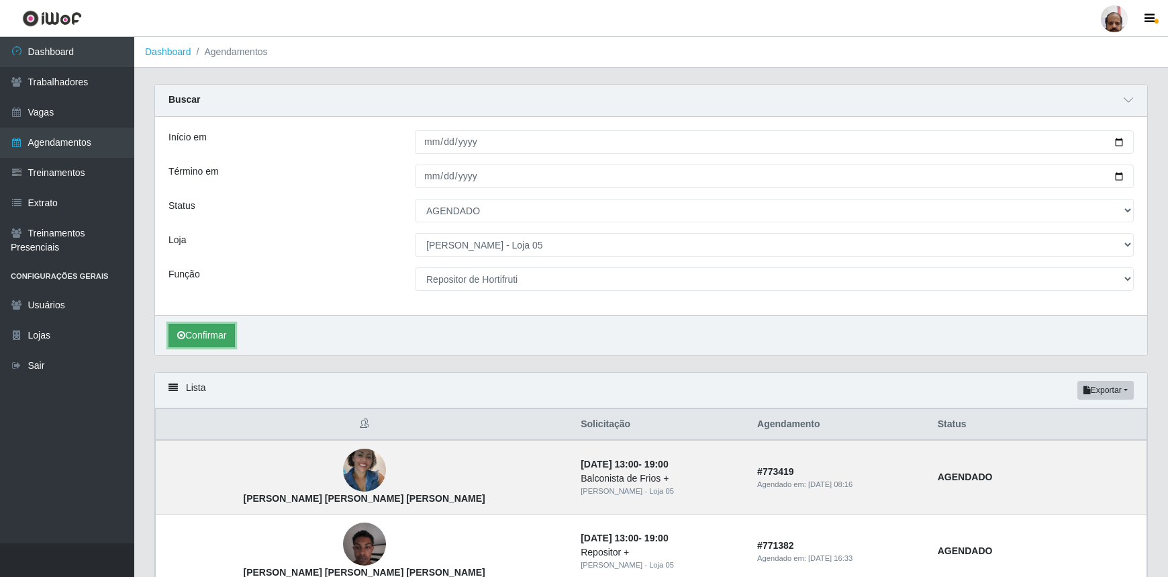
click at [203, 336] on button "Confirmar" at bounding box center [202, 336] width 66 height 24
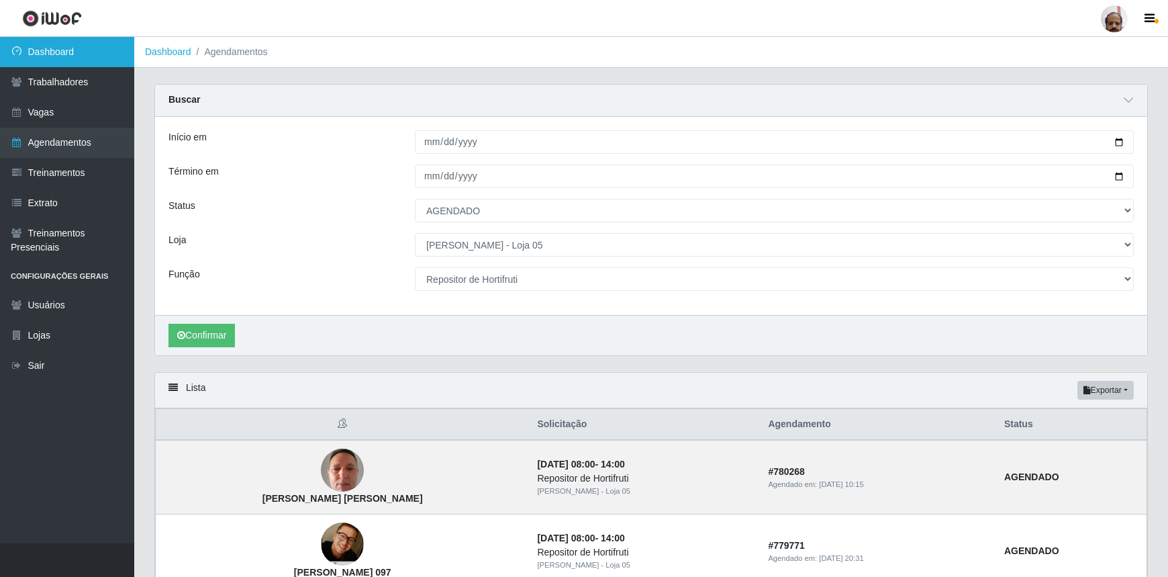
click at [44, 52] on link "Dashboard" at bounding box center [67, 52] width 134 height 30
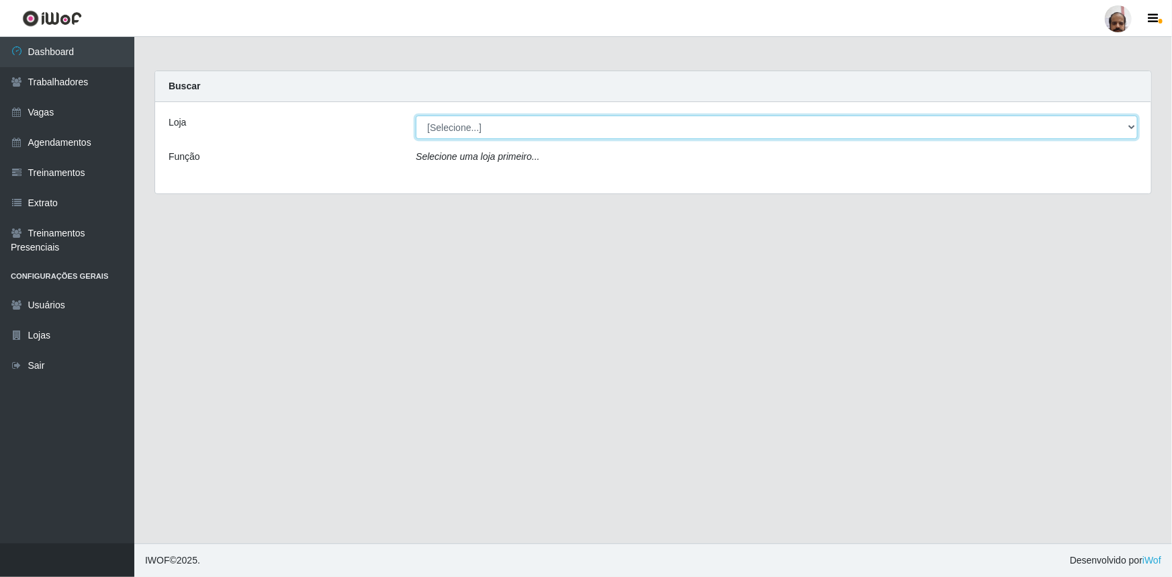
click at [1129, 120] on select "[Selecione...] Mar Vermelho - Loja 05" at bounding box center [777, 127] width 722 height 24
select select "252"
click at [416, 115] on select "[Selecione...] Mar Vermelho - Loja 05" at bounding box center [777, 127] width 722 height 24
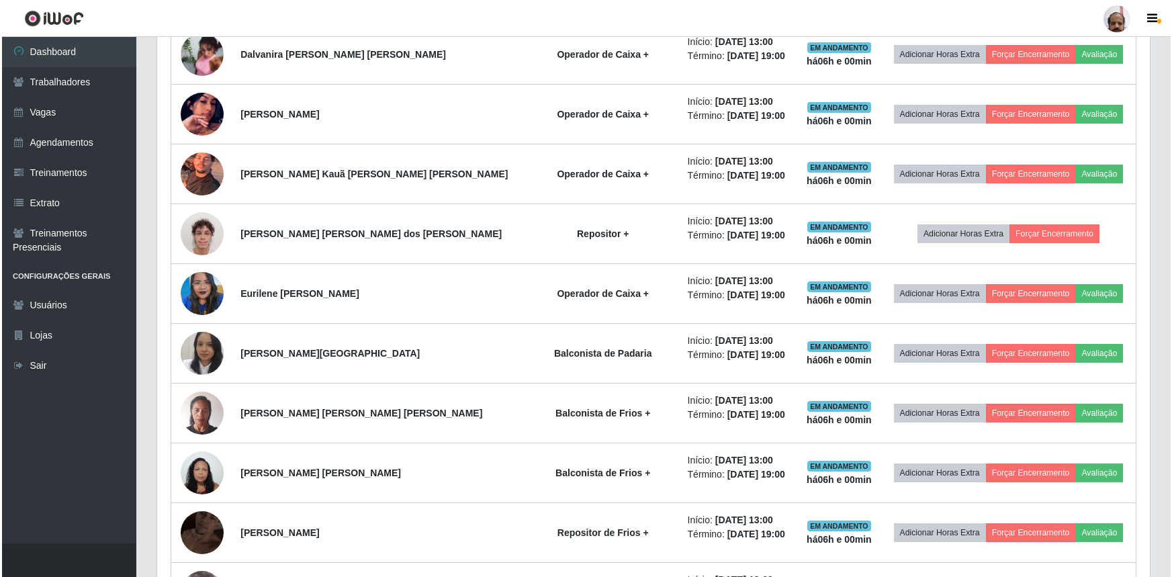
scroll to position [854, 0]
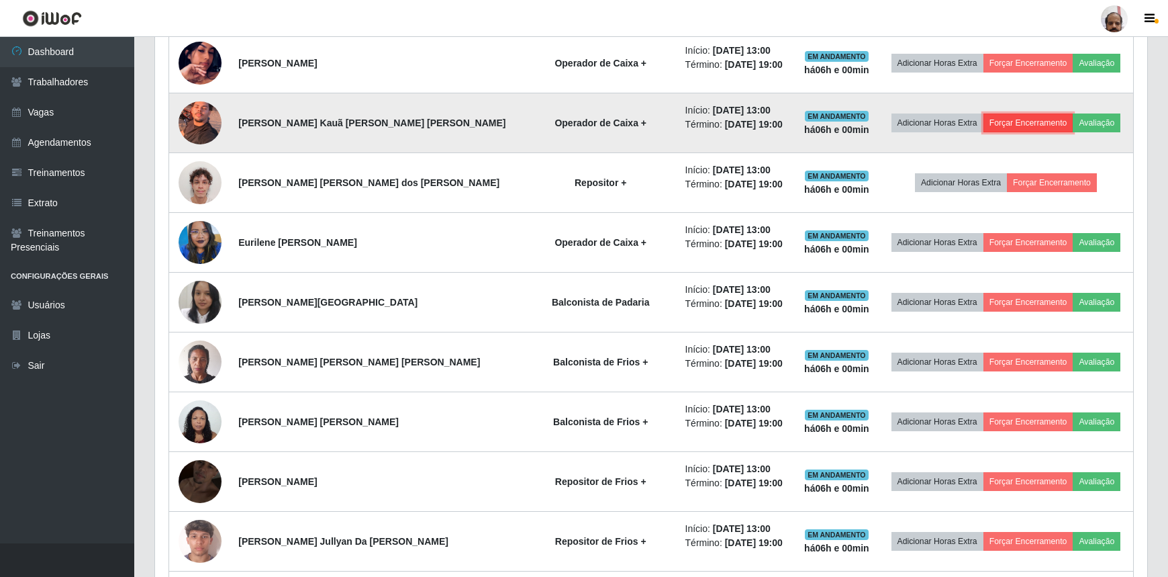
click at [1009, 125] on button "Forçar Encerramento" at bounding box center [1029, 122] width 90 height 19
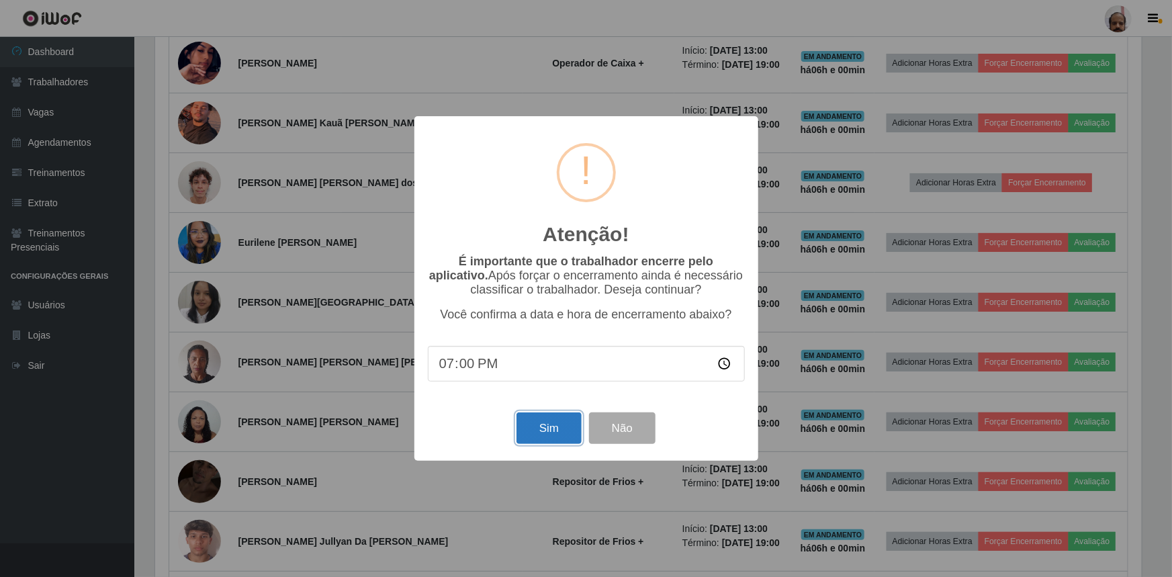
click at [559, 434] on button "Sim" at bounding box center [548, 428] width 65 height 32
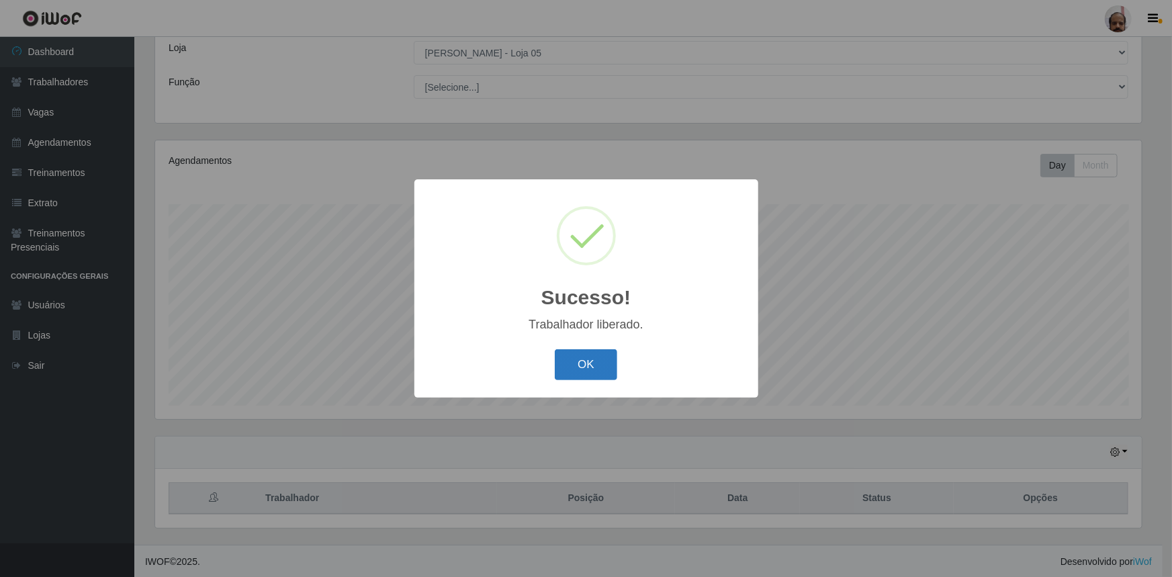
click at [589, 357] on button "OK" at bounding box center [586, 365] width 62 height 32
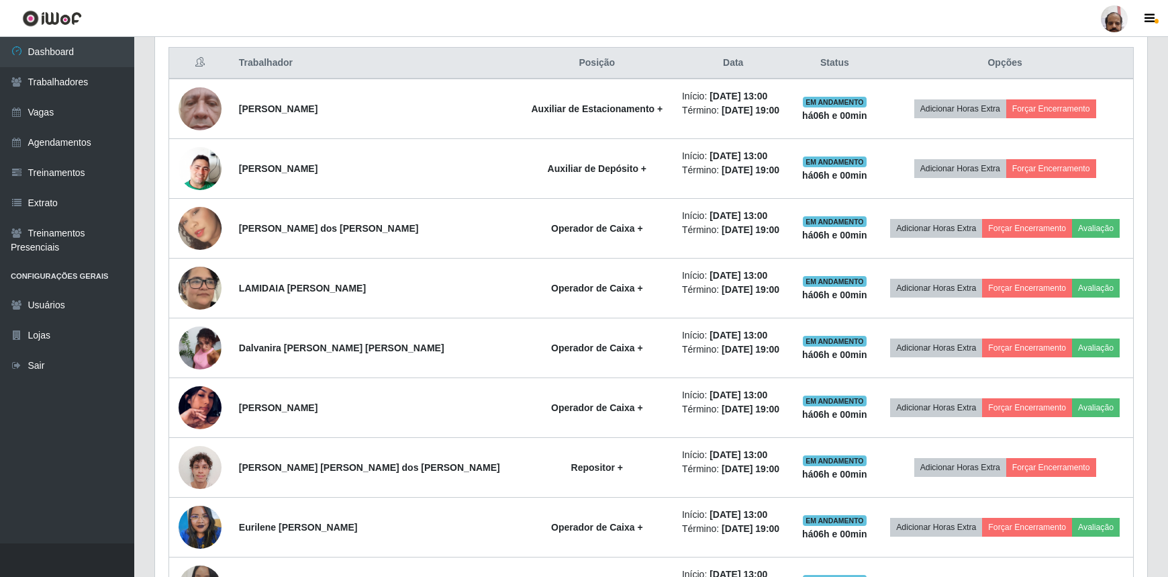
scroll to position [563, 0]
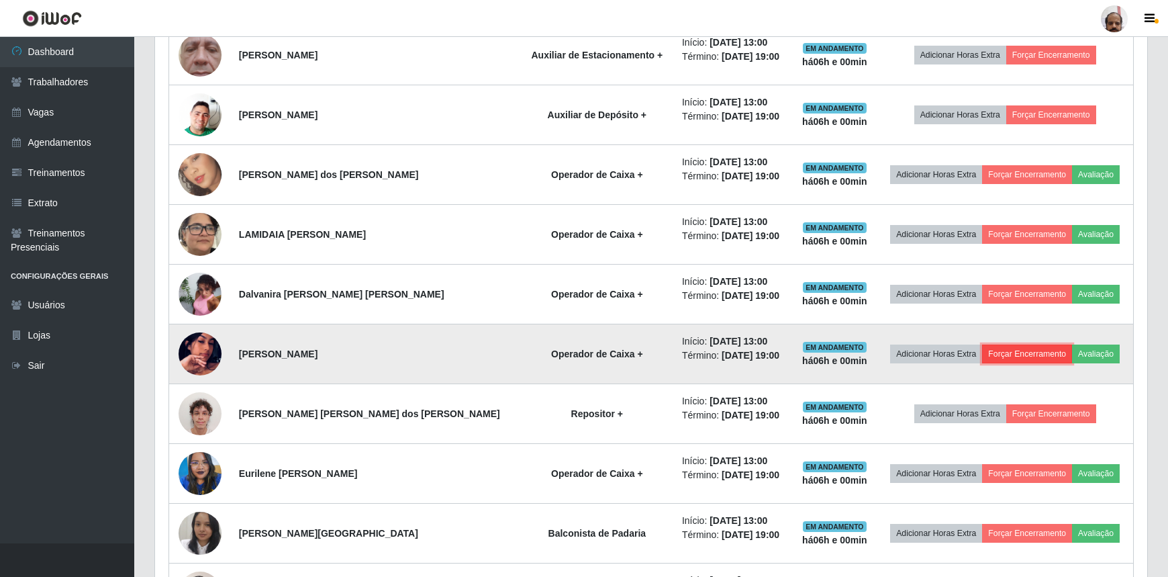
click at [1037, 350] on button "Forçar Encerramento" at bounding box center [1027, 353] width 90 height 19
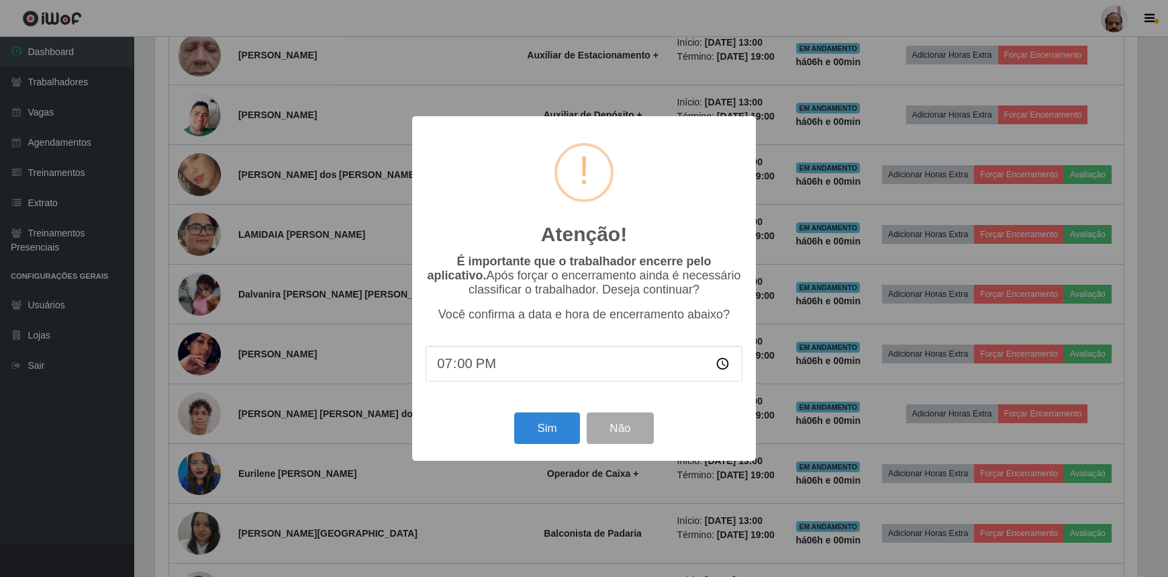
scroll to position [279, 986]
click at [575, 433] on button "Sim" at bounding box center [548, 428] width 65 height 32
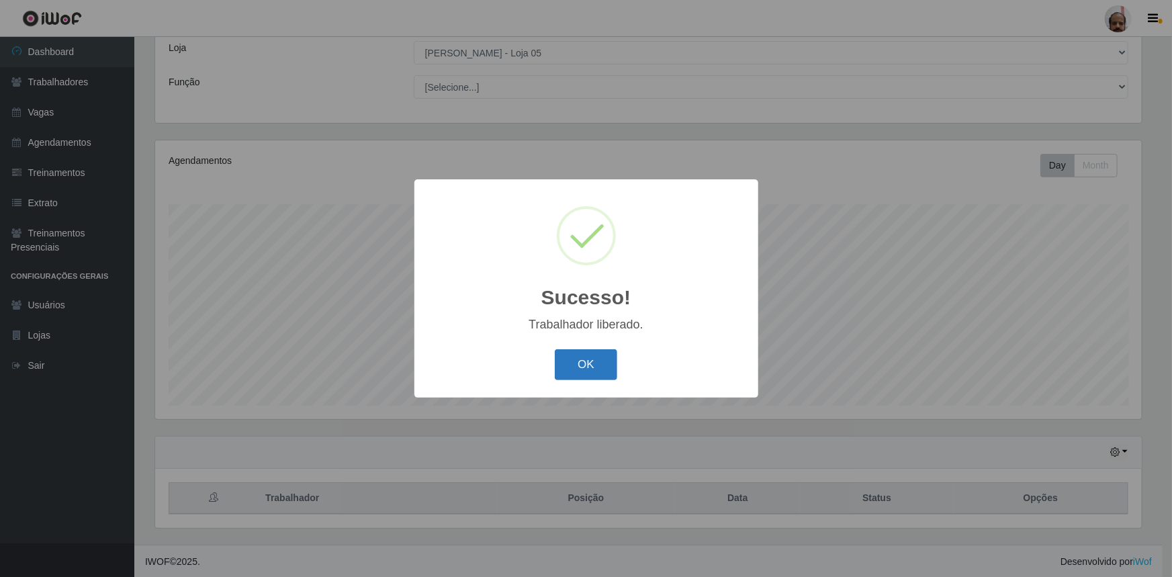
click at [601, 368] on button "OK" at bounding box center [586, 365] width 62 height 32
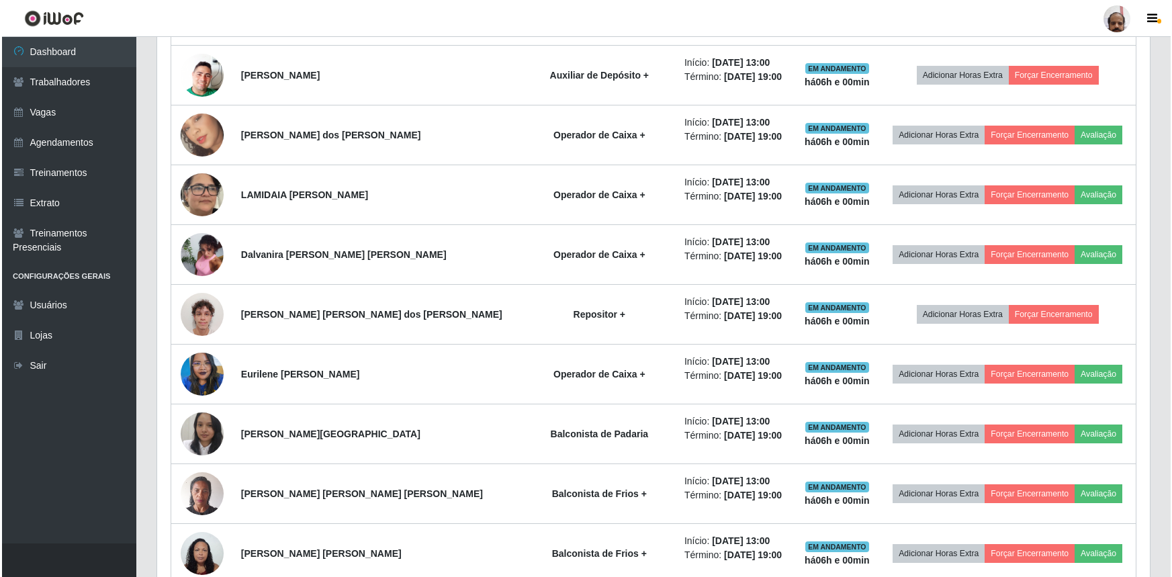
scroll to position [685, 0]
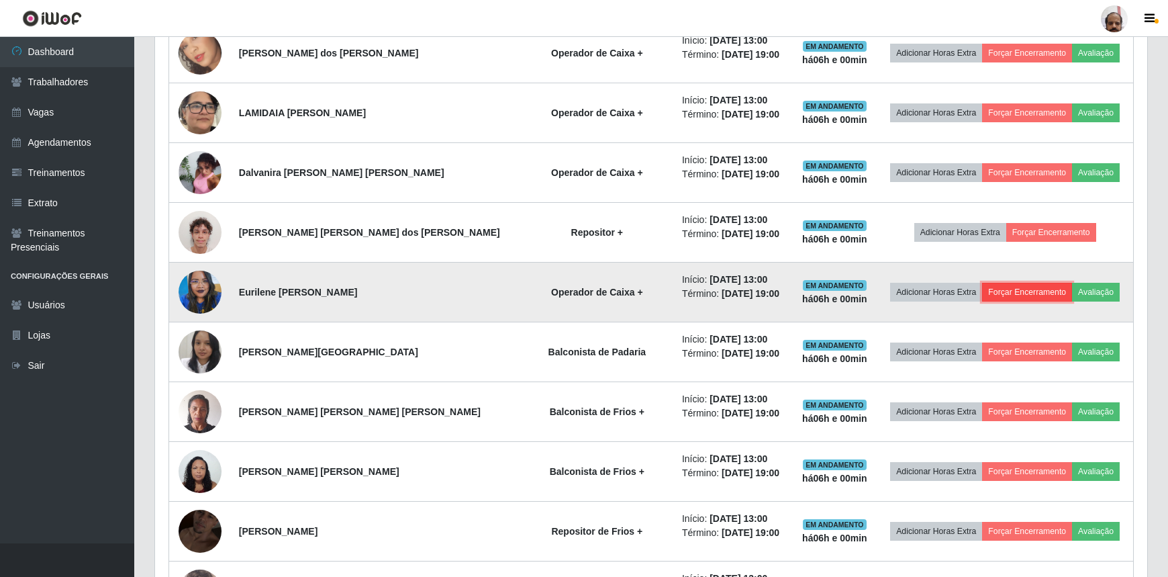
click at [1020, 286] on button "Forçar Encerramento" at bounding box center [1027, 292] width 90 height 19
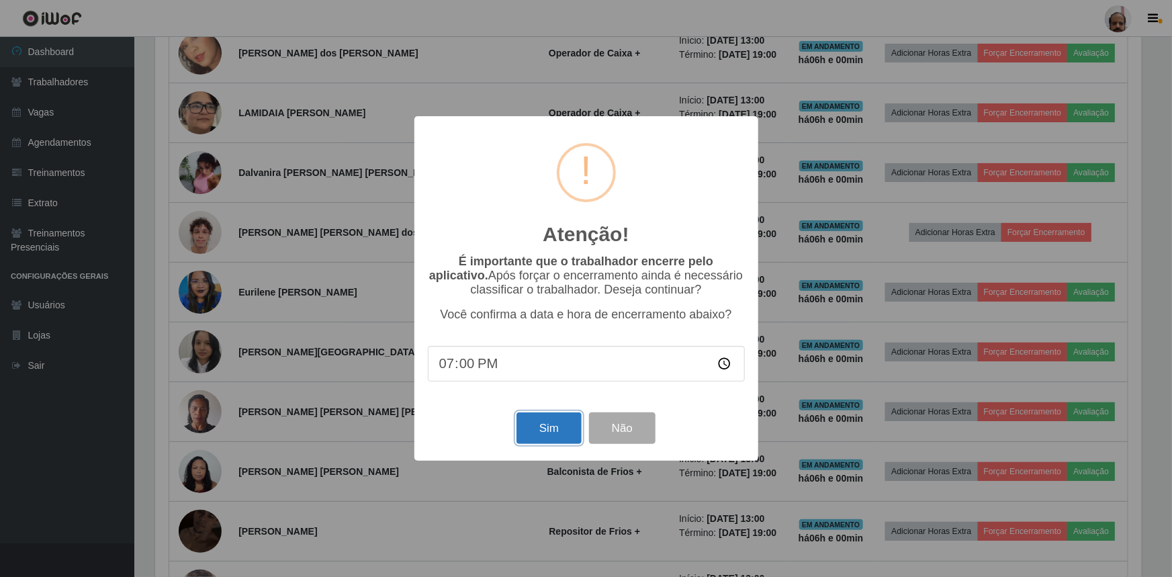
click at [557, 437] on button "Sim" at bounding box center [548, 428] width 65 height 32
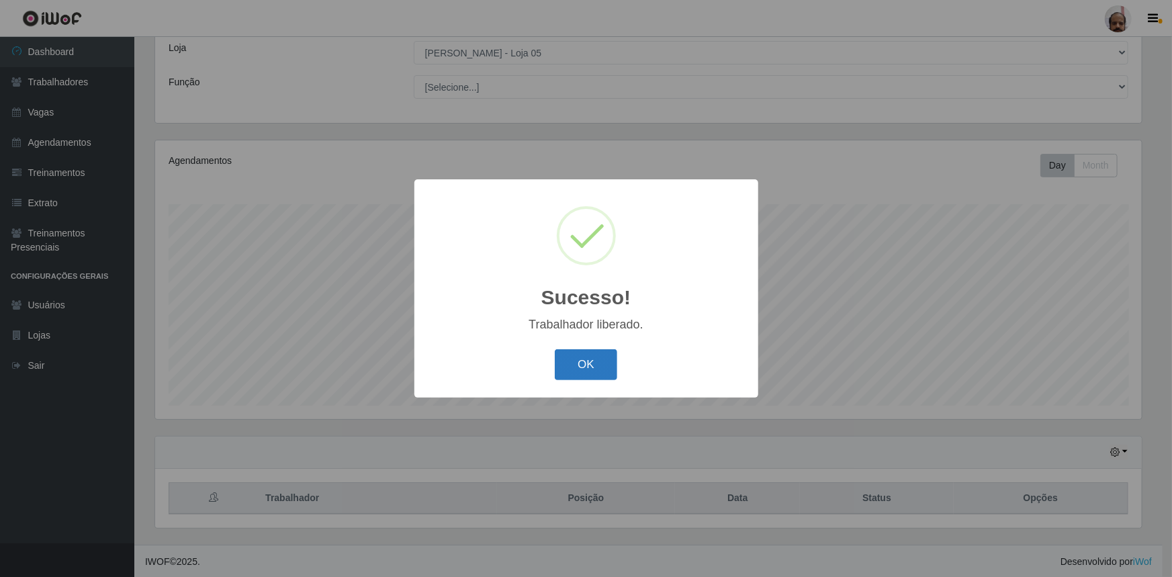
click at [606, 364] on button "OK" at bounding box center [586, 365] width 62 height 32
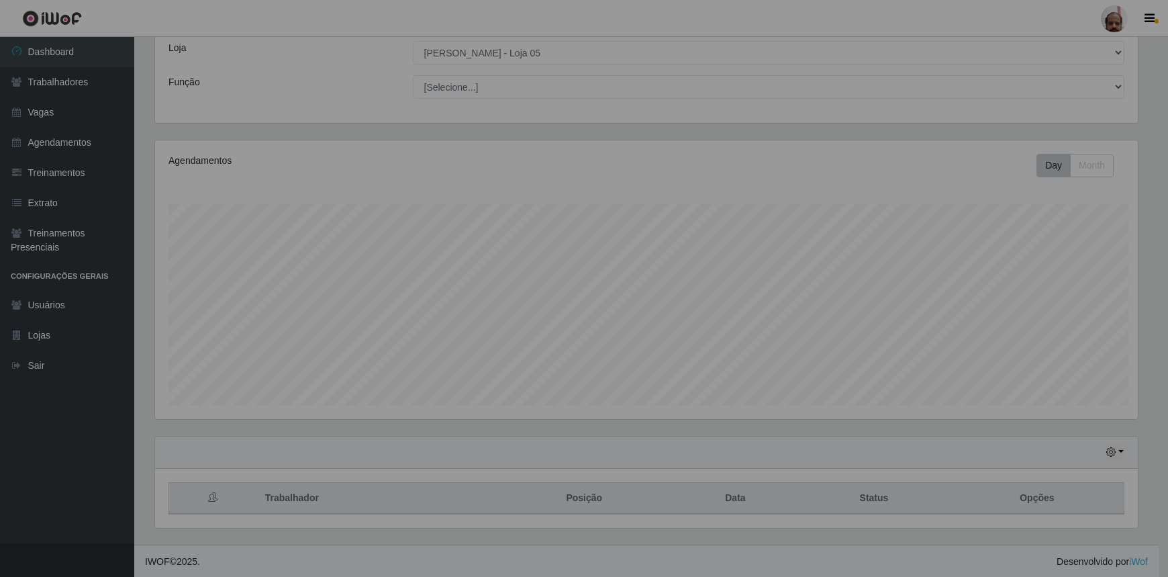
scroll to position [0, 0]
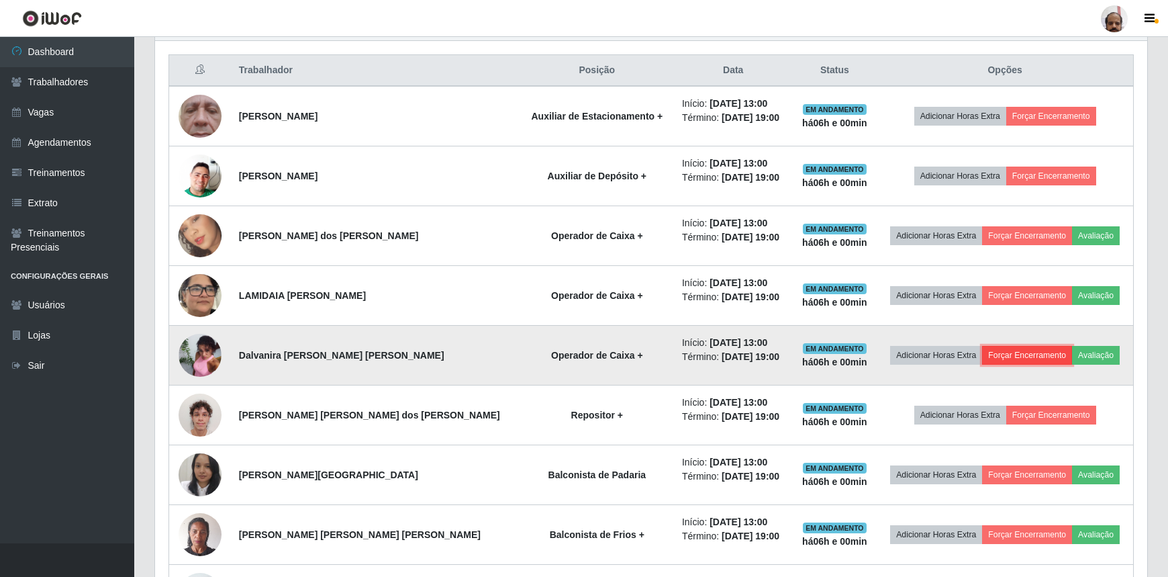
click at [1019, 354] on button "Forçar Encerramento" at bounding box center [1027, 355] width 90 height 19
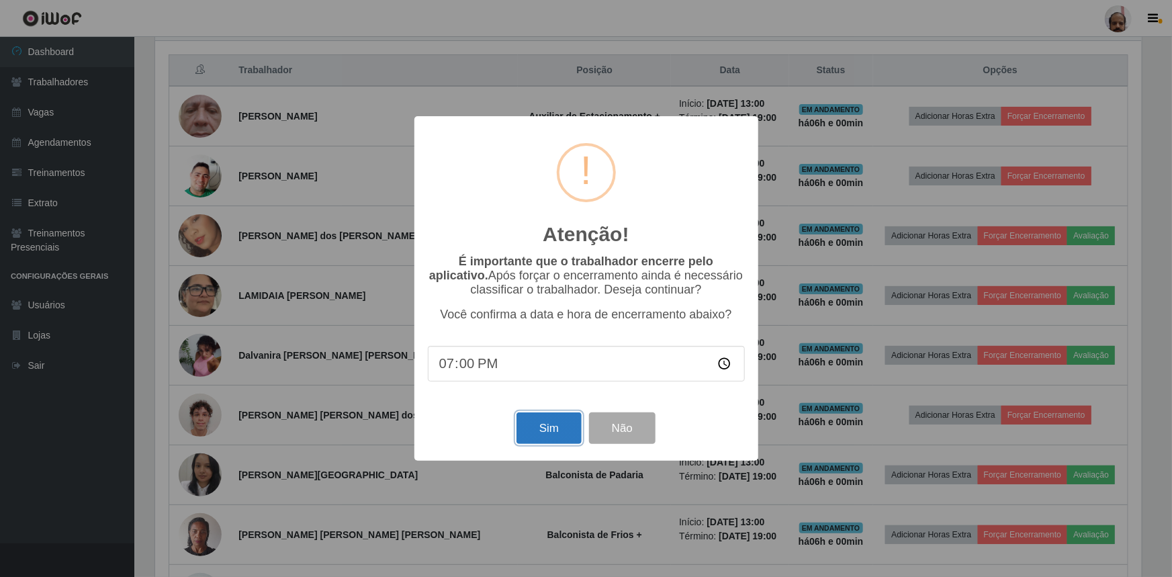
click at [526, 436] on button "Sim" at bounding box center [548, 428] width 65 height 32
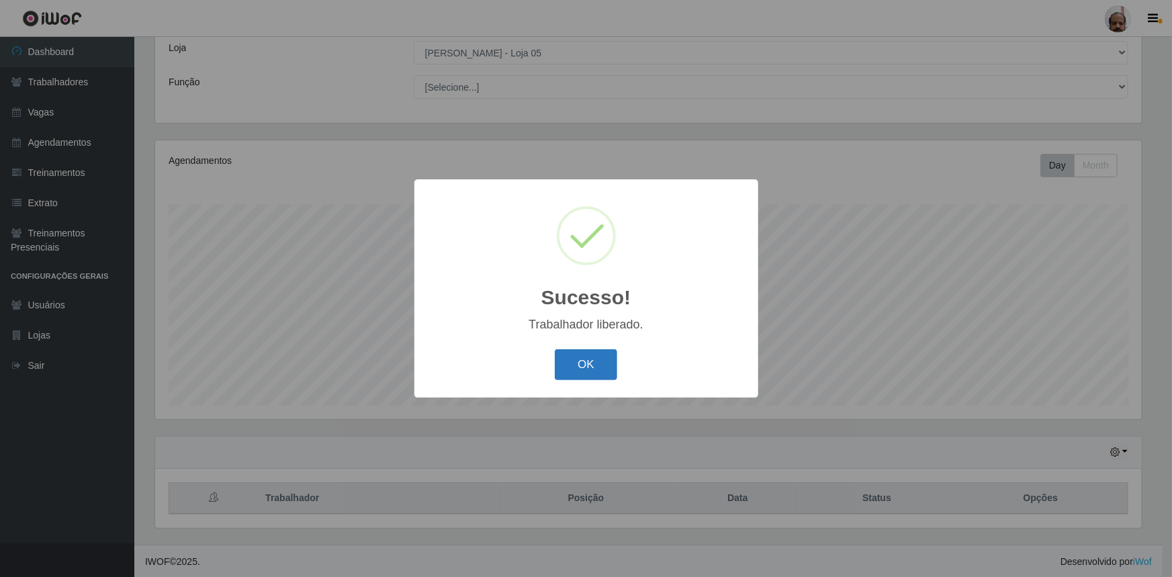
click at [580, 379] on button "OK" at bounding box center [586, 365] width 62 height 32
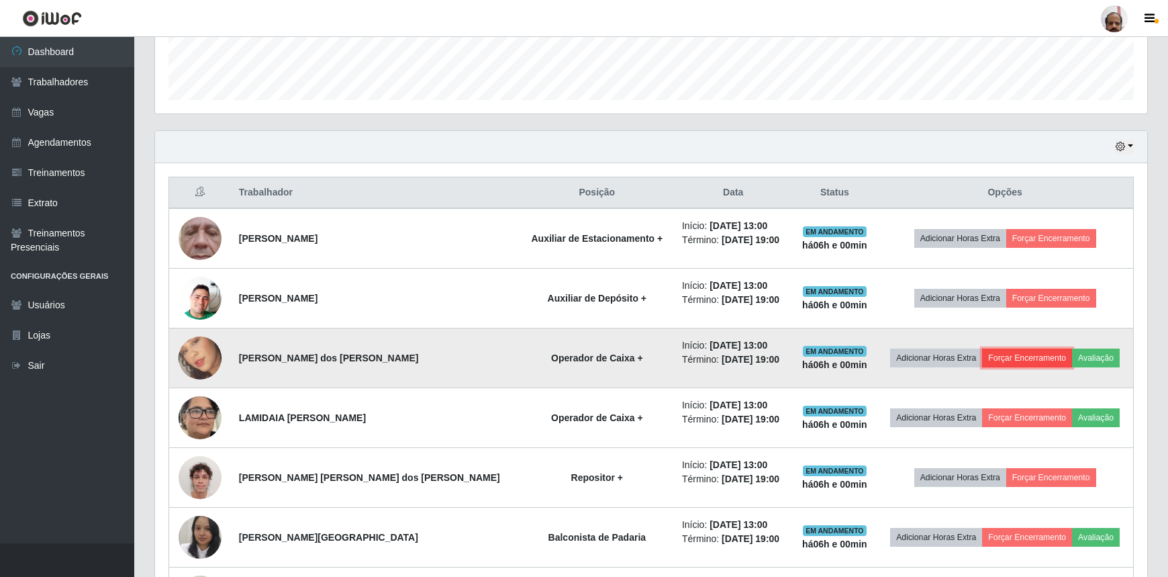
click at [986, 356] on button "Forçar Encerramento" at bounding box center [1027, 357] width 90 height 19
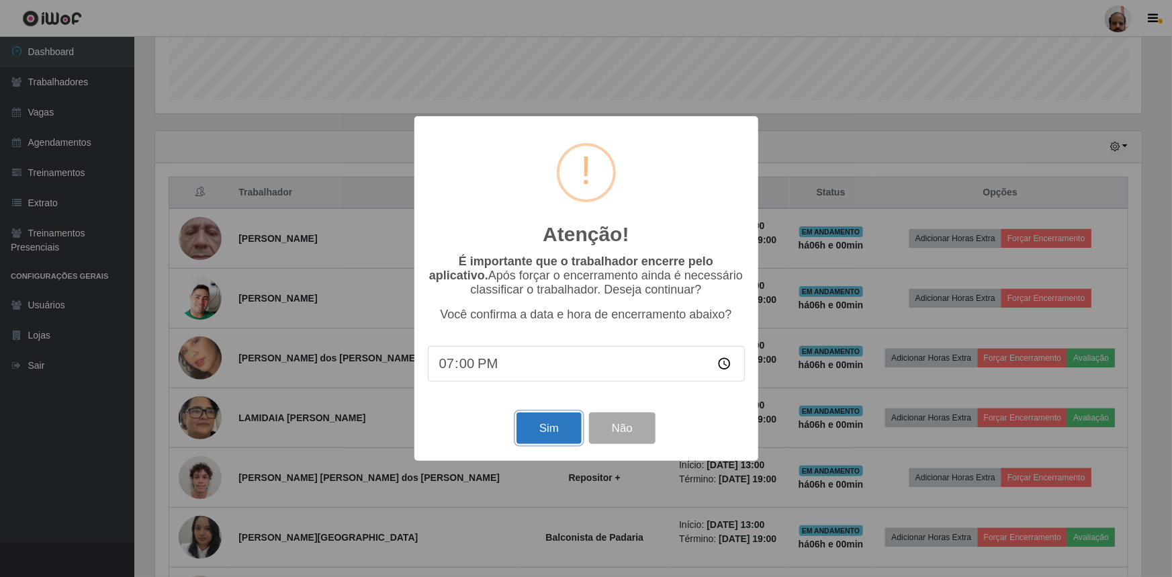
click at [566, 430] on button "Sim" at bounding box center [548, 428] width 65 height 32
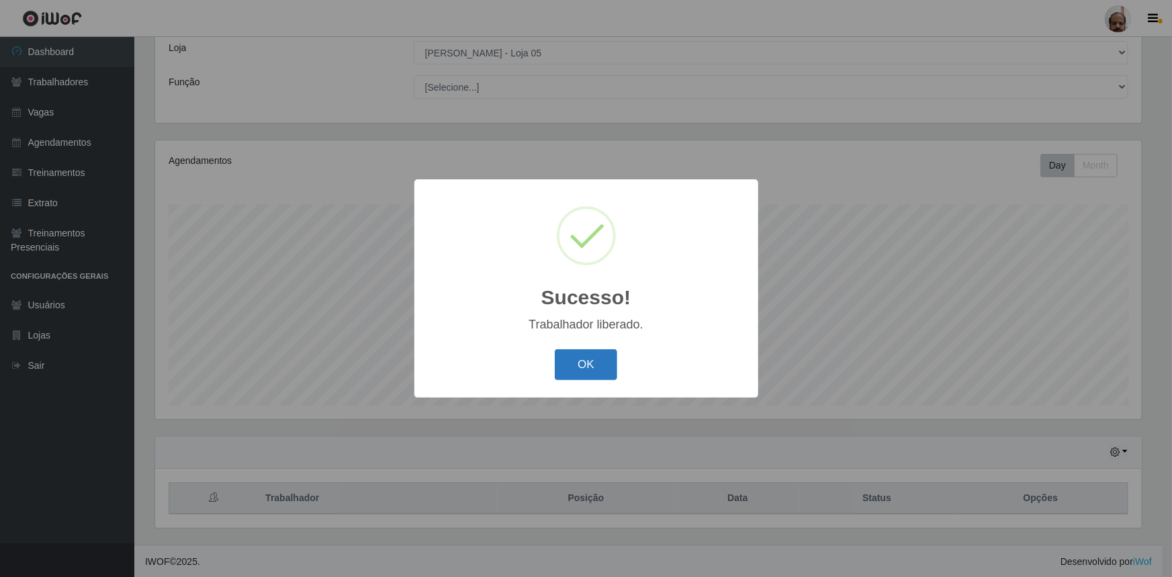
click at [565, 367] on button "OK" at bounding box center [586, 365] width 62 height 32
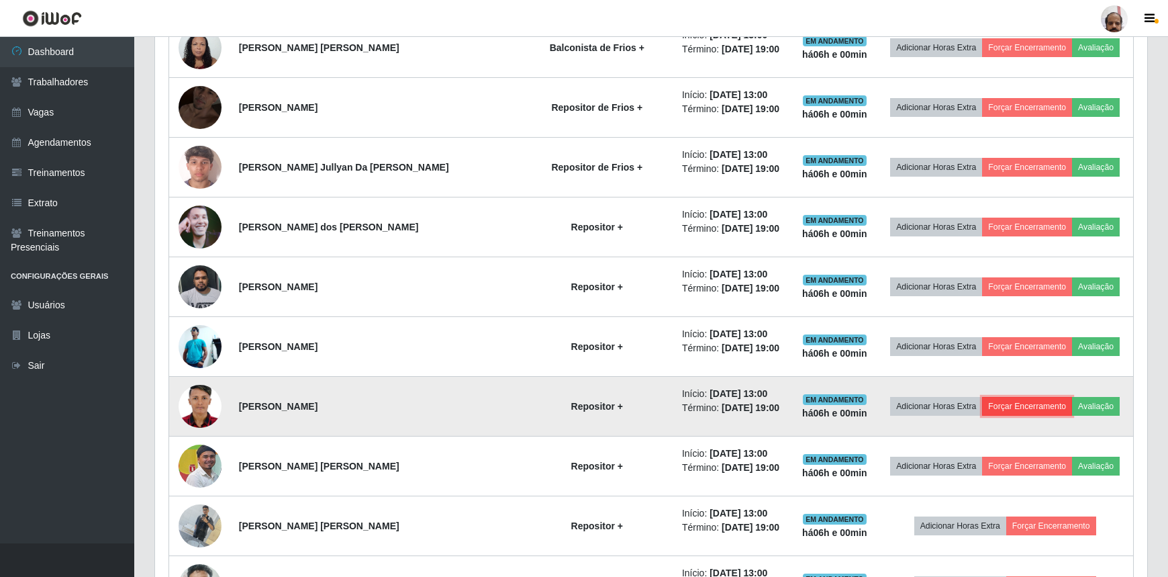
click at [1027, 405] on button "Forçar Encerramento" at bounding box center [1027, 406] width 90 height 19
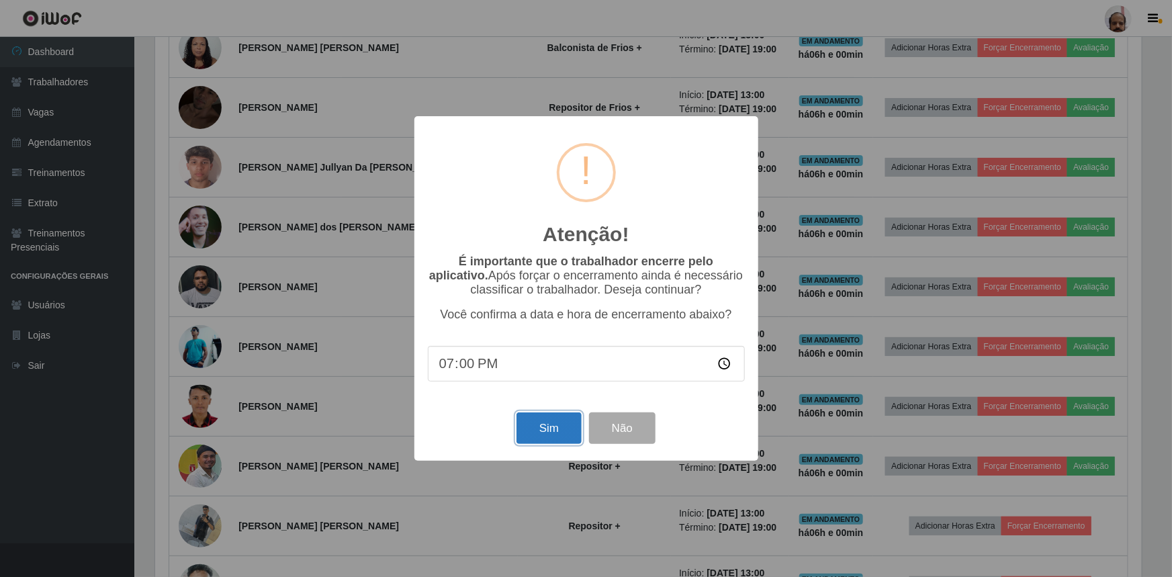
click at [561, 431] on button "Sim" at bounding box center [548, 428] width 65 height 32
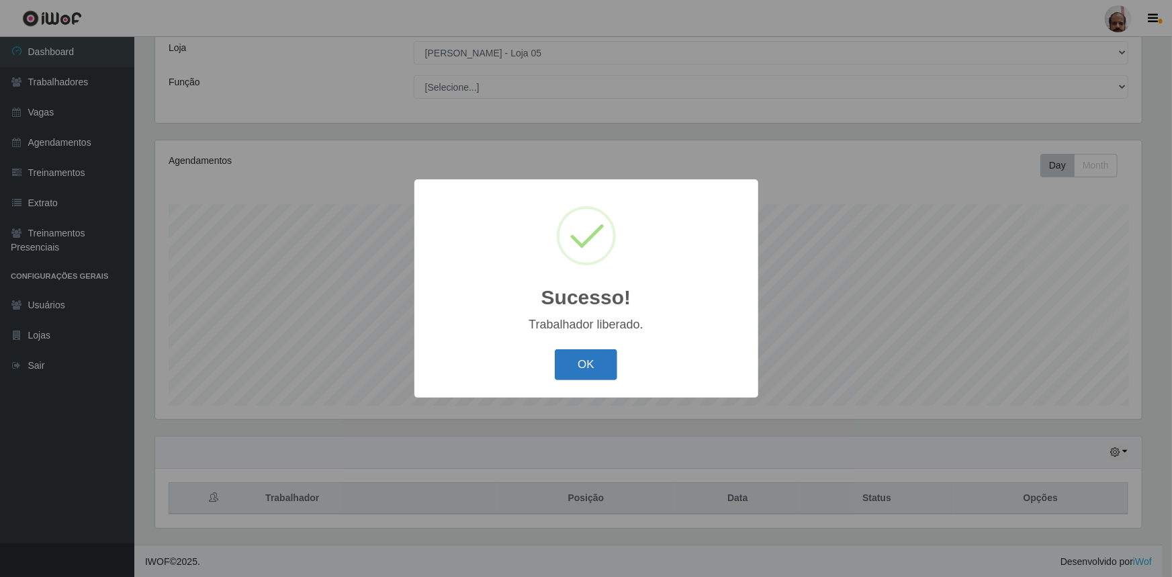
click at [591, 366] on button "OK" at bounding box center [586, 365] width 62 height 32
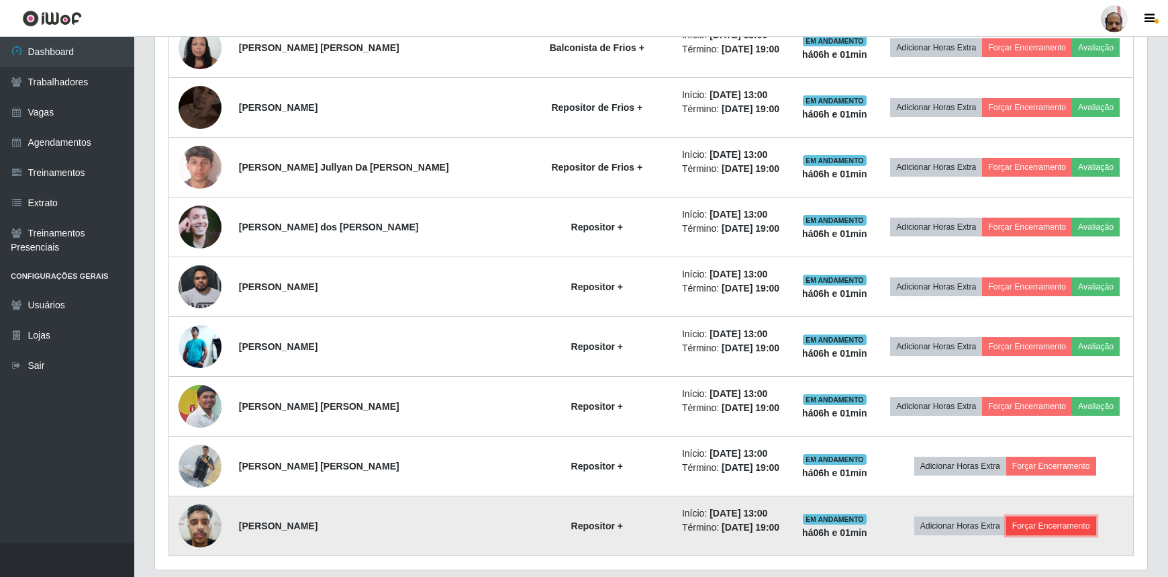
click at [1041, 522] on button "Forçar Encerramento" at bounding box center [1052, 525] width 90 height 19
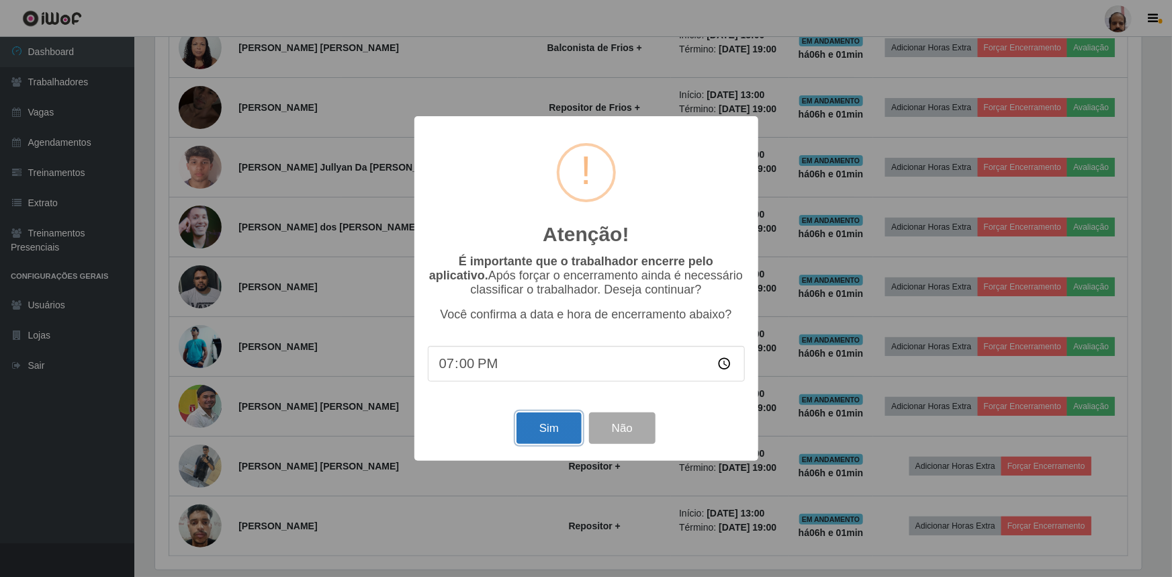
click at [547, 425] on button "Sim" at bounding box center [548, 428] width 65 height 32
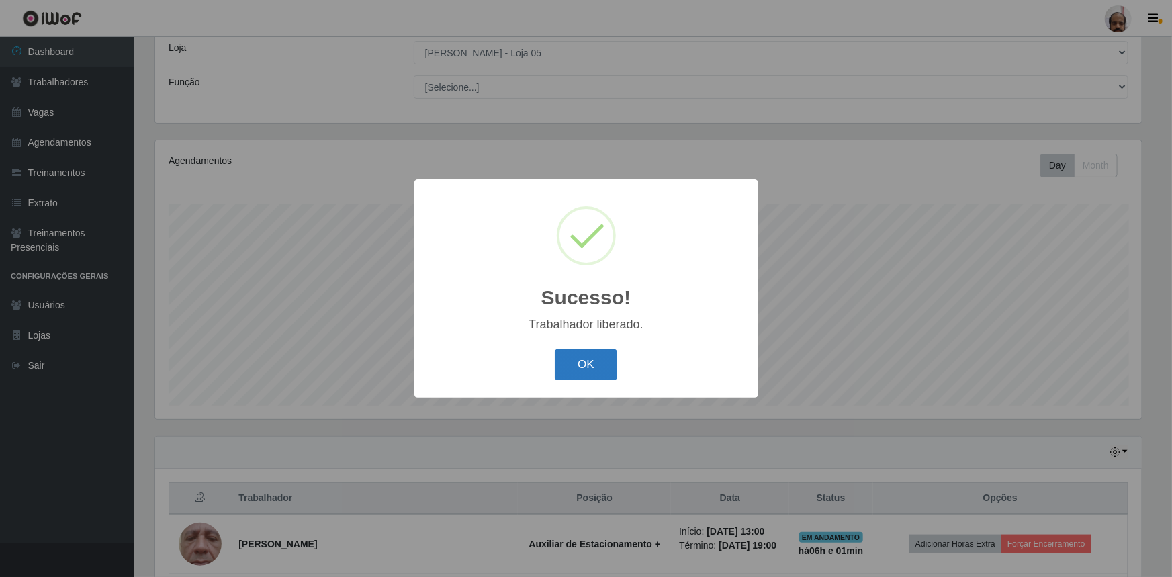
click at [608, 371] on button "OK" at bounding box center [586, 365] width 62 height 32
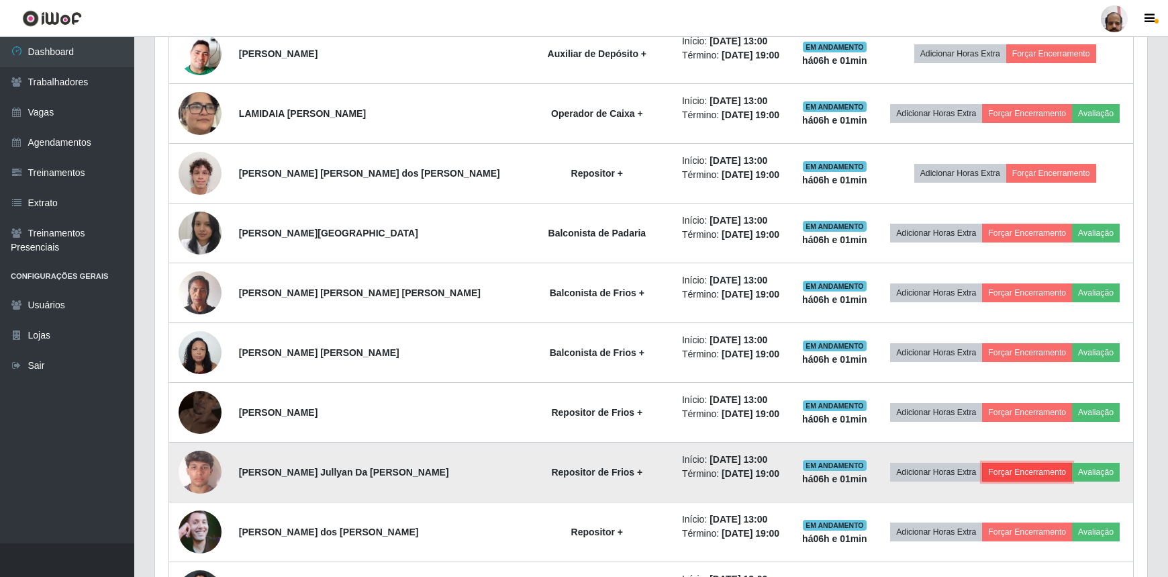
click at [1002, 469] on button "Forçar Encerramento" at bounding box center [1027, 472] width 90 height 19
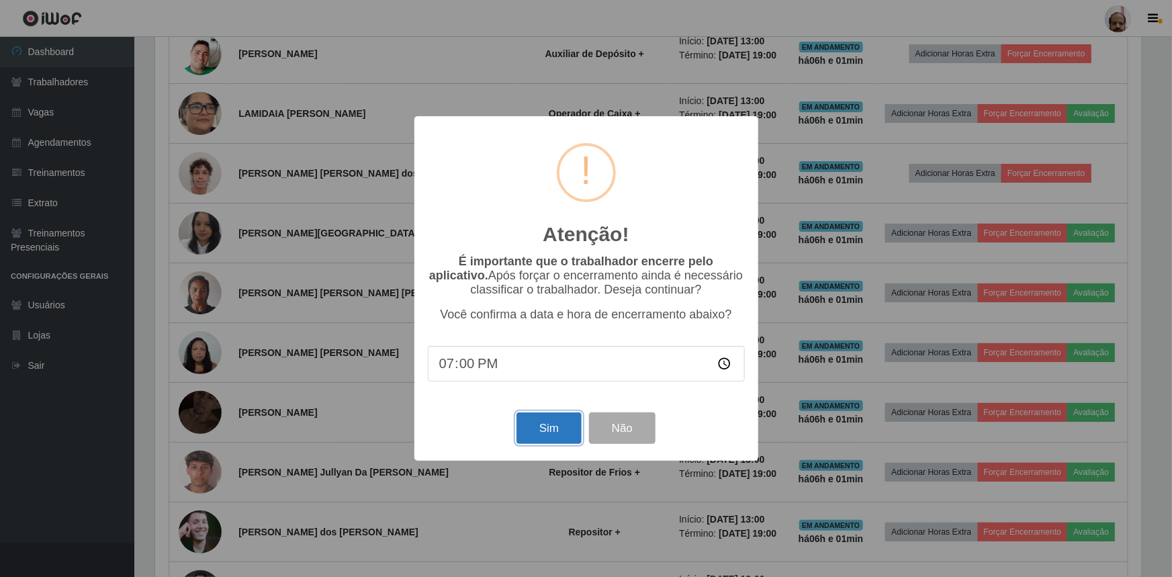
click at [549, 439] on button "Sim" at bounding box center [548, 428] width 65 height 32
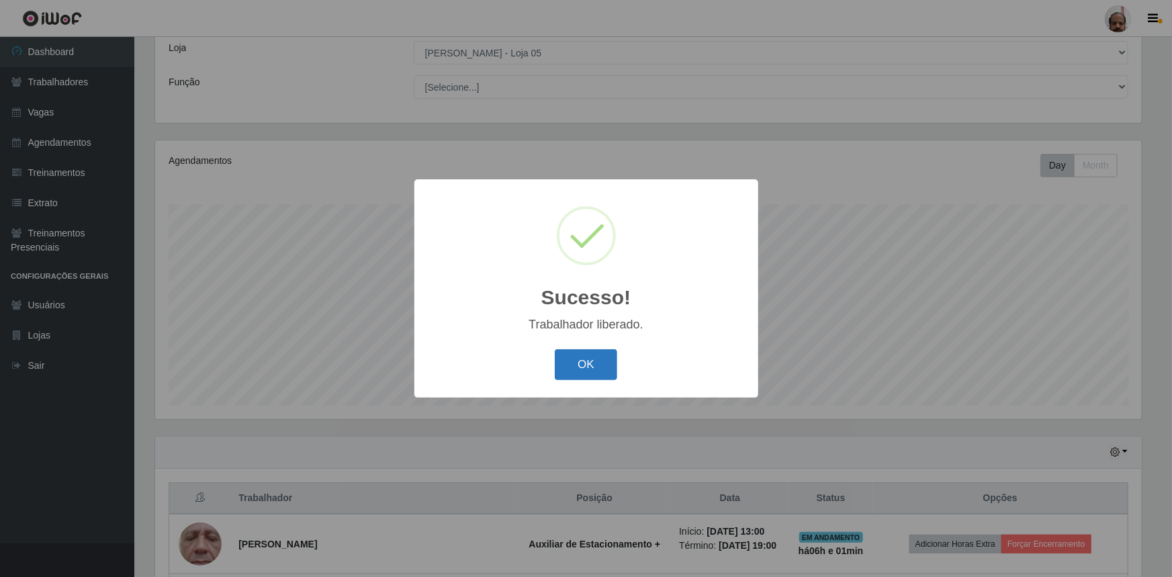
click at [596, 363] on button "OK" at bounding box center [586, 365] width 62 height 32
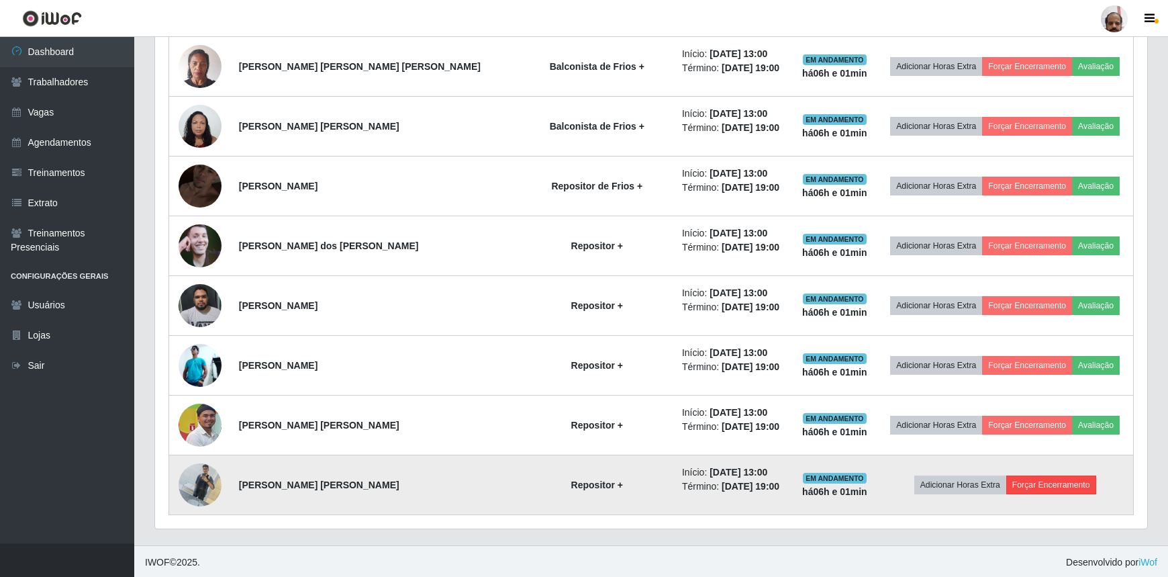
click at [999, 492] on td "Adicionar Horas Extra Forçar Encerramento" at bounding box center [1005, 485] width 256 height 60
click at [1007, 483] on button "Forçar Encerramento" at bounding box center [1052, 484] width 90 height 19
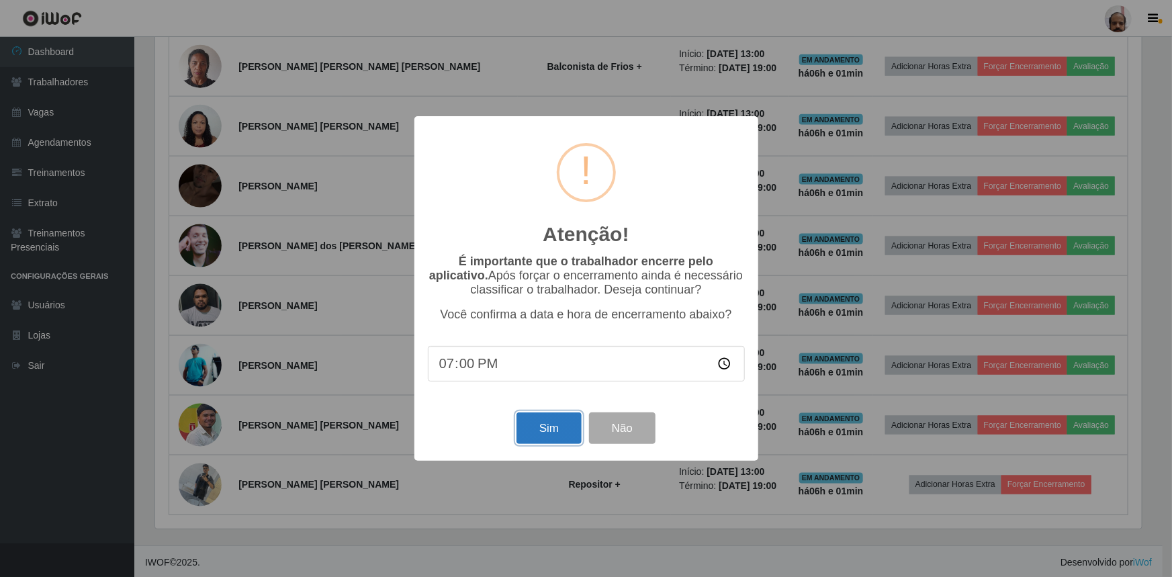
click at [565, 430] on button "Sim" at bounding box center [548, 428] width 65 height 32
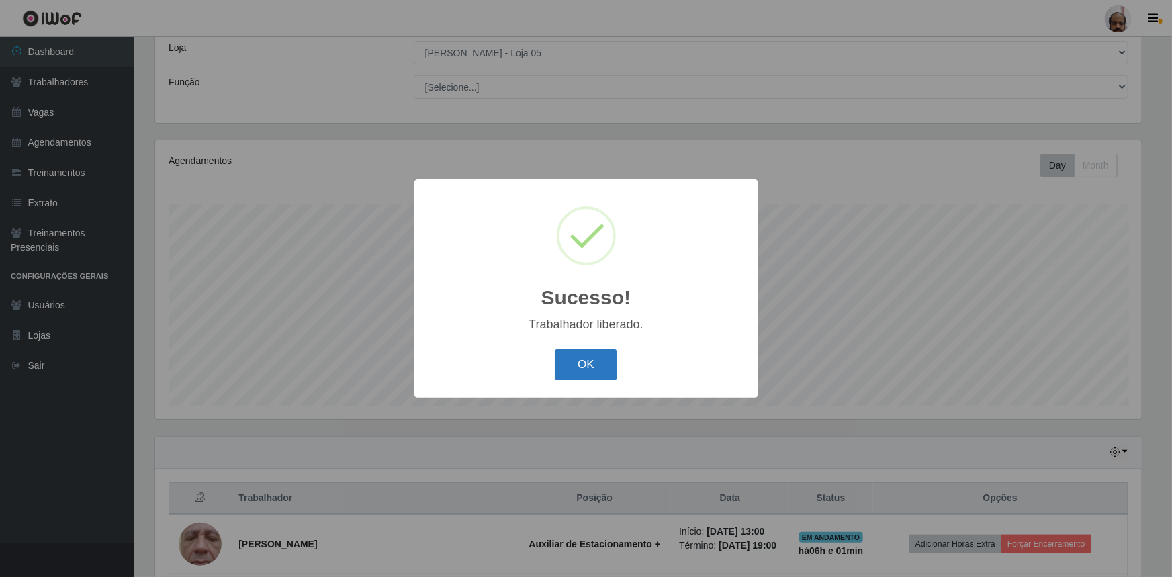
click at [611, 373] on button "OK" at bounding box center [586, 365] width 62 height 32
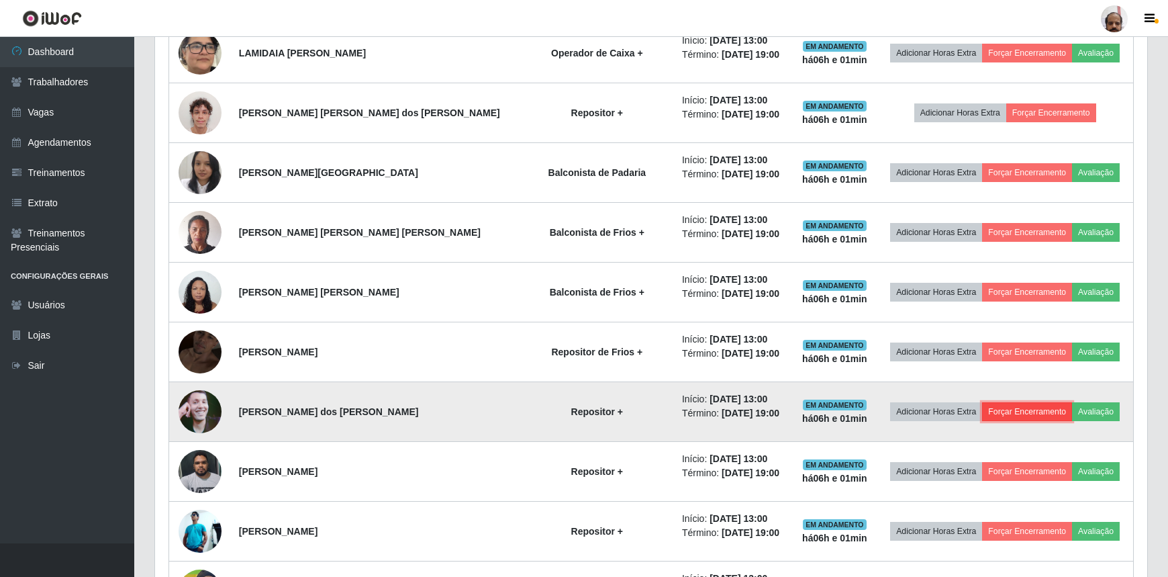
click at [996, 411] on button "Forçar Encerramento" at bounding box center [1027, 411] width 90 height 19
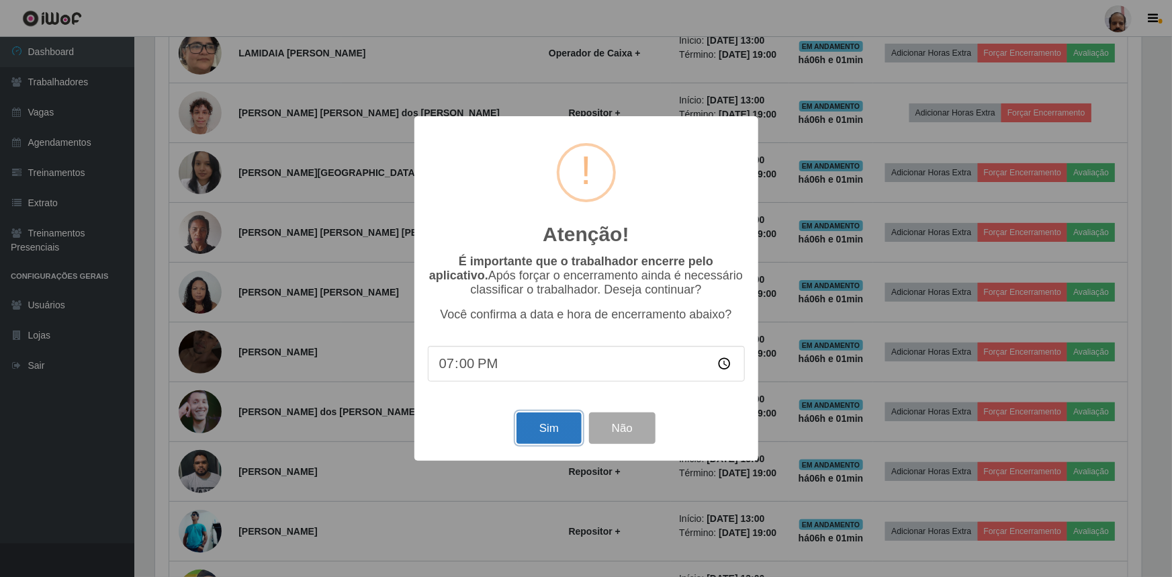
click at [535, 444] on button "Sim" at bounding box center [548, 428] width 65 height 32
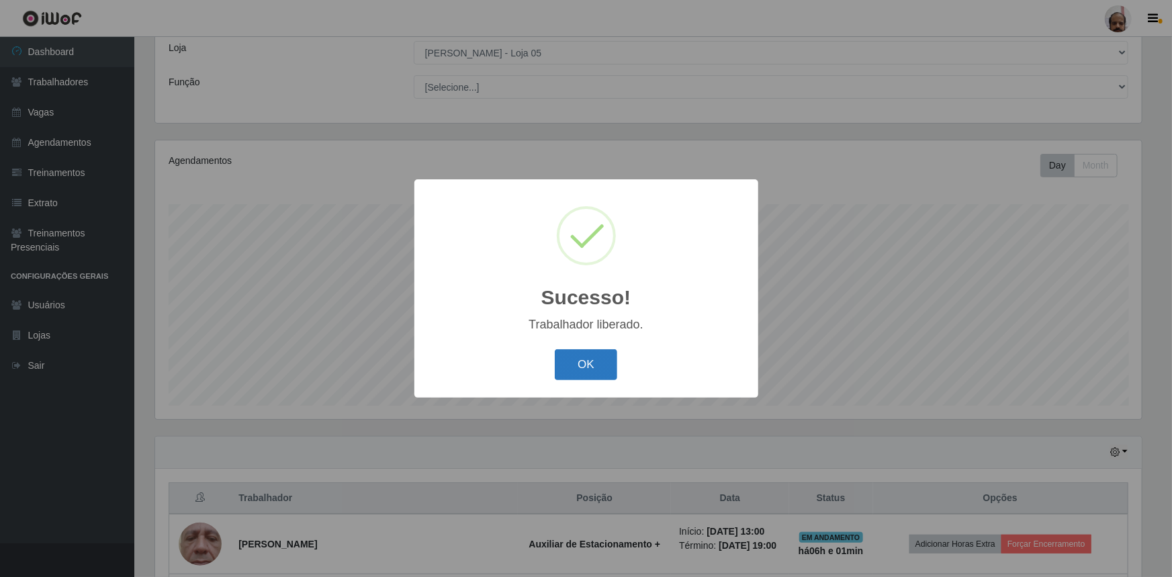
click at [608, 366] on button "OK" at bounding box center [586, 365] width 62 height 32
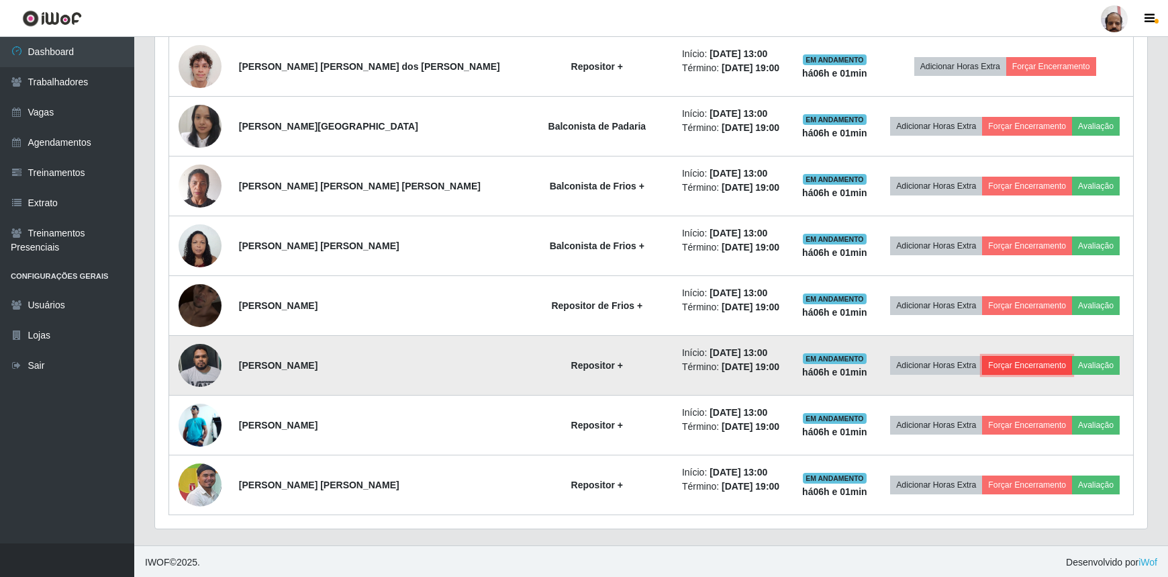
click at [990, 367] on button "Forçar Encerramento" at bounding box center [1027, 365] width 90 height 19
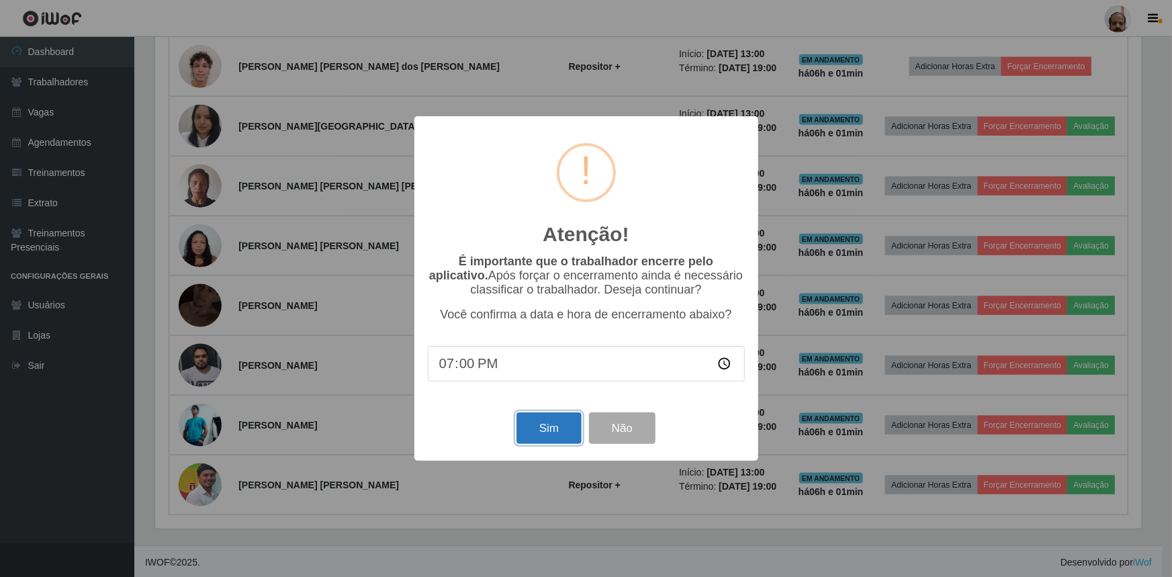
click at [546, 433] on button "Sim" at bounding box center [548, 428] width 65 height 32
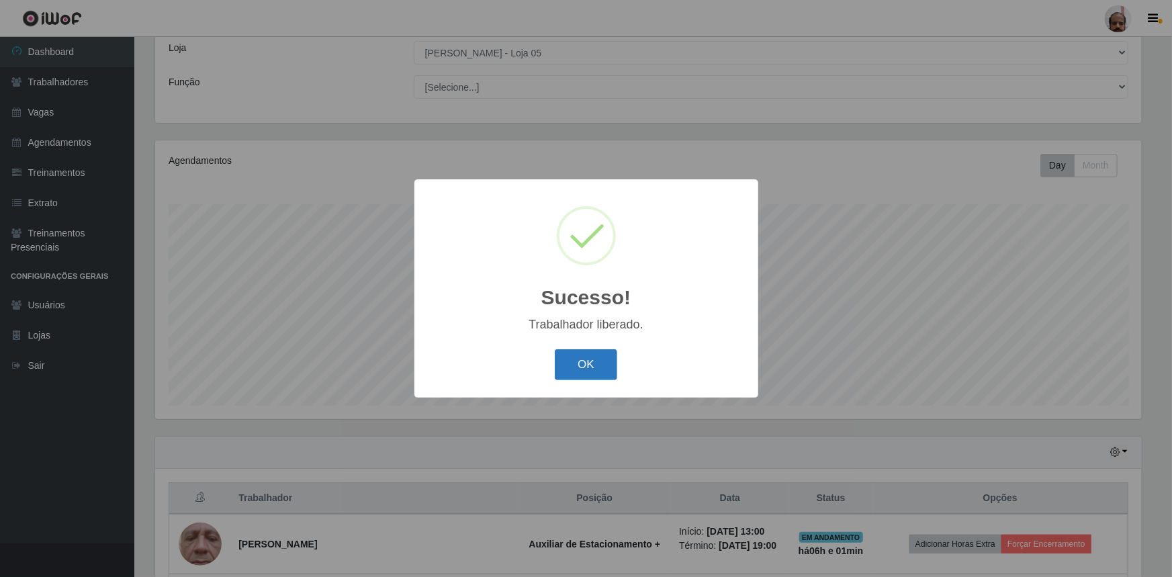
click at [592, 369] on button "OK" at bounding box center [586, 365] width 62 height 32
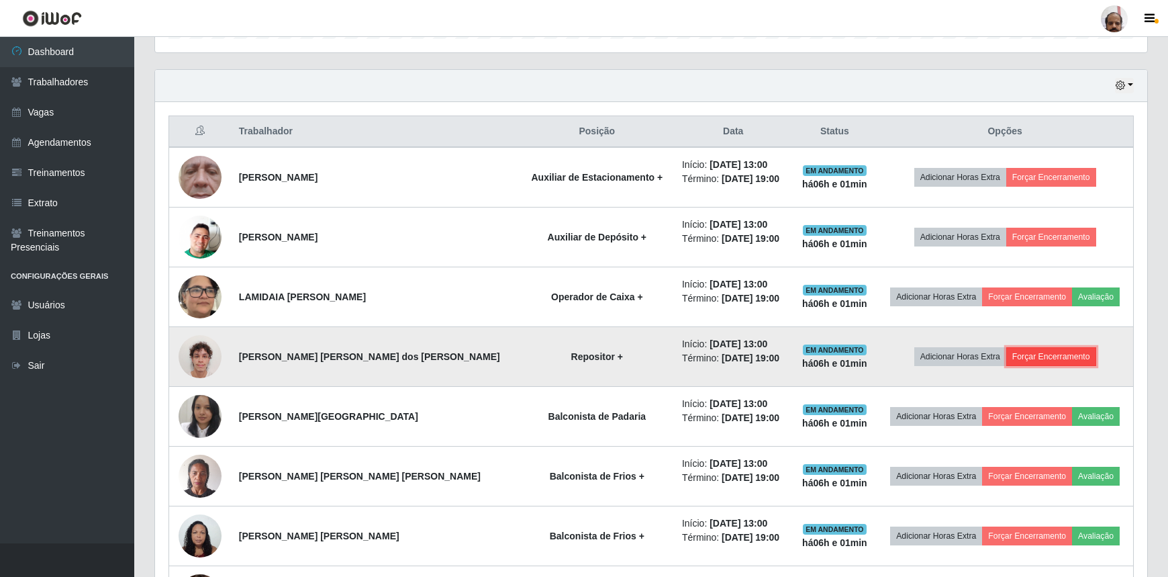
click at [1022, 355] on button "Forçar Encerramento" at bounding box center [1052, 356] width 90 height 19
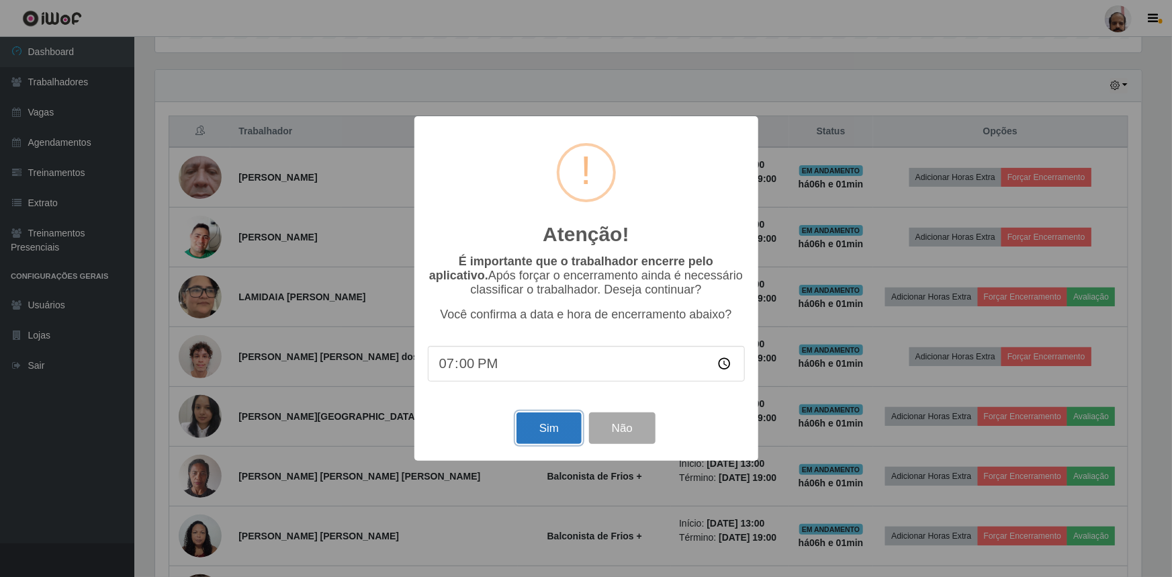
click at [537, 428] on button "Sim" at bounding box center [548, 428] width 65 height 32
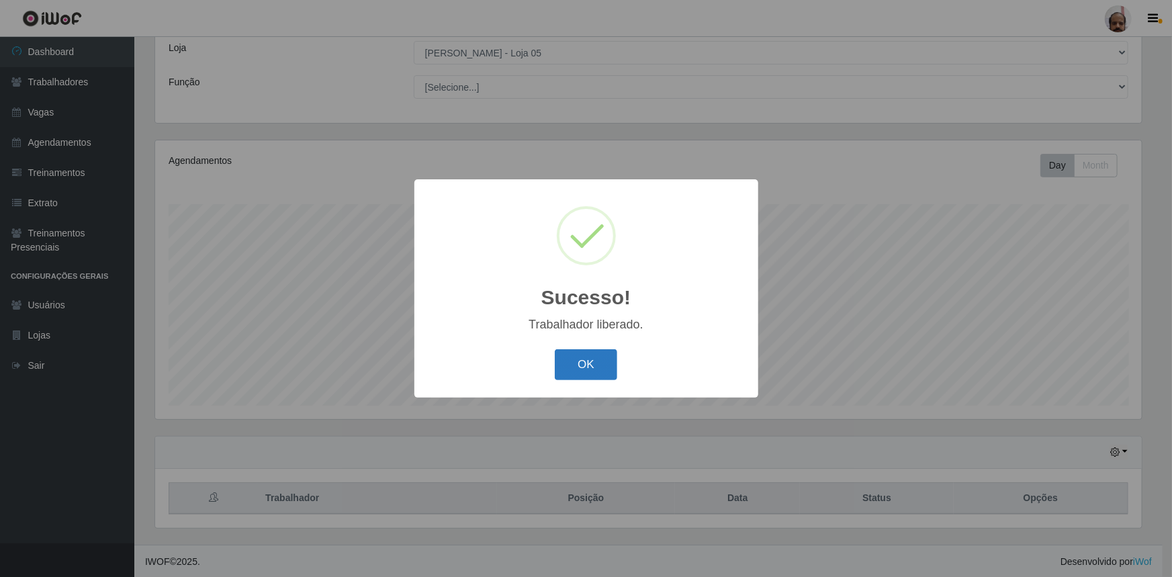
click at [597, 361] on button "OK" at bounding box center [586, 365] width 62 height 32
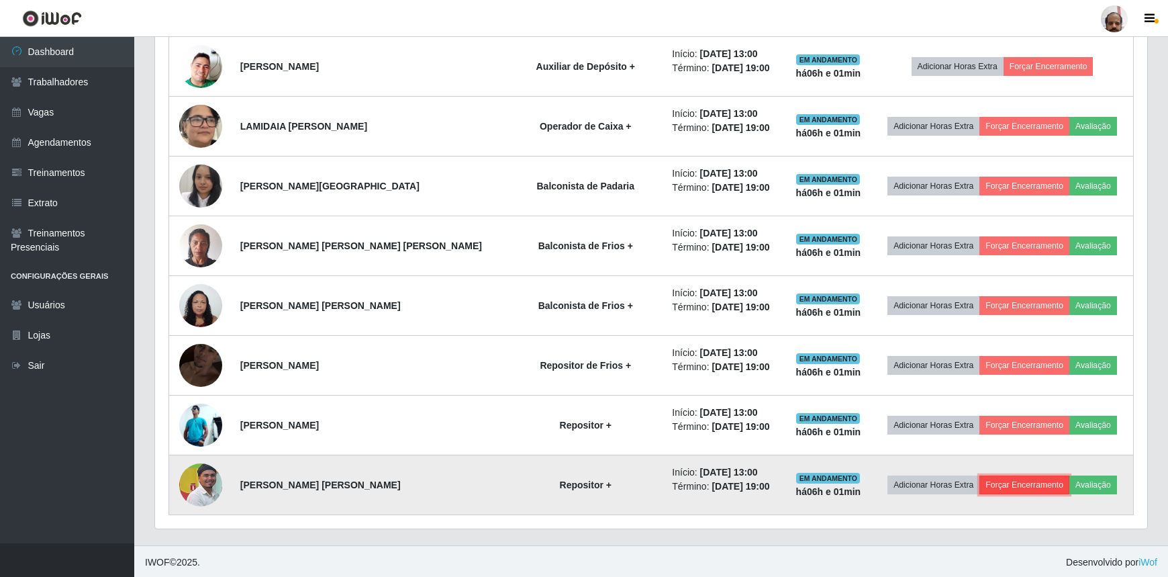
click at [1009, 482] on button "Forçar Encerramento" at bounding box center [1025, 484] width 90 height 19
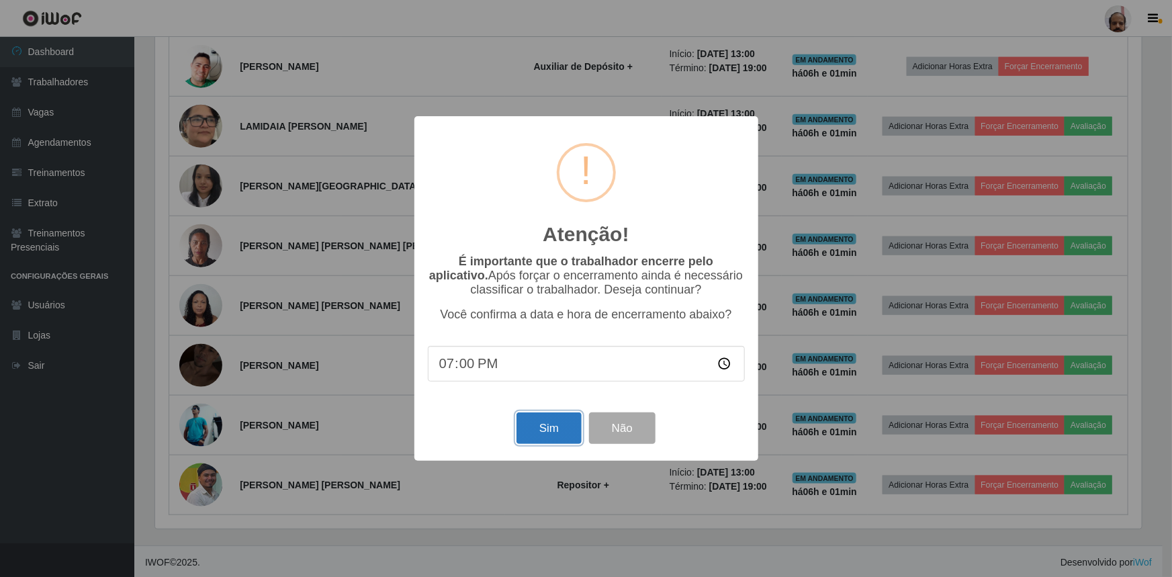
click at [560, 440] on button "Sim" at bounding box center [548, 428] width 65 height 32
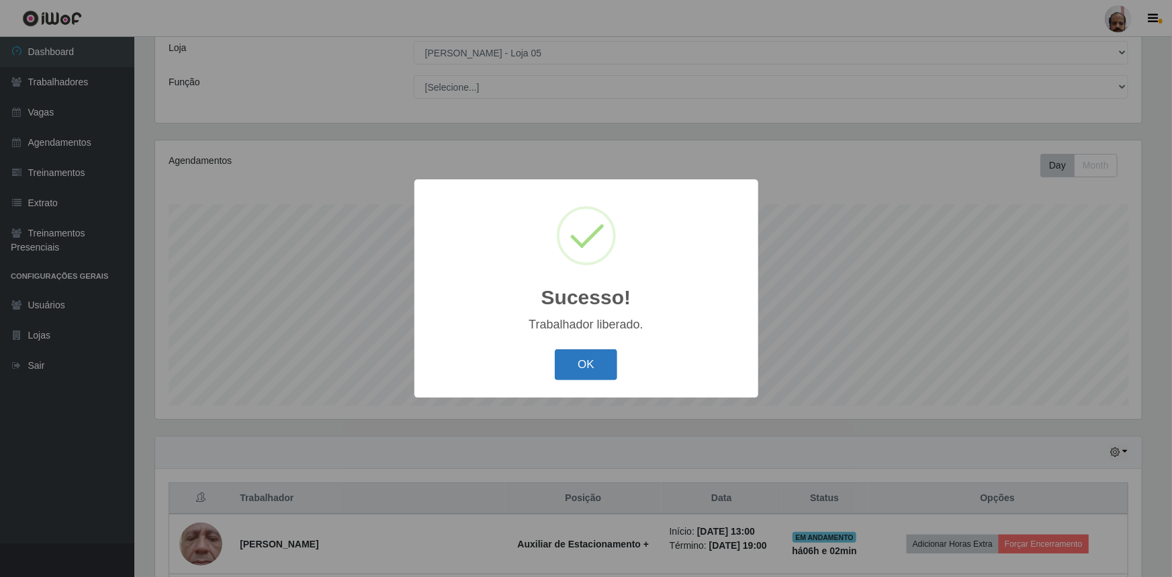
click at [612, 370] on button "OK" at bounding box center [586, 365] width 62 height 32
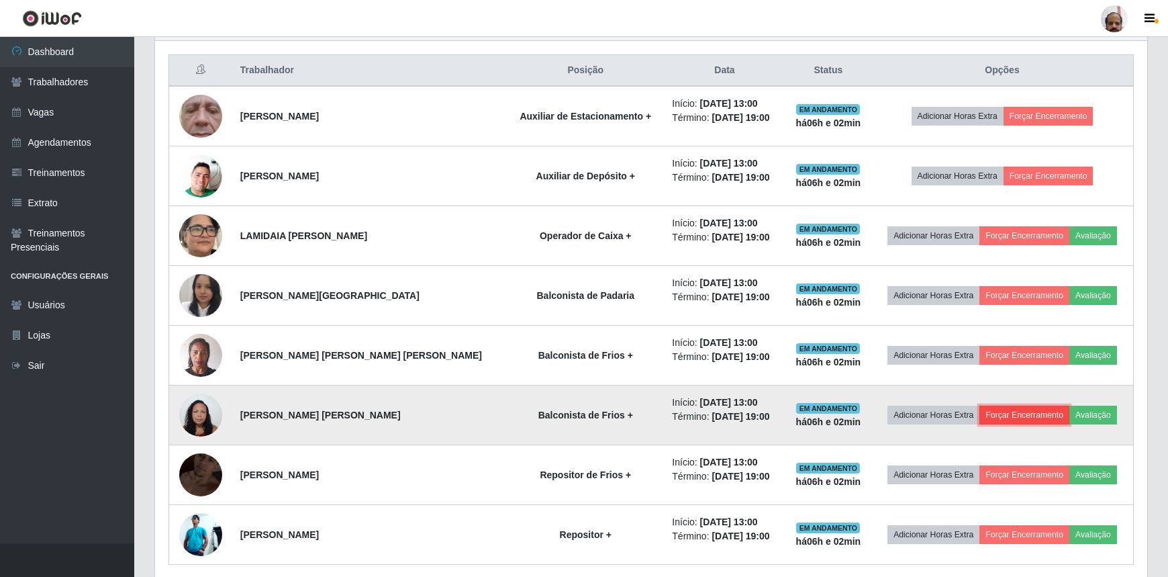
click at [1017, 417] on button "Forçar Encerramento" at bounding box center [1025, 415] width 90 height 19
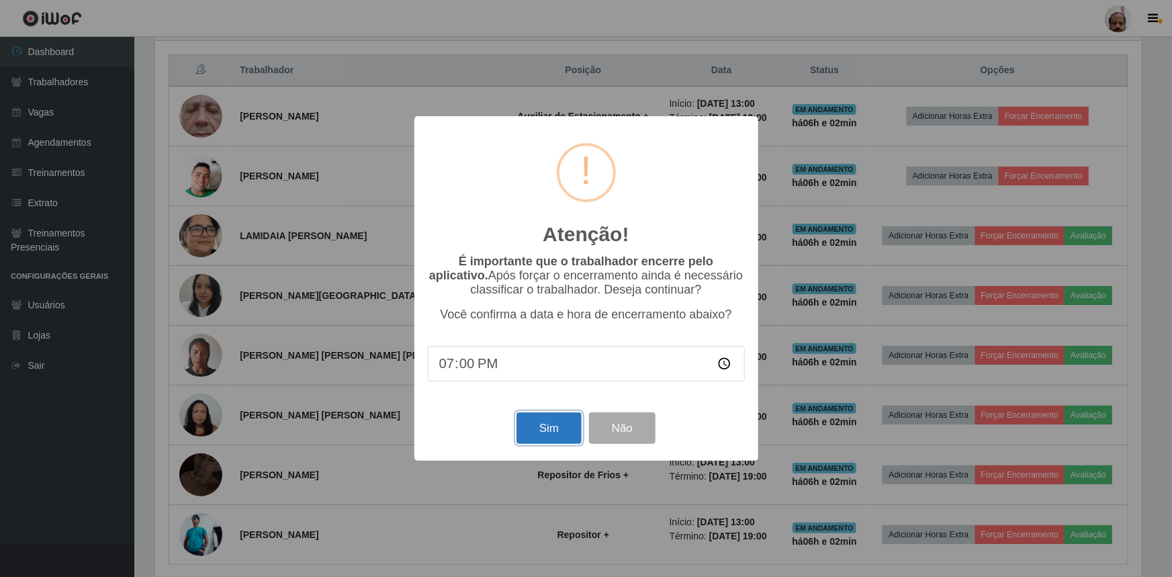
click at [557, 426] on button "Sim" at bounding box center [548, 428] width 65 height 32
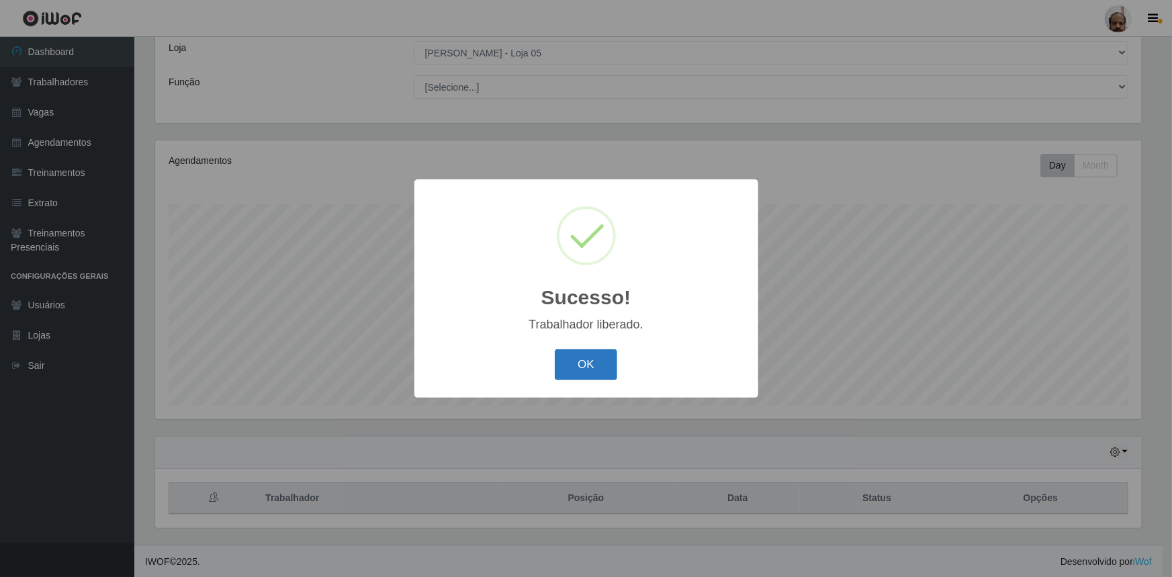
click at [602, 381] on button "OK" at bounding box center [586, 365] width 62 height 32
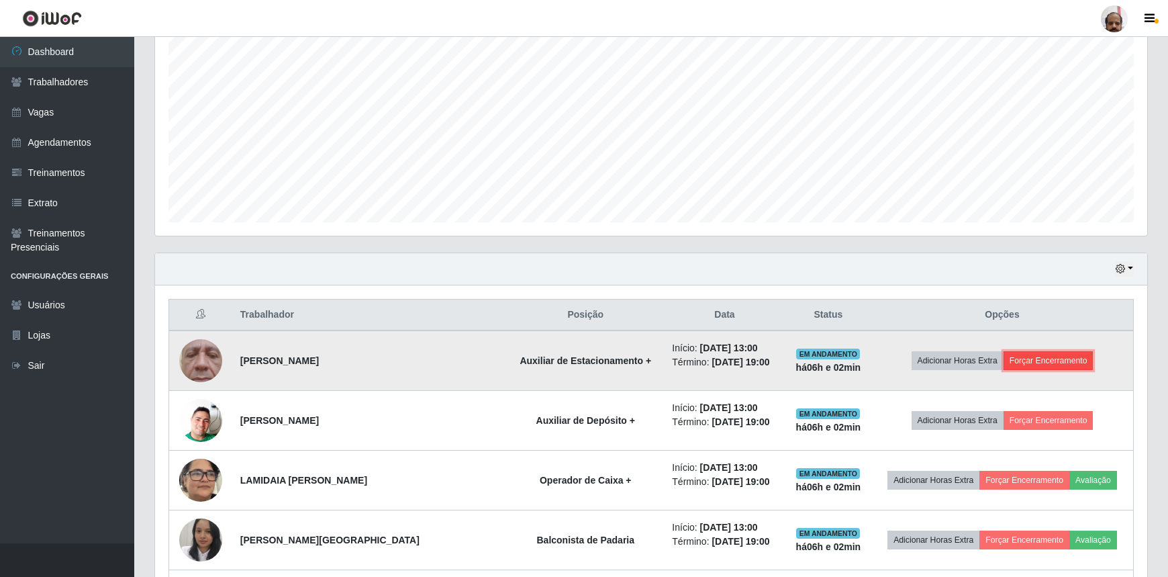
click at [1021, 359] on button "Forçar Encerramento" at bounding box center [1049, 360] width 90 height 19
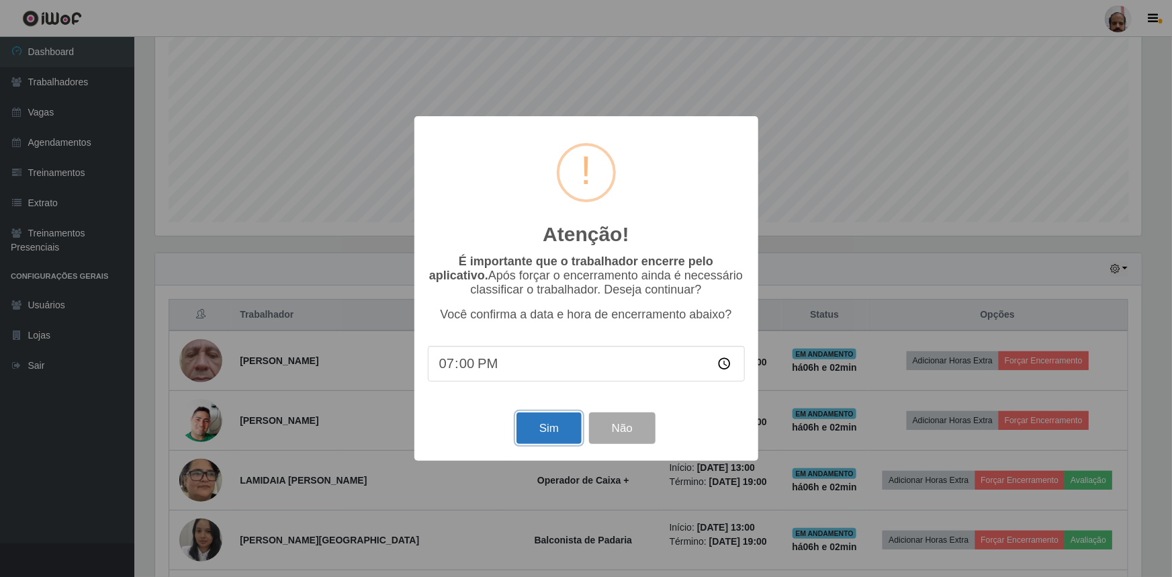
click at [559, 434] on button "Sim" at bounding box center [548, 428] width 65 height 32
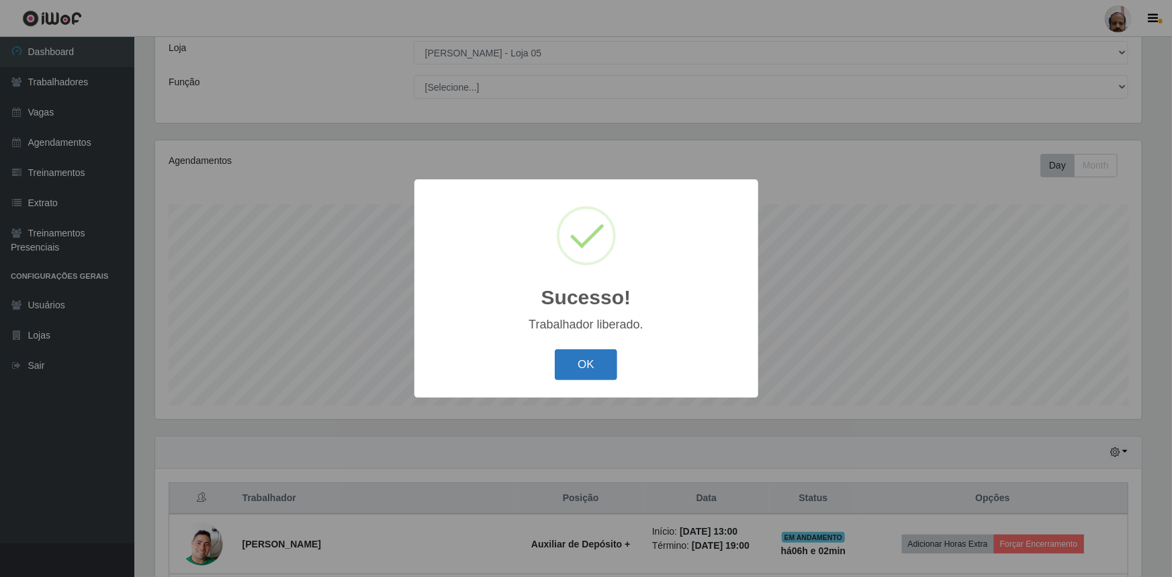
click at [597, 373] on button "OK" at bounding box center [586, 365] width 62 height 32
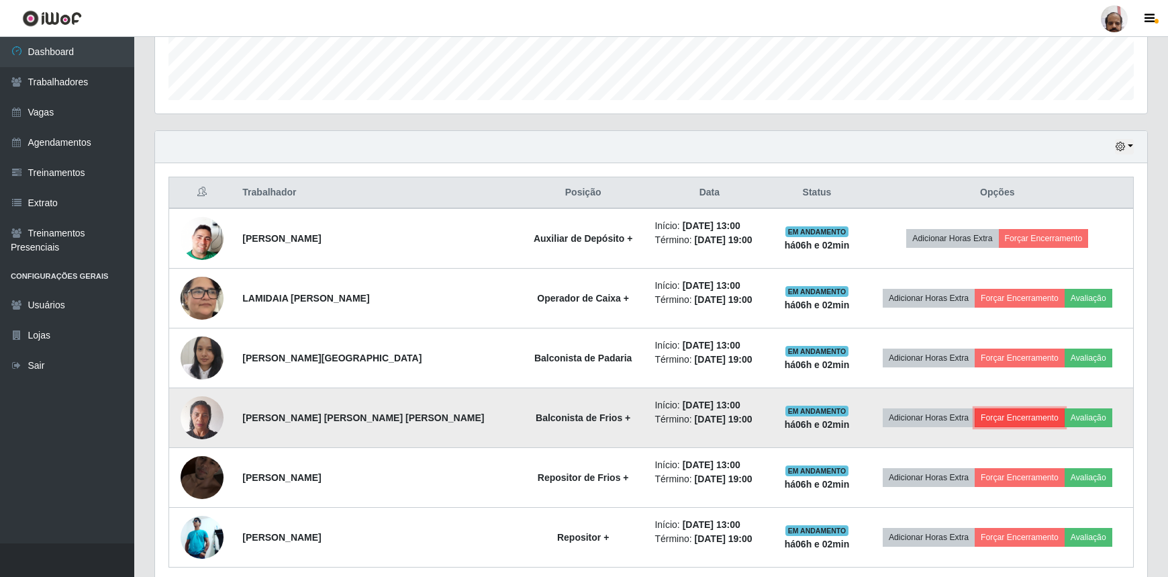
click at [1004, 411] on button "Forçar Encerramento" at bounding box center [1020, 417] width 90 height 19
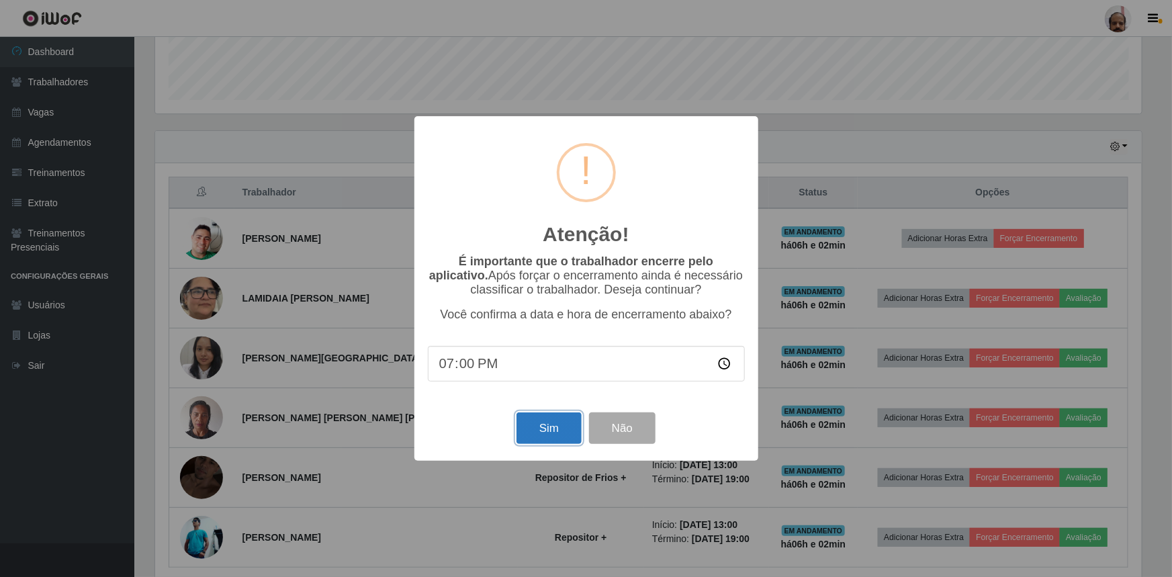
click at [557, 430] on button "Sim" at bounding box center [548, 428] width 65 height 32
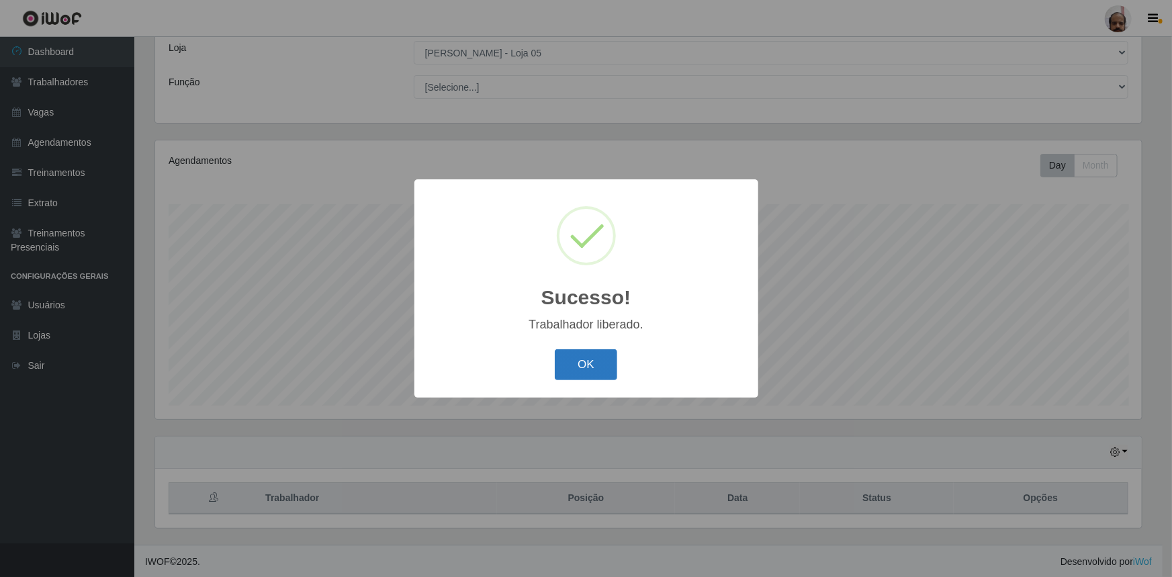
click at [604, 372] on button "OK" at bounding box center [586, 365] width 62 height 32
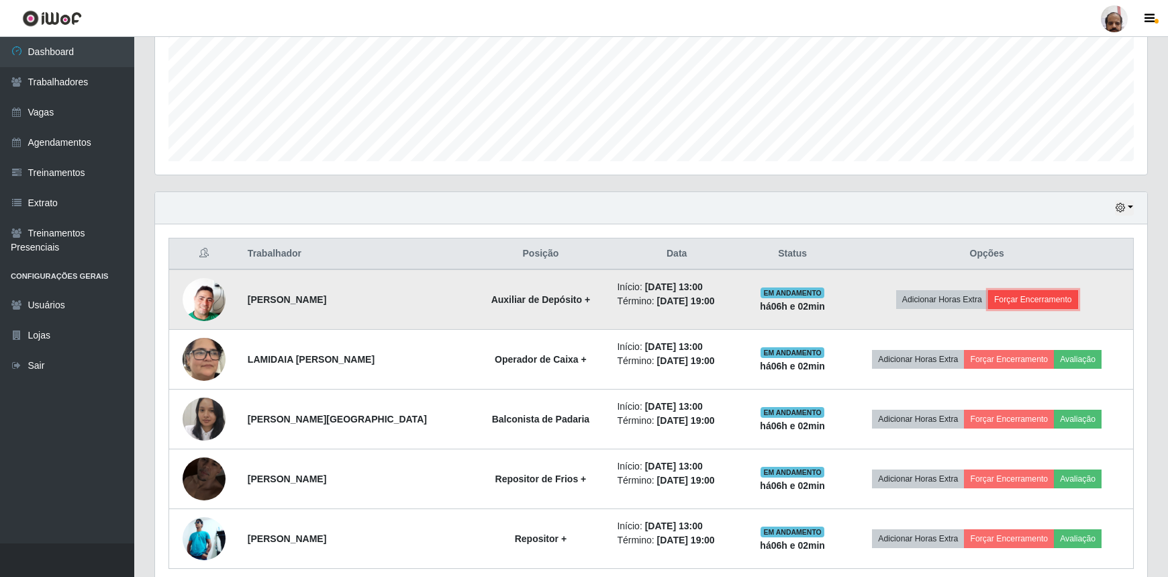
click at [1027, 295] on button "Forçar Encerramento" at bounding box center [1033, 299] width 90 height 19
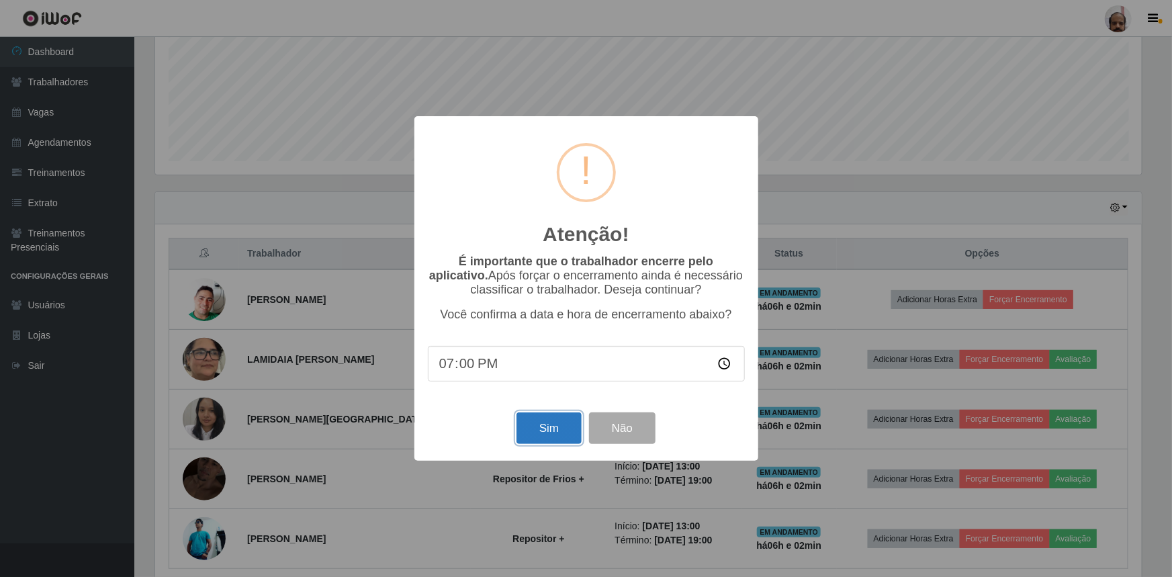
click at [562, 436] on button "Sim" at bounding box center [548, 428] width 65 height 32
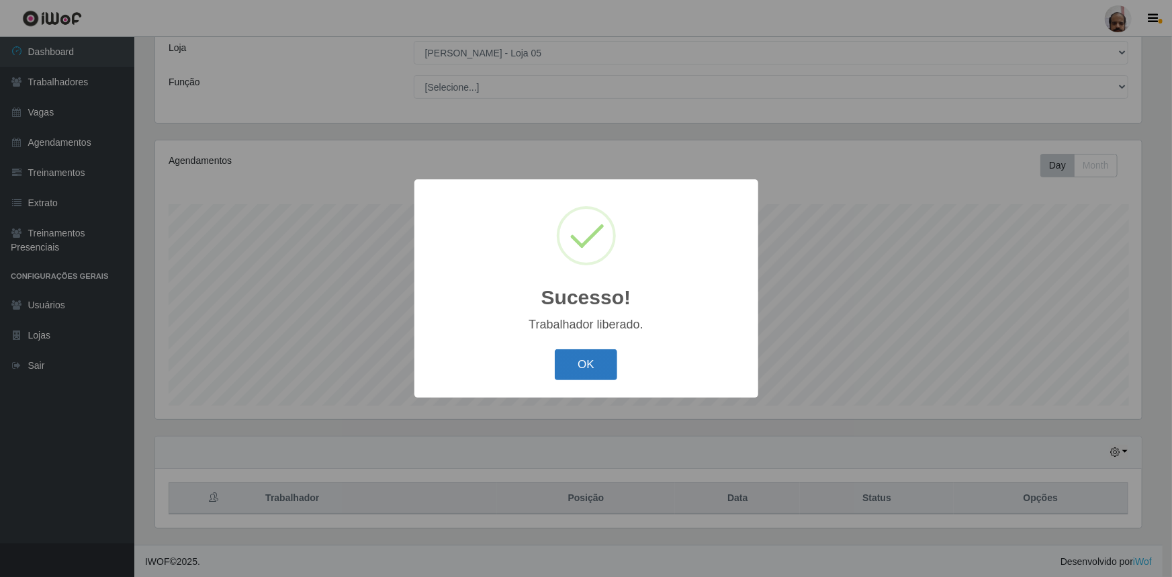
click at [598, 364] on button "OK" at bounding box center [586, 365] width 62 height 32
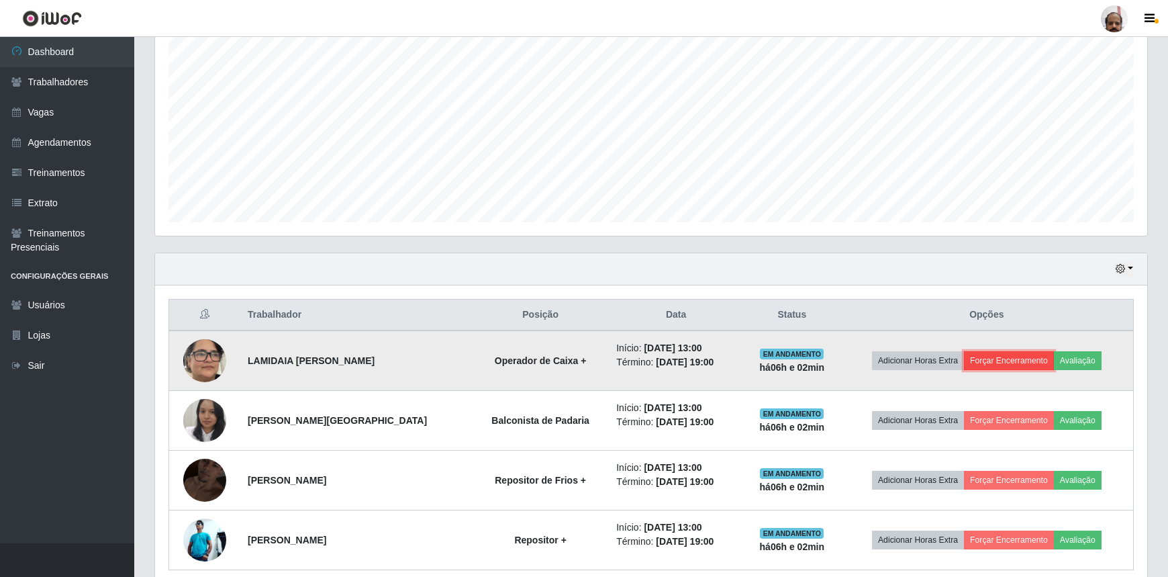
click at [1007, 361] on button "Forçar Encerramento" at bounding box center [1009, 360] width 90 height 19
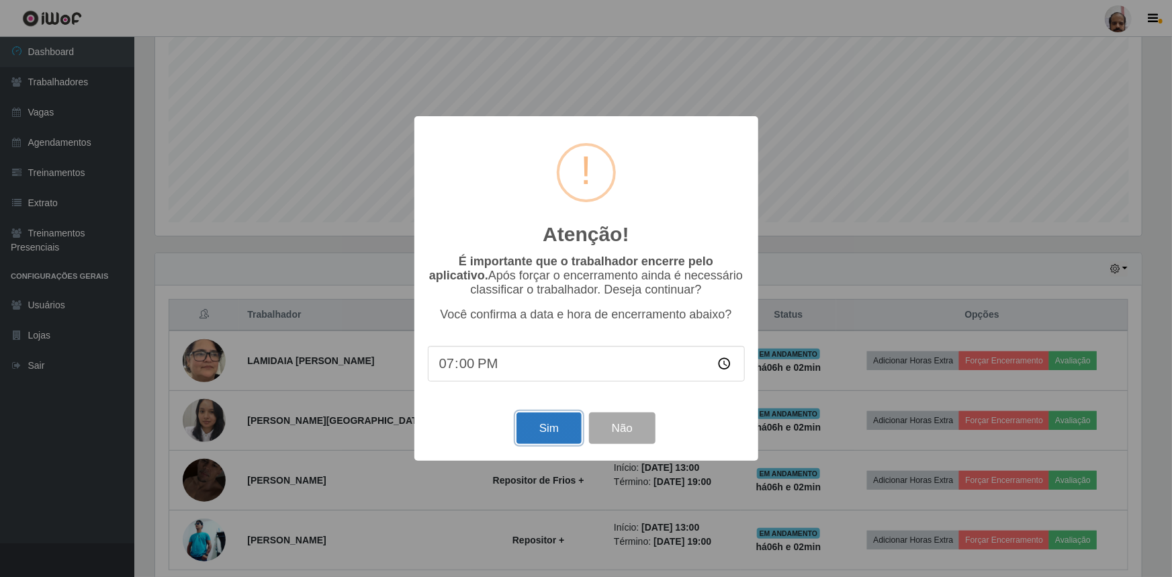
click at [555, 429] on button "Sim" at bounding box center [548, 428] width 65 height 32
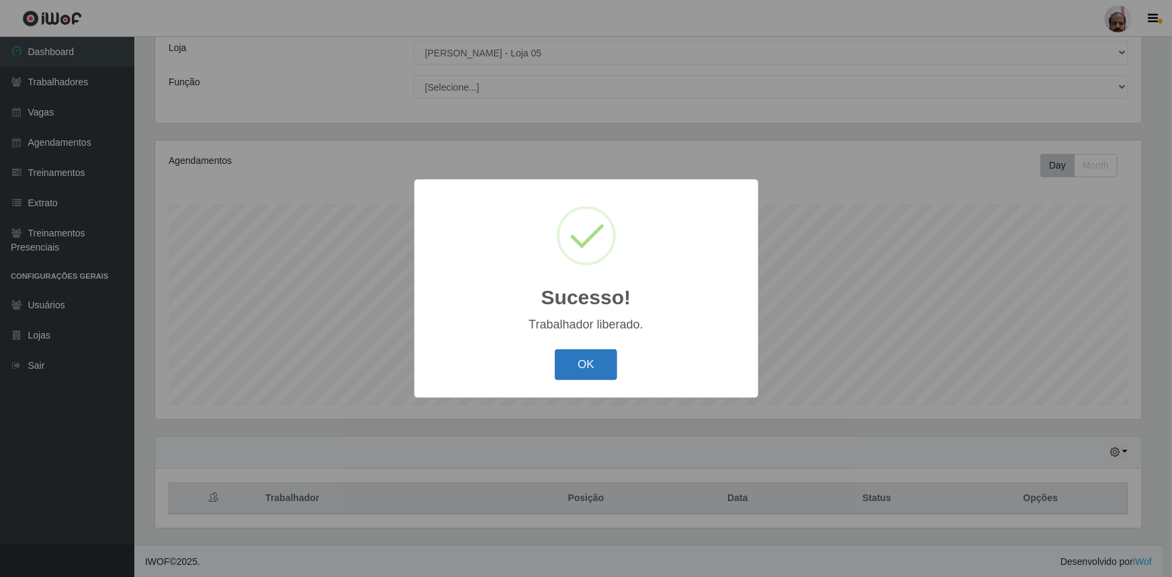
click at [590, 370] on button "OK" at bounding box center [586, 365] width 62 height 32
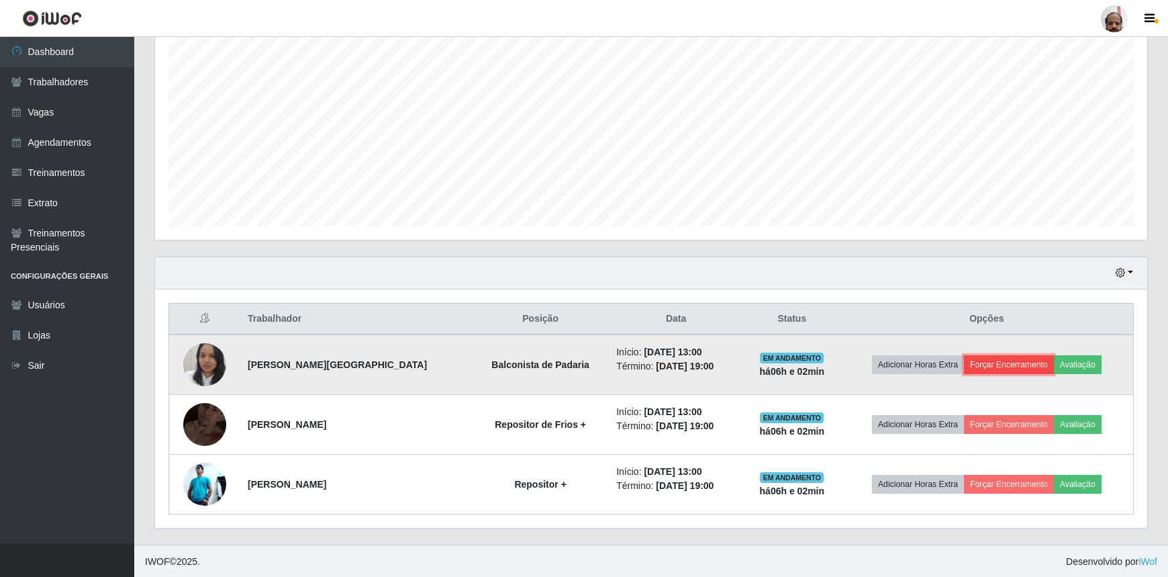
click at [978, 356] on button "Forçar Encerramento" at bounding box center [1009, 364] width 90 height 19
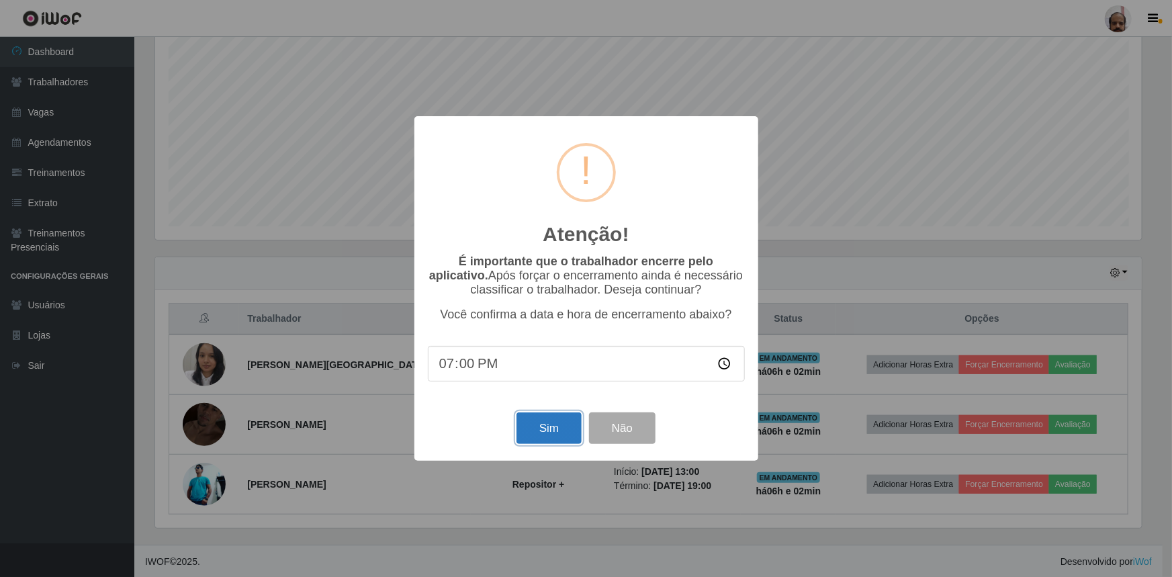
click at [565, 428] on button "Sim" at bounding box center [548, 428] width 65 height 32
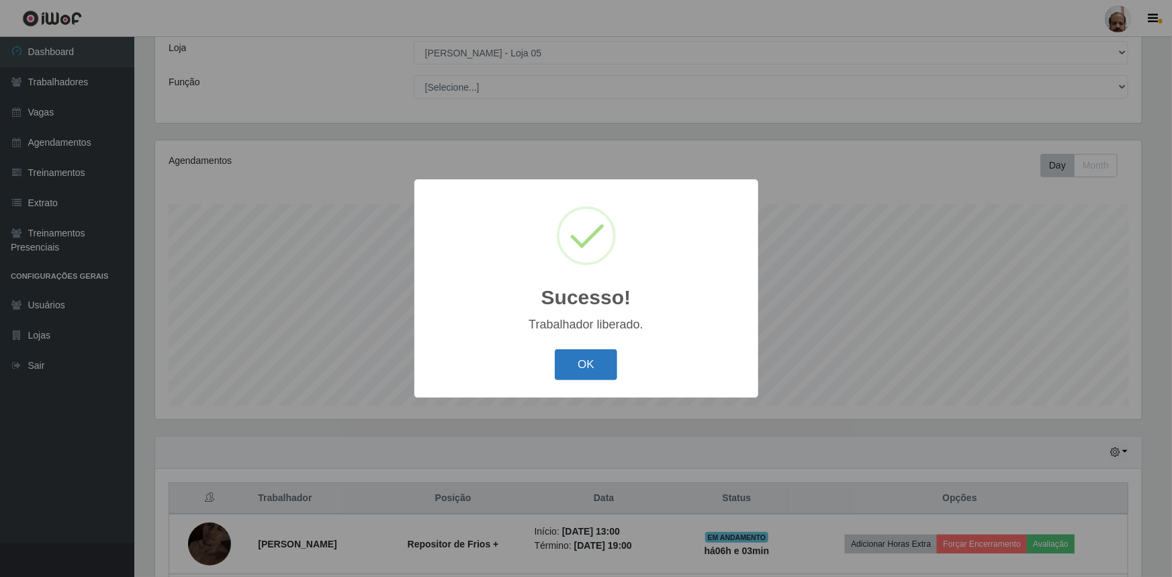
click at [579, 369] on button "OK" at bounding box center [586, 365] width 62 height 32
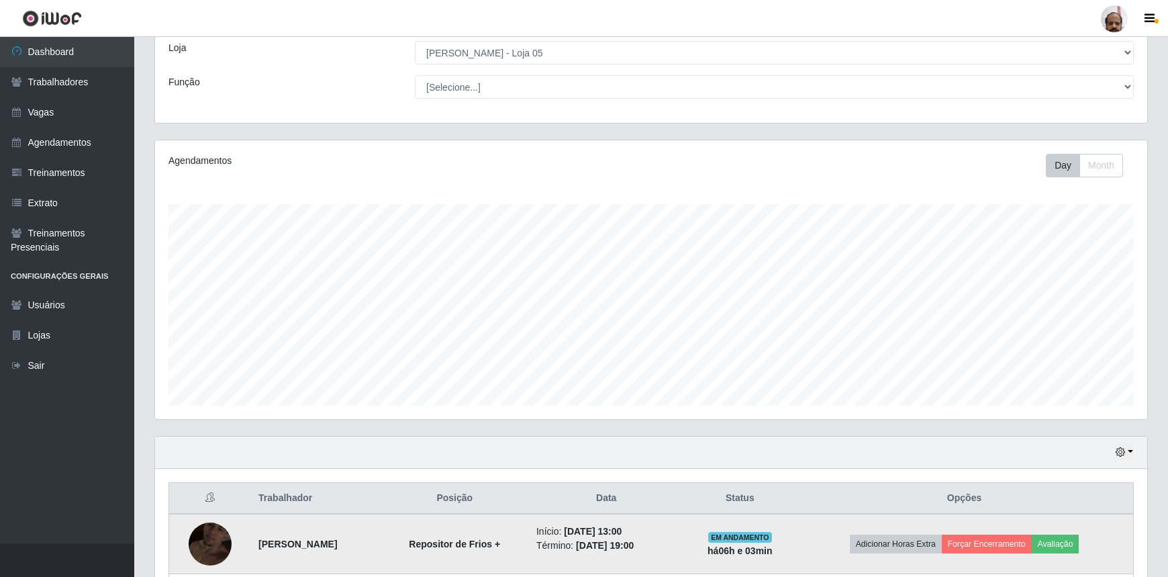
click at [199, 548] on img at bounding box center [210, 544] width 43 height 77
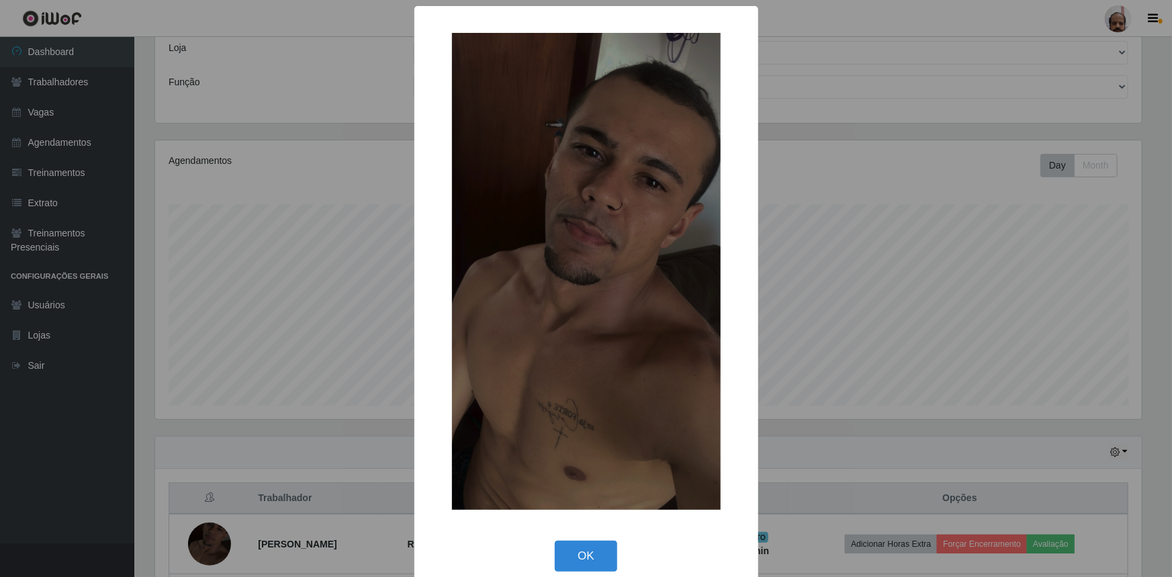
click at [857, 262] on div "× OK Cancel" at bounding box center [586, 288] width 1172 height 577
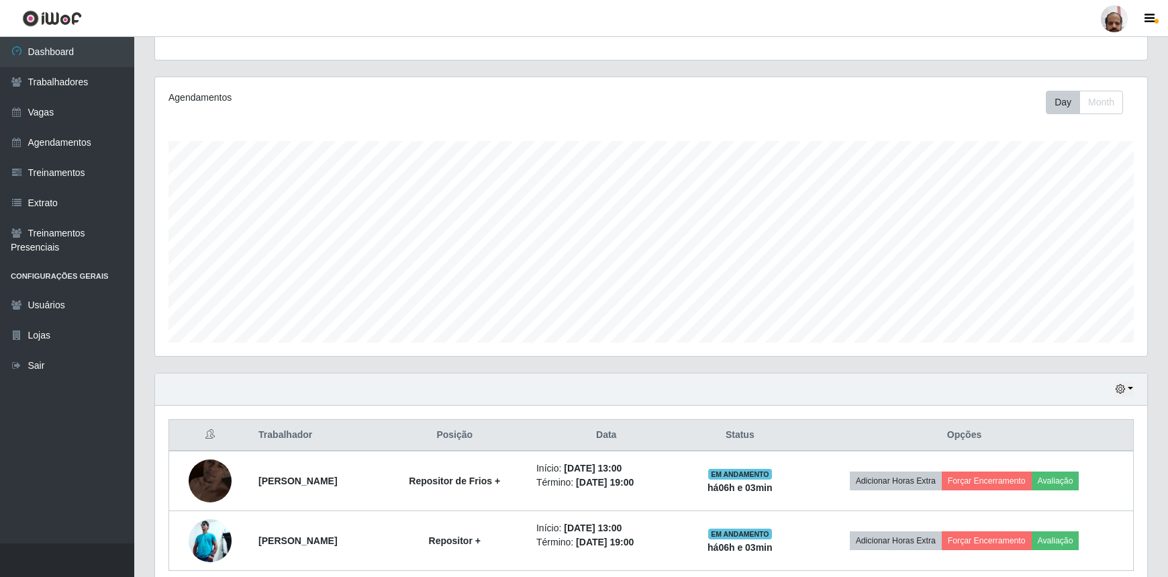
scroll to position [194, 0]
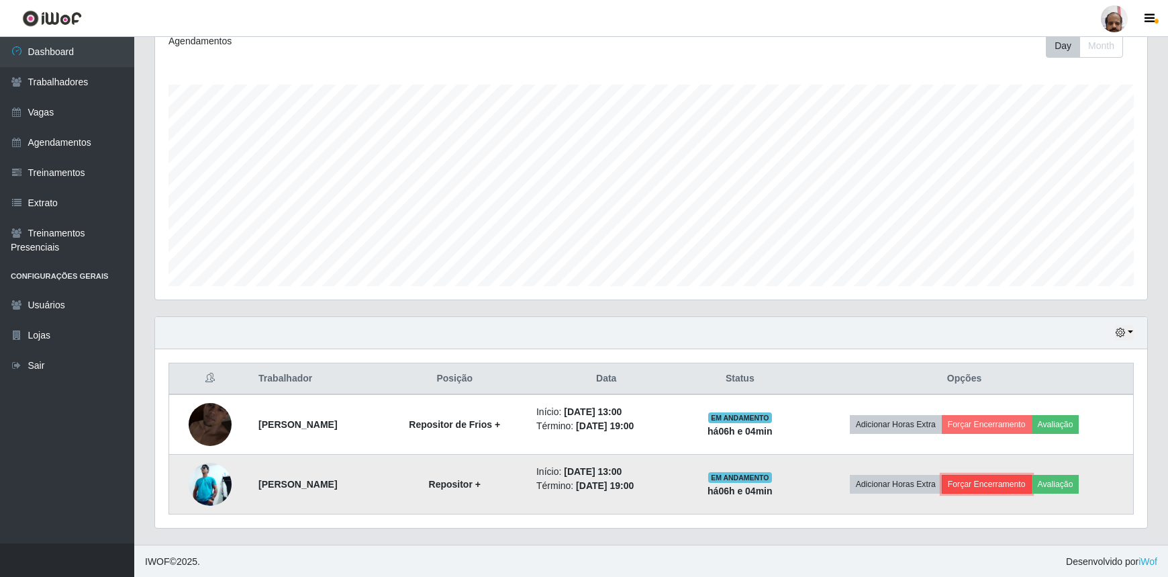
click at [1002, 477] on button "Forçar Encerramento" at bounding box center [987, 484] width 90 height 19
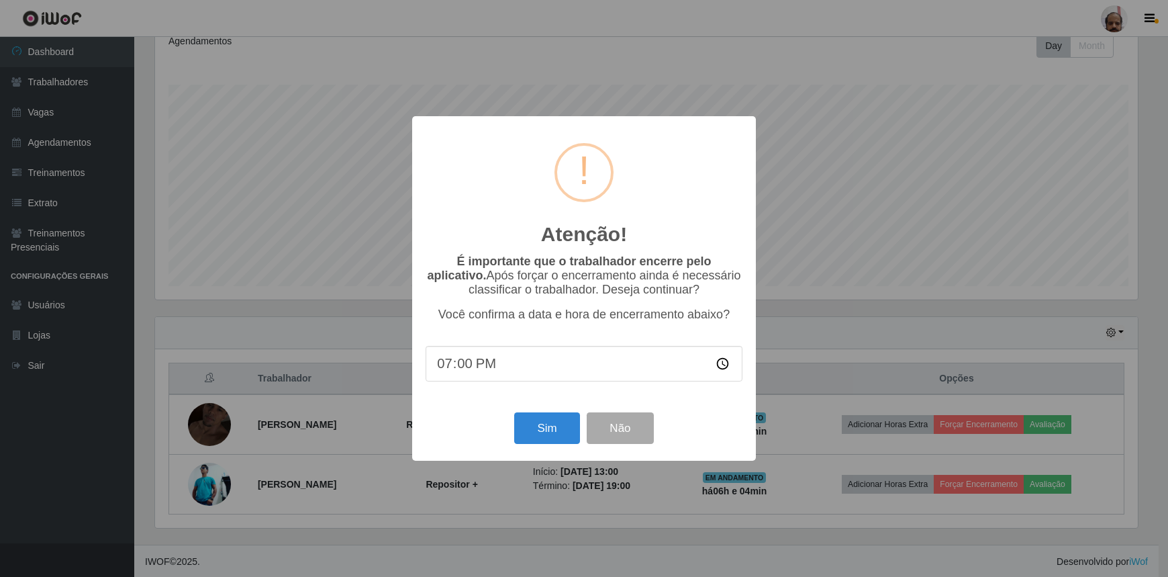
scroll to position [279, 986]
click at [547, 430] on button "Sim" at bounding box center [548, 428] width 65 height 32
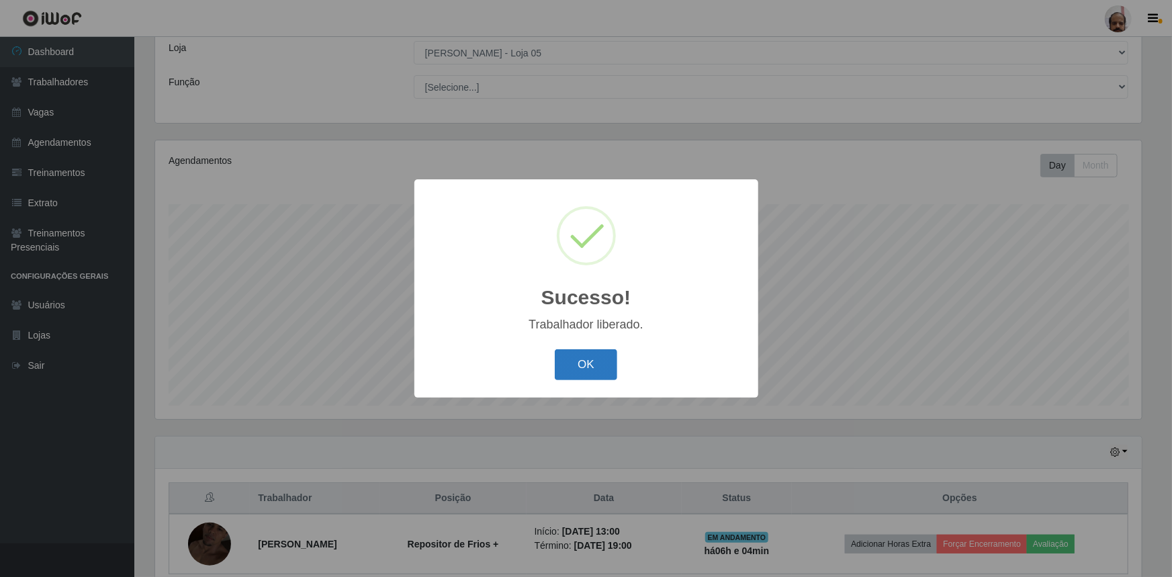
click at [569, 375] on button "OK" at bounding box center [586, 365] width 62 height 32
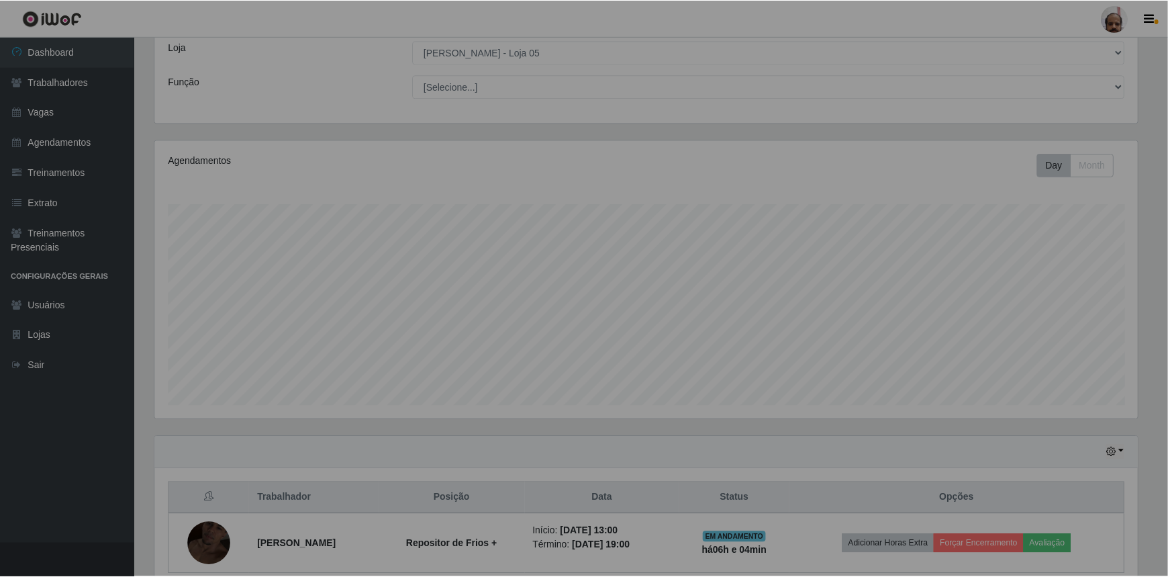
scroll to position [279, 992]
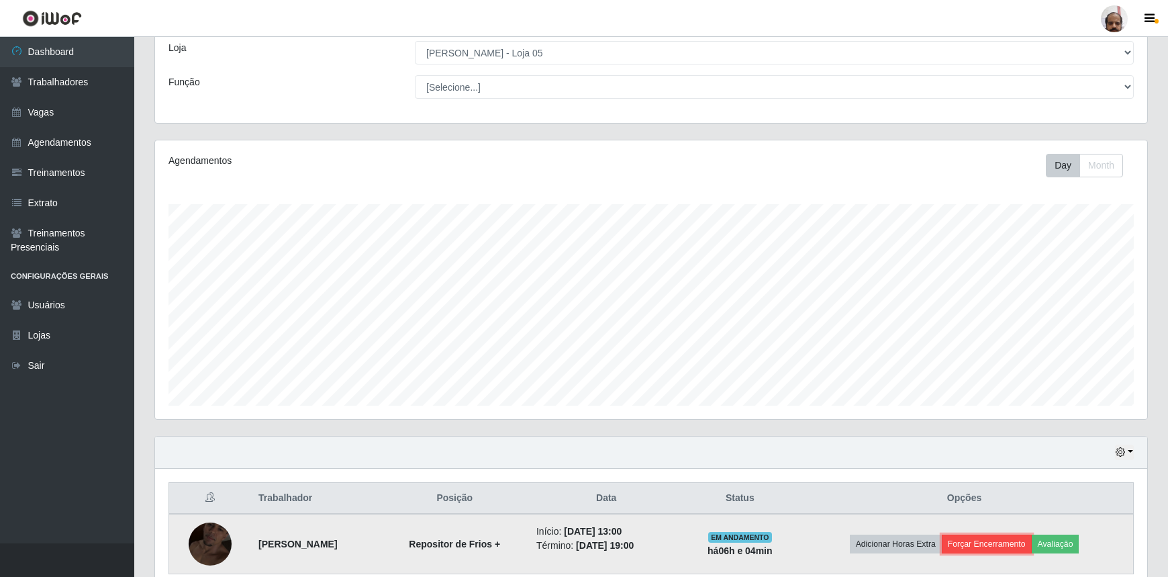
click at [990, 537] on button "Forçar Encerramento" at bounding box center [987, 543] width 90 height 19
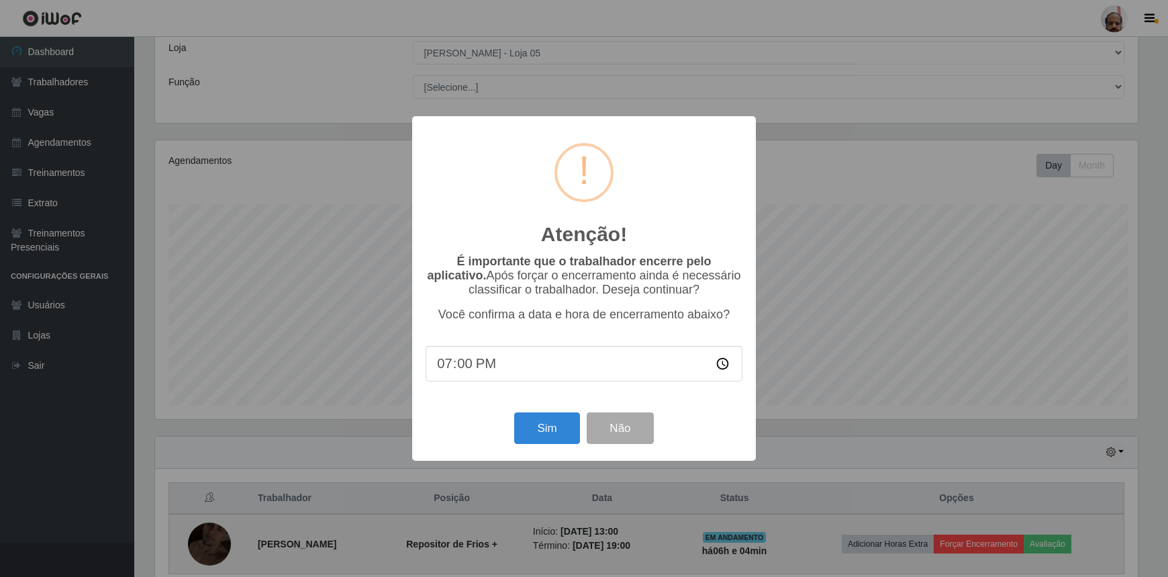
scroll to position [279, 986]
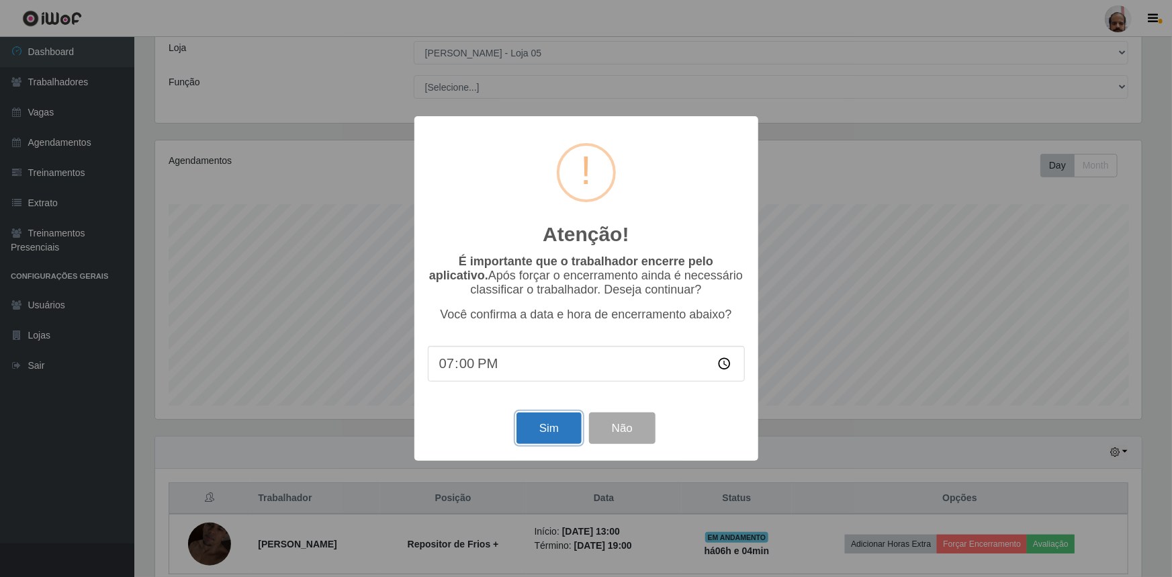
click at [543, 434] on button "Sim" at bounding box center [548, 428] width 65 height 32
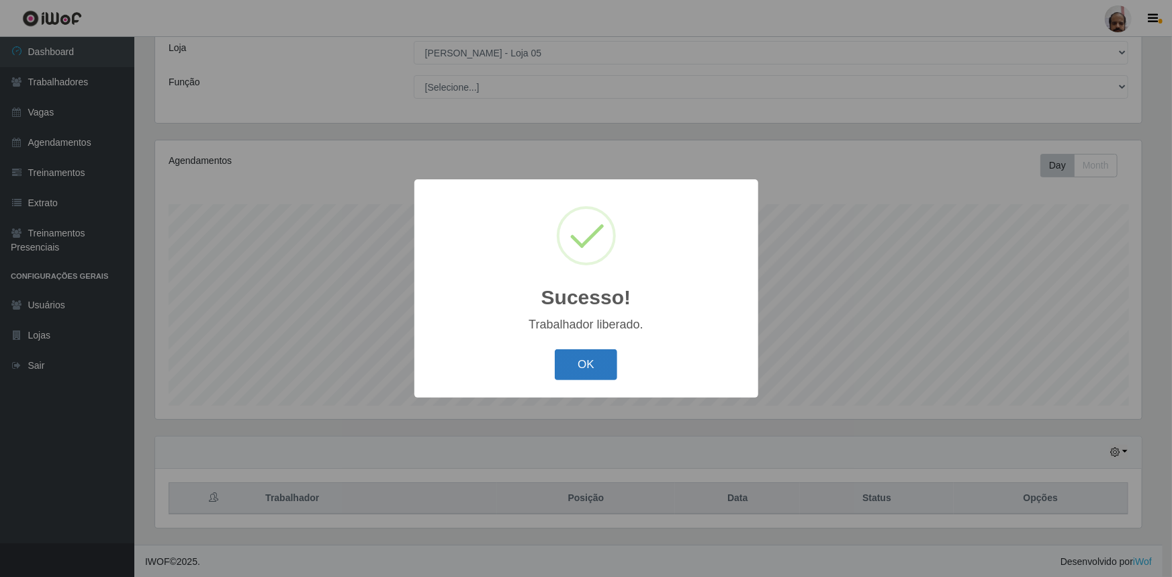
click at [594, 363] on button "OK" at bounding box center [586, 365] width 62 height 32
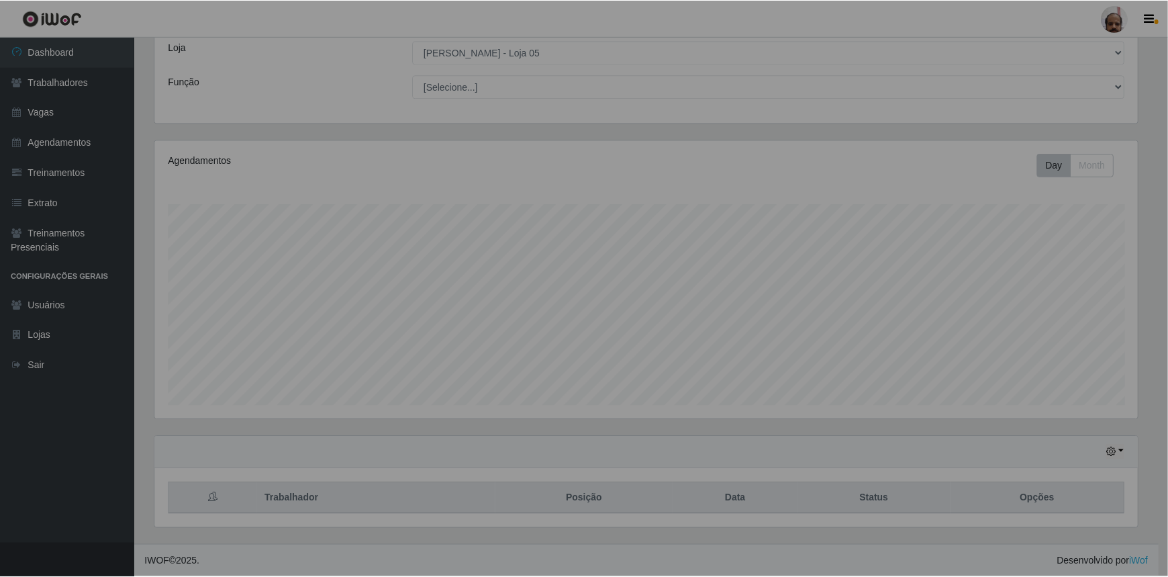
scroll to position [279, 992]
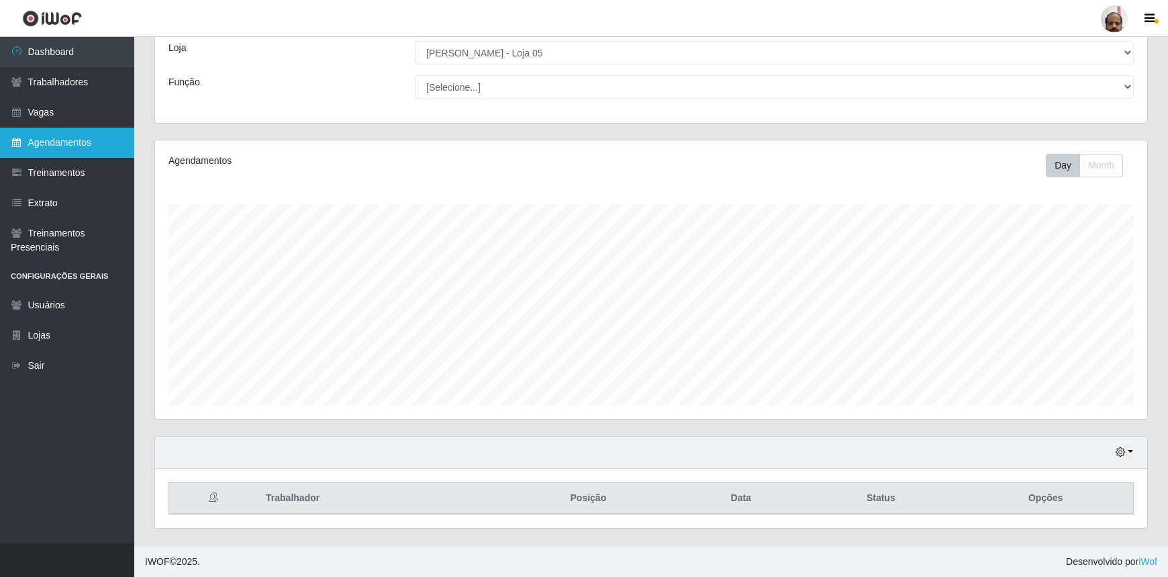
click at [79, 137] on link "Agendamentos" at bounding box center [67, 143] width 134 height 30
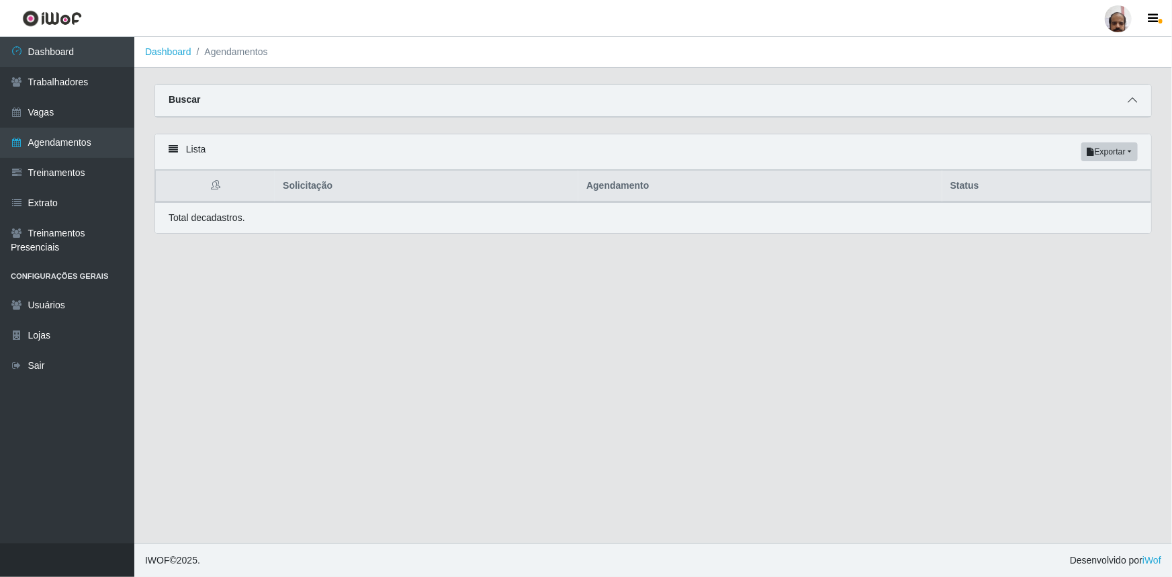
click at [1133, 105] on icon at bounding box center [1131, 99] width 9 height 9
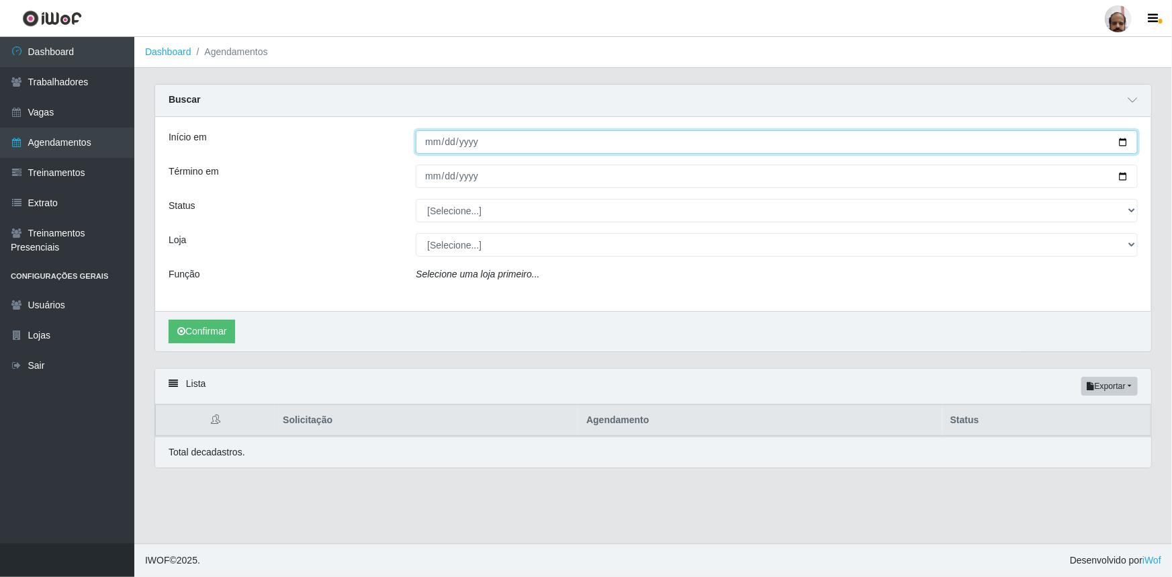
click at [1121, 147] on input "Início em" at bounding box center [777, 142] width 722 height 24
type input "[DATE]"
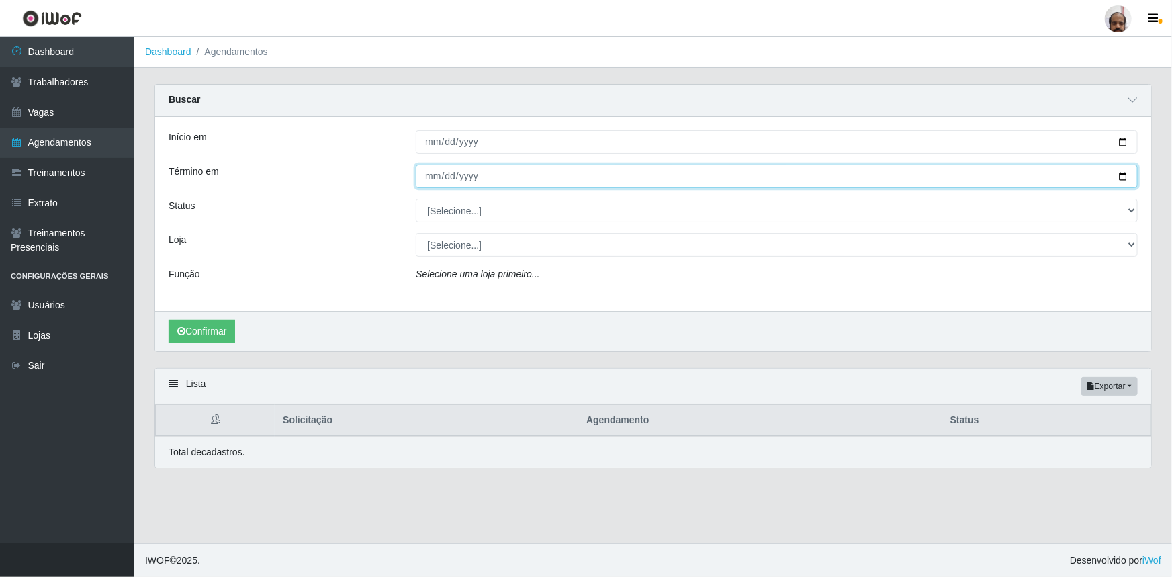
click at [1121, 175] on input "Término em" at bounding box center [777, 177] width 722 height 24
type input "[DATE]"
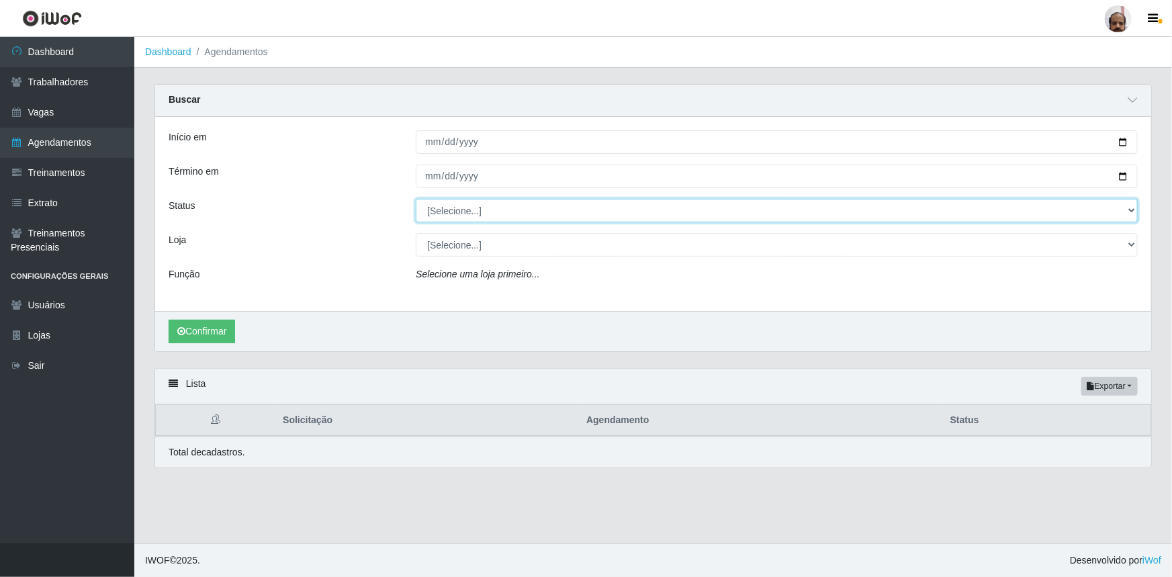
drag, startPoint x: 1133, startPoint y: 209, endPoint x: 1119, endPoint y: 214, distance: 14.0
click at [1133, 209] on select "[Selecione...] AGENDADO AGUARDANDO LIBERAR EM ANDAMENTO EM REVISÃO FINALIZADO C…" at bounding box center [777, 211] width 722 height 24
select select "AGENDADO"
click at [416, 199] on select "[Selecione...] AGENDADO AGUARDANDO LIBERAR EM ANDAMENTO EM REVISÃO FINALIZADO C…" at bounding box center [777, 211] width 722 height 24
drag, startPoint x: 1131, startPoint y: 240, endPoint x: 1107, endPoint y: 255, distance: 27.8
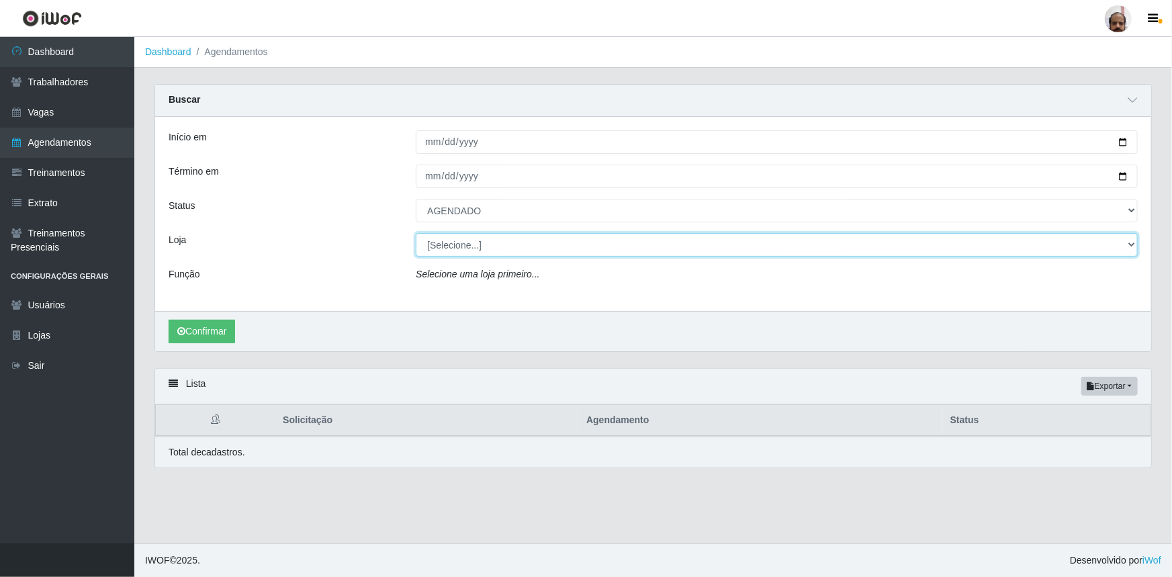
click at [1131, 240] on select "[Selecione...] Mar Vermelho - Loja 05" at bounding box center [777, 245] width 722 height 24
select select "252"
click at [416, 233] on select "[Selecione...] Mar Vermelho - Loja 05" at bounding box center [777, 245] width 722 height 24
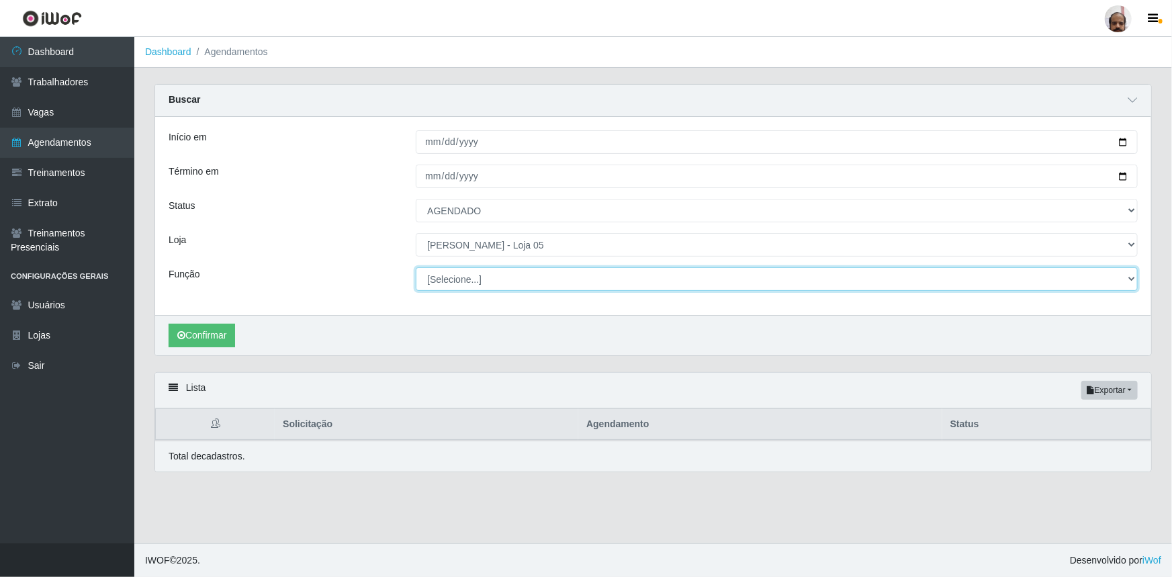
click at [1128, 277] on select "[Selecione...] ASG ASG + ASG ++ Auxiliar de Depósito Auxiliar de Depósito + Aux…" at bounding box center [777, 279] width 722 height 24
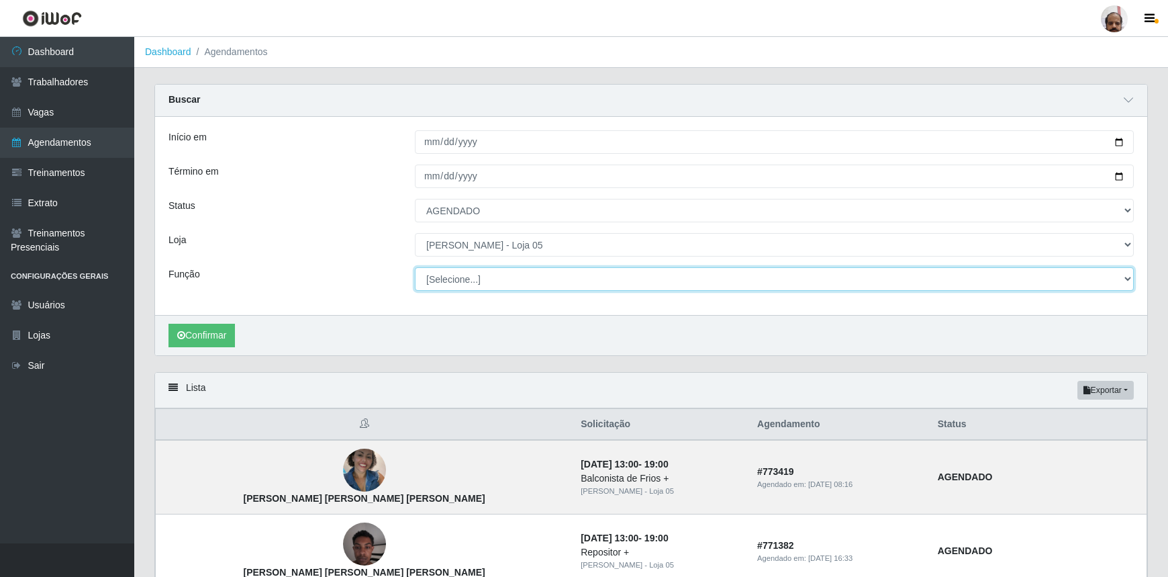
select select "4"
click at [415, 267] on select "[Selecione...] ASG ASG + ASG ++ Auxiliar de Depósito Auxiliar de Depósito + Aux…" at bounding box center [774, 279] width 719 height 24
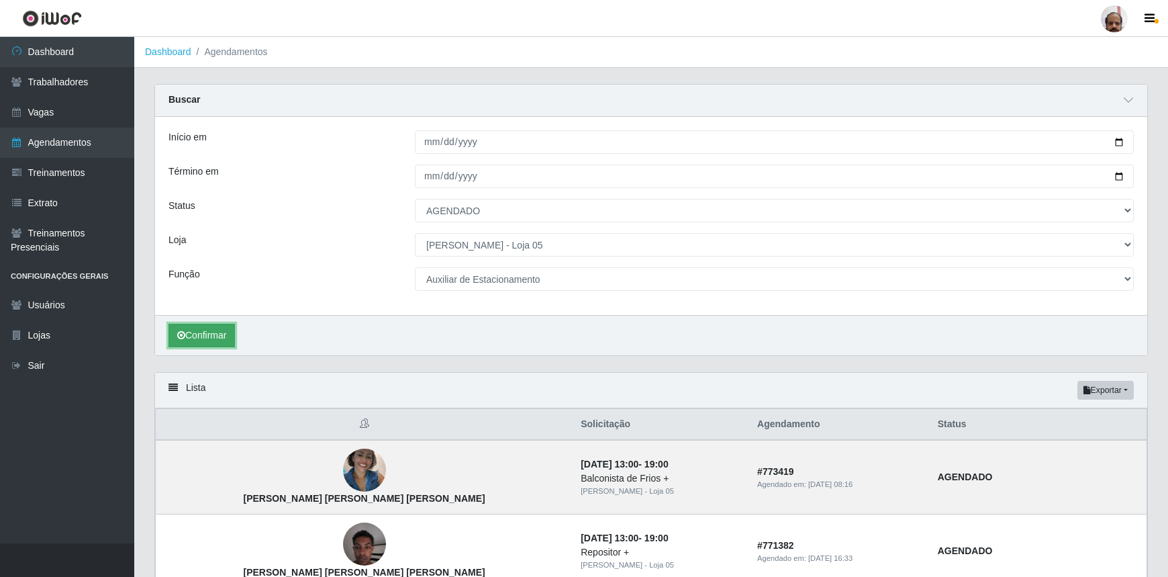
click at [223, 335] on button "Confirmar" at bounding box center [202, 336] width 66 height 24
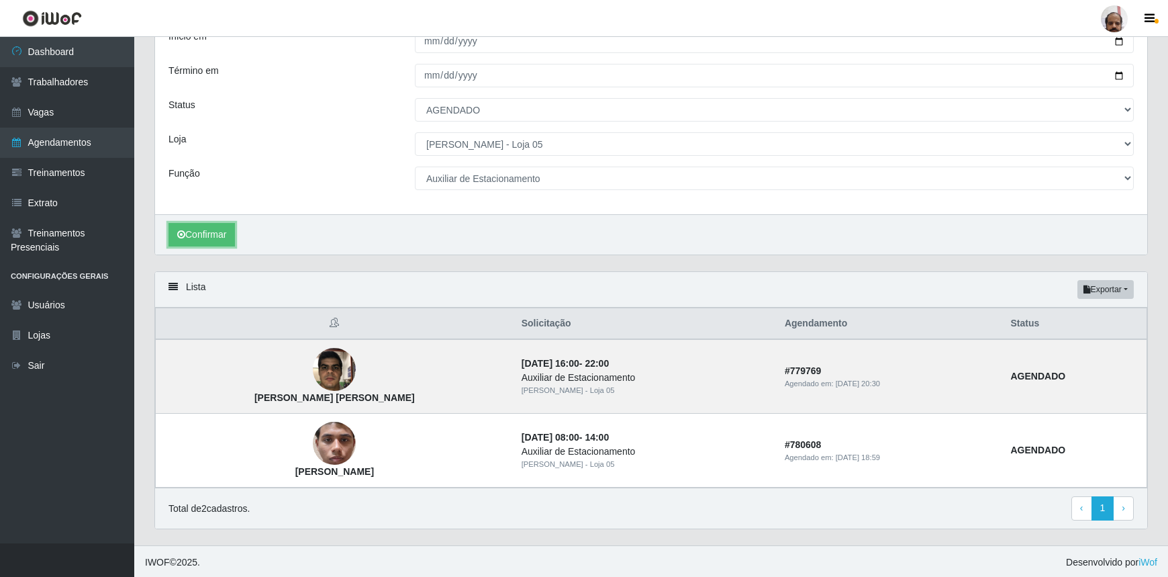
scroll to position [101, 0]
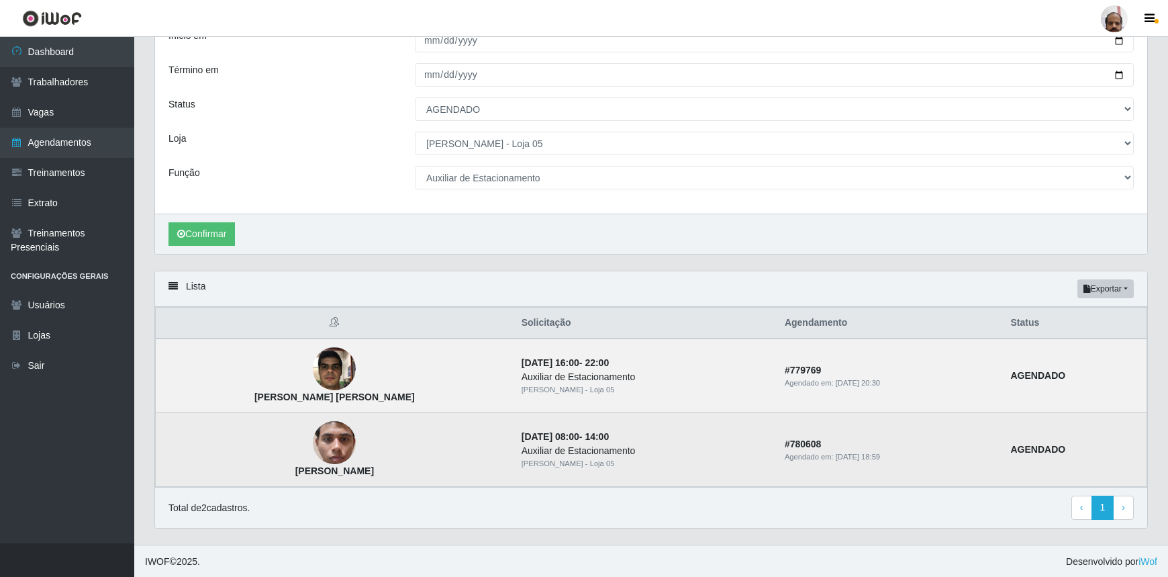
click at [337, 444] on img at bounding box center [334, 443] width 43 height 71
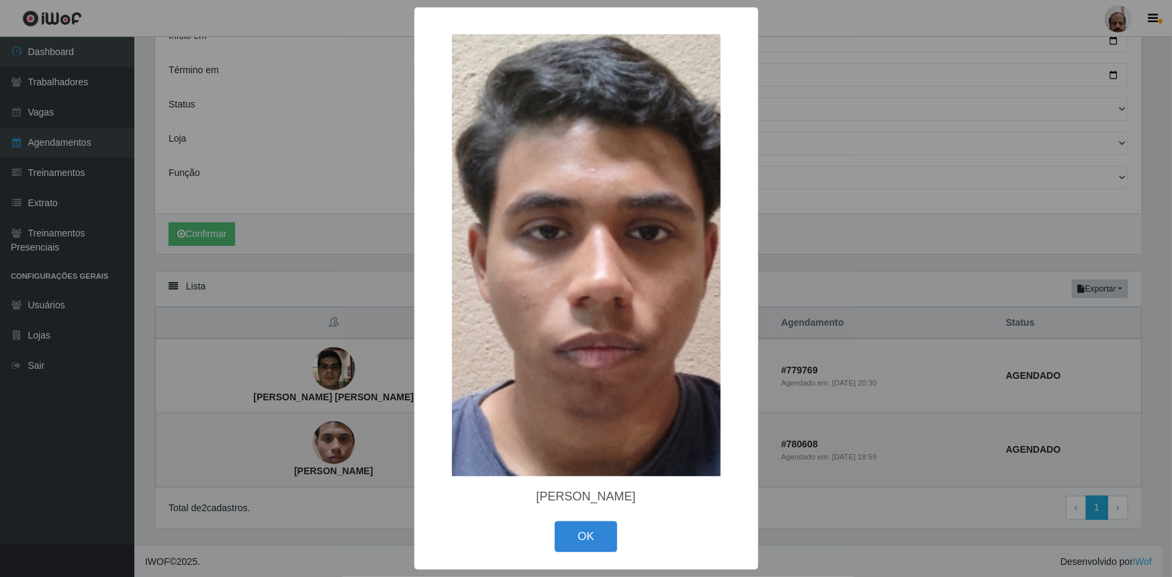
click at [337, 444] on div "× [PERSON_NAME] OK Cancel" at bounding box center [586, 288] width 1172 height 577
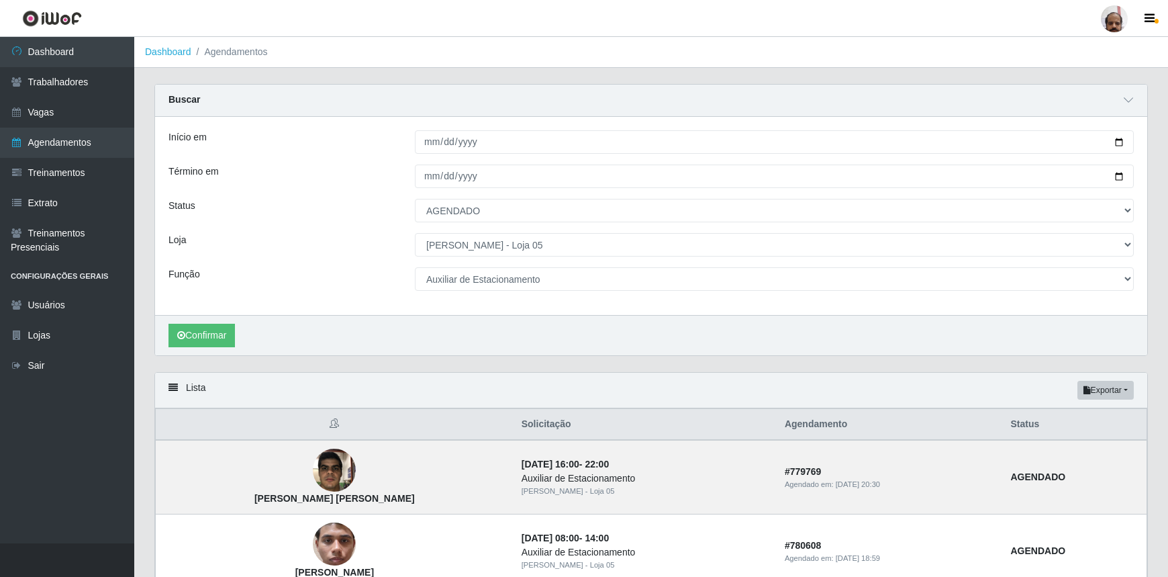
scroll to position [0, 0]
